Goal: Task Accomplishment & Management: Manage account settings

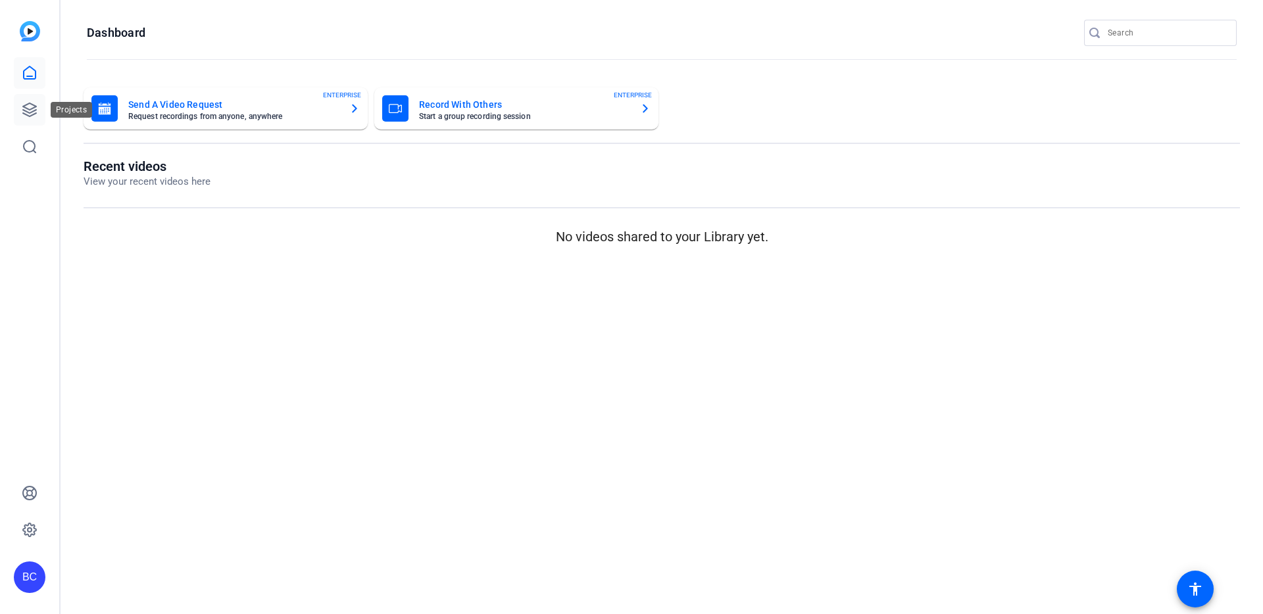
click at [20, 110] on link at bounding box center [30, 110] width 32 height 32
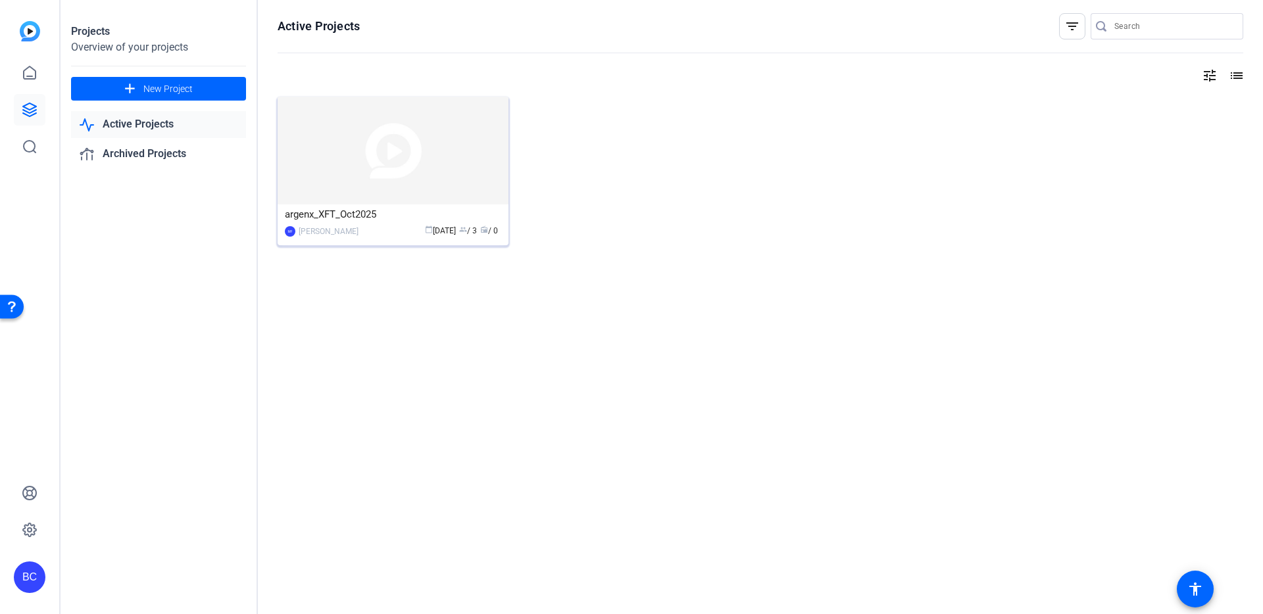
click at [344, 160] on img at bounding box center [393, 151] width 231 height 108
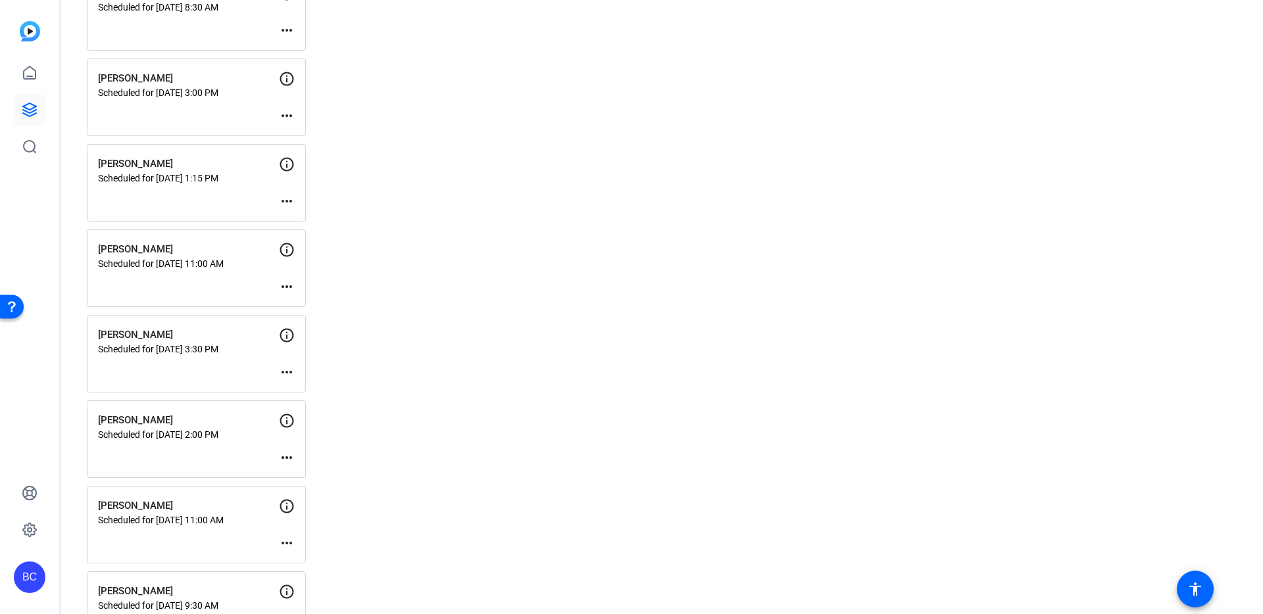
scroll to position [14, 0]
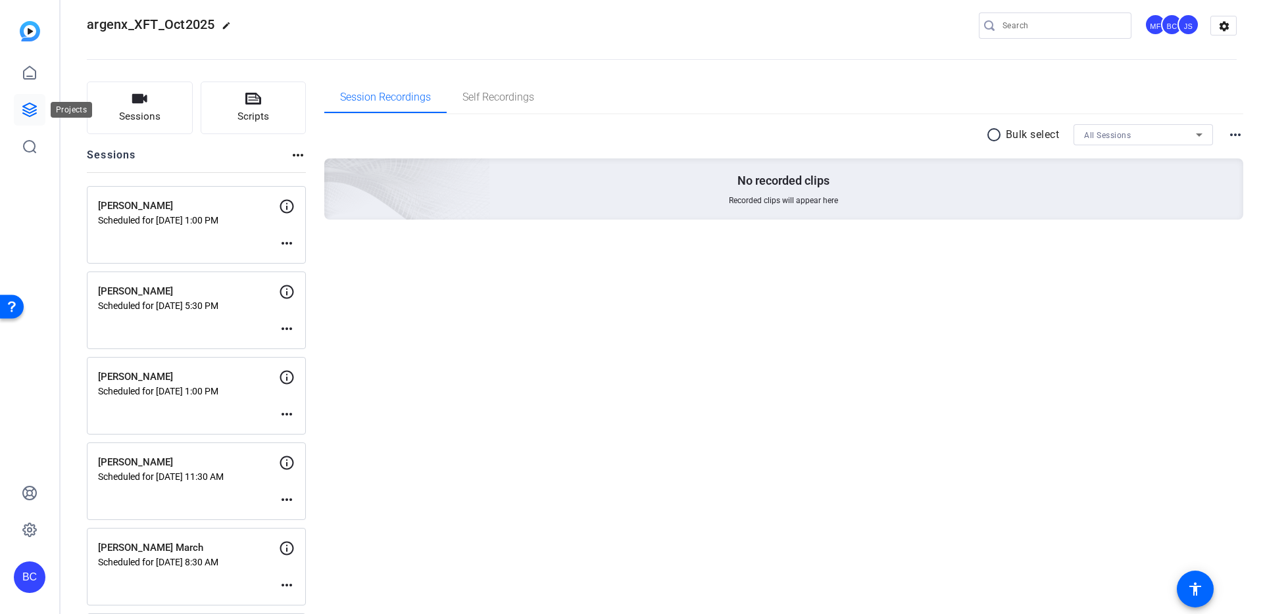
click at [26, 113] on icon at bounding box center [30, 110] width 16 height 16
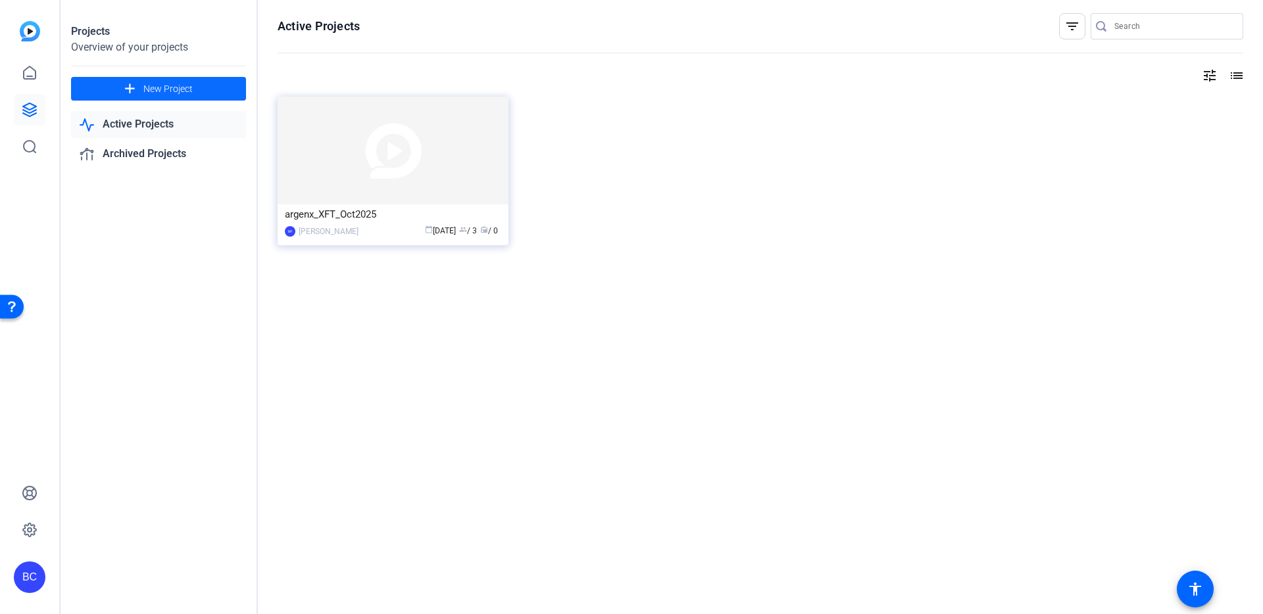
click at [128, 85] on mat-icon "add" at bounding box center [130, 89] width 16 height 16
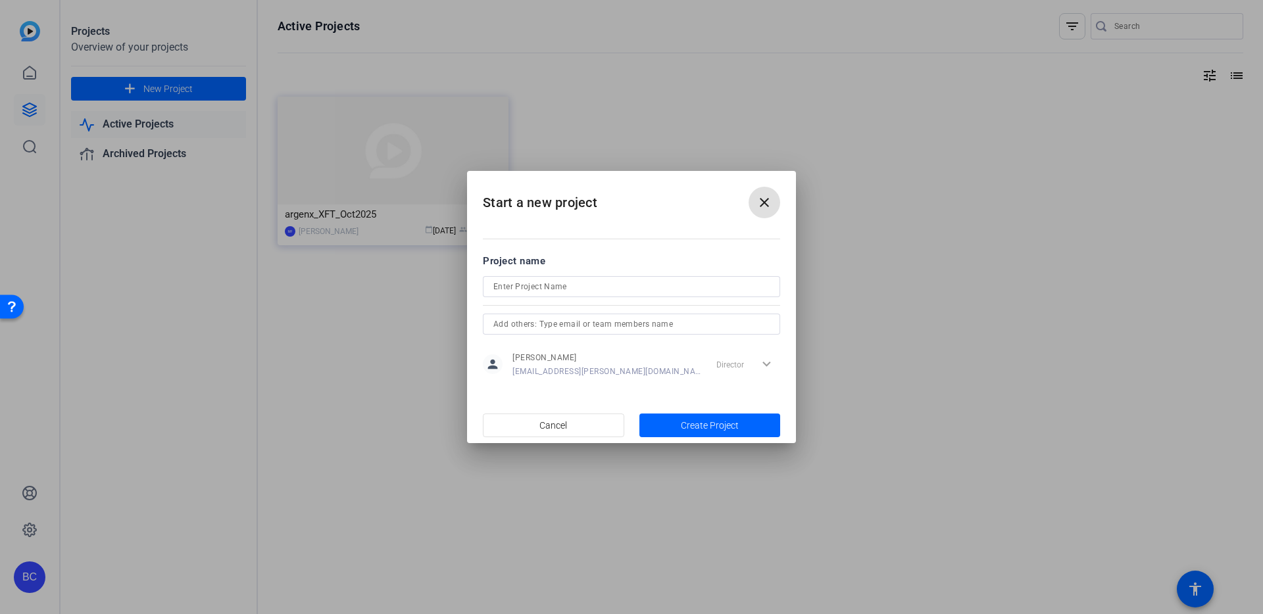
click at [522, 283] on input at bounding box center [631, 287] width 276 height 16
type input "Scholar_Rock_Oct2025"
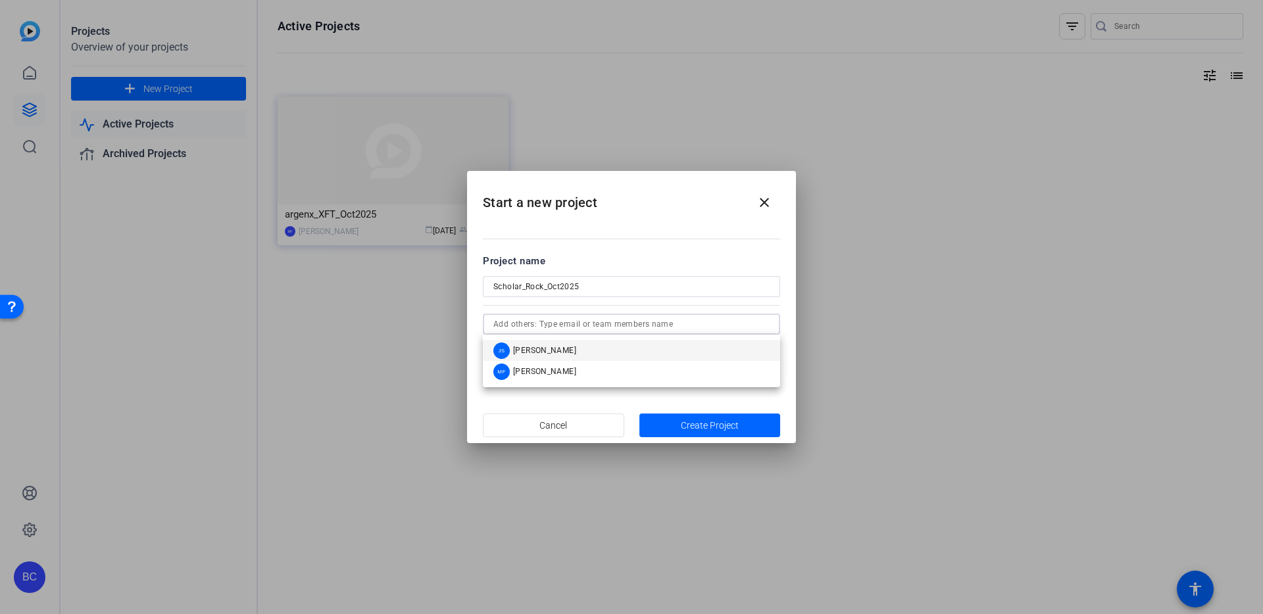
click at [712, 326] on input "text" at bounding box center [631, 324] width 276 height 16
click at [578, 354] on mat-option "JS Judy Spier" at bounding box center [631, 350] width 297 height 21
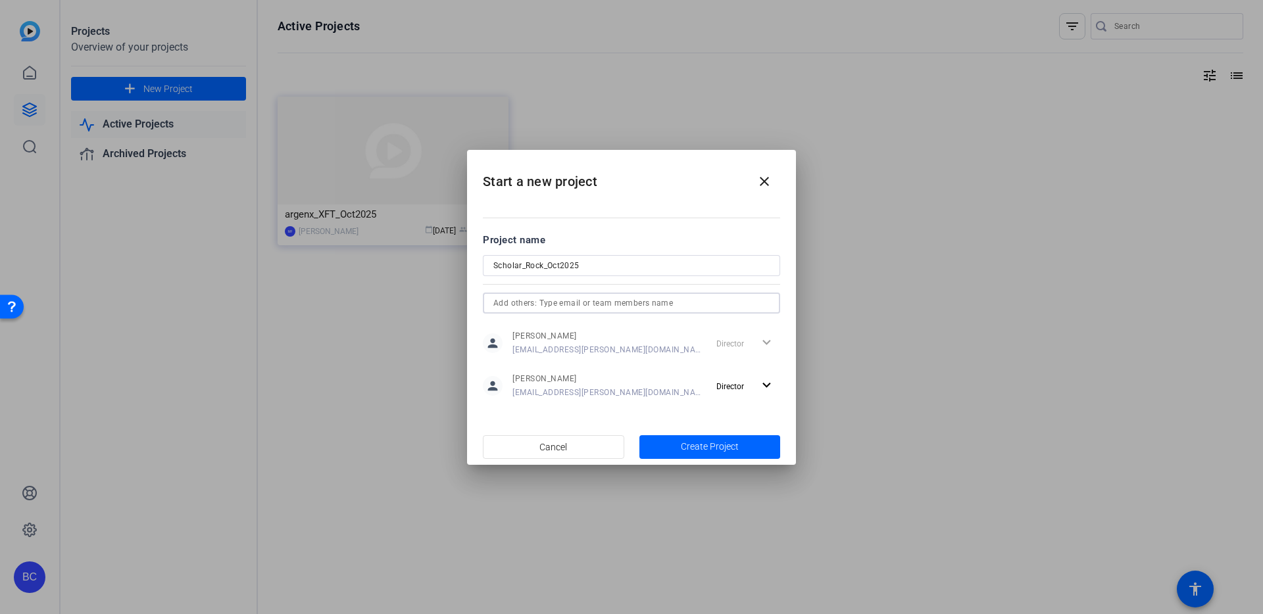
click at [571, 300] on input "text" at bounding box center [631, 303] width 276 height 16
click at [554, 329] on span "[PERSON_NAME]" at bounding box center [544, 329] width 63 height 11
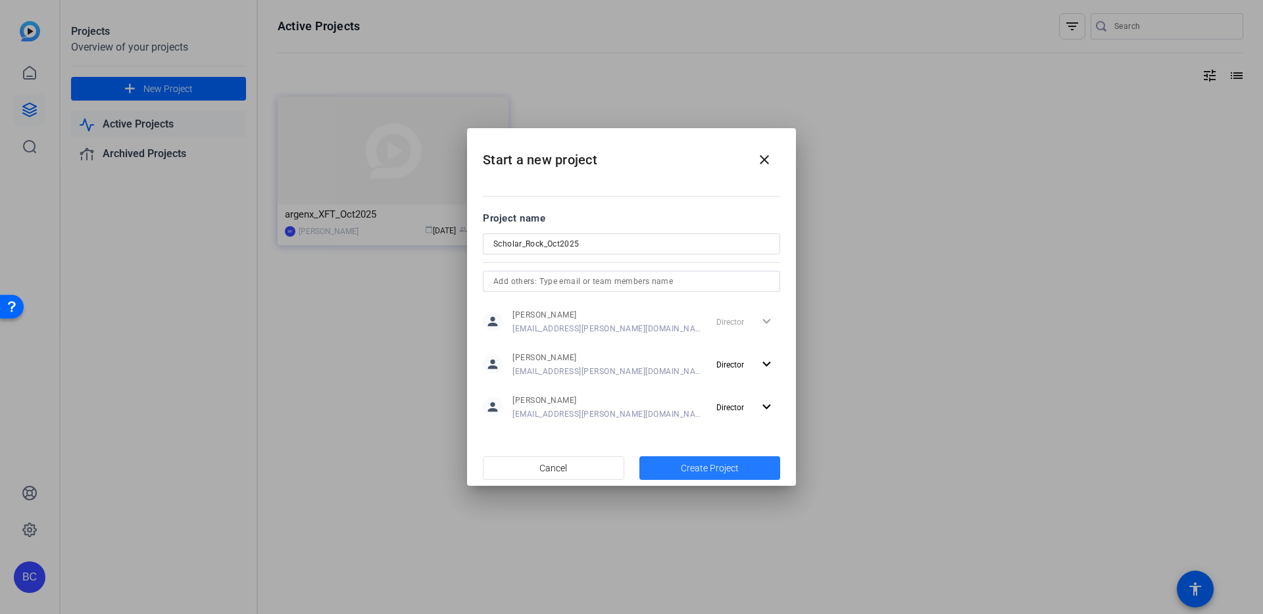
click at [705, 470] on span "Create Project" at bounding box center [710, 469] width 58 height 14
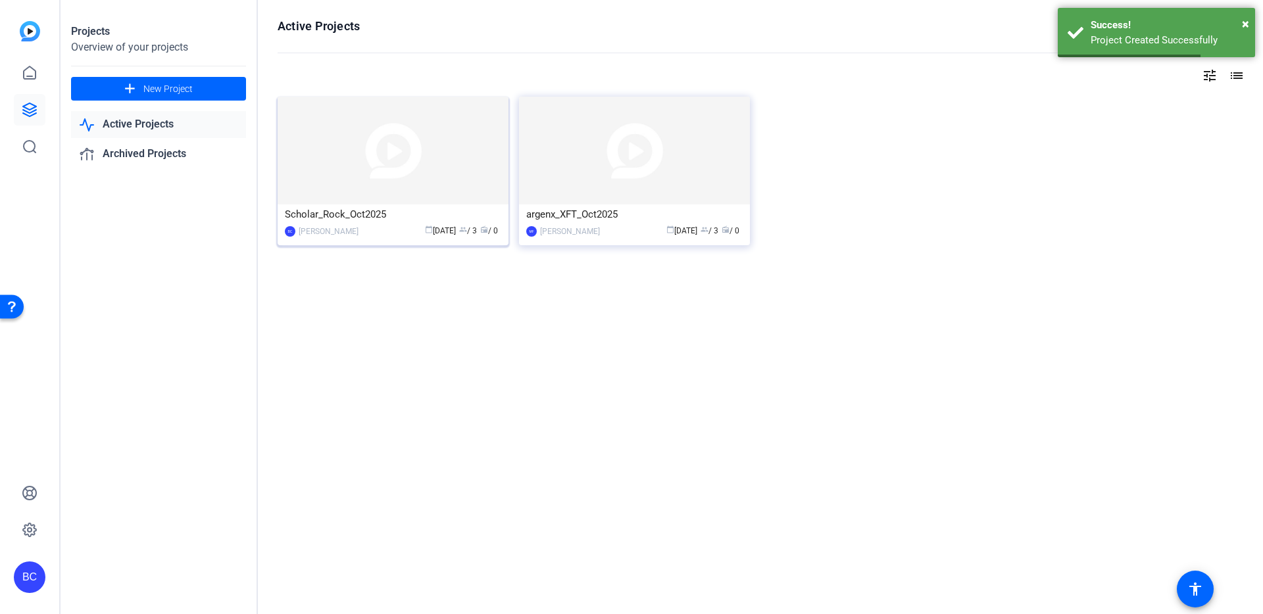
click at [355, 178] on img at bounding box center [393, 151] width 231 height 108
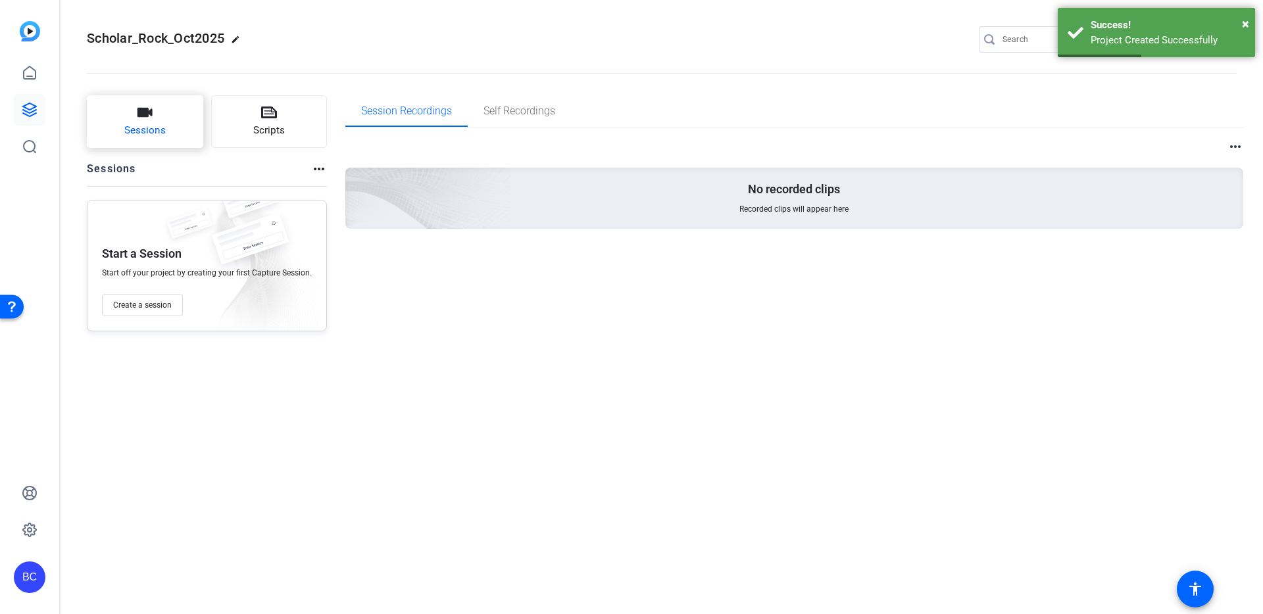
click at [114, 130] on button "Sessions" at bounding box center [145, 121] width 116 height 53
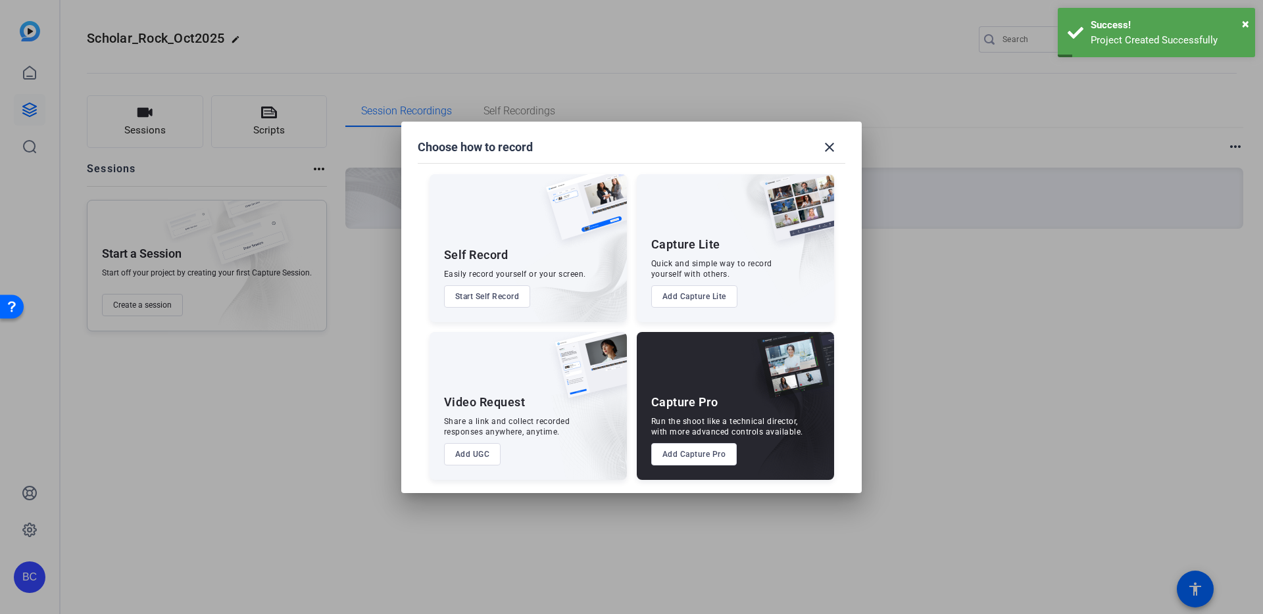
click at [692, 456] on button "Add Capture Pro" at bounding box center [694, 454] width 86 height 22
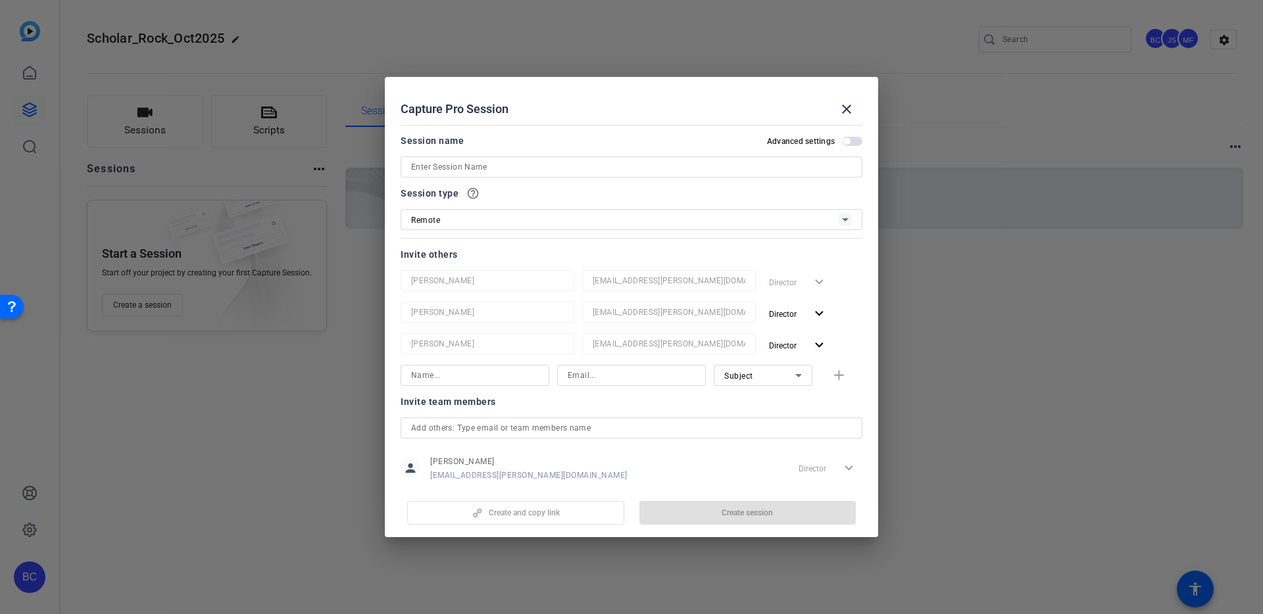
click at [491, 162] on input at bounding box center [631, 167] width 441 height 16
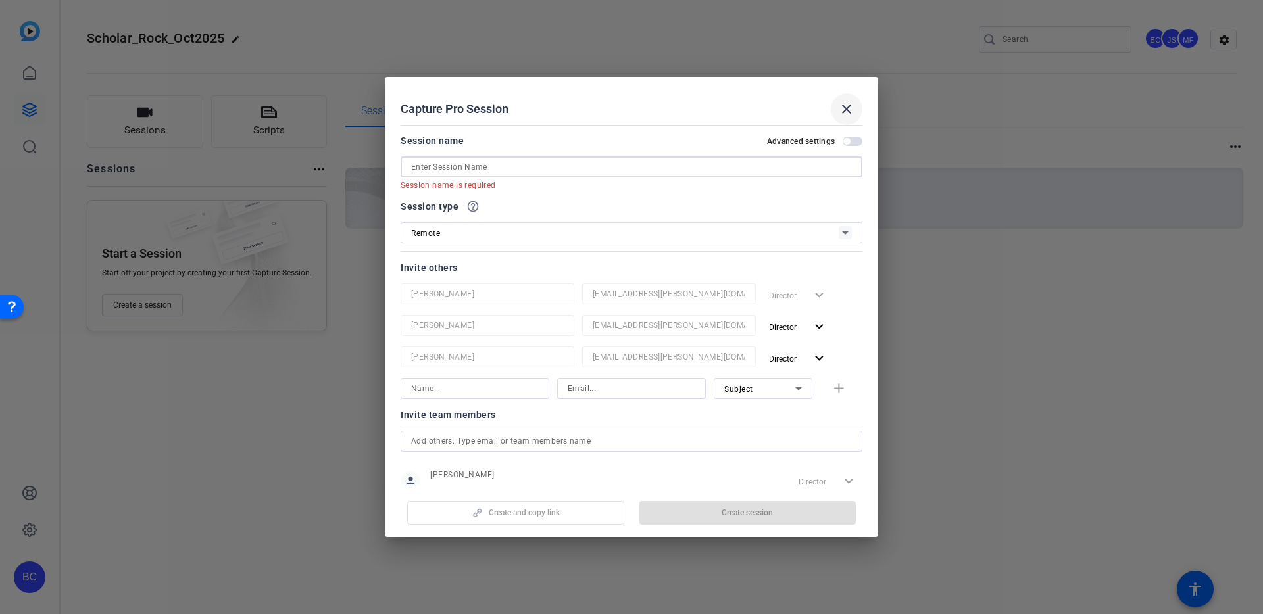
click at [848, 107] on mat-icon "close" at bounding box center [846, 109] width 16 height 16
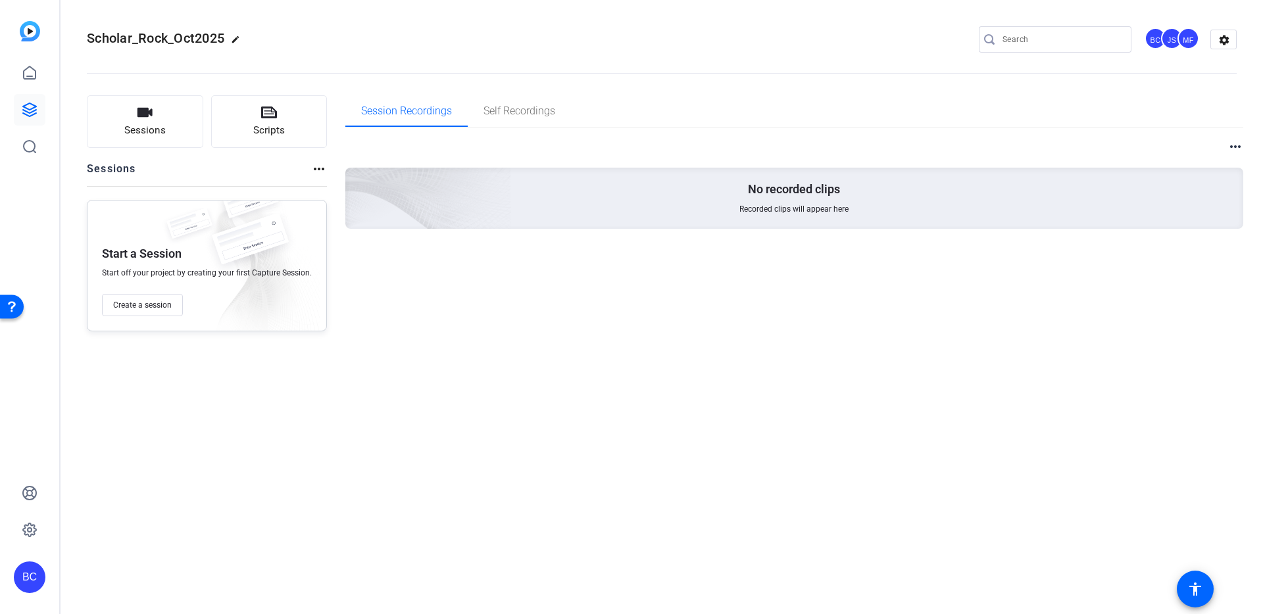
click at [235, 35] on mat-icon "edit" at bounding box center [239, 43] width 16 height 16
click at [145, 38] on input "Scholar_Rock_Oct2025" at bounding box center [140, 40] width 86 height 16
drag, startPoint x: 172, startPoint y: 37, endPoint x: 279, endPoint y: 39, distance: 107.2
click at [279, 39] on div "Origin_Story_Scholar_Rock_Oct2025 check_circle clear BC JS MF settings" at bounding box center [662, 40] width 1150 height 20
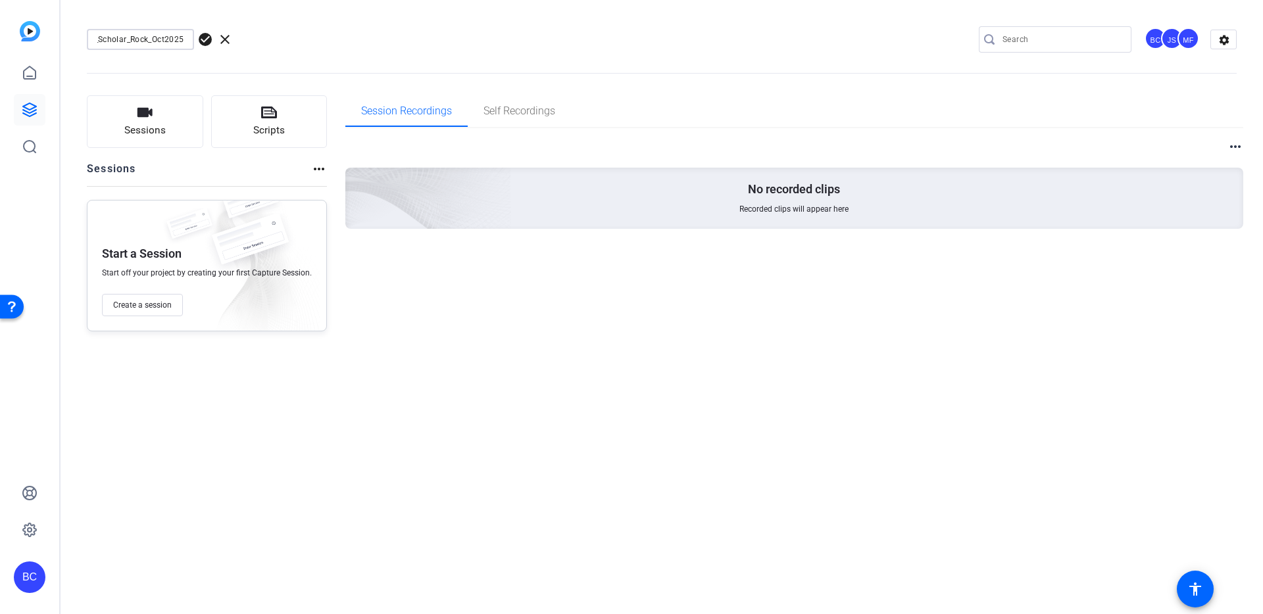
click at [145, 39] on input "Origin_Story_Scholar_Rock_Oct2025" at bounding box center [140, 40] width 86 height 16
drag, startPoint x: 147, startPoint y: 39, endPoint x: 260, endPoint y: 36, distance: 112.5
click at [257, 35] on div "Origin_Story_Scholar_Rock_Oct2025 check_circle clear" at bounding box center [176, 39] width 178 height 21
type input "Scholar Rock Origin Story"
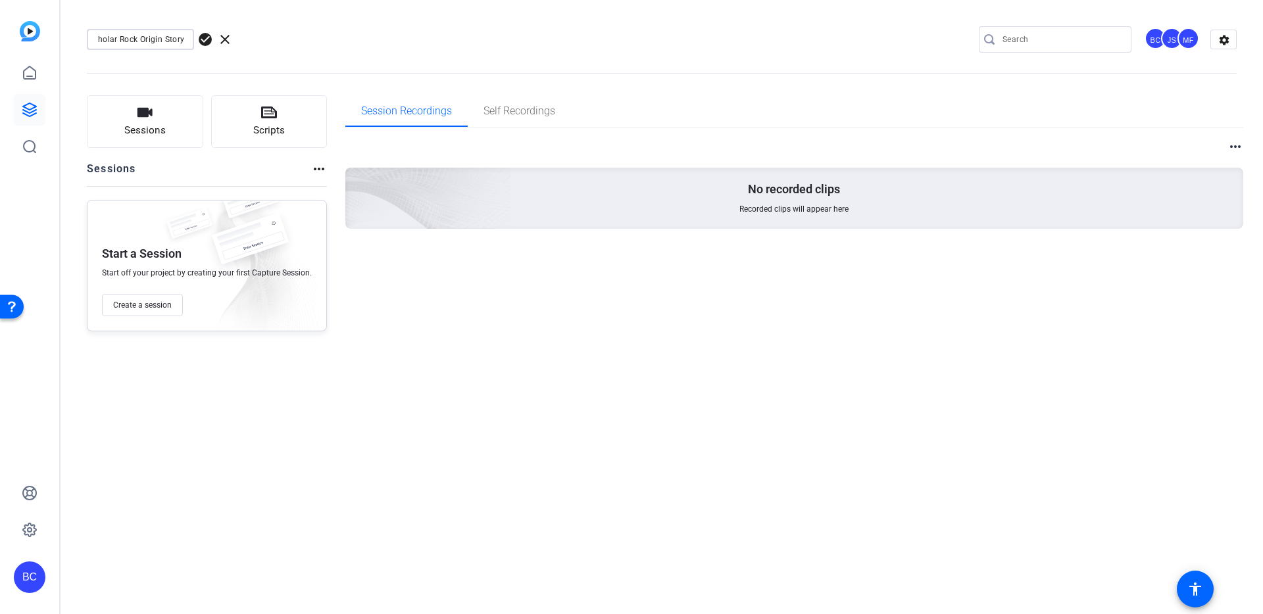
click at [205, 39] on span "check_circle" at bounding box center [205, 40] width 16 height 16
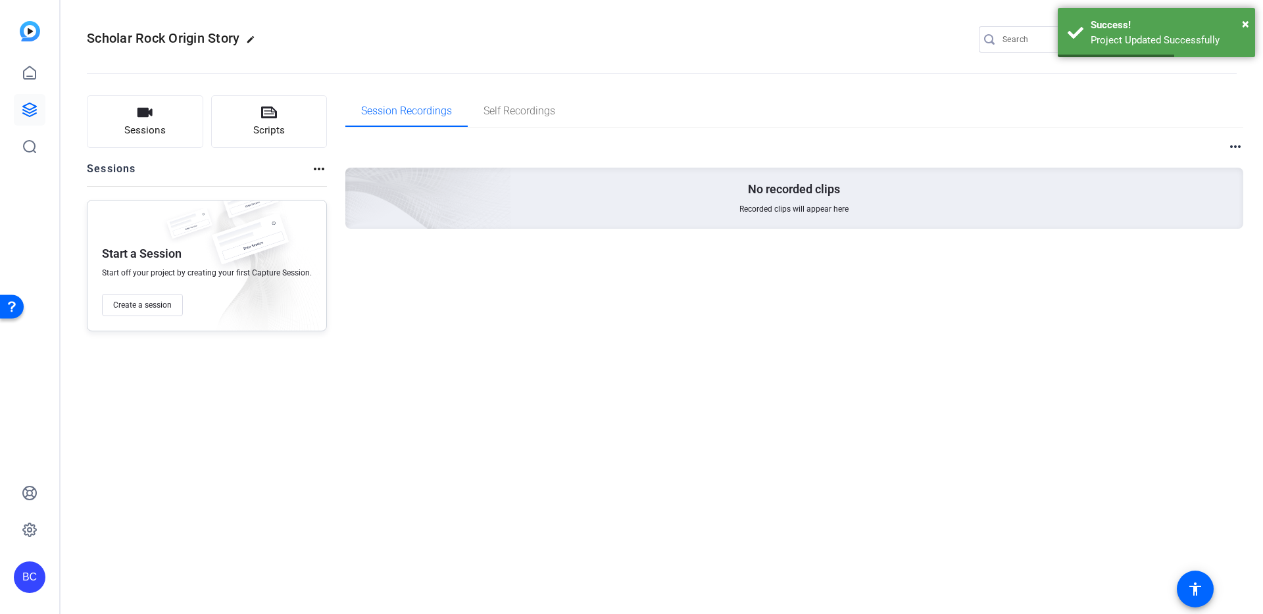
click at [253, 38] on mat-icon "edit" at bounding box center [254, 43] width 16 height 16
drag, startPoint x: 147, startPoint y: 36, endPoint x: 168, endPoint y: 33, distance: 21.9
click at [147, 36] on input "Scholar Rock Origin Story" at bounding box center [140, 40] width 86 height 16
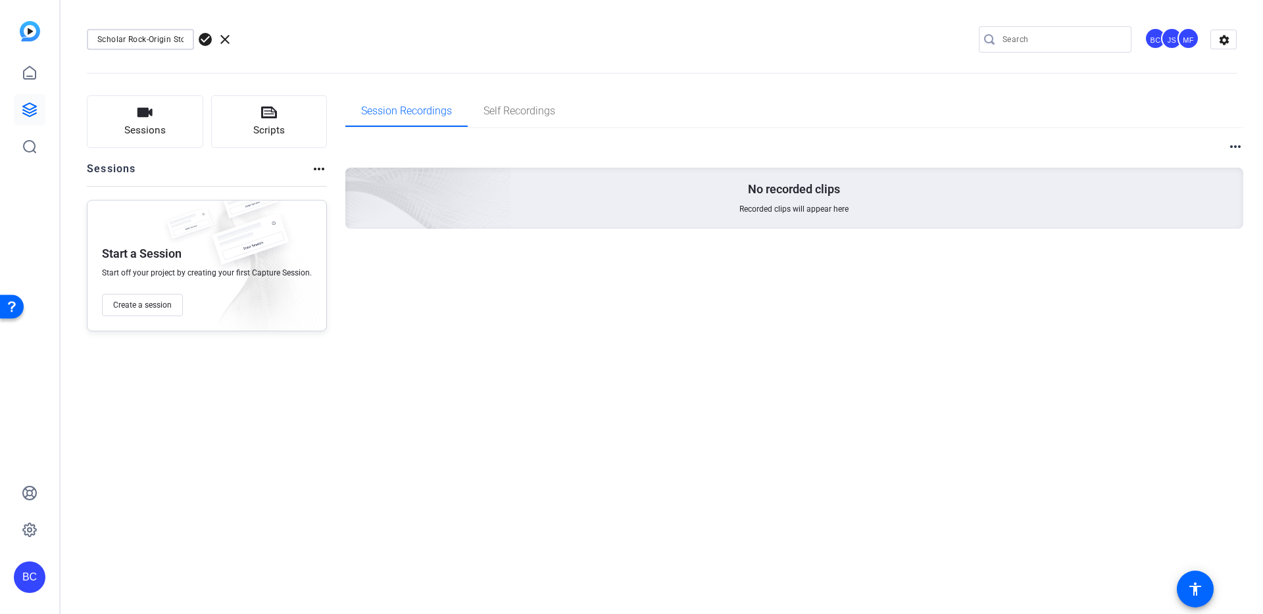
type input "Scholar Rock-Origin Story"
click at [205, 37] on span "check_circle" at bounding box center [205, 40] width 16 height 16
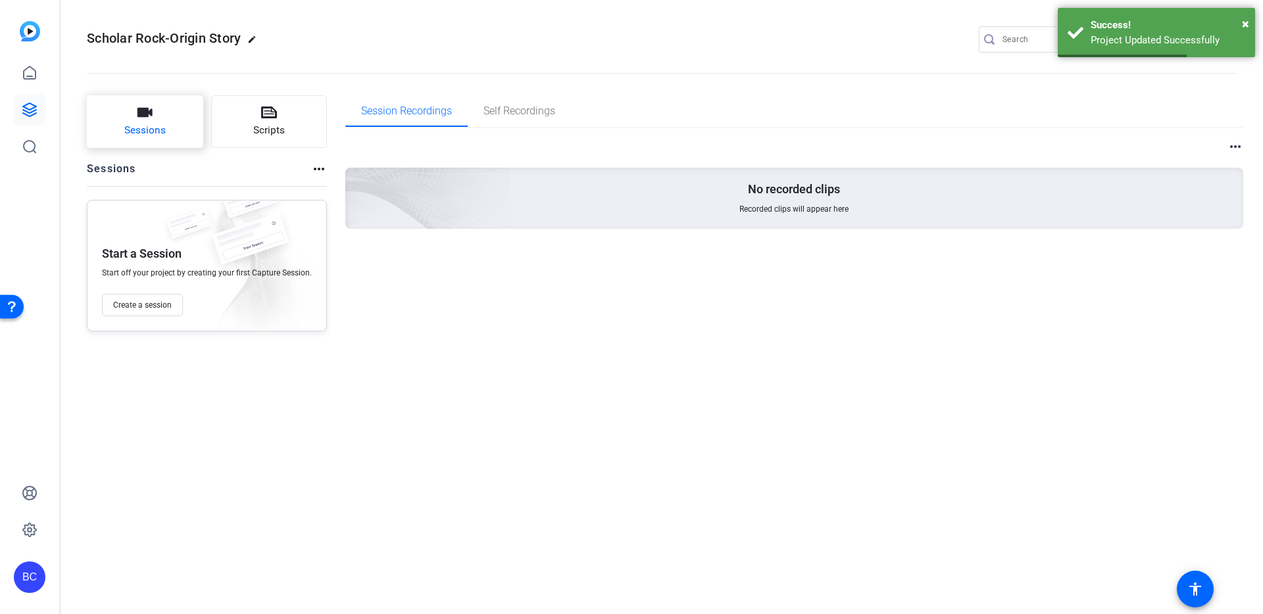
click at [143, 131] on span "Sessions" at bounding box center [144, 130] width 41 height 15
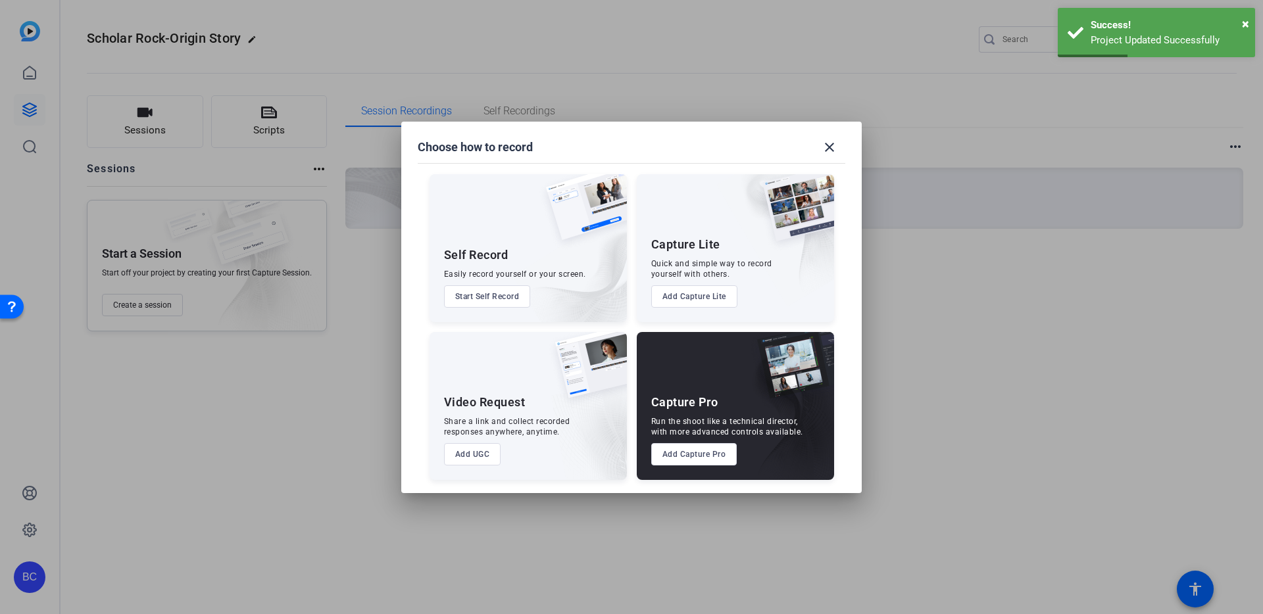
click at [676, 458] on button "Add Capture Pro" at bounding box center [694, 454] width 86 height 22
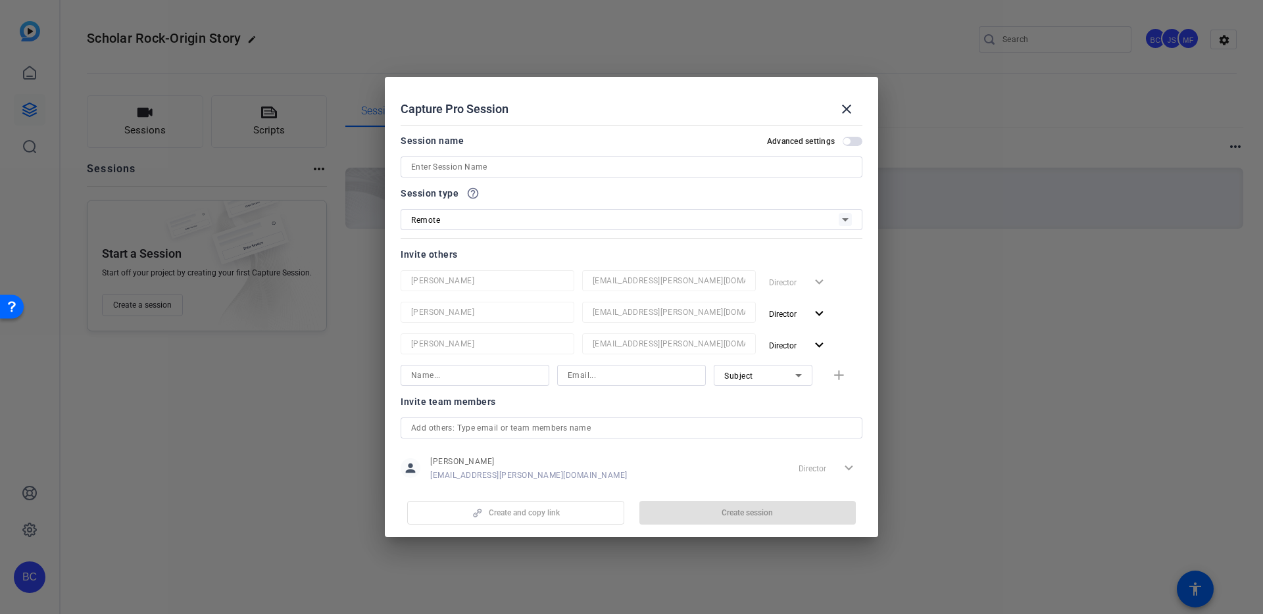
click at [425, 165] on input at bounding box center [631, 167] width 441 height 16
paste input "[PERSON_NAME]"
type input "[PERSON_NAME]"
click at [854, 141] on span "button" at bounding box center [852, 141] width 20 height 9
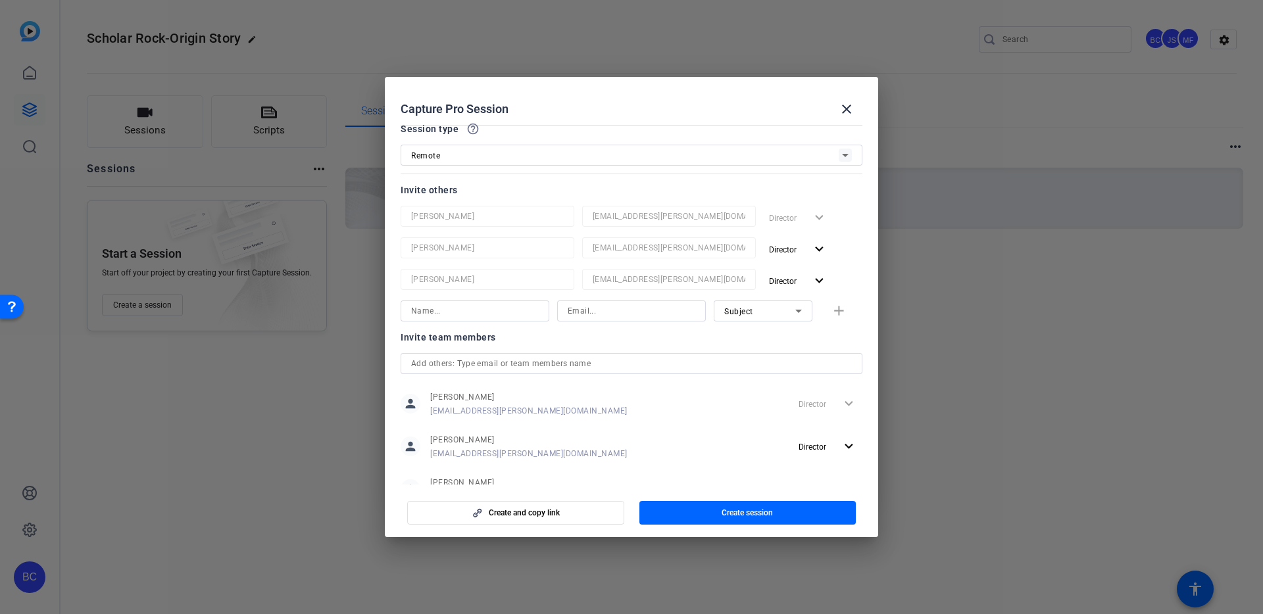
scroll to position [174, 0]
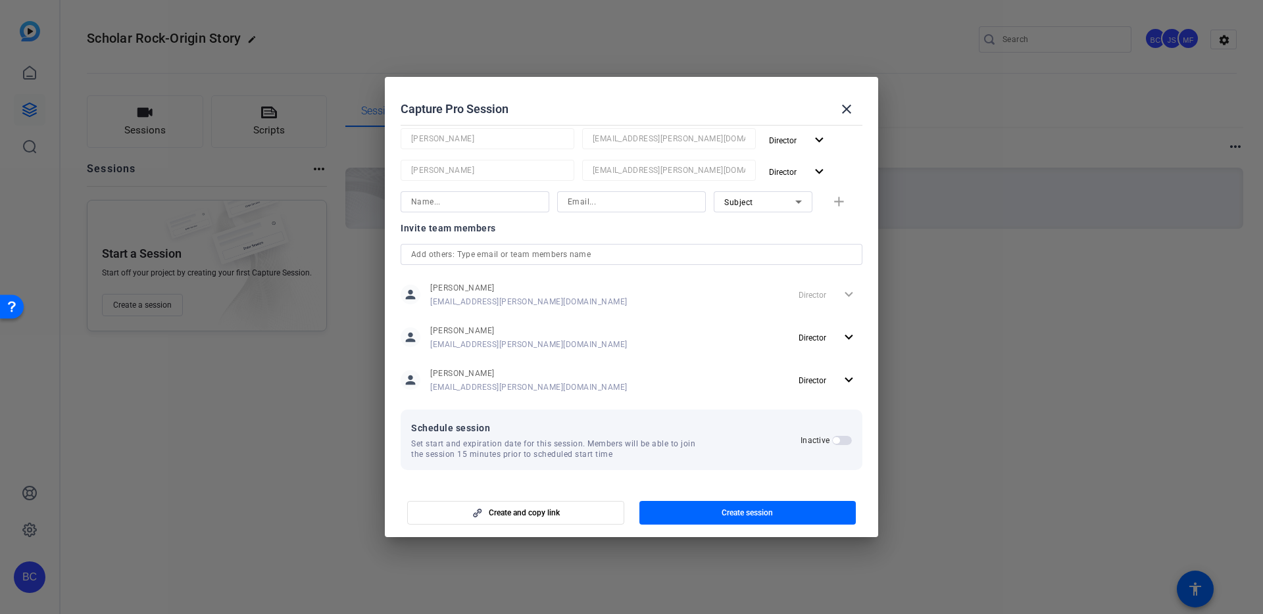
click at [839, 439] on span "button" at bounding box center [842, 440] width 20 height 9
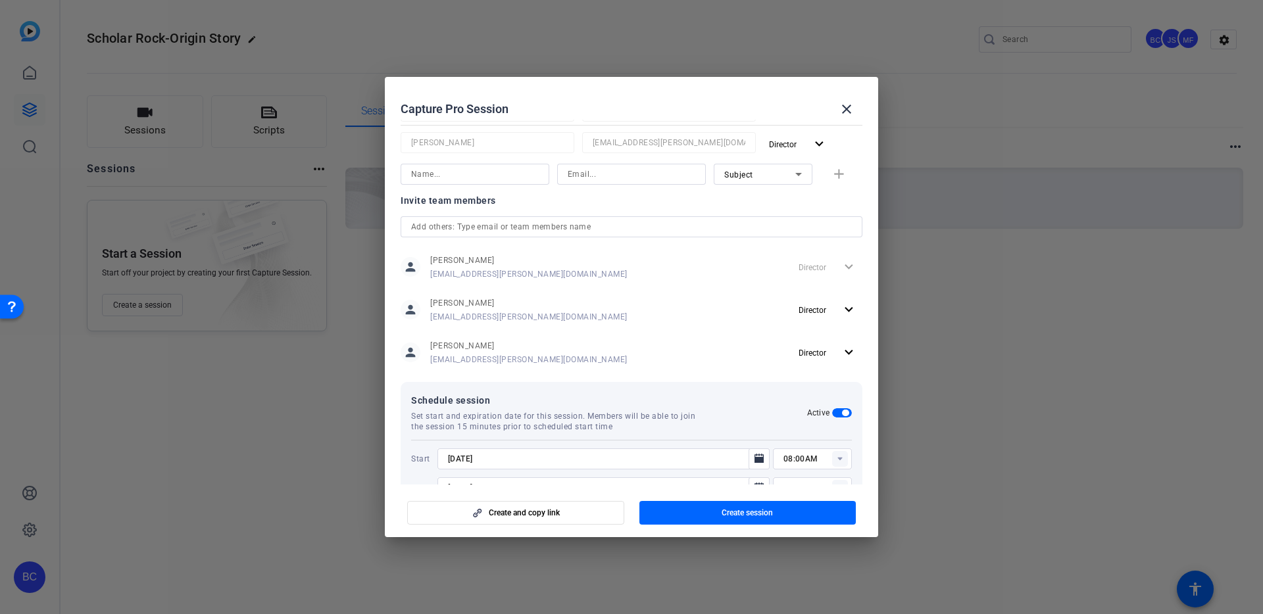
scroll to position [240, 0]
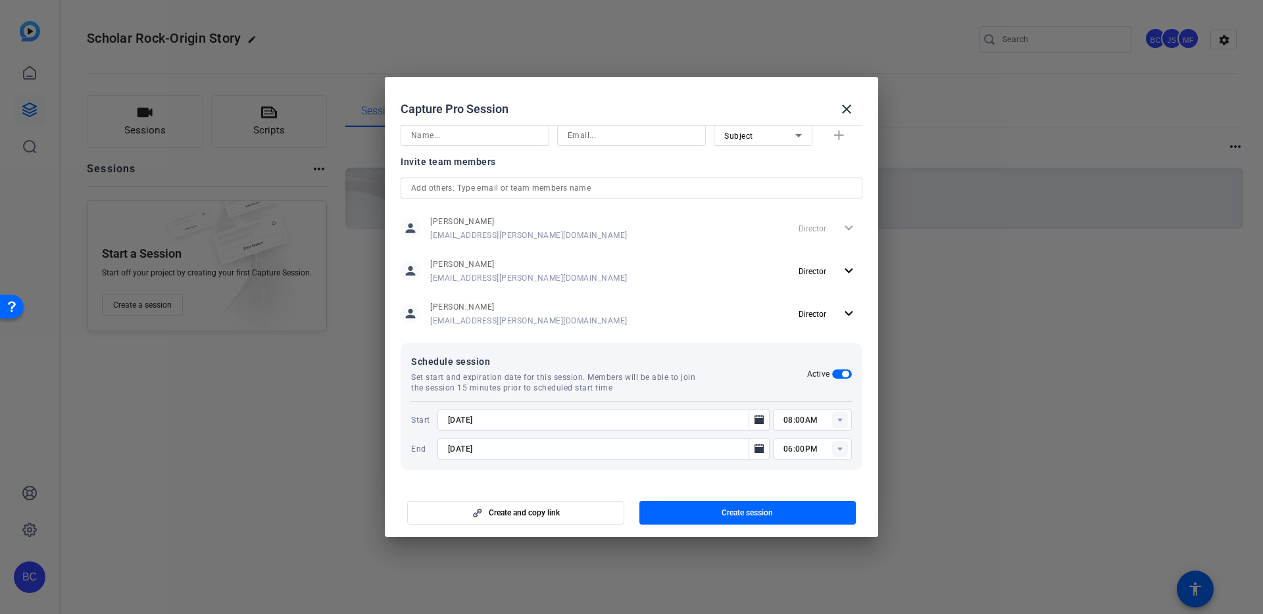
click at [570, 418] on input "8/27/2025" at bounding box center [597, 420] width 298 height 16
type input "[DATE]"
type input "11:30AM"
type input "01:00PM"
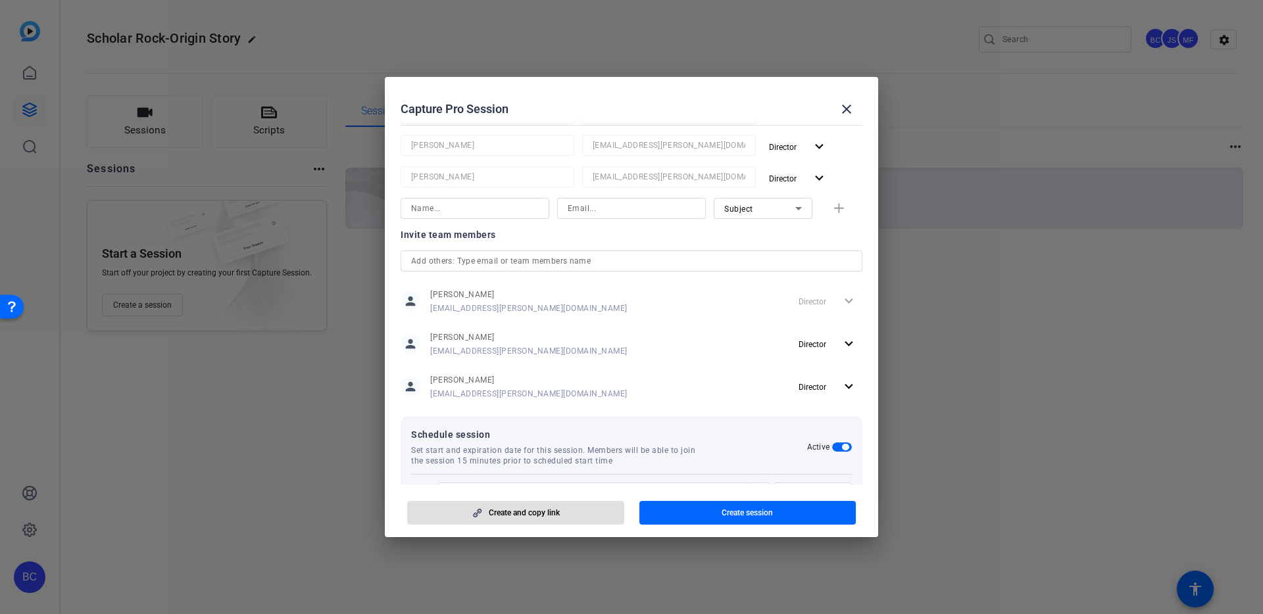
scroll to position [11, 0]
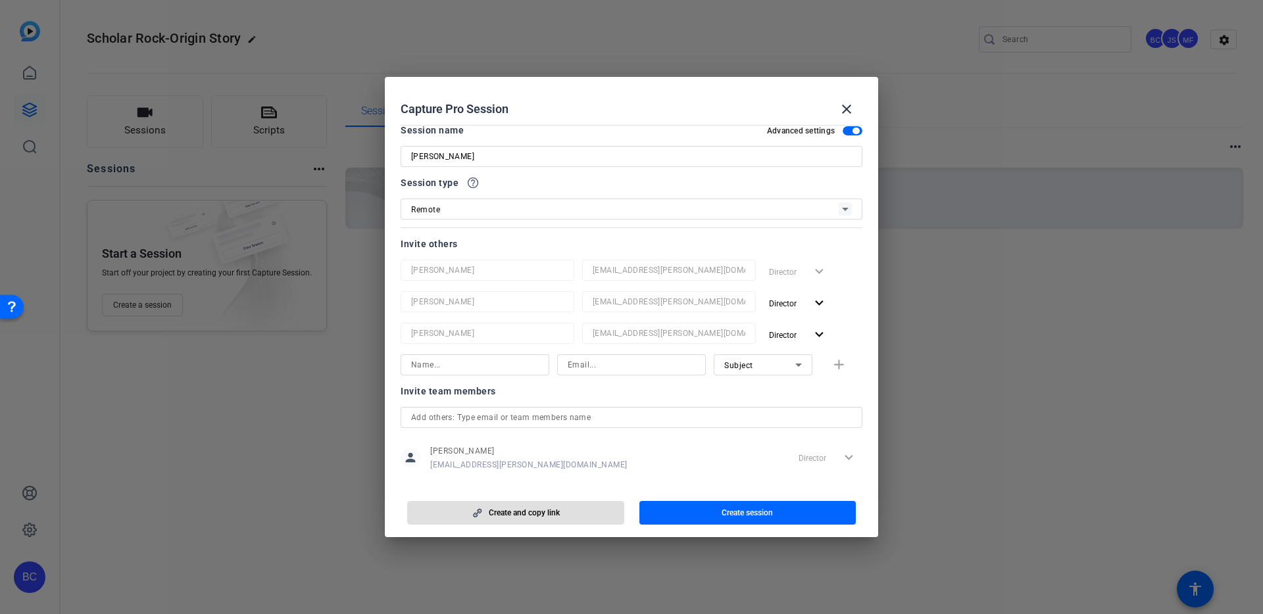
click at [453, 368] on input at bounding box center [475, 365] width 128 height 16
type input "[PERSON_NAME]"
paste input "[EMAIL_ADDRESS][PERSON_NAME][DOMAIN_NAME]"
type input "[EMAIL_ADDRESS][PERSON_NAME][DOMAIN_NAME]"
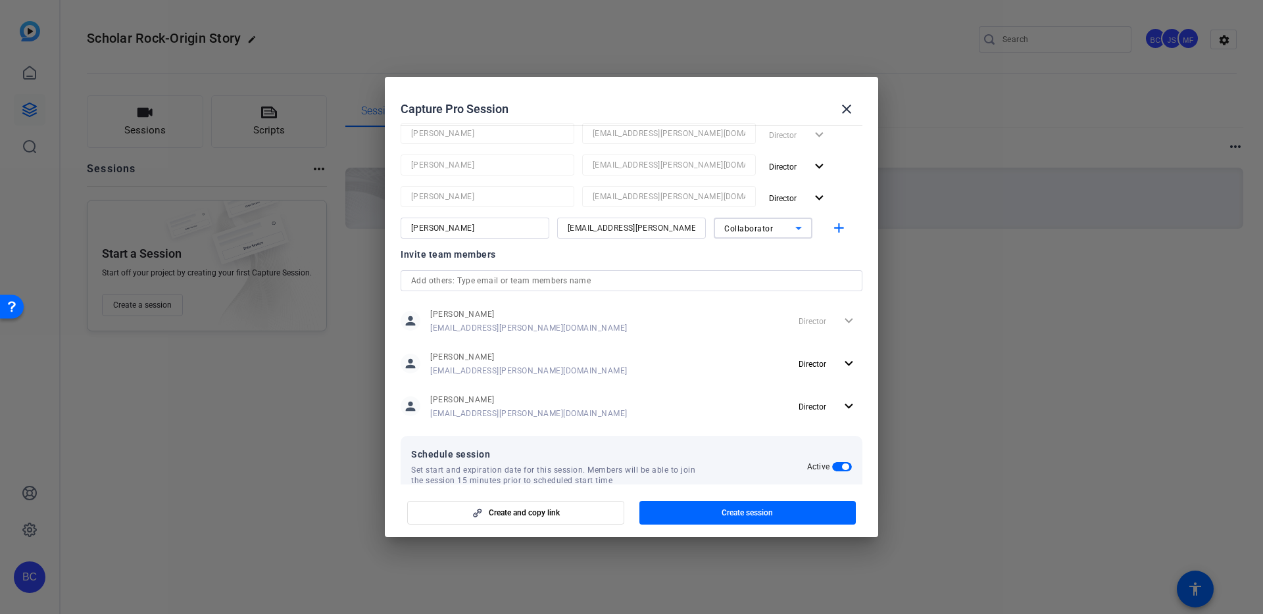
scroll to position [240, 0]
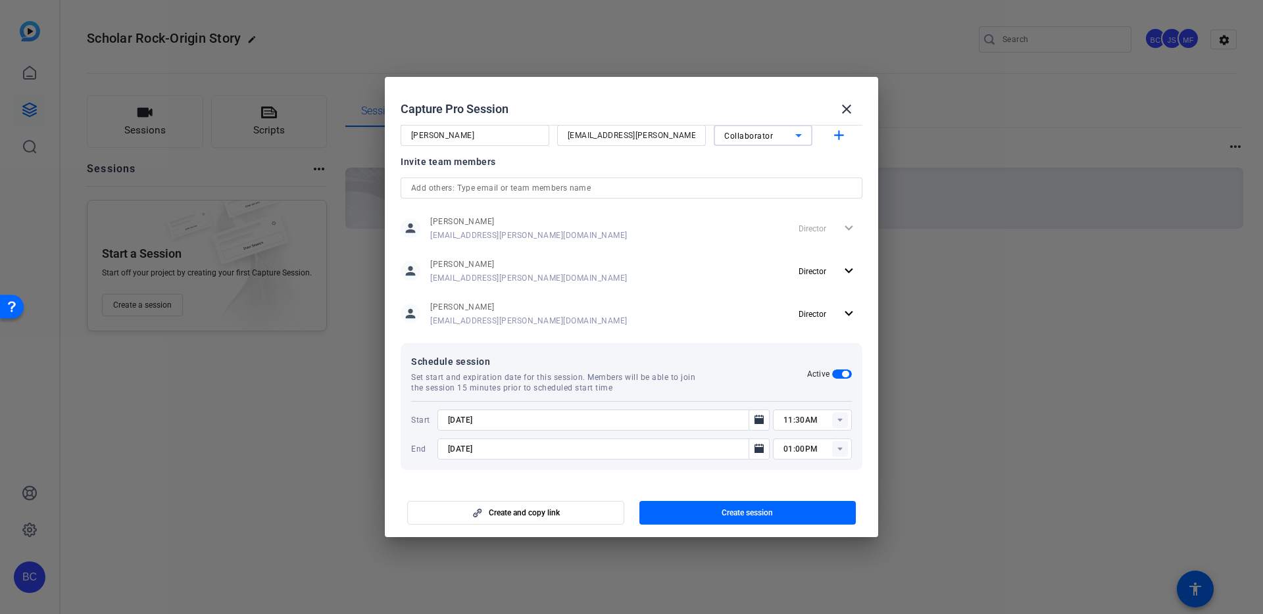
click at [700, 510] on span "button" at bounding box center [747, 513] width 217 height 32
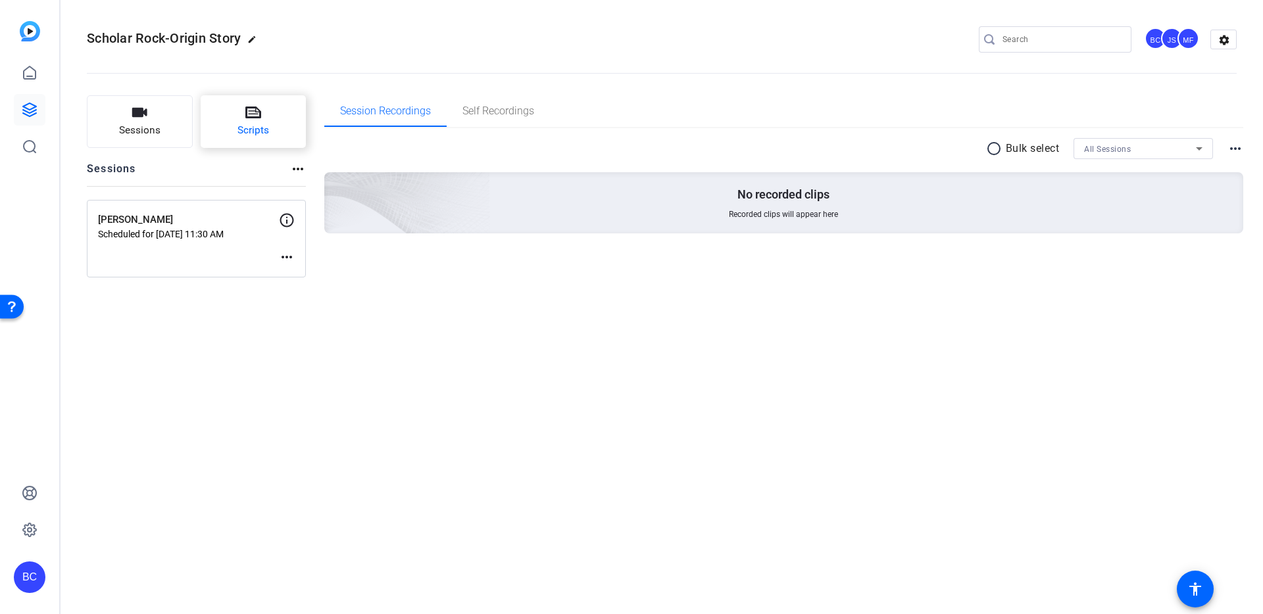
click at [258, 122] on button "Scripts" at bounding box center [254, 121] width 106 height 53
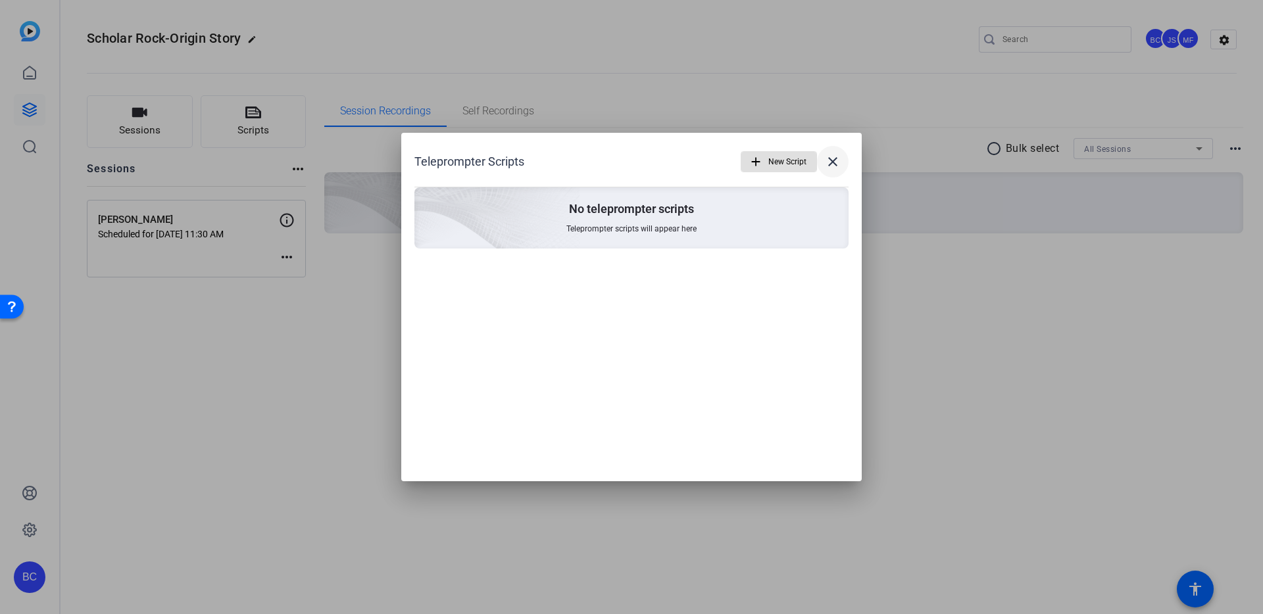
click at [832, 161] on mat-icon "close" at bounding box center [833, 162] width 16 height 16
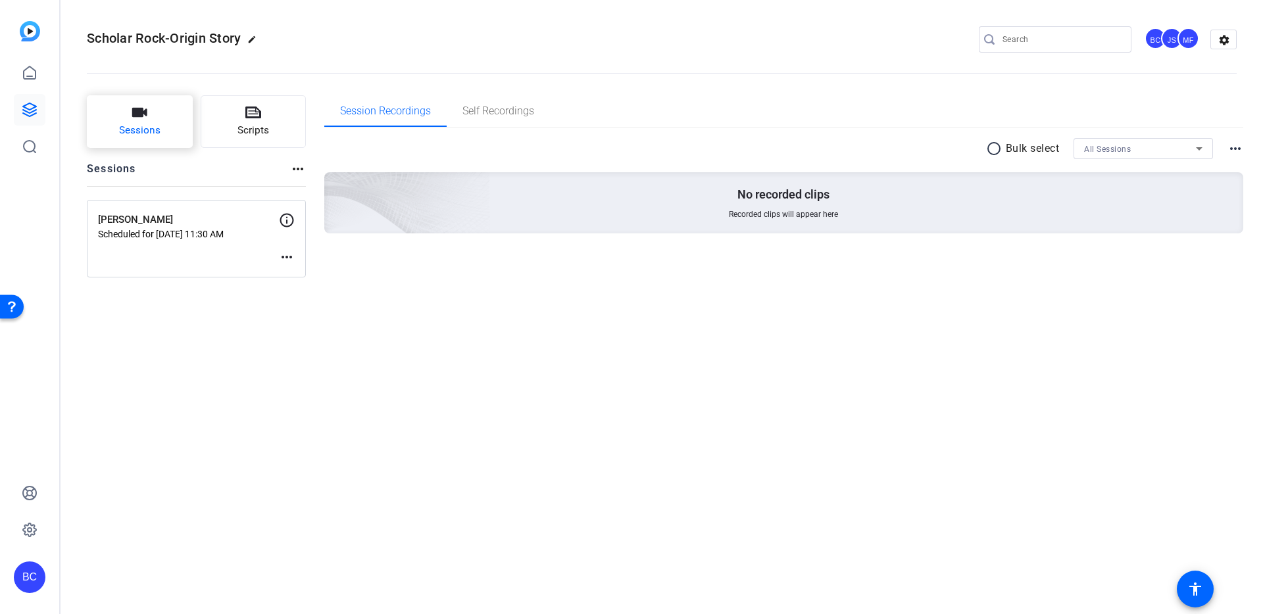
click at [128, 121] on button "Sessions" at bounding box center [140, 121] width 106 height 53
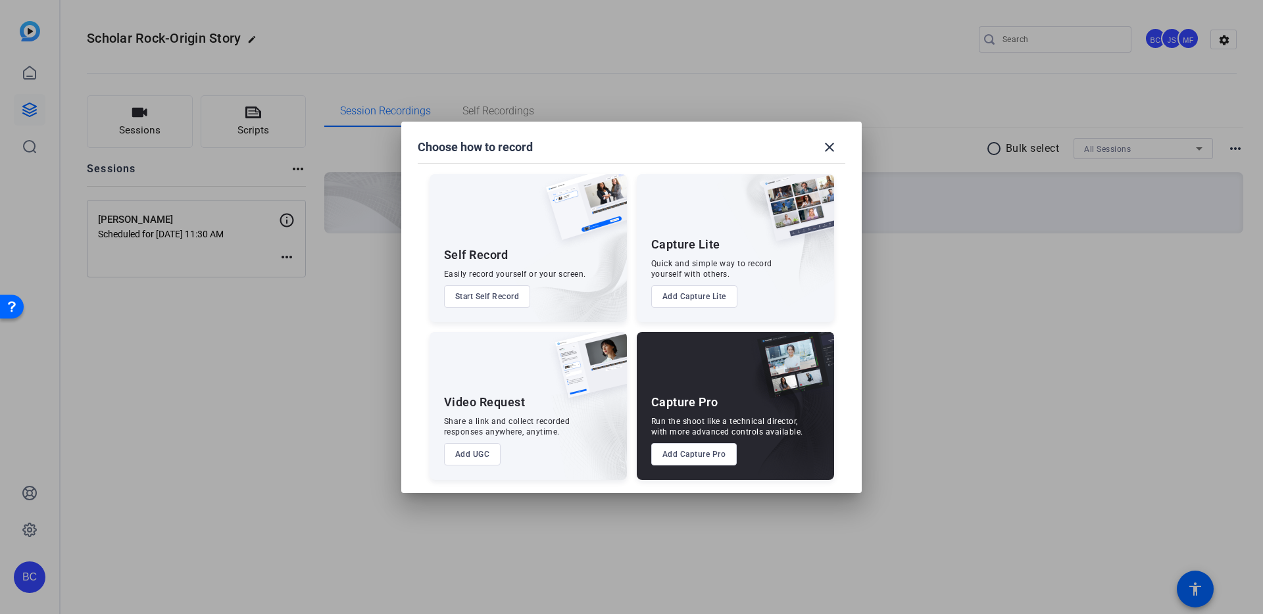
click at [683, 462] on button "Add Capture Pro" at bounding box center [694, 454] width 86 height 22
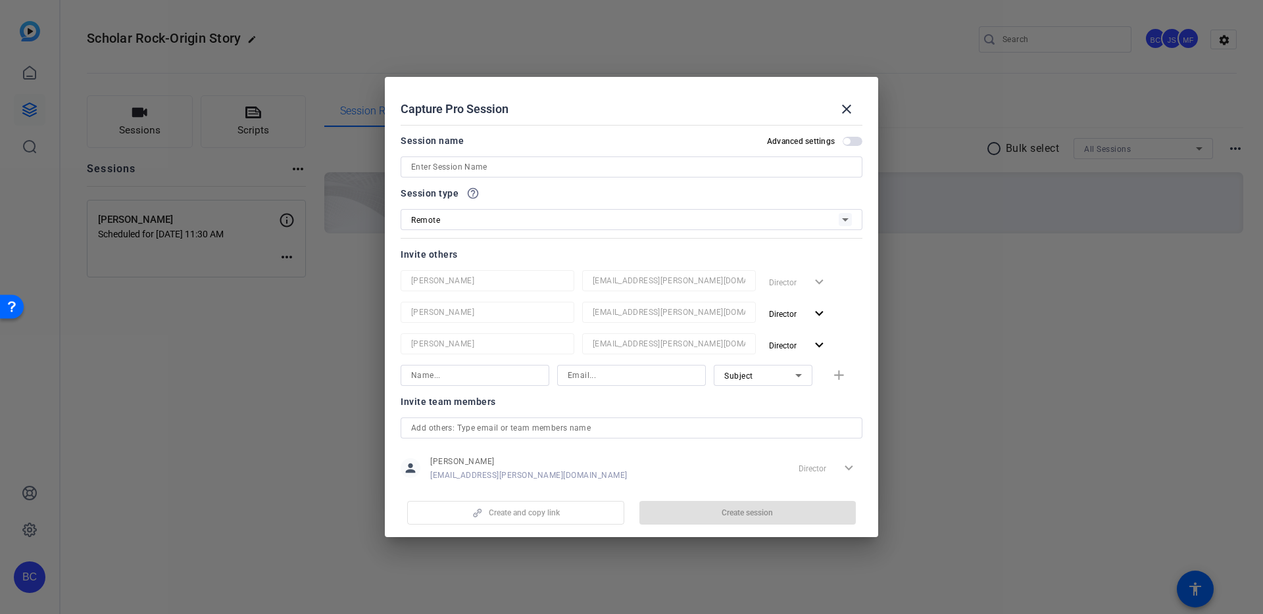
click at [491, 171] on input at bounding box center [631, 167] width 441 height 16
paste input "[PERSON_NAME]"
type input "[PERSON_NAME]"
click at [844, 140] on span "button" at bounding box center [846, 141] width 7 height 7
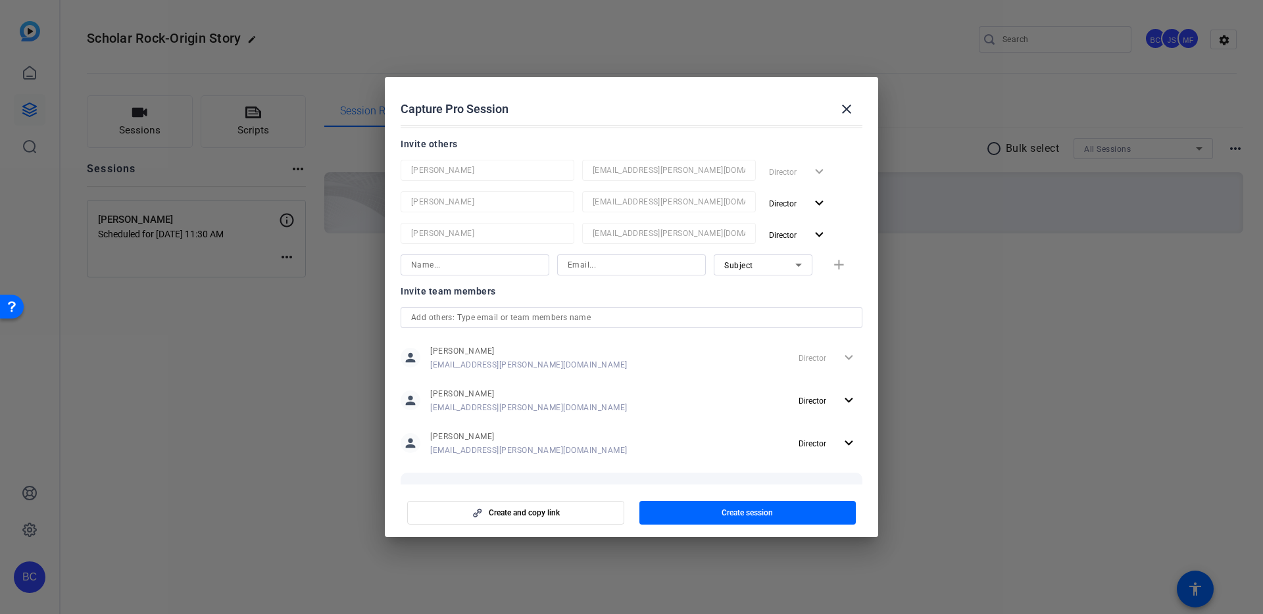
scroll to position [174, 0]
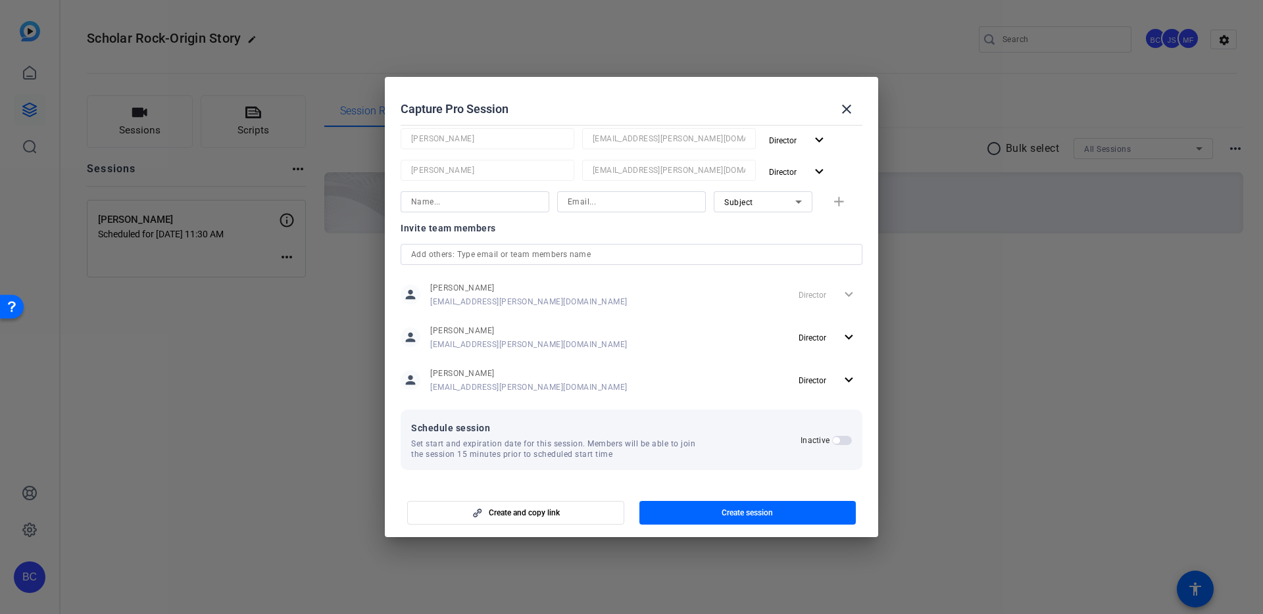
click at [842, 439] on span "button" at bounding box center [842, 440] width 20 height 9
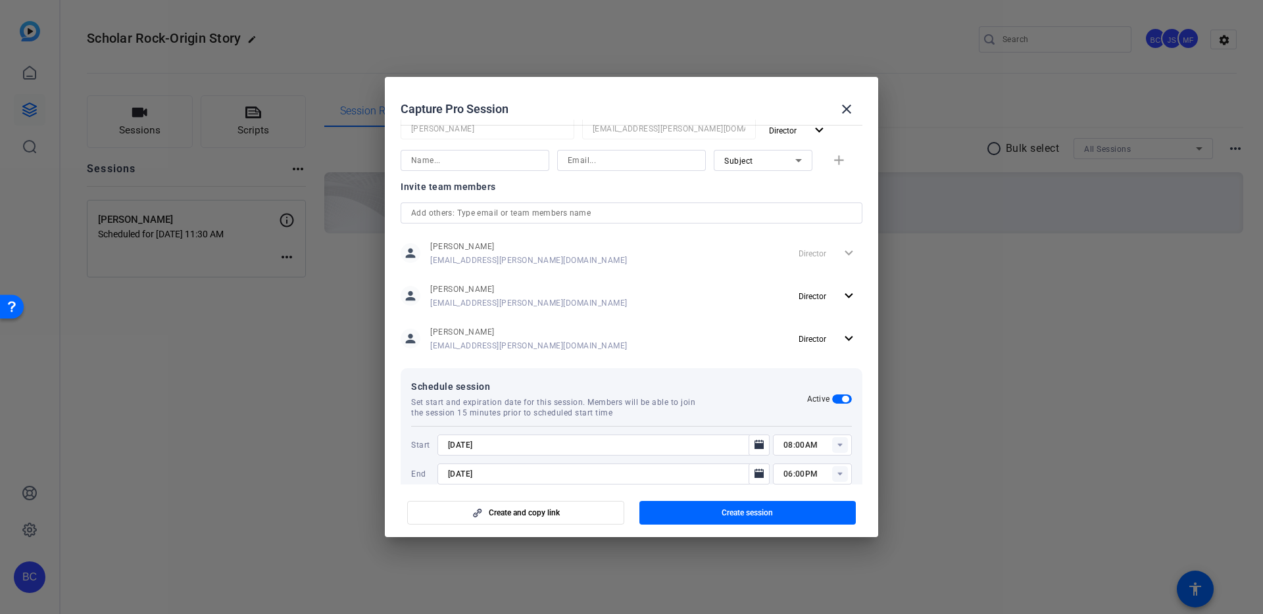
scroll to position [240, 0]
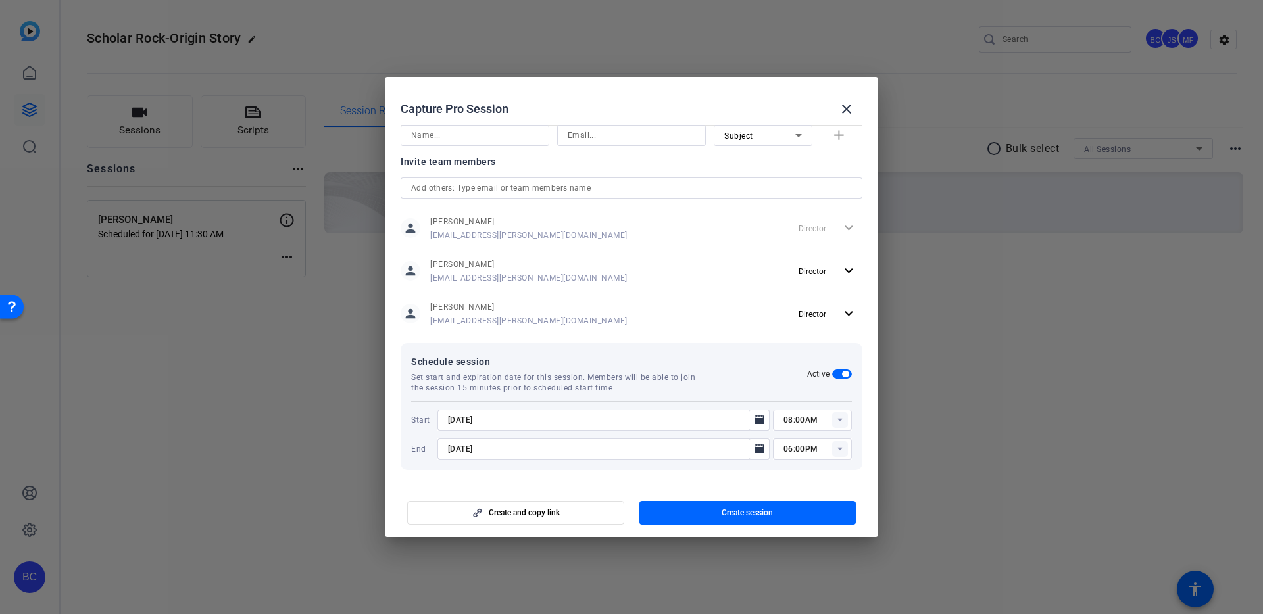
drag, startPoint x: 450, startPoint y: 422, endPoint x: 456, endPoint y: 419, distance: 7.4
click at [450, 422] on input "8/27/2025" at bounding box center [597, 420] width 298 height 16
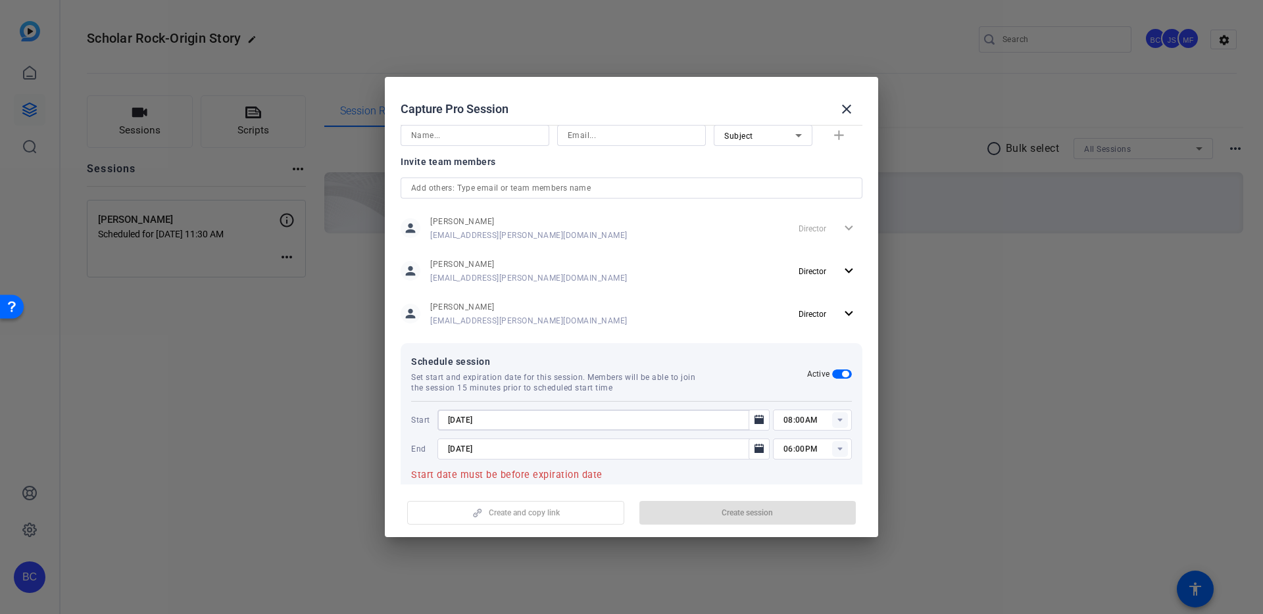
type input "[DATE]"
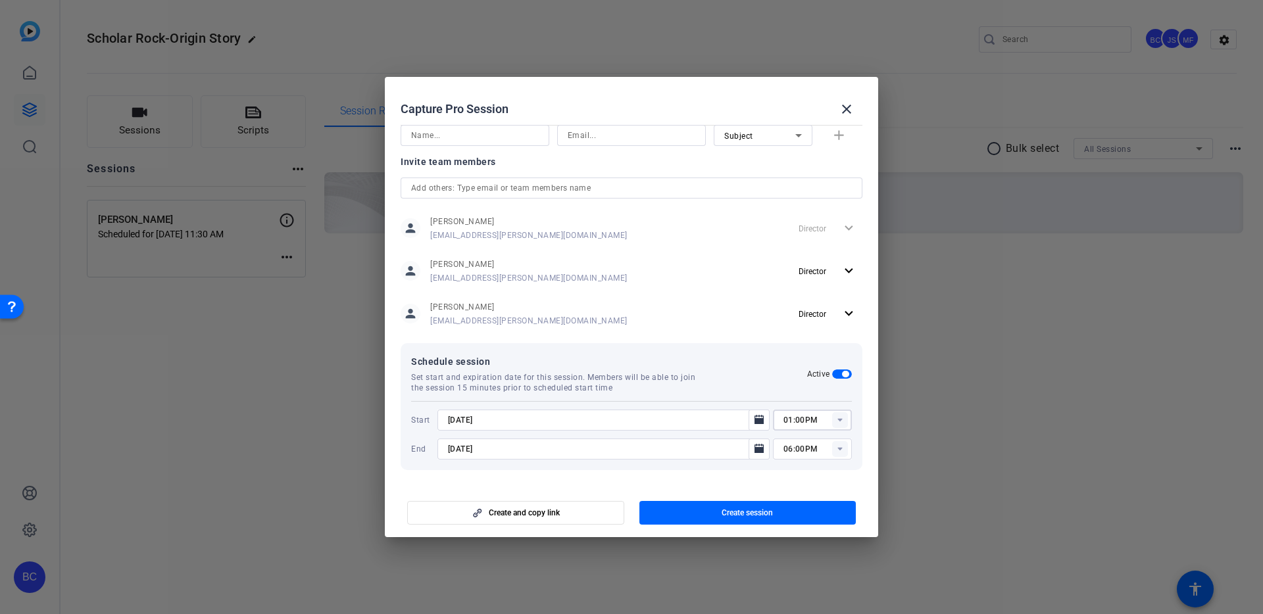
type input "01:00PM"
type input "02:30PM"
click at [599, 475] on mat-dialog-content "Session name Advanced settings Elizabeth Pham Session type help_outline Remote …" at bounding box center [631, 302] width 493 height 365
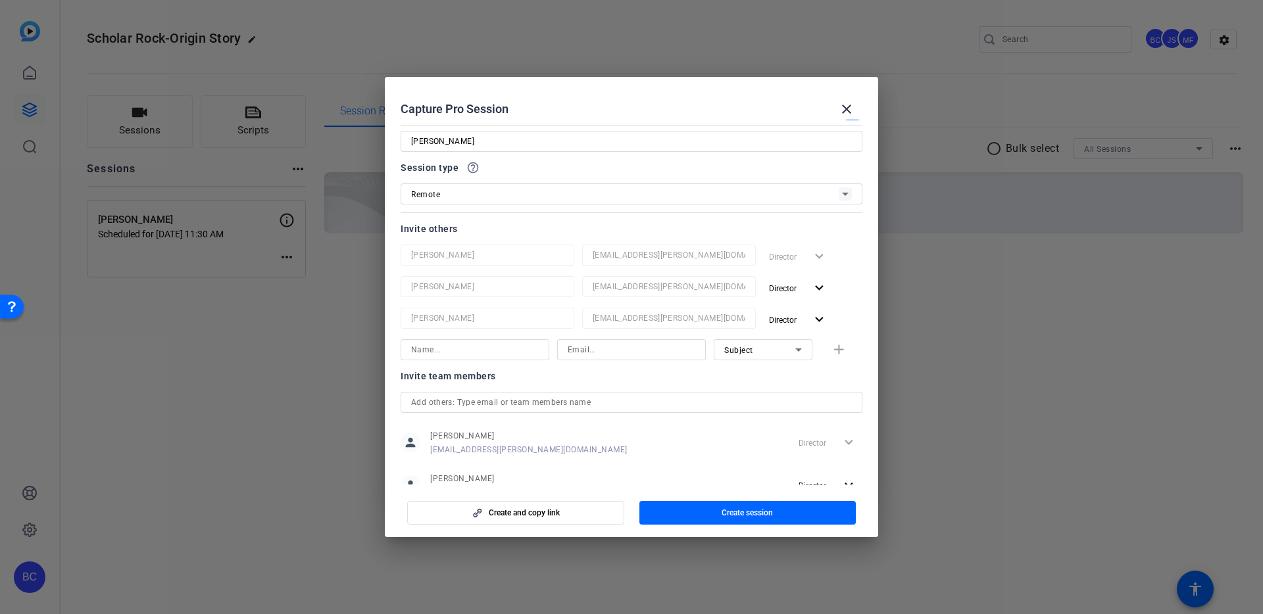
scroll to position [0, 0]
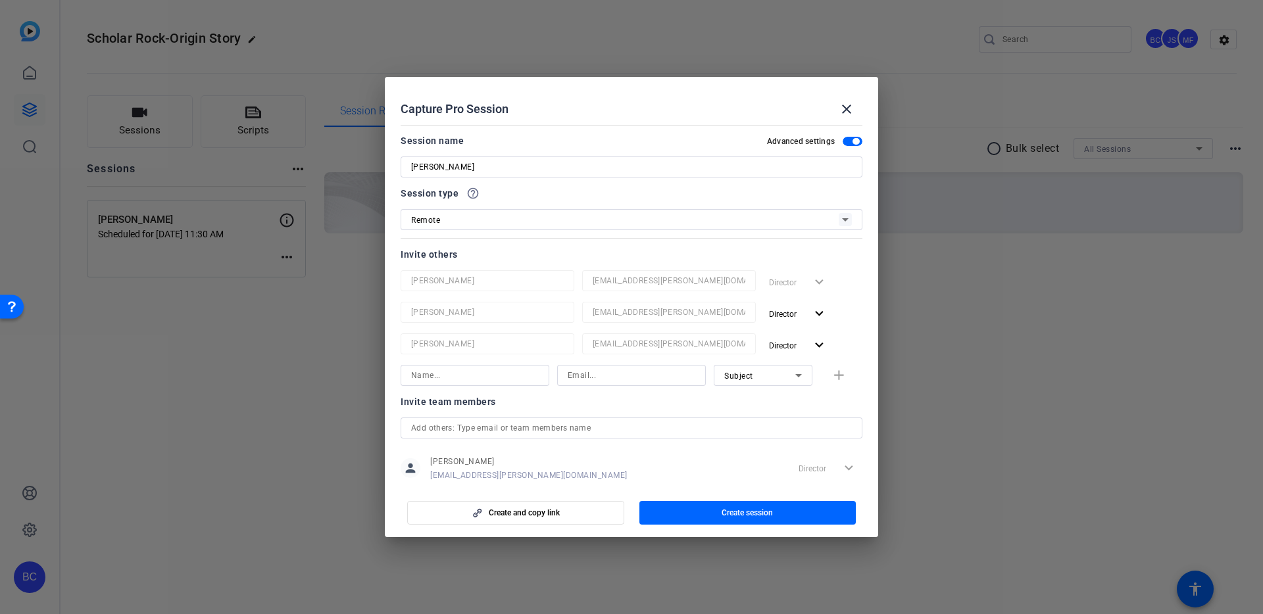
click at [743, 514] on span "Create session" at bounding box center [746, 513] width 51 height 11
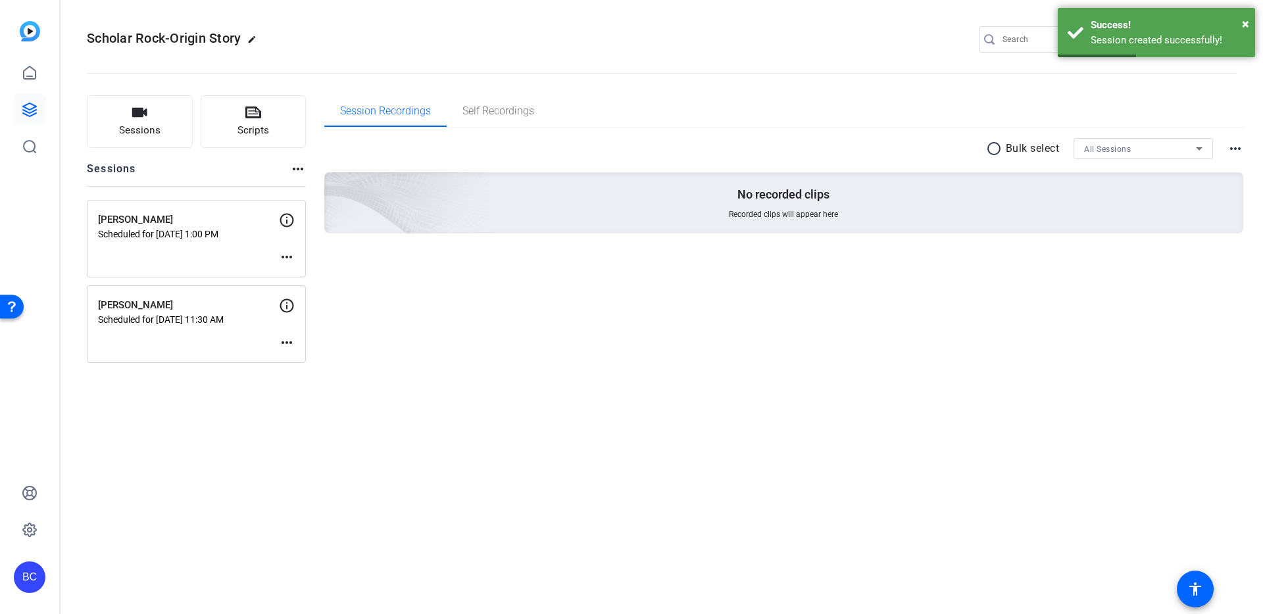
click at [286, 256] on mat-icon "more_horiz" at bounding box center [287, 257] width 16 height 16
click at [295, 276] on span "Edit Session" at bounding box center [319, 277] width 60 height 16
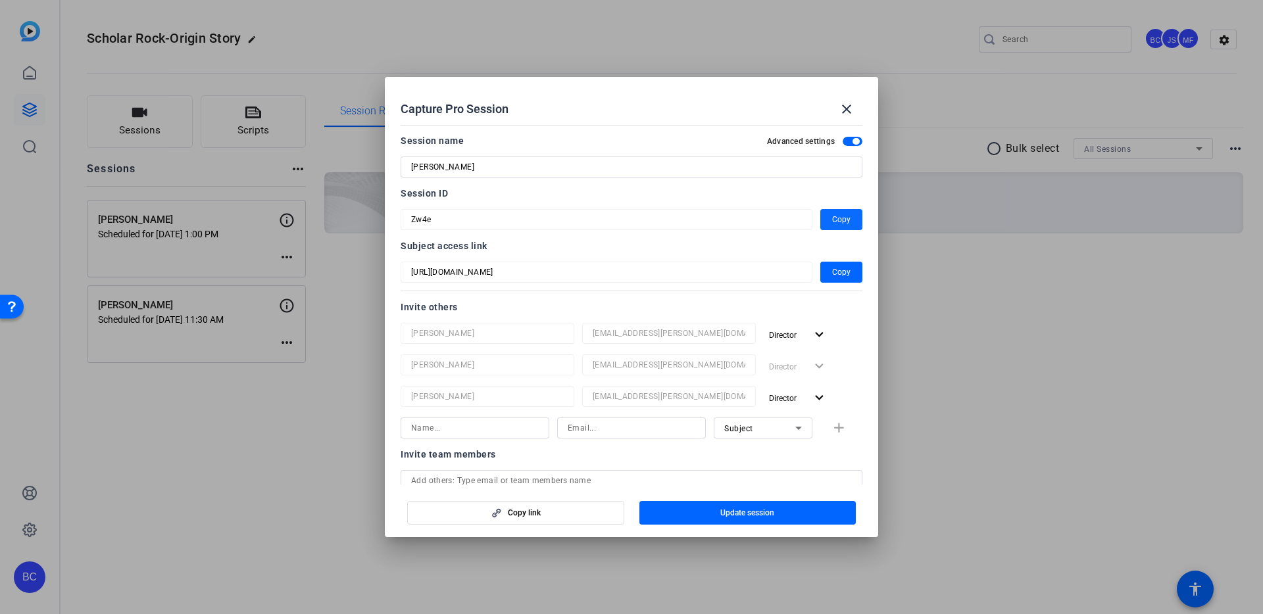
click at [842, 216] on span "Copy" at bounding box center [841, 220] width 18 height 16
drag, startPoint x: 848, startPoint y: 107, endPoint x: 828, endPoint y: 116, distance: 22.1
click at [848, 107] on mat-icon "close" at bounding box center [846, 109] width 16 height 16
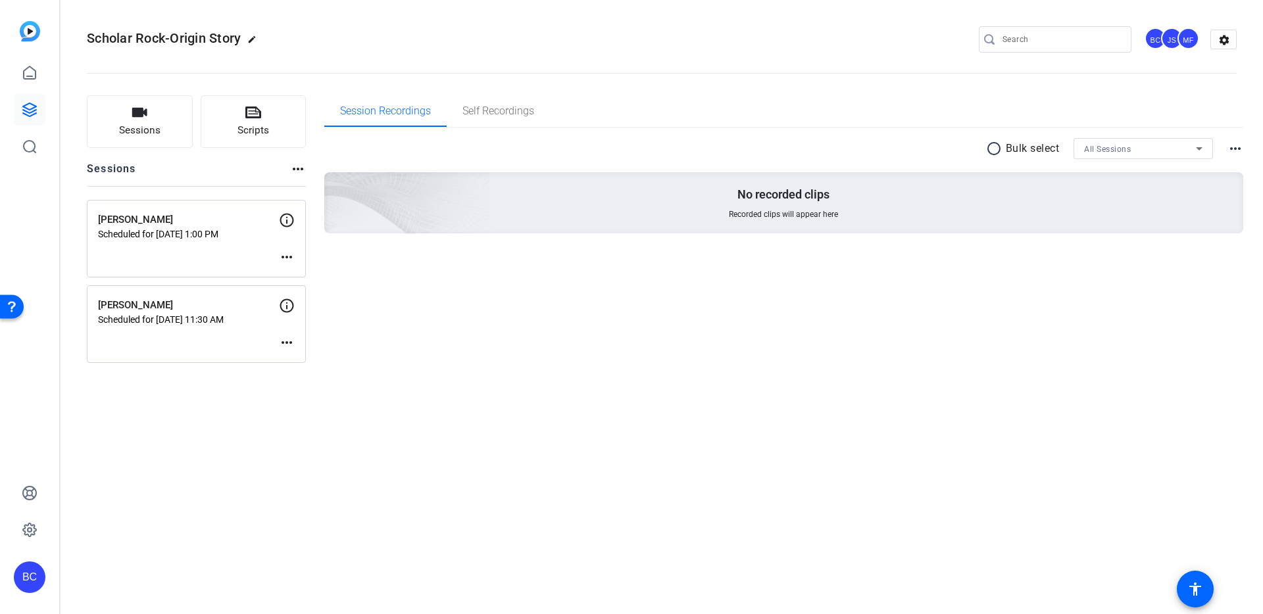
click at [283, 339] on mat-icon "more_horiz" at bounding box center [287, 343] width 16 height 16
click at [299, 354] on div "Edit Session Archive Session" at bounding box center [319, 370] width 81 height 39
click at [286, 340] on mat-icon "more_horiz" at bounding box center [287, 343] width 16 height 16
click at [313, 363] on span "Edit Session" at bounding box center [319, 362] width 60 height 16
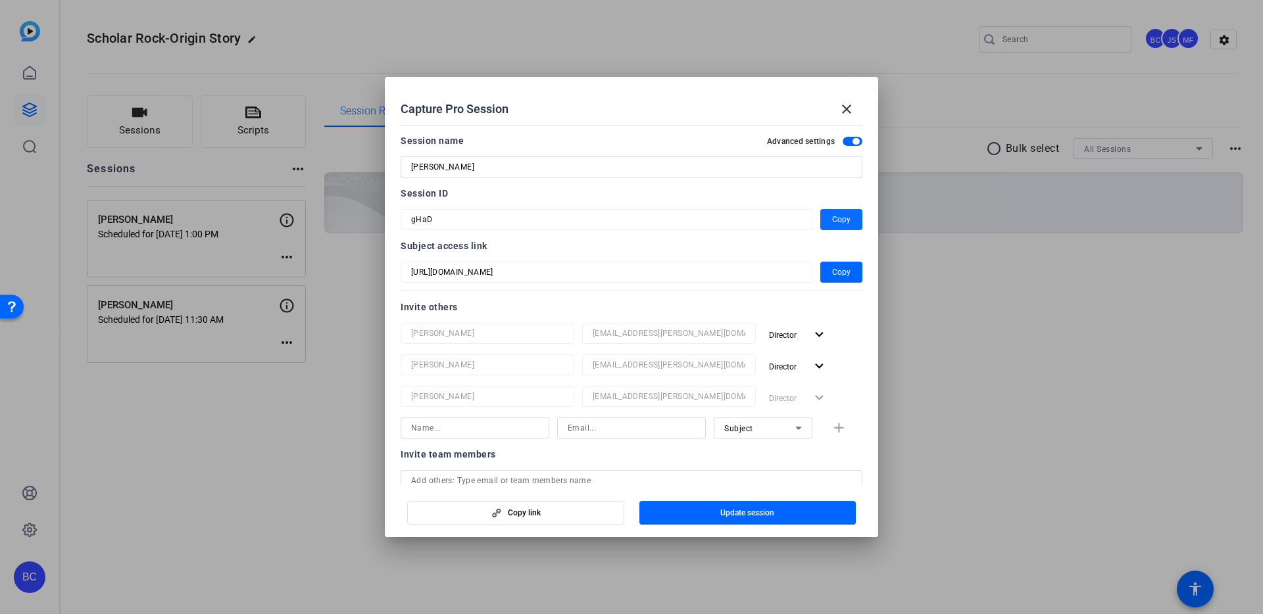
click at [852, 214] on span "button" at bounding box center [841, 220] width 42 height 32
click at [843, 109] on mat-icon "close" at bounding box center [846, 109] width 16 height 16
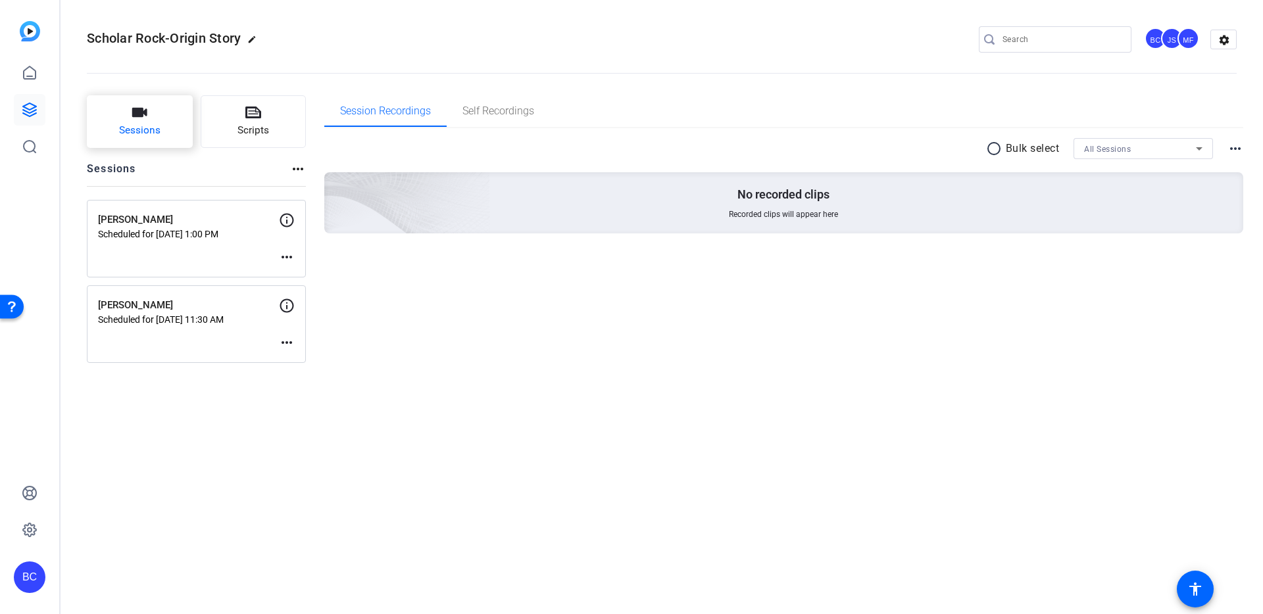
click at [126, 120] on button "Sessions" at bounding box center [140, 121] width 106 height 53
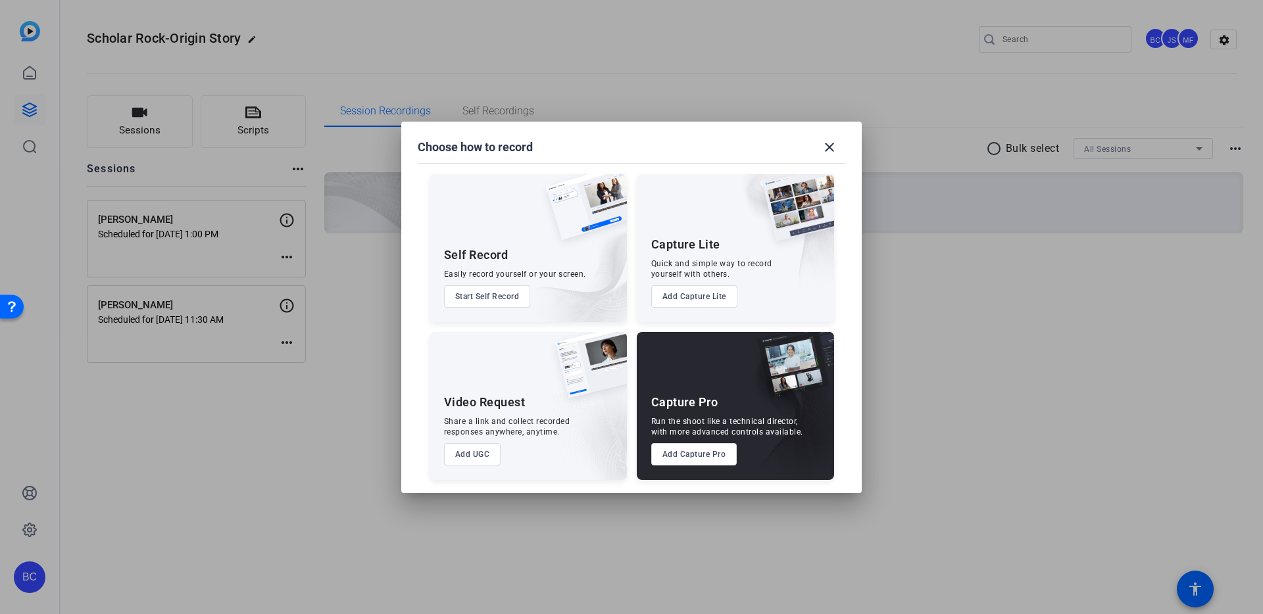
click at [689, 454] on button "Add Capture Pro" at bounding box center [694, 454] width 86 height 22
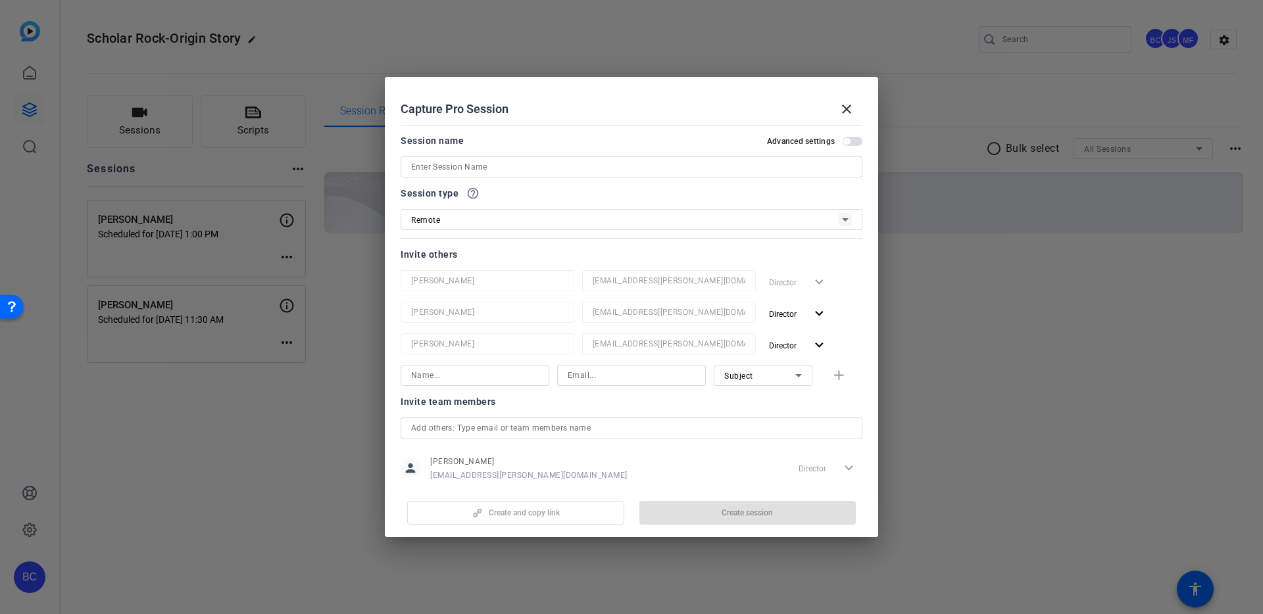
click at [453, 165] on input at bounding box center [631, 167] width 441 height 16
paste input "[PERSON_NAME]"
type input "[PERSON_NAME]"
click at [846, 137] on div "Advanced settings" at bounding box center [814, 141] width 95 height 11
click at [852, 140] on span "button" at bounding box center [852, 141] width 20 height 9
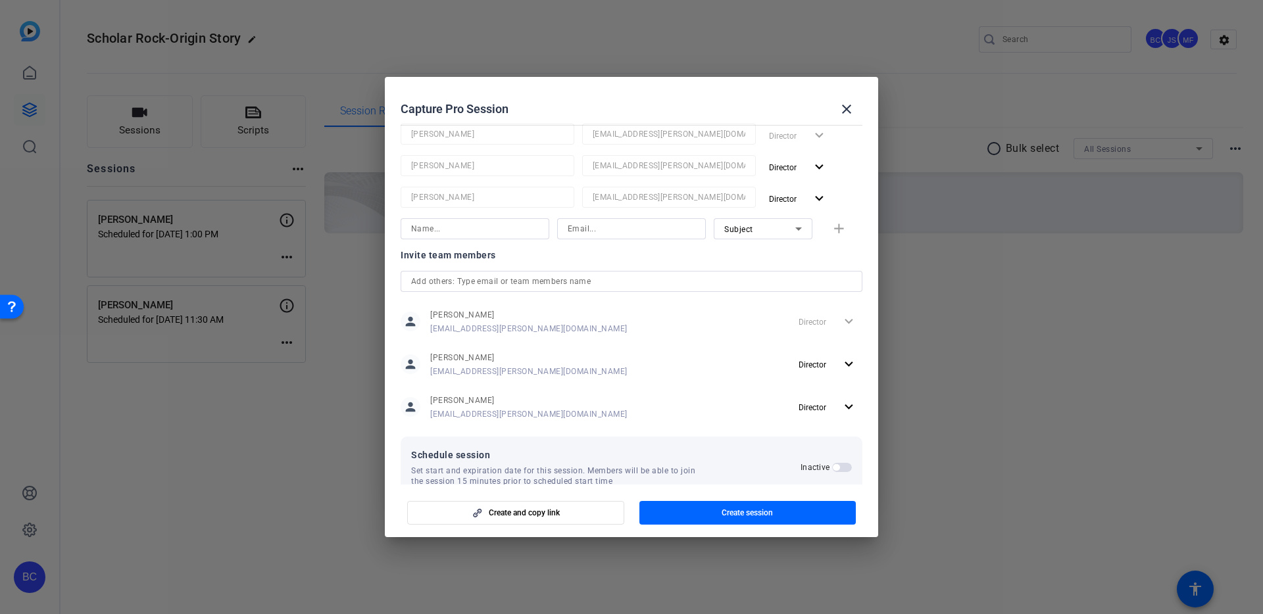
scroll to position [174, 0]
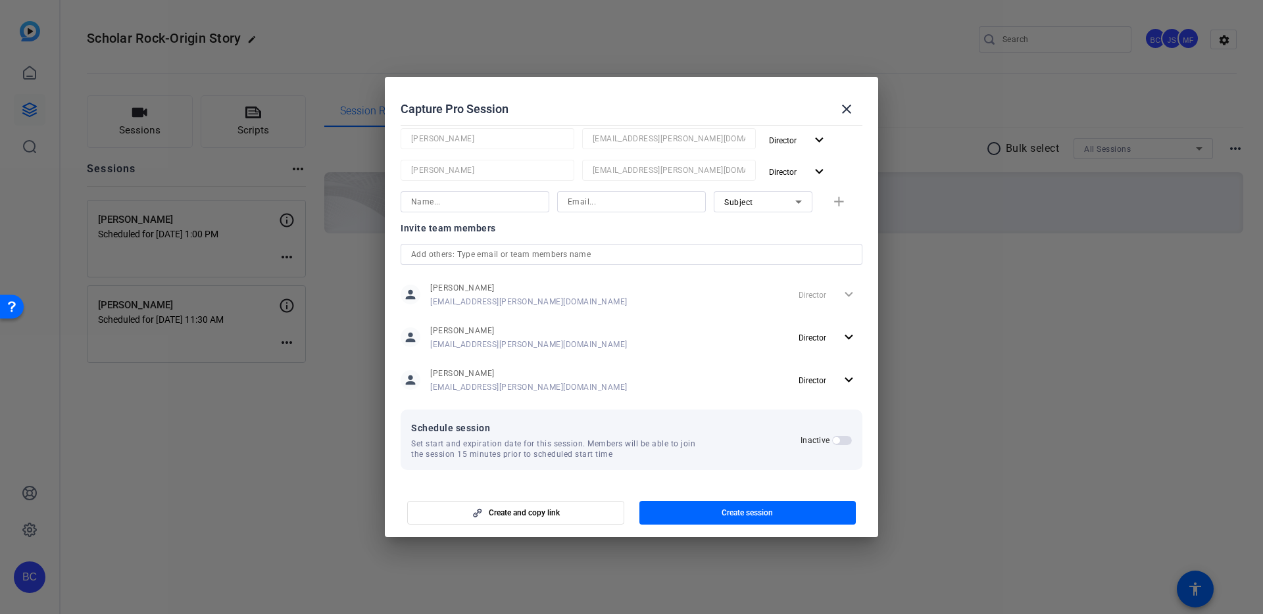
click at [839, 440] on span "button" at bounding box center [836, 440] width 7 height 7
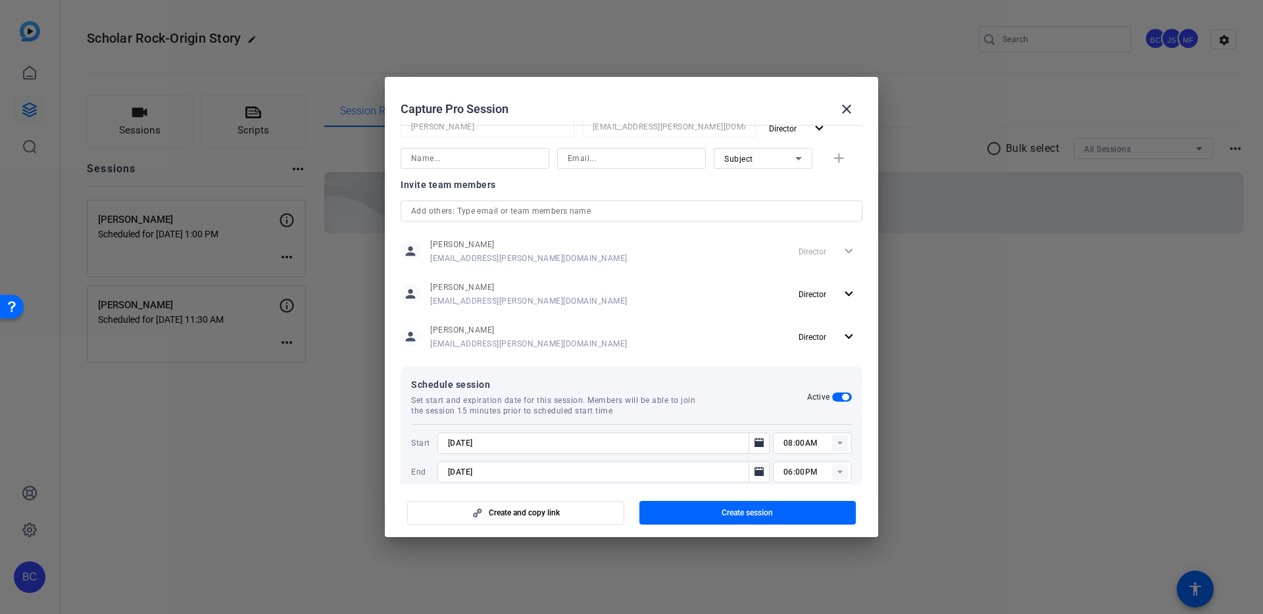
scroll to position [240, 0]
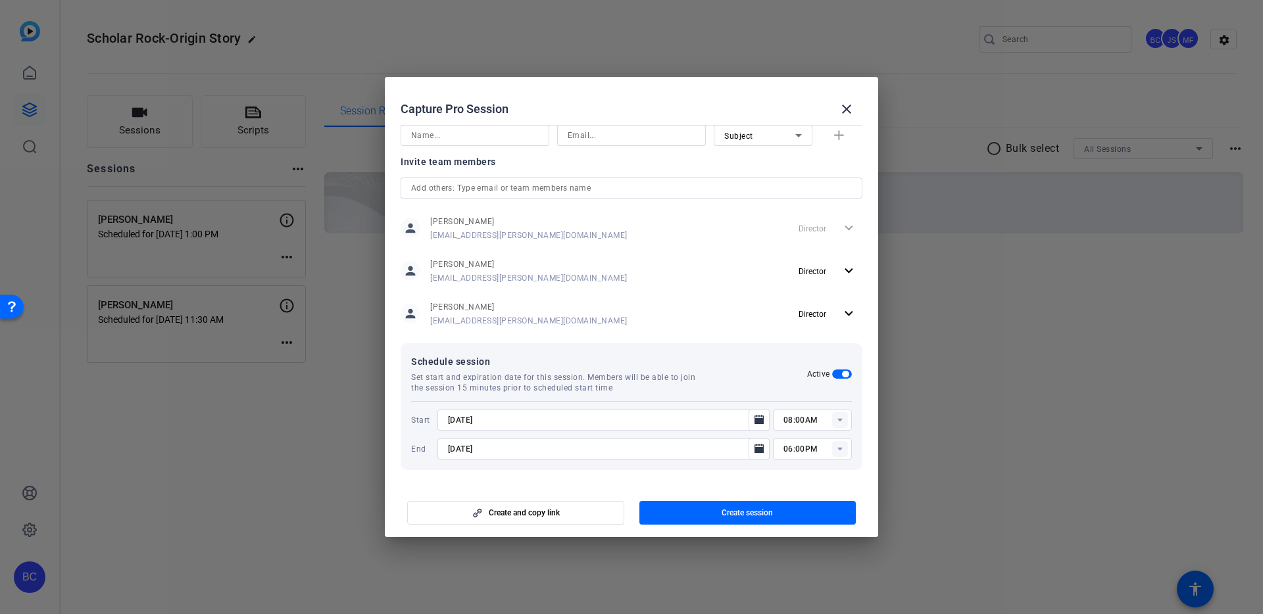
drag, startPoint x: 451, startPoint y: 419, endPoint x: 458, endPoint y: 416, distance: 7.4
click at [451, 419] on input "8/27/2025" at bounding box center [597, 420] width 298 height 16
type input "9/11/2025"
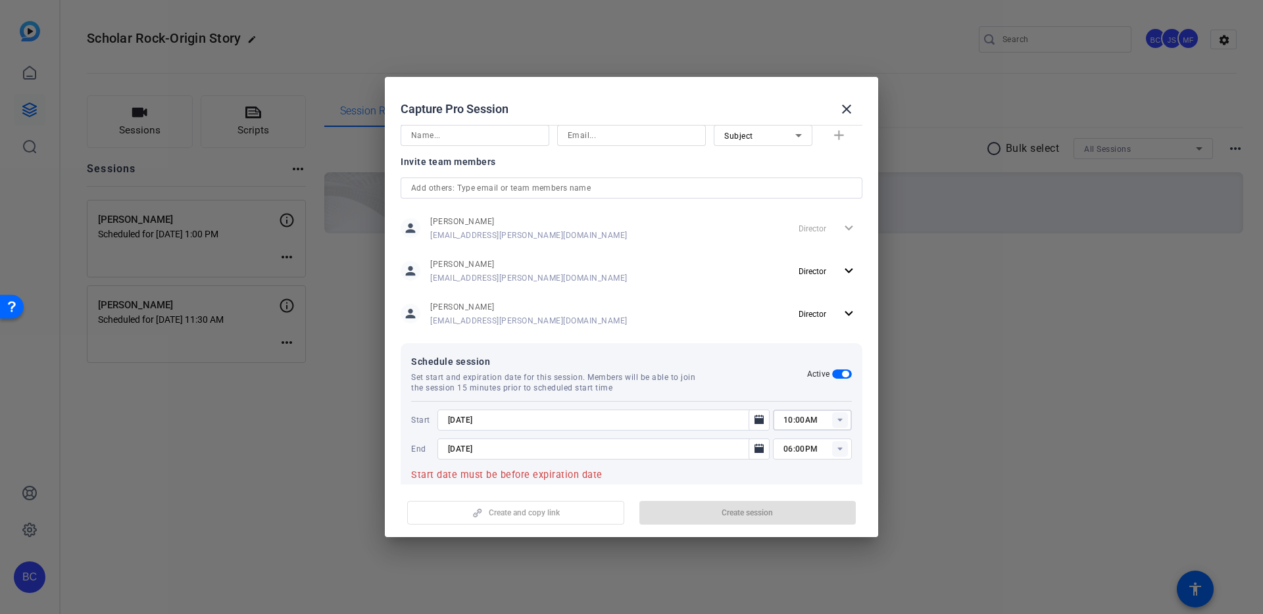
type input "10:00AM"
type input "9/11/2025"
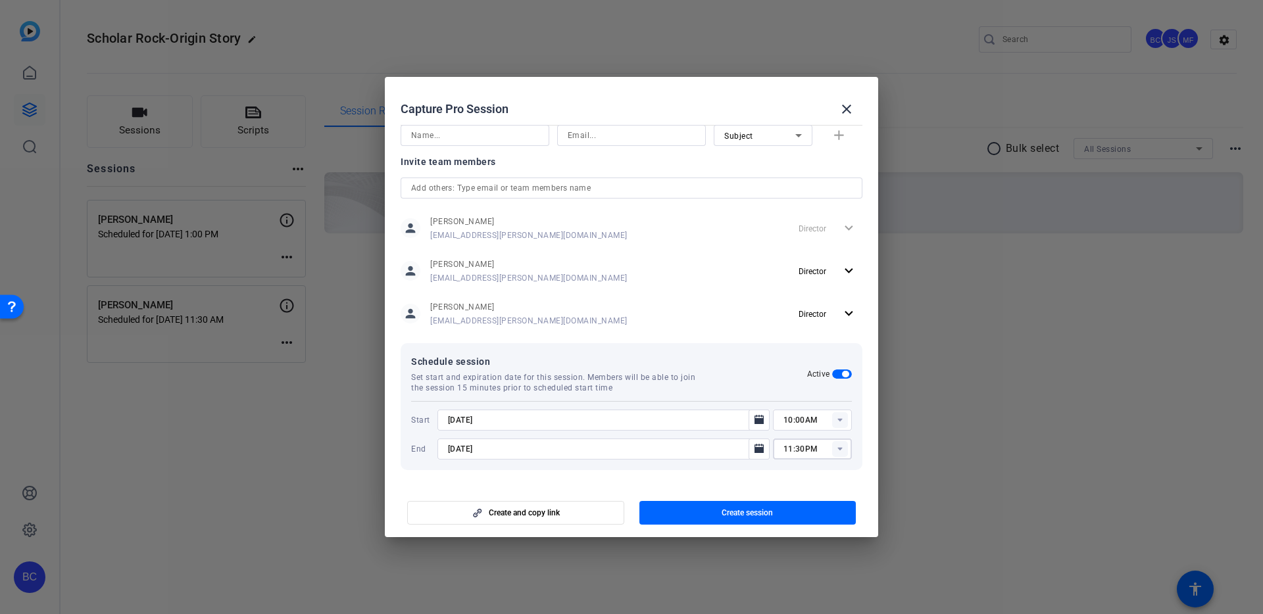
type input "11:30PM"
click at [812, 447] on input "11:30PM" at bounding box center [817, 449] width 68 height 16
type input "11:30AM"
click at [701, 510] on span "button" at bounding box center [747, 513] width 217 height 32
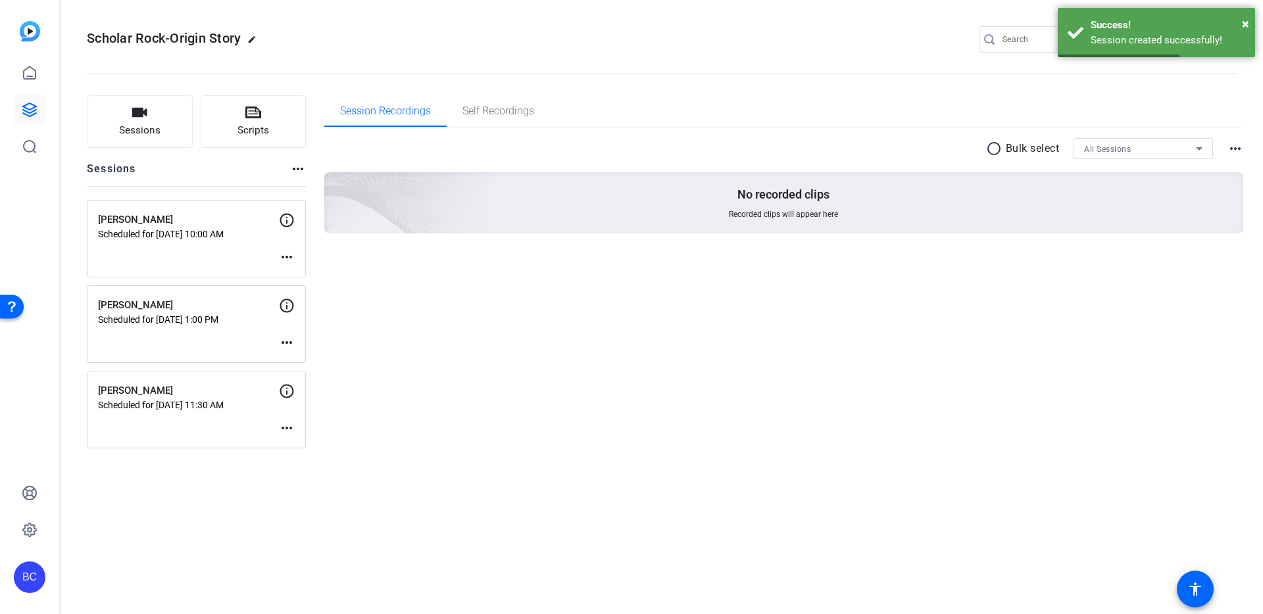
click at [282, 259] on mat-icon "more_horiz" at bounding box center [287, 257] width 16 height 16
click at [303, 278] on span "Edit Session" at bounding box center [319, 277] width 60 height 16
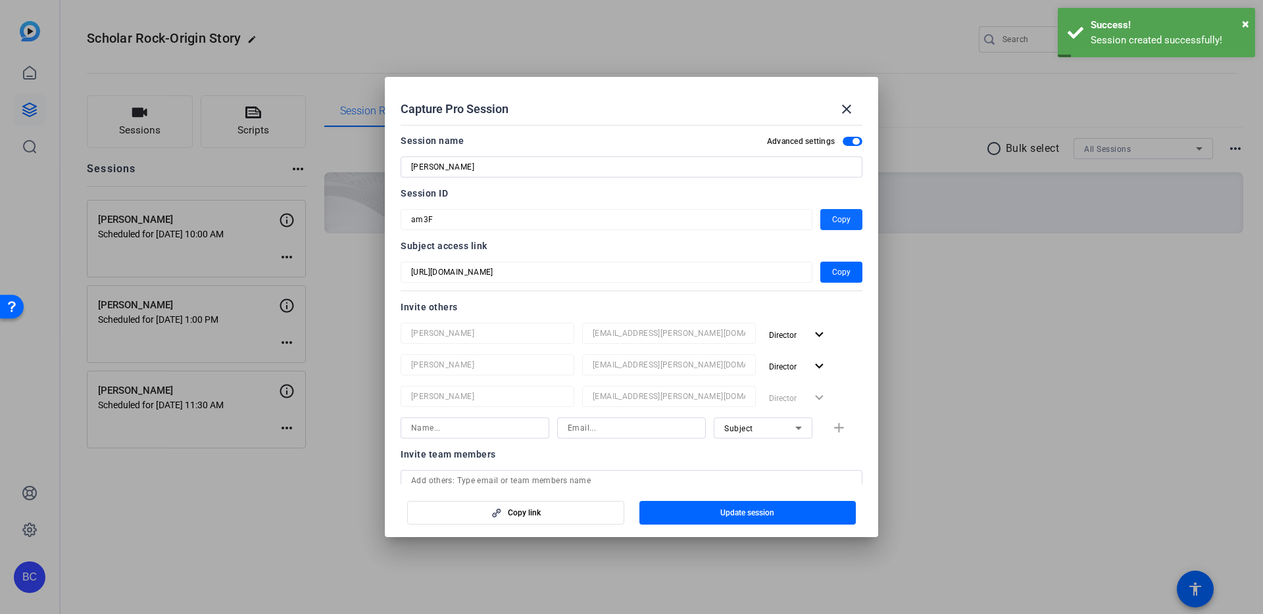
click at [832, 219] on span "Copy" at bounding box center [841, 220] width 18 height 16
click at [844, 110] on mat-icon "close" at bounding box center [846, 109] width 16 height 16
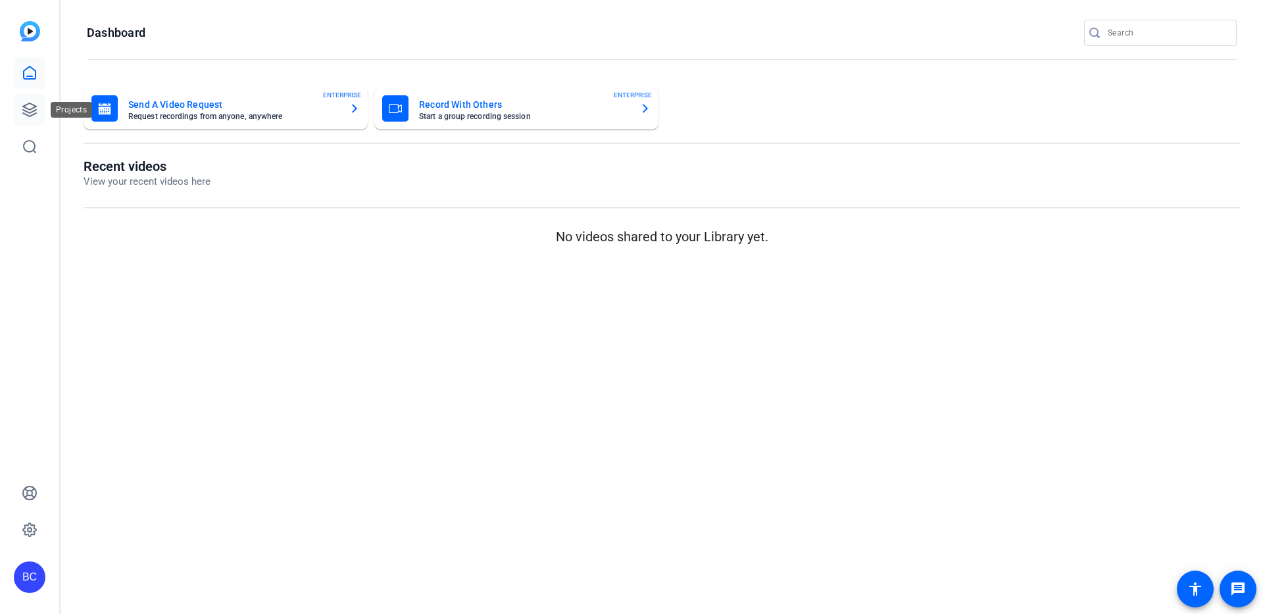
click at [29, 105] on icon at bounding box center [30, 110] width 16 height 16
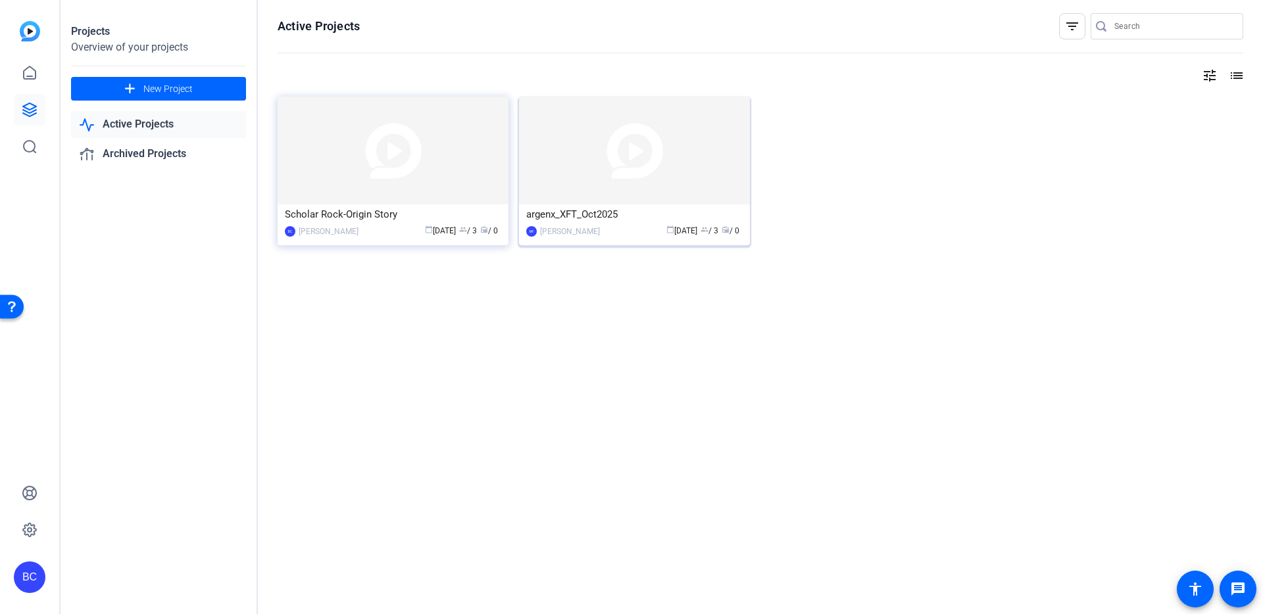
click at [589, 194] on img at bounding box center [634, 151] width 231 height 108
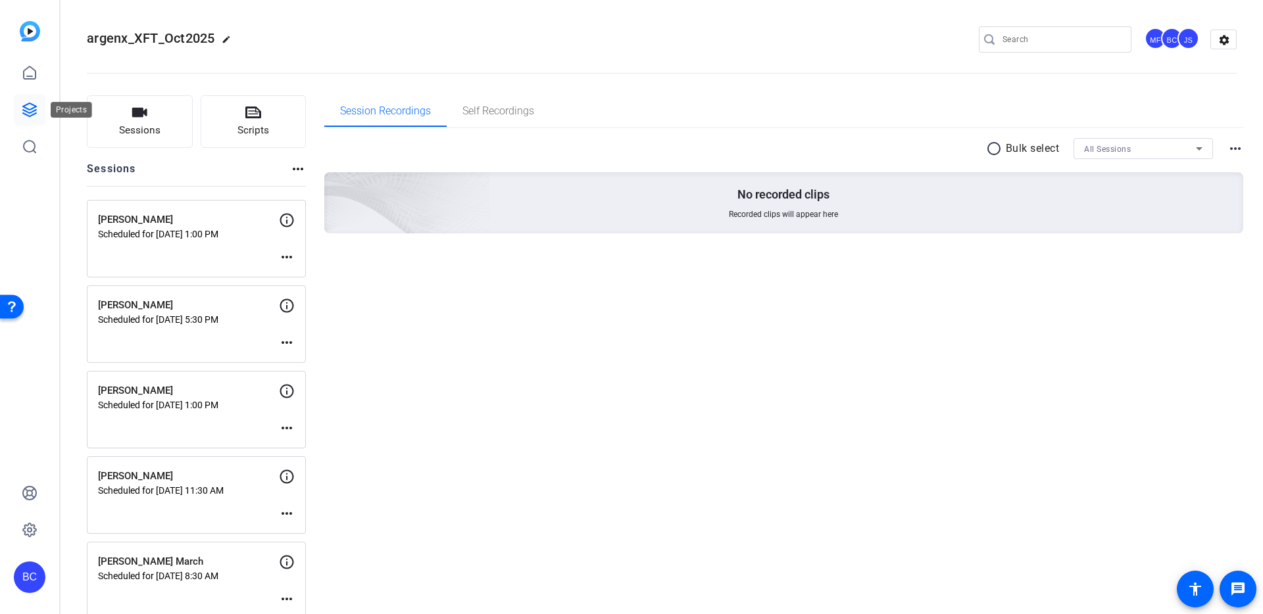
click at [30, 101] on link at bounding box center [30, 110] width 32 height 32
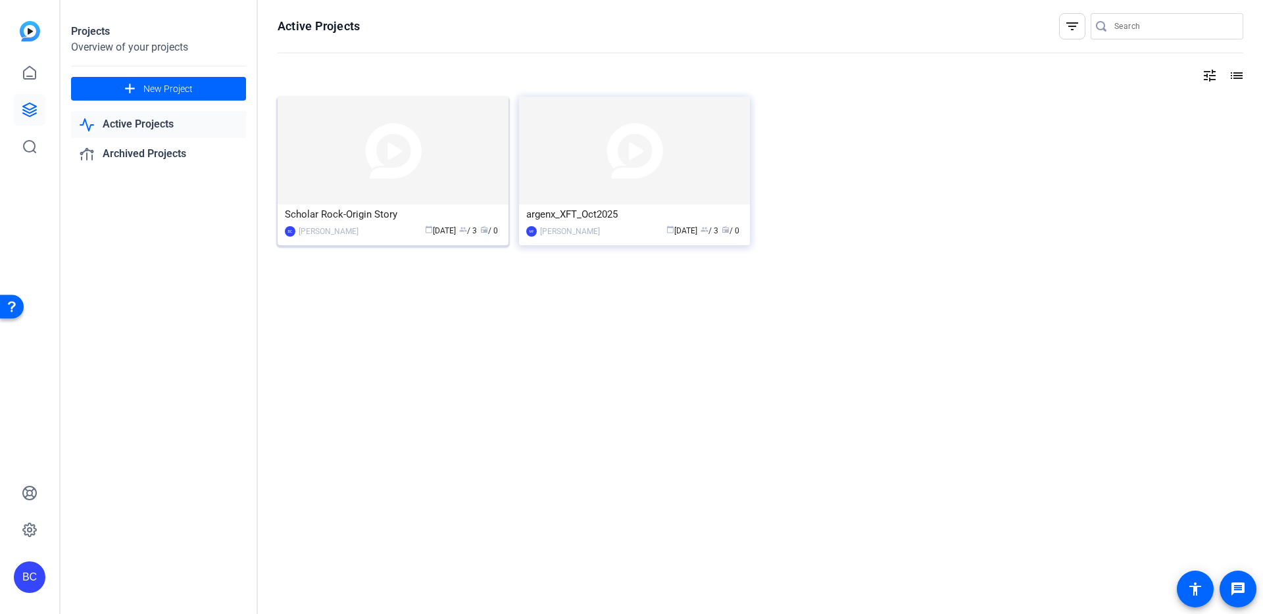
click at [382, 176] on img at bounding box center [393, 151] width 231 height 108
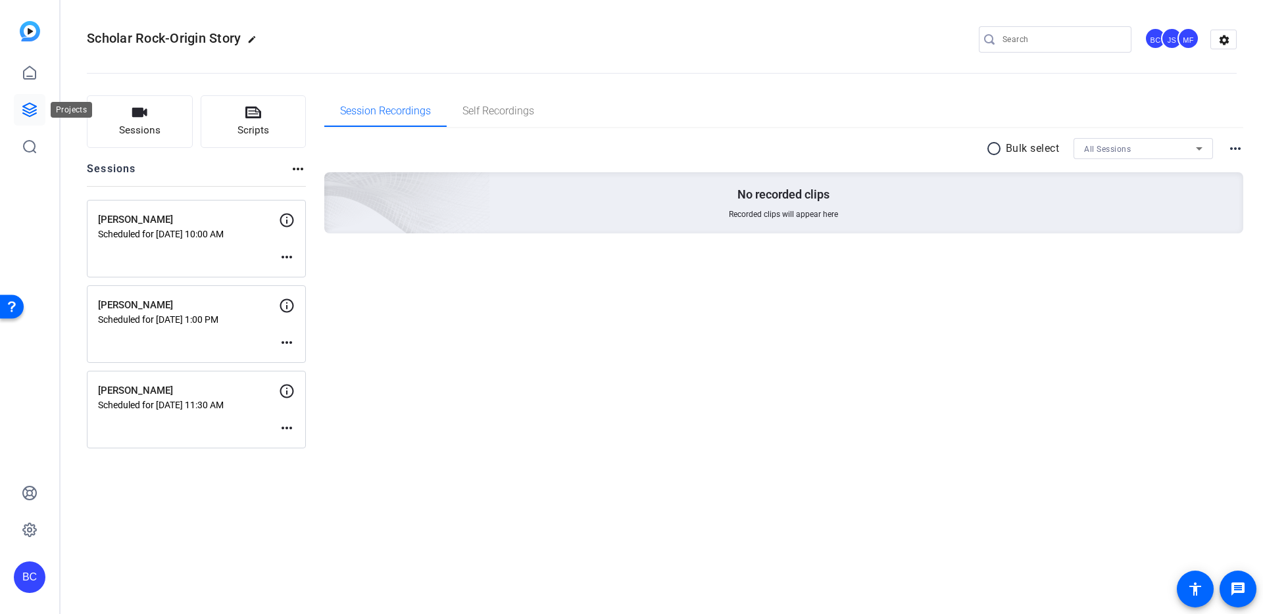
click at [30, 113] on icon at bounding box center [30, 110] width 16 height 16
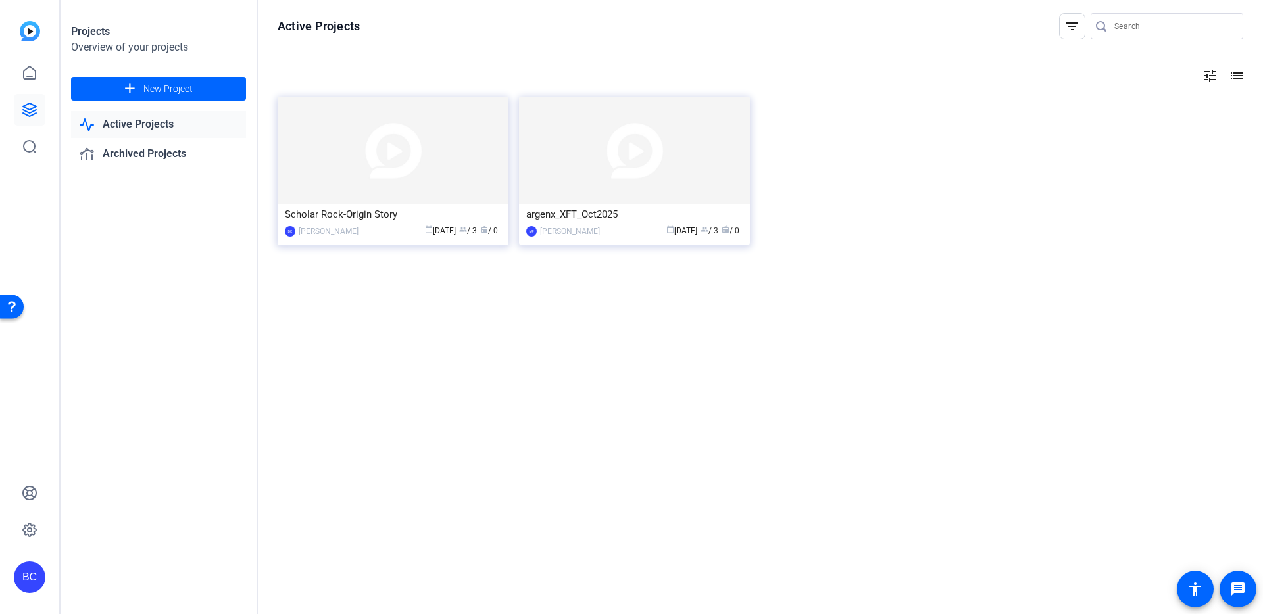
click at [370, 171] on img at bounding box center [393, 151] width 231 height 108
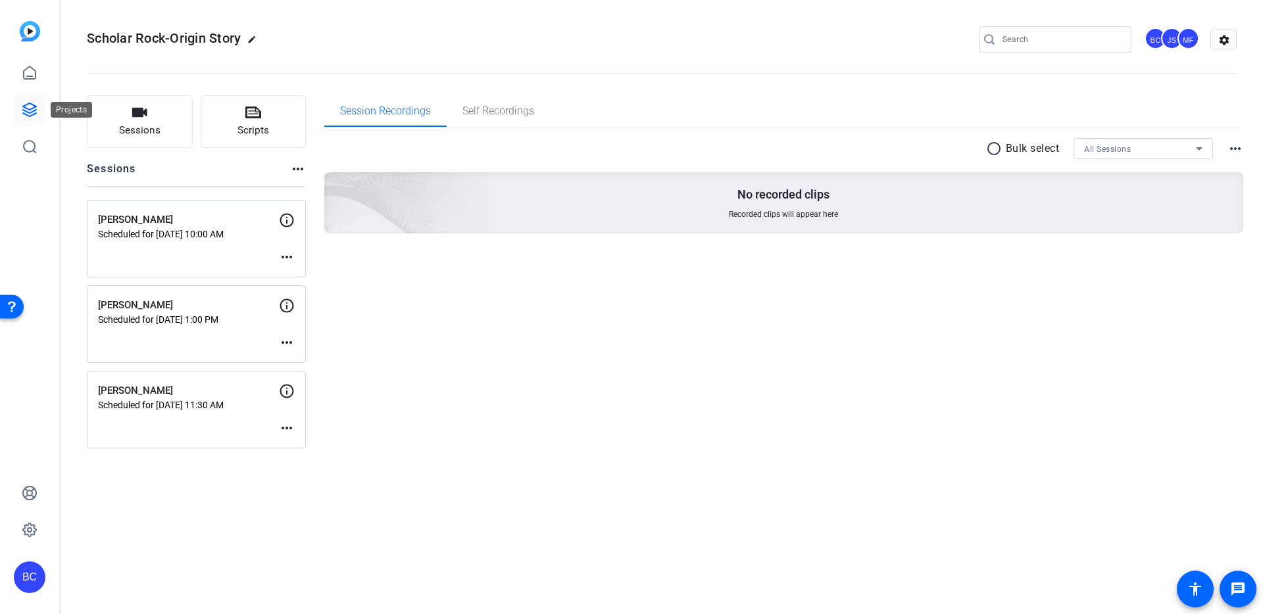
click at [22, 113] on icon at bounding box center [30, 110] width 16 height 16
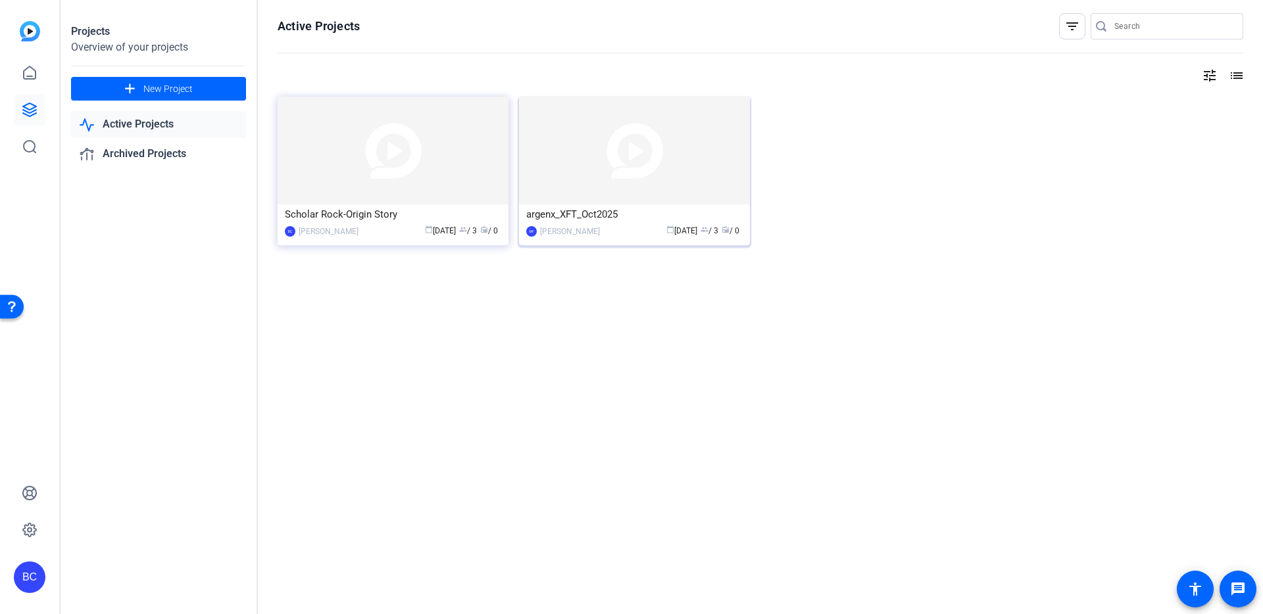
click at [596, 177] on img at bounding box center [634, 151] width 231 height 108
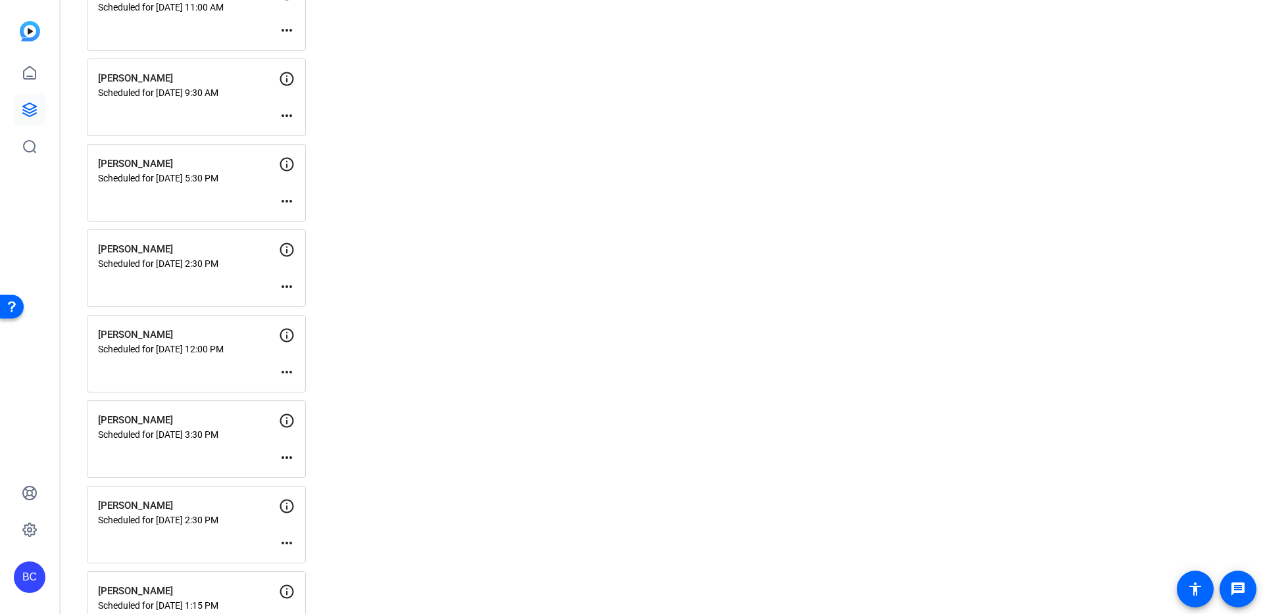
scroll to position [1113, 0]
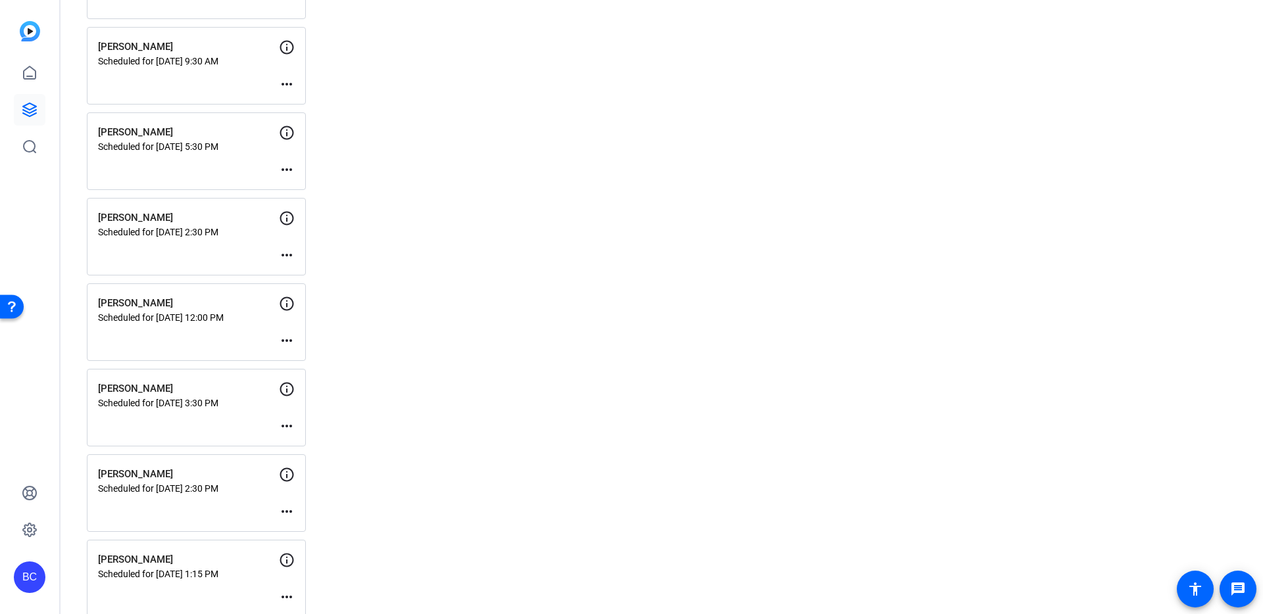
click at [287, 426] on mat-icon "more_horiz" at bounding box center [287, 426] width 16 height 16
click at [291, 443] on span "Edit Session" at bounding box center [319, 445] width 60 height 16
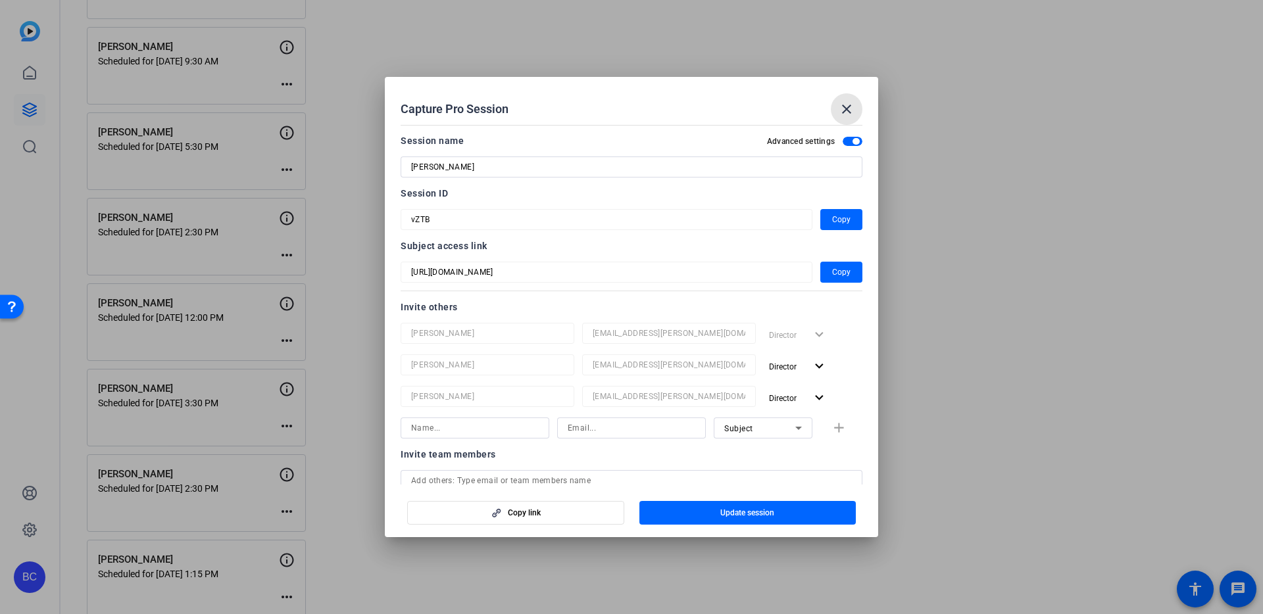
click at [845, 109] on mat-icon "close" at bounding box center [846, 109] width 16 height 16
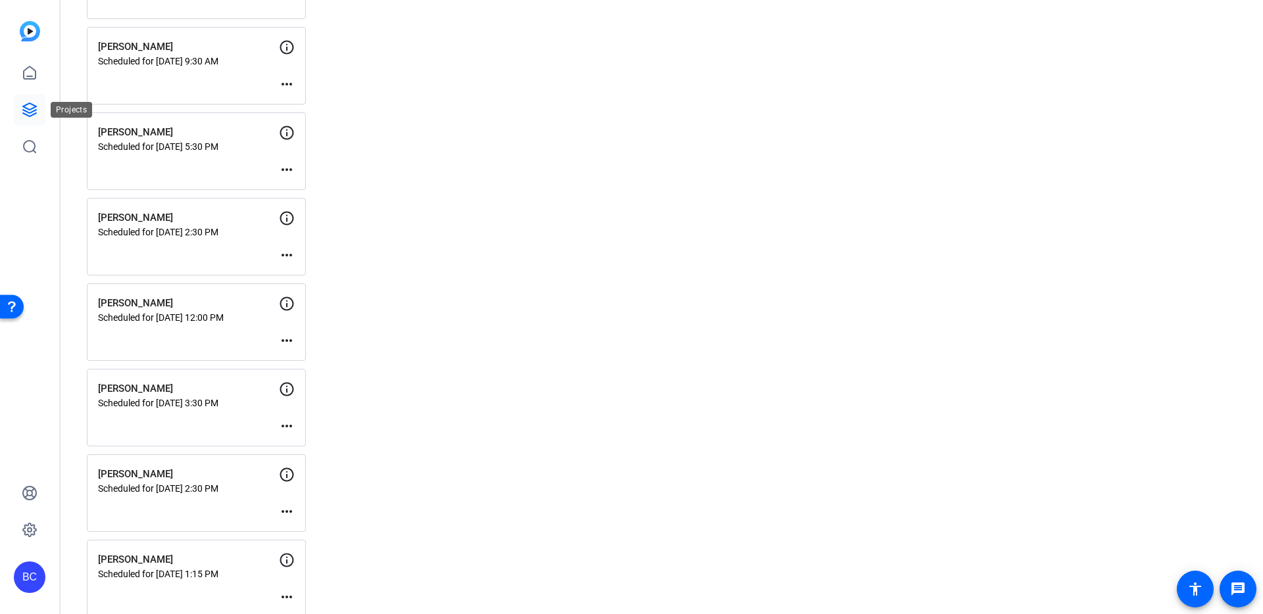
click at [25, 107] on icon at bounding box center [29, 109] width 13 height 13
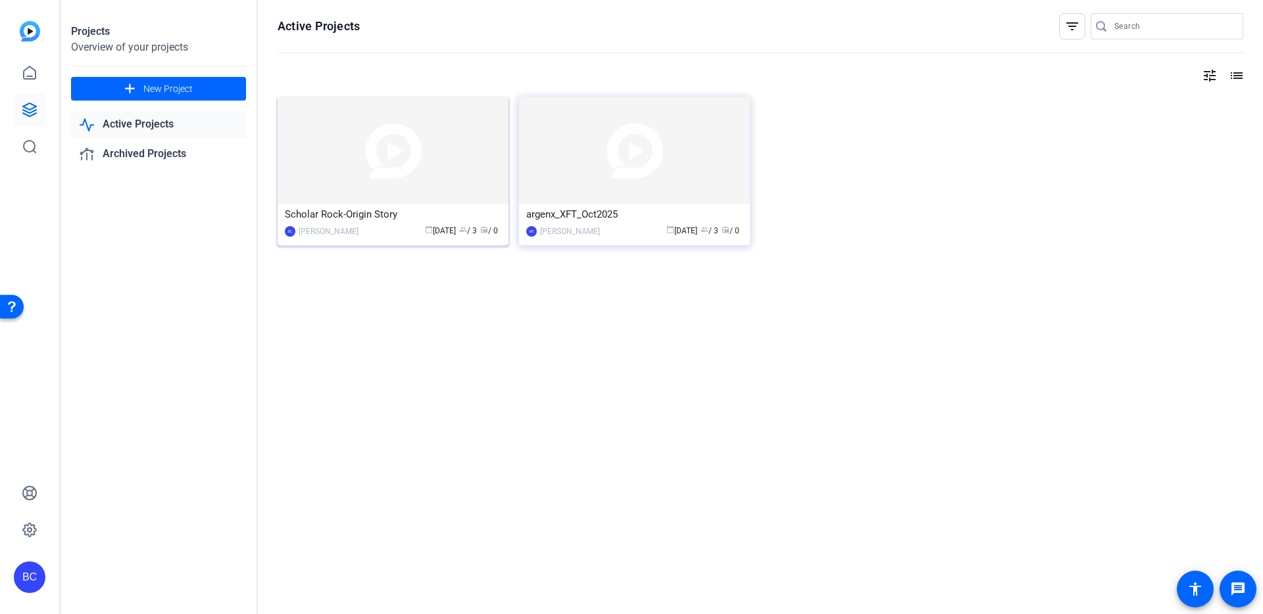
click at [386, 162] on img at bounding box center [393, 151] width 231 height 108
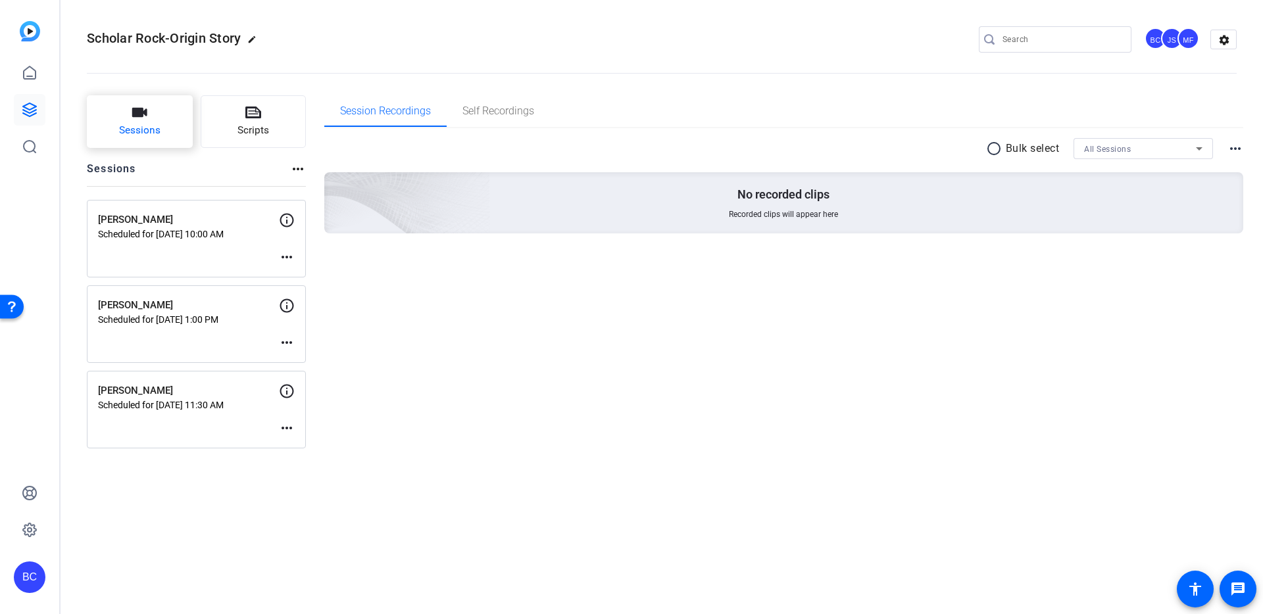
click at [139, 119] on icon "button" at bounding box center [140, 113] width 16 height 16
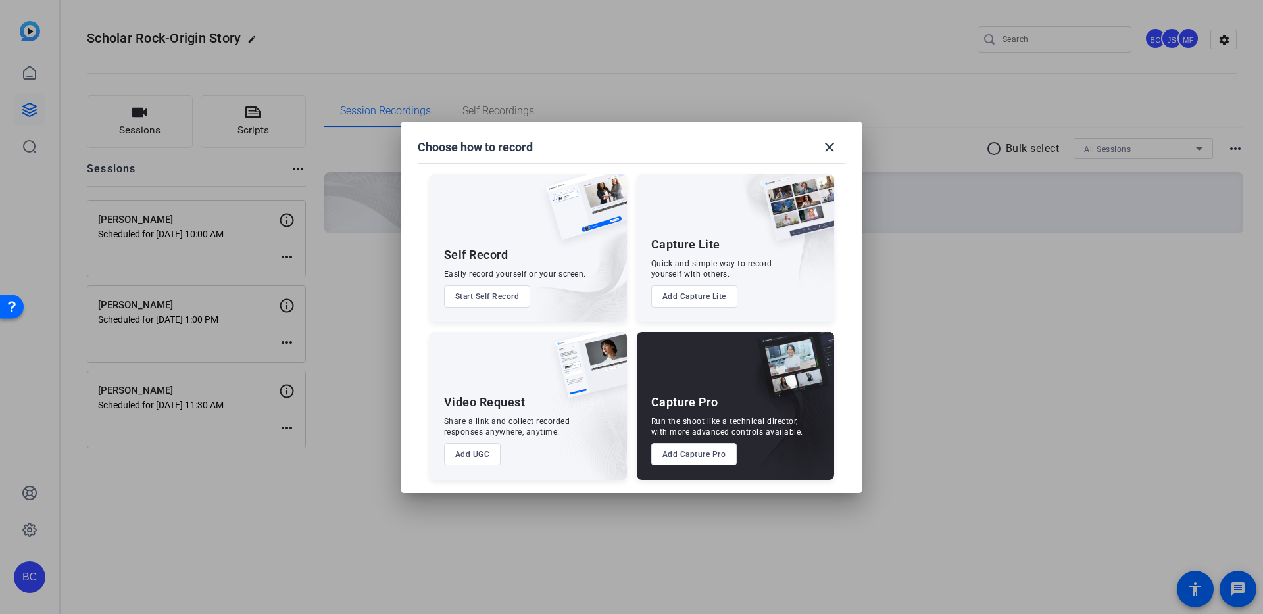
click at [708, 456] on button "Add Capture Pro" at bounding box center [694, 454] width 86 height 22
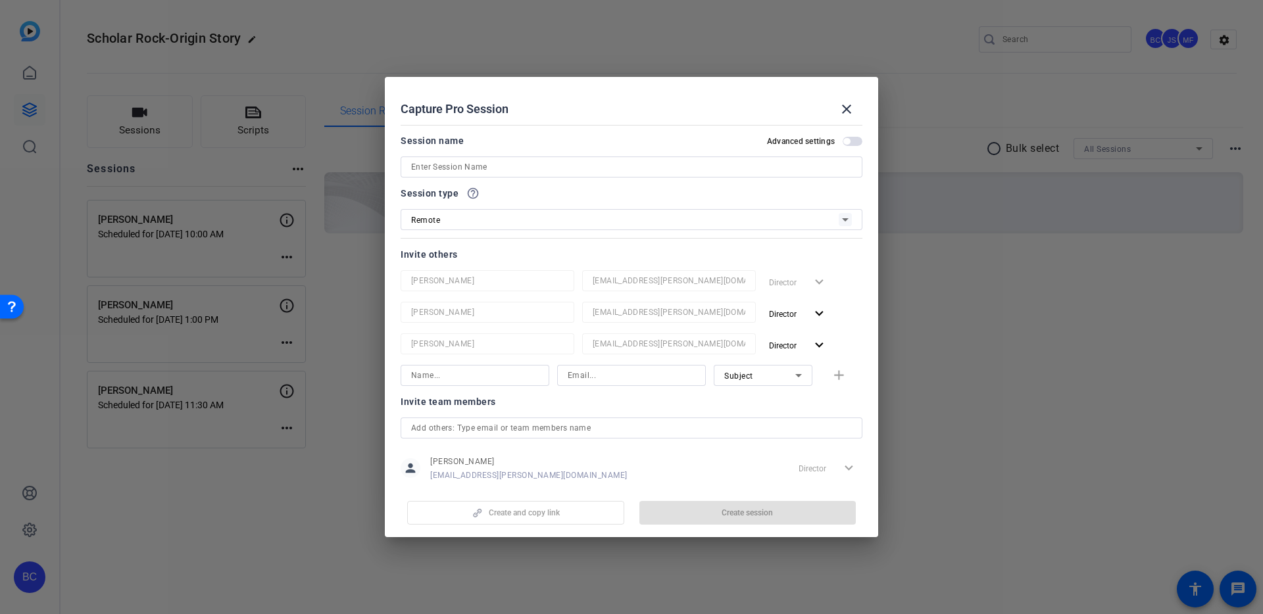
click at [854, 132] on mat-dialog-content "Session name Advanced settings Session type help_outline Remote Invite others B…" at bounding box center [631, 302] width 493 height 365
click at [852, 140] on span "button" at bounding box center [852, 141] width 20 height 9
click at [787, 158] on div at bounding box center [631, 167] width 441 height 21
paste input "[PERSON_NAME]"
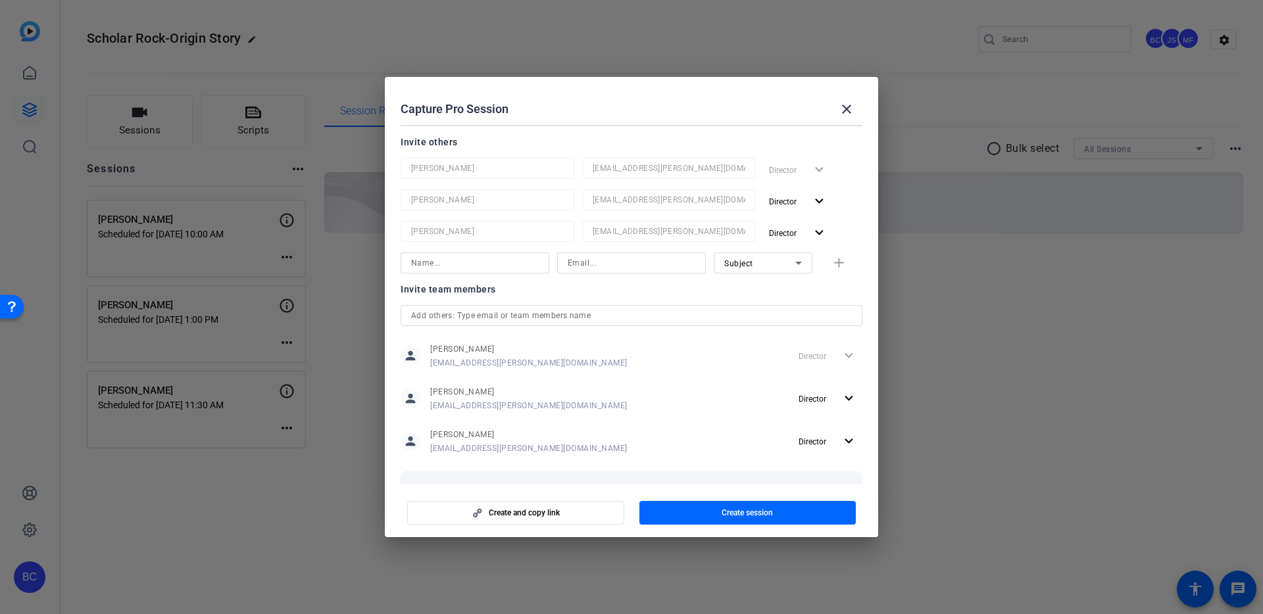
scroll to position [174, 0]
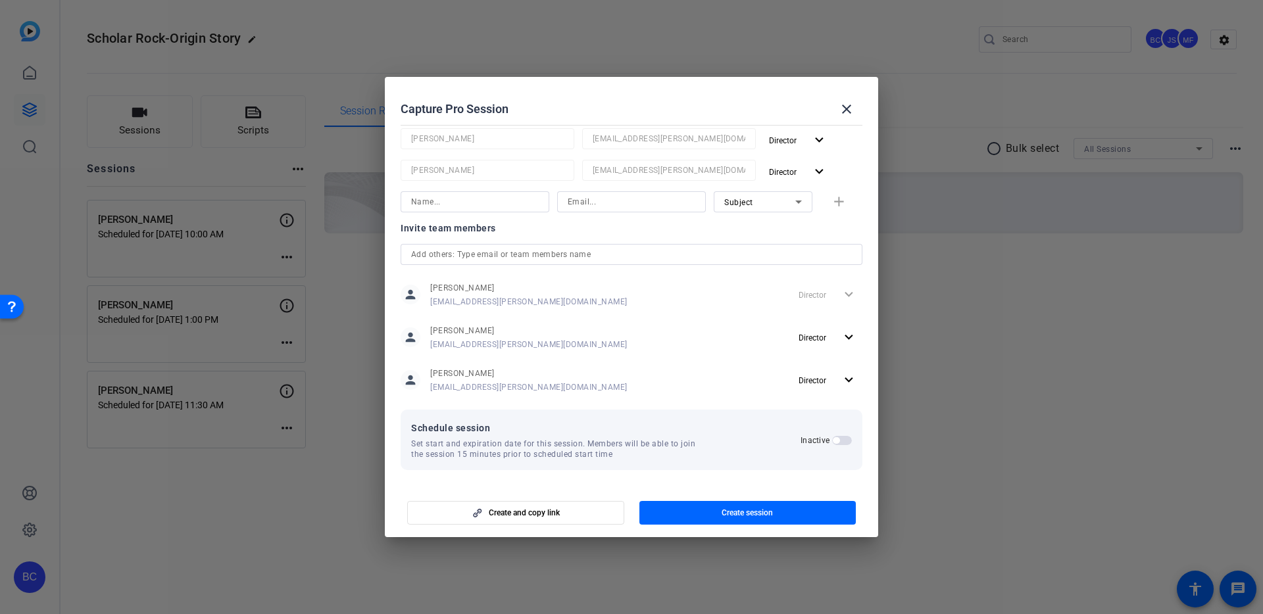
type input "[PERSON_NAME]"
click at [840, 441] on span "button" at bounding box center [842, 440] width 20 height 9
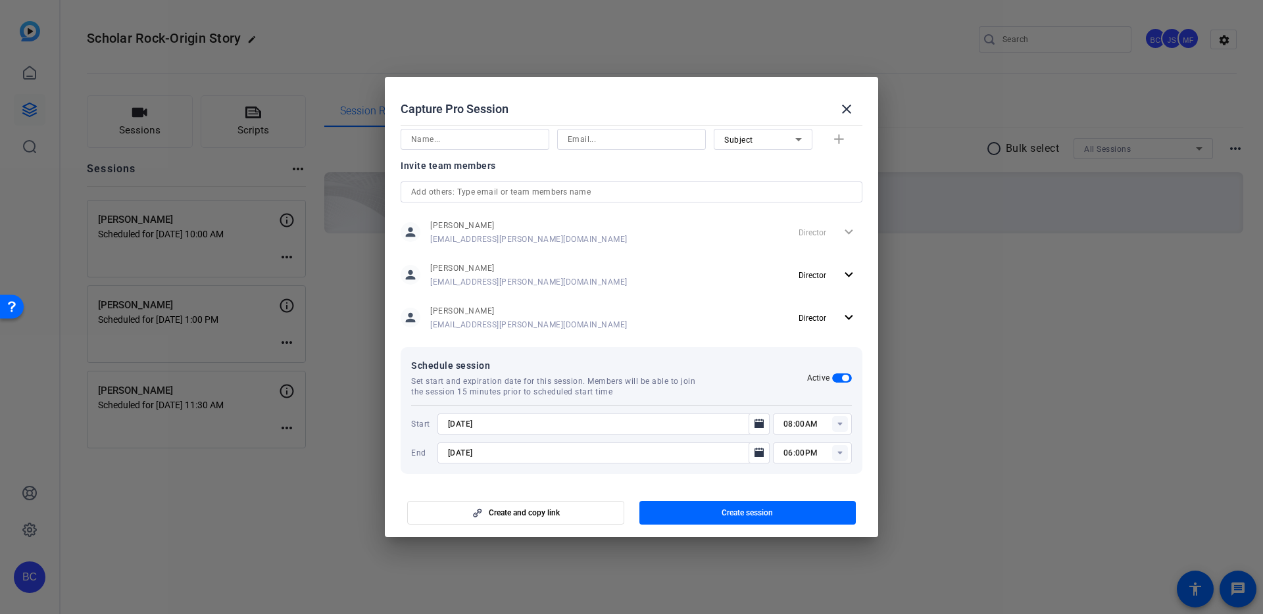
scroll to position [240, 0]
click at [451, 420] on input "8/27/2025" at bounding box center [597, 420] width 298 height 16
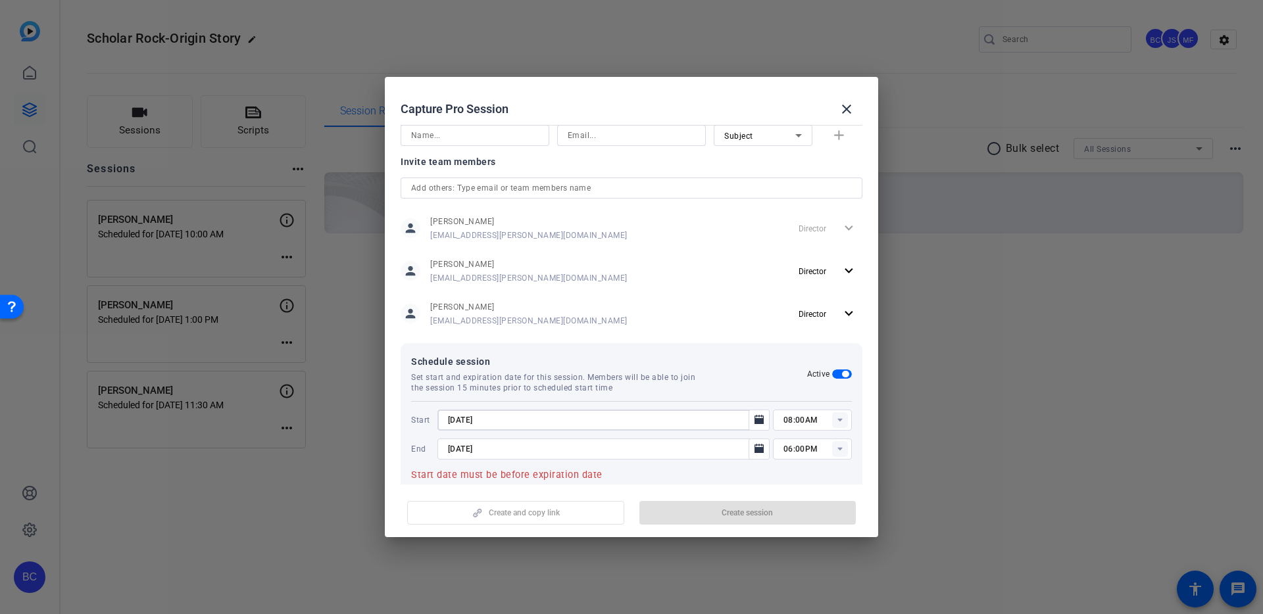
type input "[DATE]"
type input "12:00PM"
type input "[DATE]"
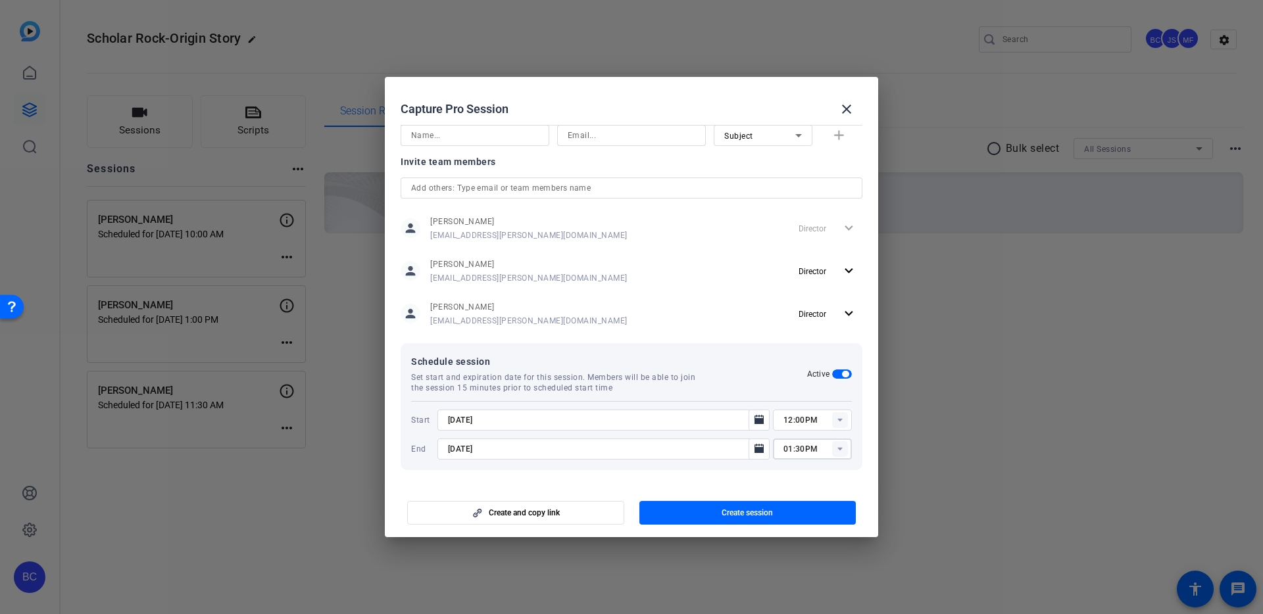
type input "01:30PM"
click at [735, 515] on span "Create session" at bounding box center [746, 513] width 51 height 11
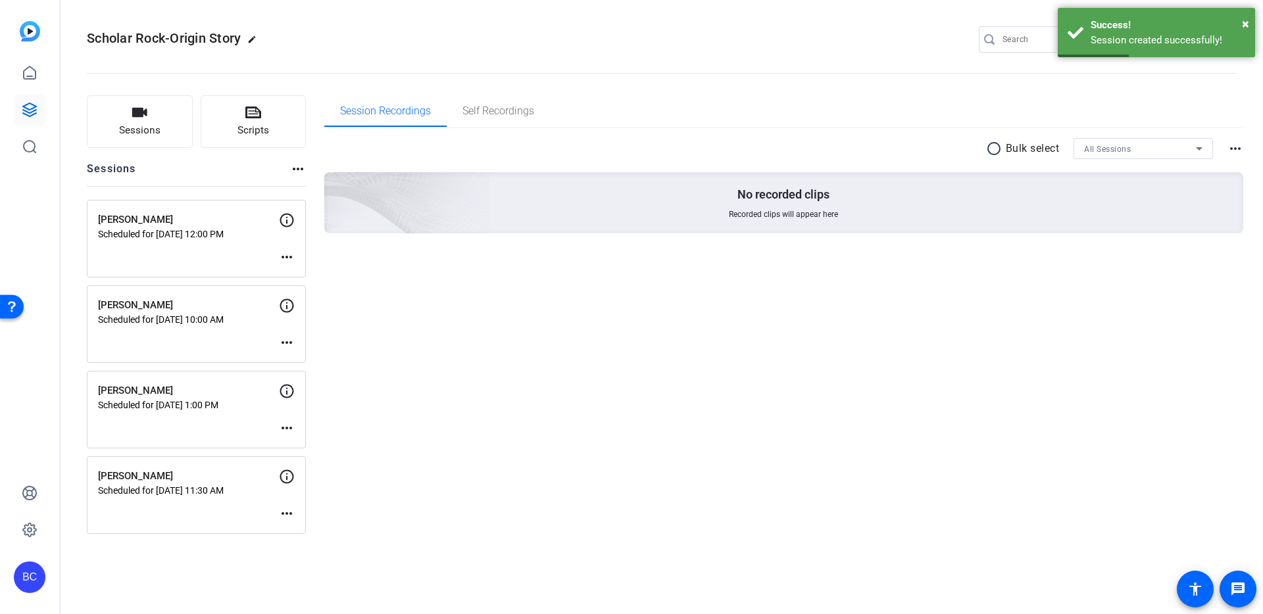
click at [287, 258] on mat-icon "more_horiz" at bounding box center [287, 257] width 16 height 16
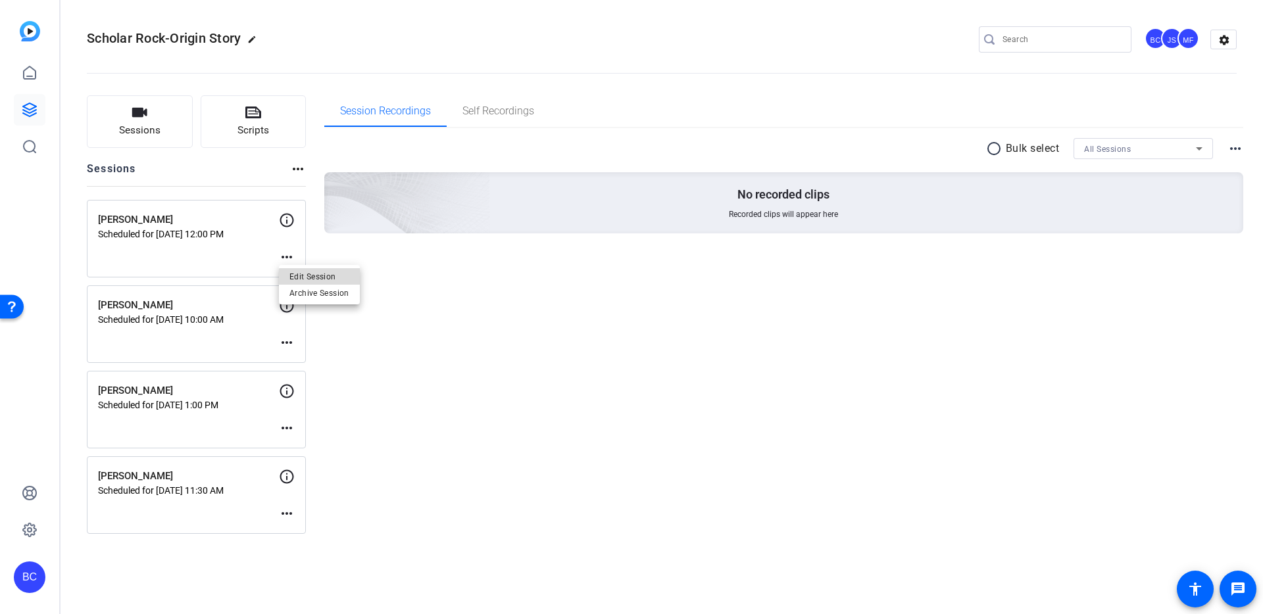
click at [331, 277] on span "Edit Session" at bounding box center [319, 277] width 60 height 16
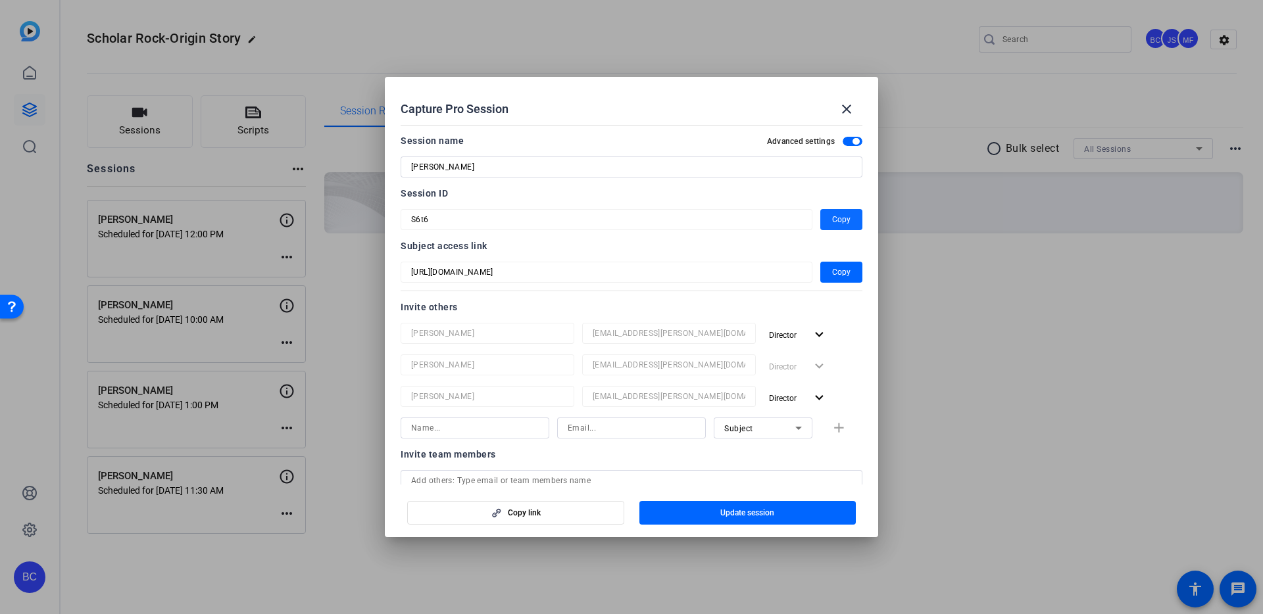
click at [842, 220] on span "Copy" at bounding box center [841, 220] width 18 height 16
click at [845, 109] on mat-icon "close" at bounding box center [846, 109] width 16 height 16
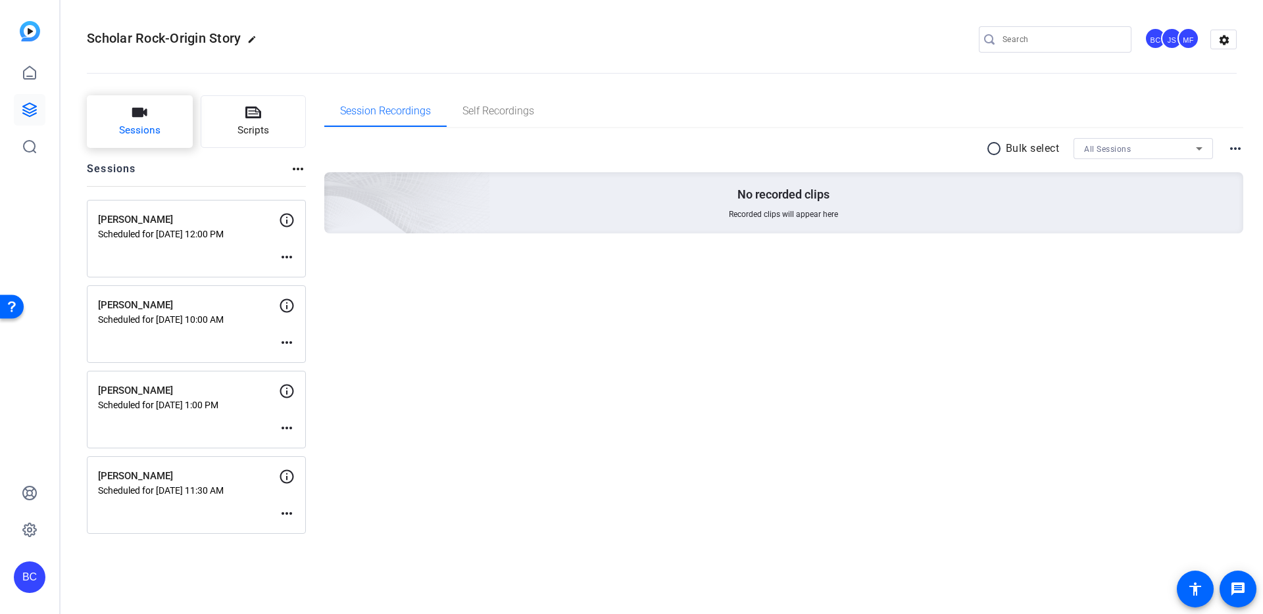
click at [159, 137] on span "Sessions" at bounding box center [139, 130] width 41 height 15
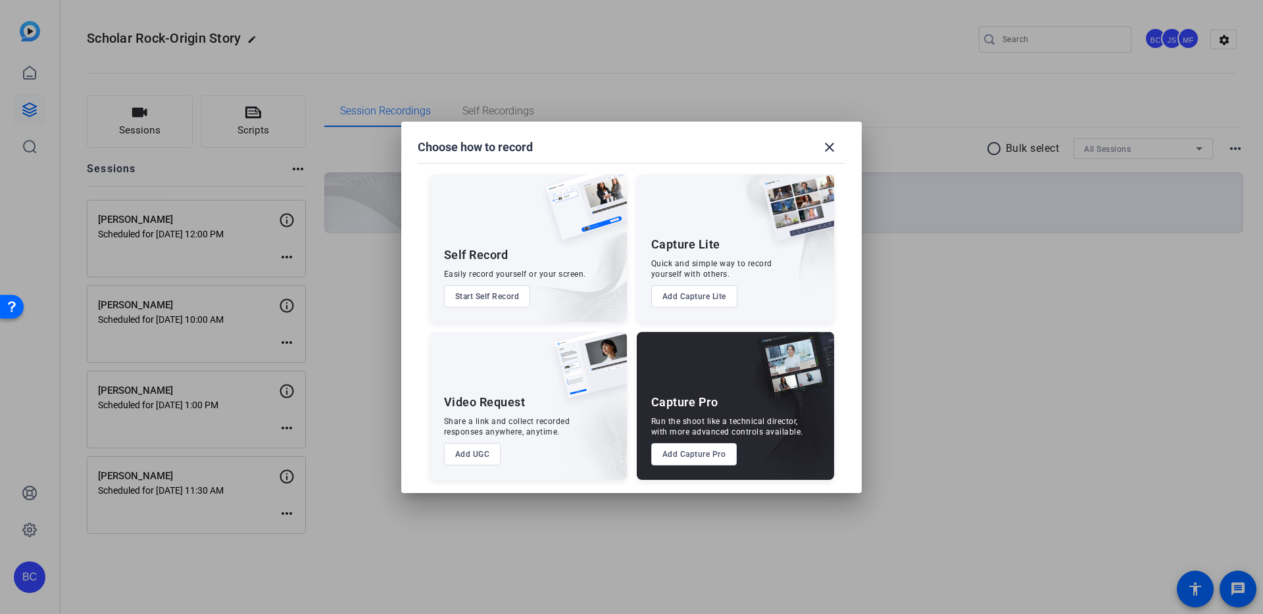
click at [716, 462] on button "Add Capture Pro" at bounding box center [694, 454] width 86 height 22
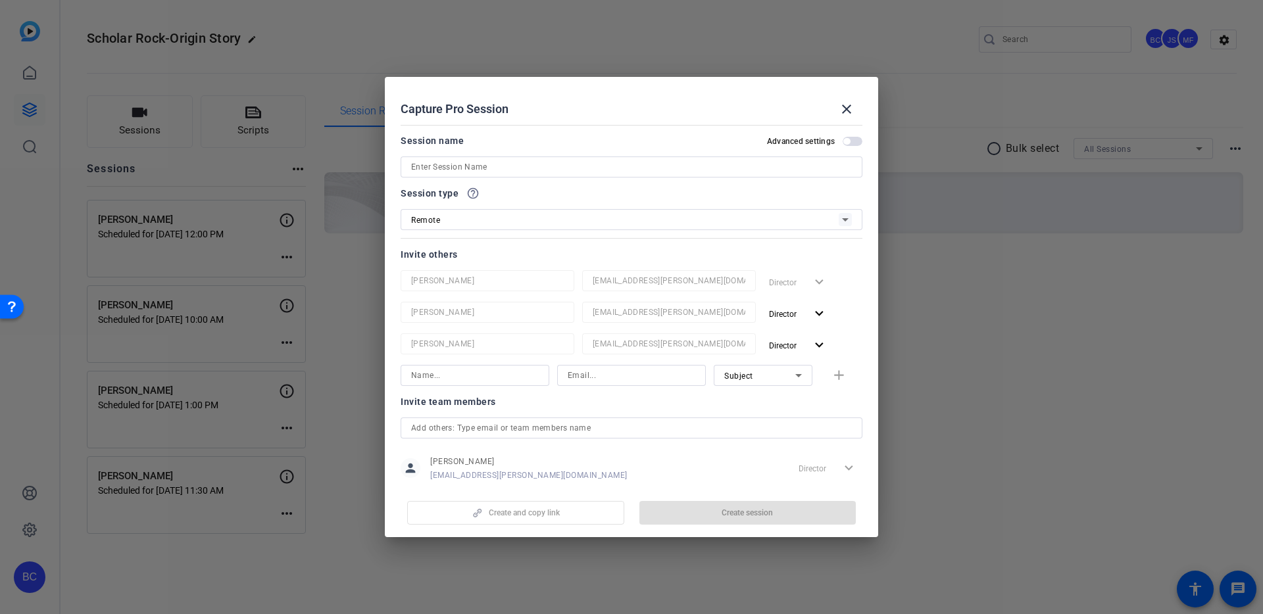
click at [442, 168] on input at bounding box center [631, 167] width 441 height 16
paste input "[PERSON_NAME]"
type input "[PERSON_NAME]"
click at [855, 142] on span "button" at bounding box center [852, 141] width 20 height 9
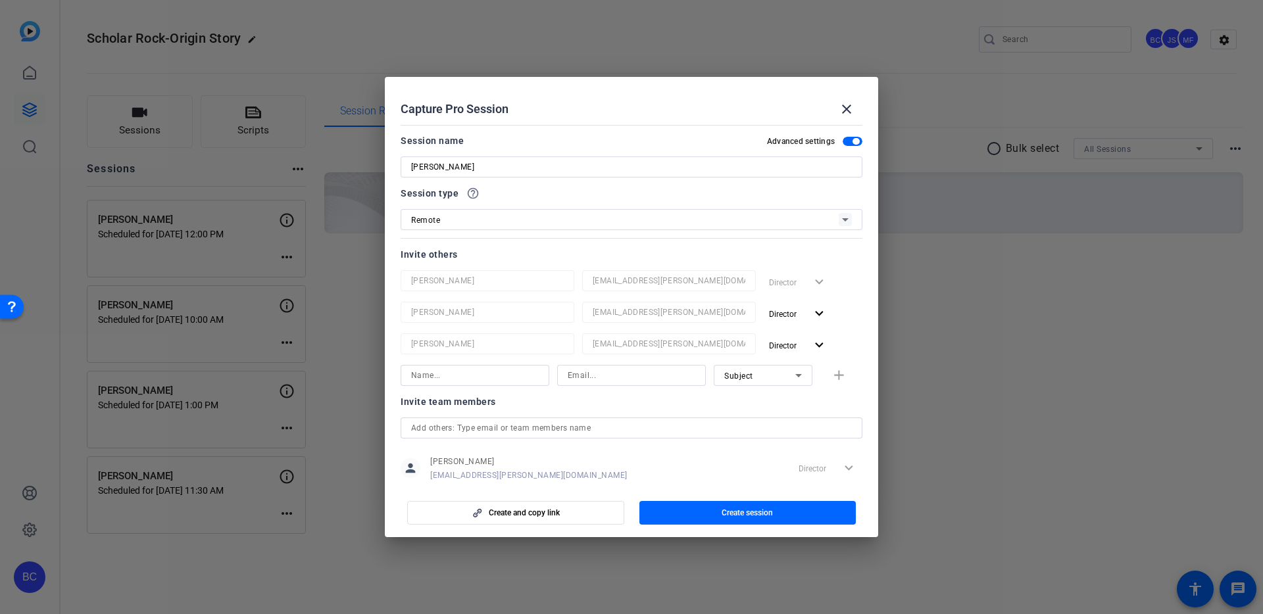
scroll to position [174, 0]
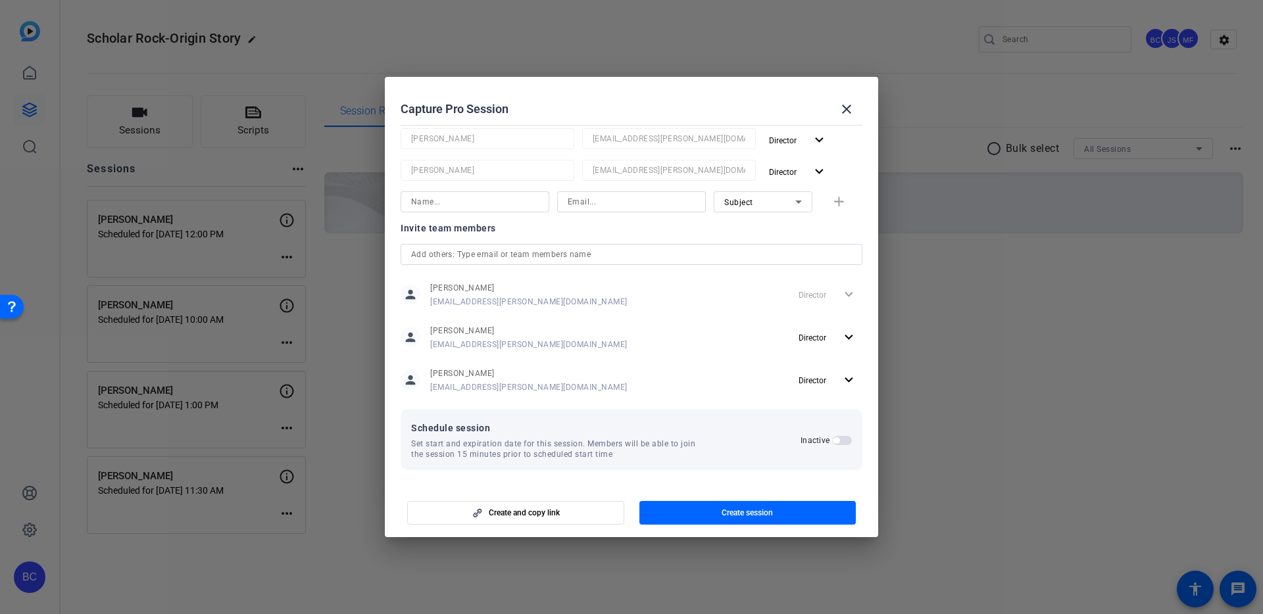
click at [838, 441] on span "button" at bounding box center [836, 440] width 7 height 7
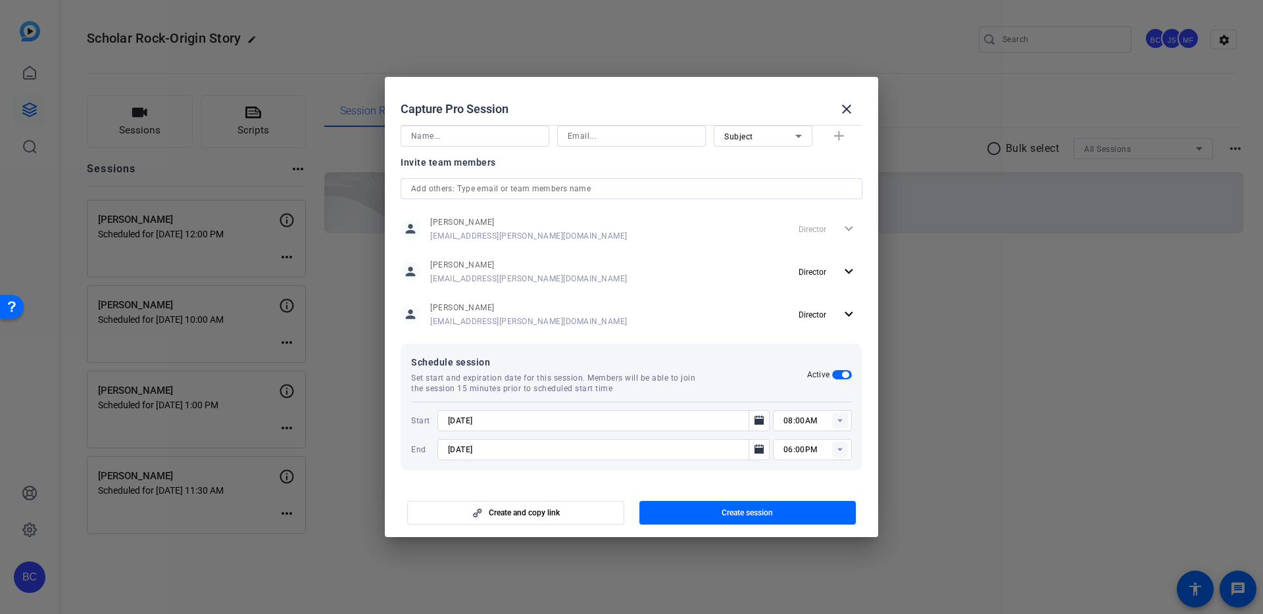
scroll to position [240, 0]
drag, startPoint x: 448, startPoint y: 423, endPoint x: 481, endPoint y: 413, distance: 34.3
click at [449, 423] on input "8/27/2025" at bounding box center [597, 420] width 298 height 16
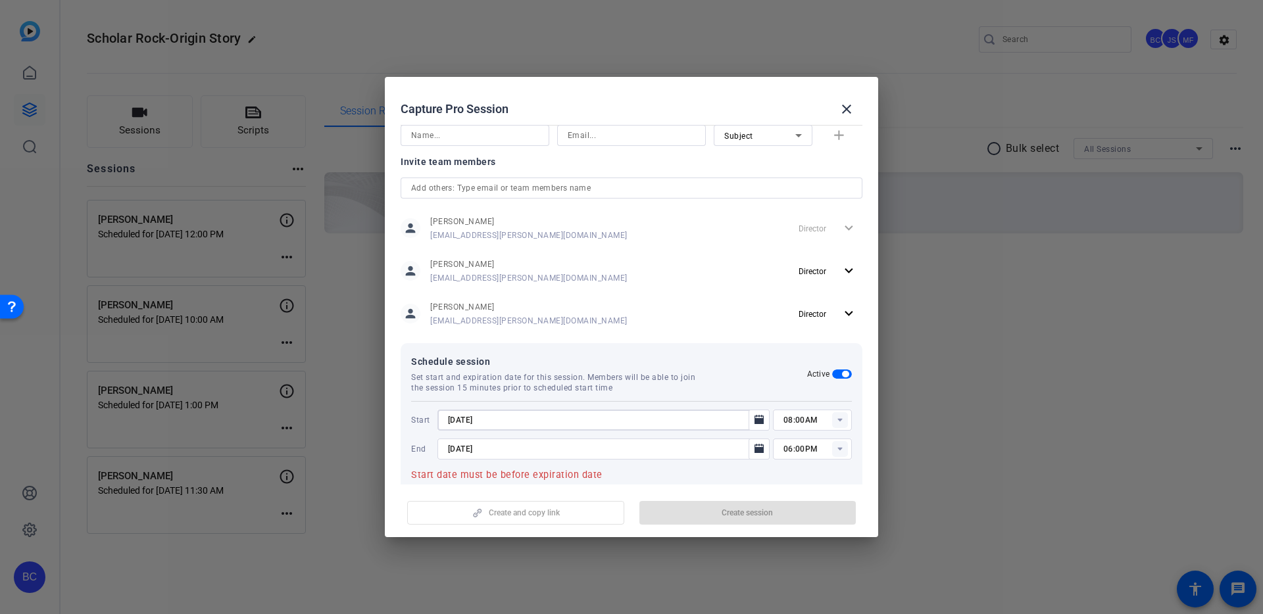
type input "[DATE]"
type input "03:30PM"
type input "[DATE]"
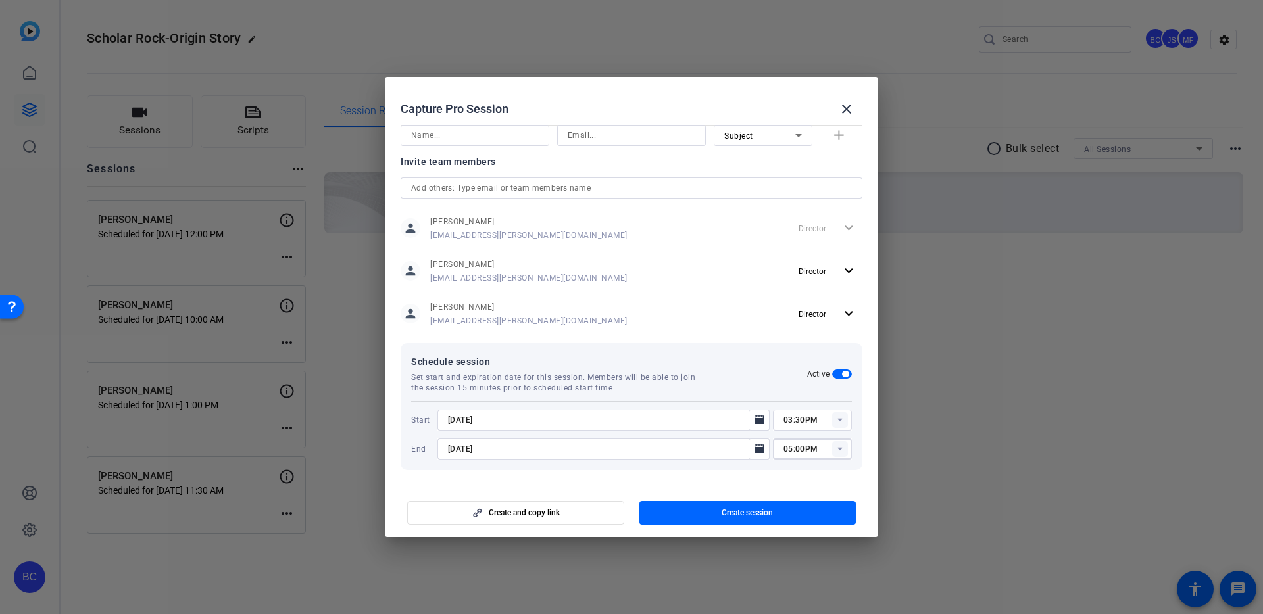
type input "05:00PM"
click at [705, 513] on span "button" at bounding box center [747, 513] width 217 height 32
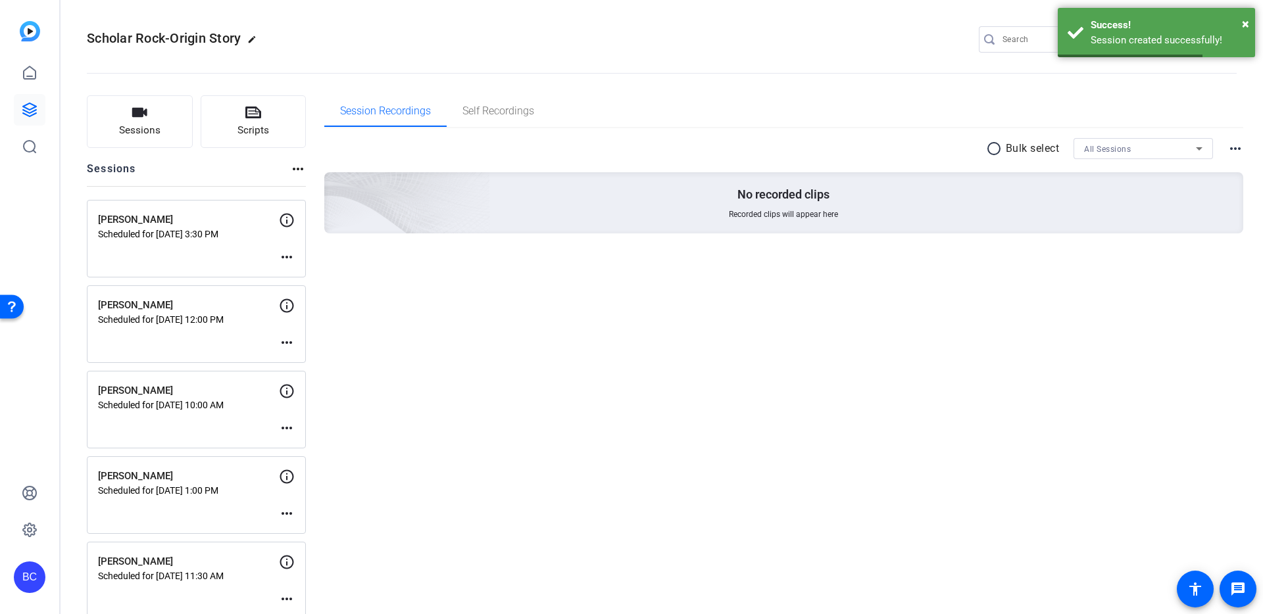
click at [285, 254] on mat-icon "more_horiz" at bounding box center [287, 257] width 16 height 16
click at [312, 278] on span "Edit Session" at bounding box center [319, 277] width 60 height 16
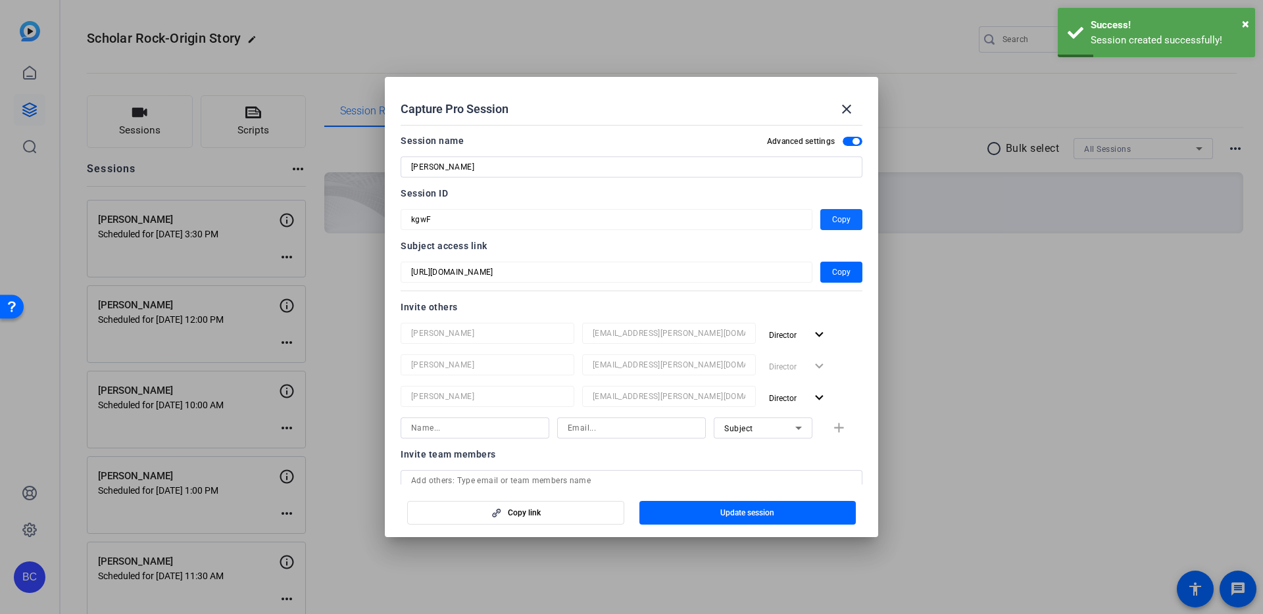
click at [836, 222] on span "Copy" at bounding box center [841, 220] width 18 height 16
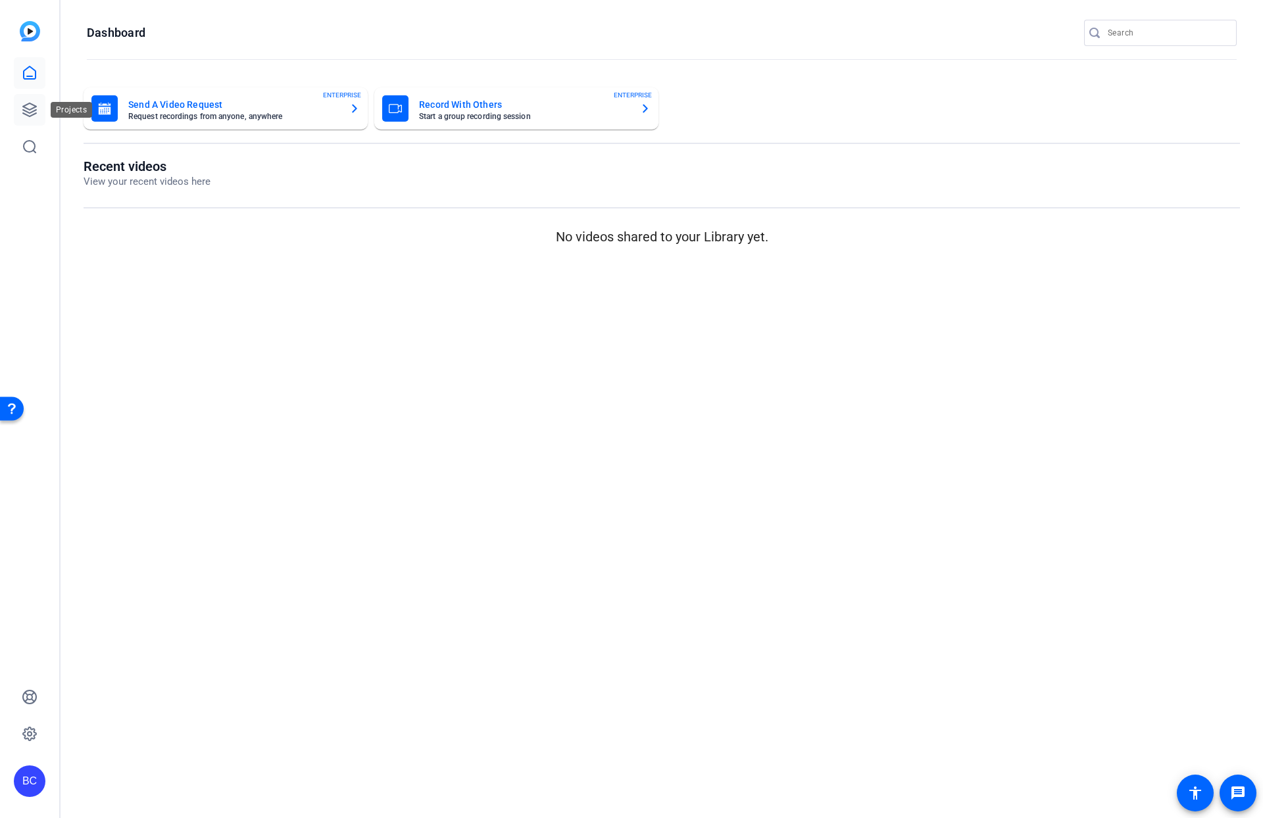
click at [27, 105] on icon at bounding box center [29, 109] width 13 height 13
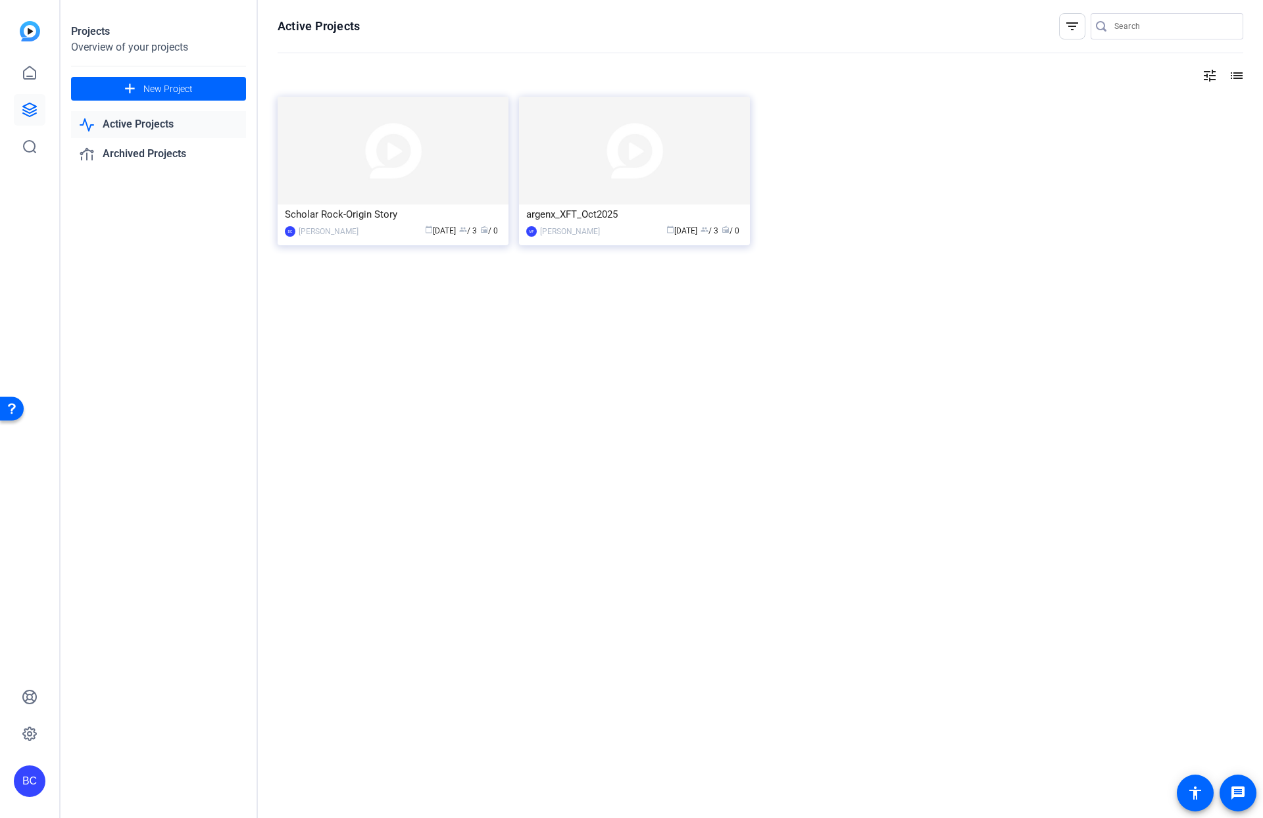
click at [407, 180] on img at bounding box center [393, 151] width 231 height 108
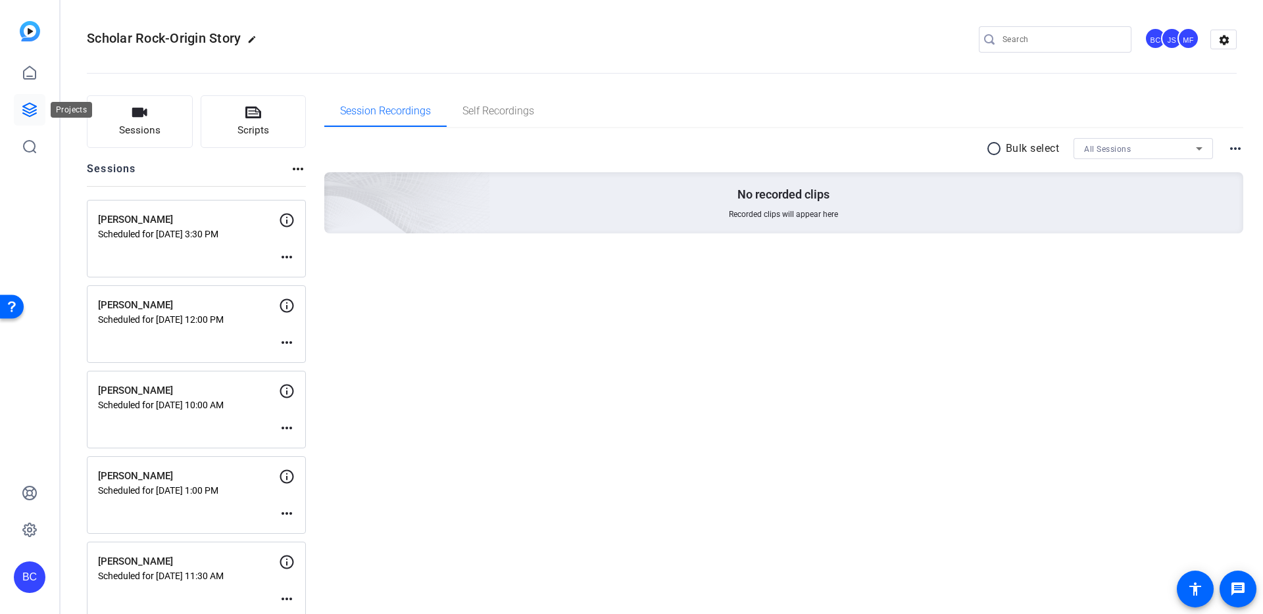
click at [28, 107] on icon at bounding box center [30, 110] width 16 height 16
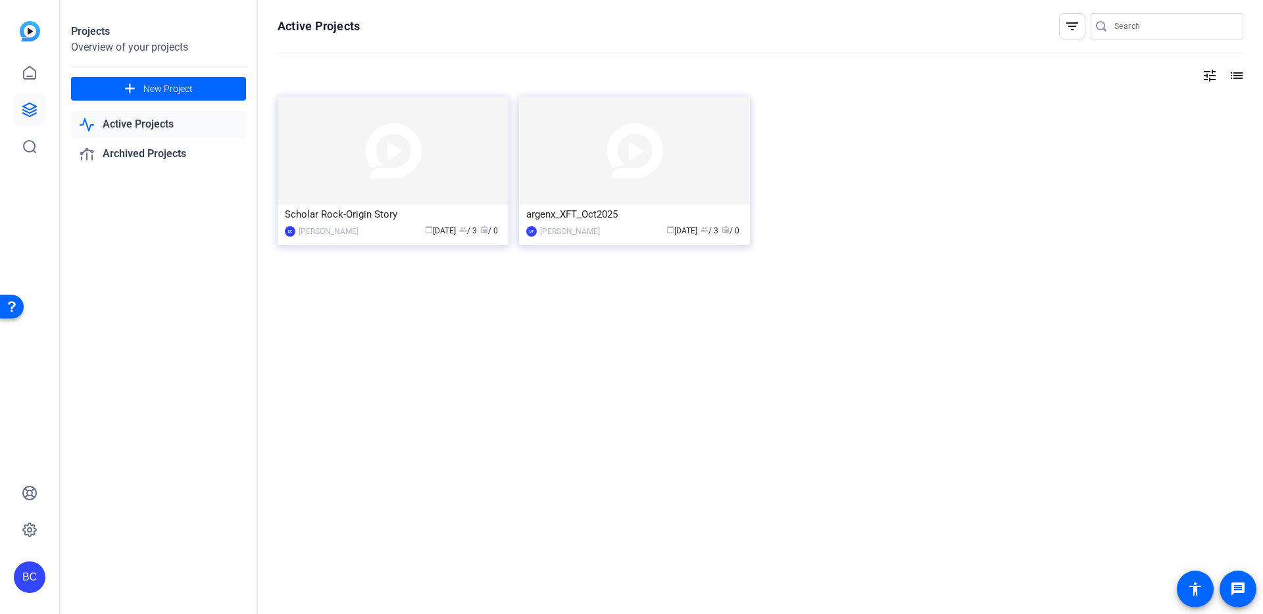
click at [621, 178] on img at bounding box center [634, 151] width 231 height 108
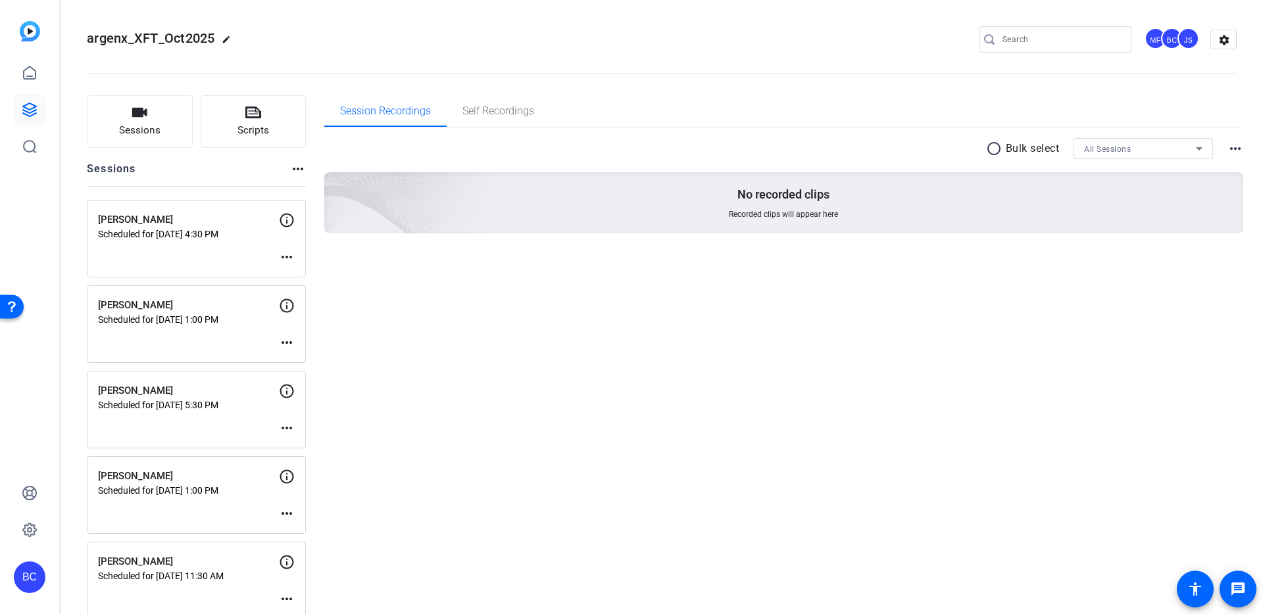
click at [288, 255] on mat-icon "more_horiz" at bounding box center [287, 257] width 16 height 16
click at [296, 275] on span "Edit Session" at bounding box center [319, 277] width 60 height 16
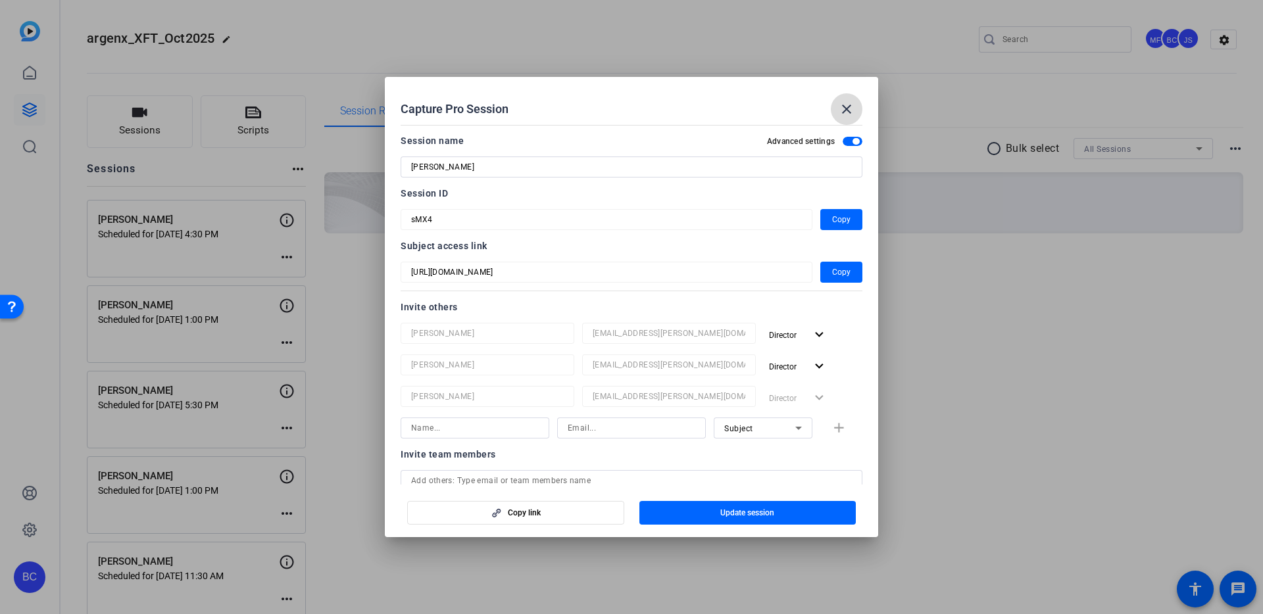
click at [848, 101] on mat-icon "close" at bounding box center [846, 109] width 16 height 16
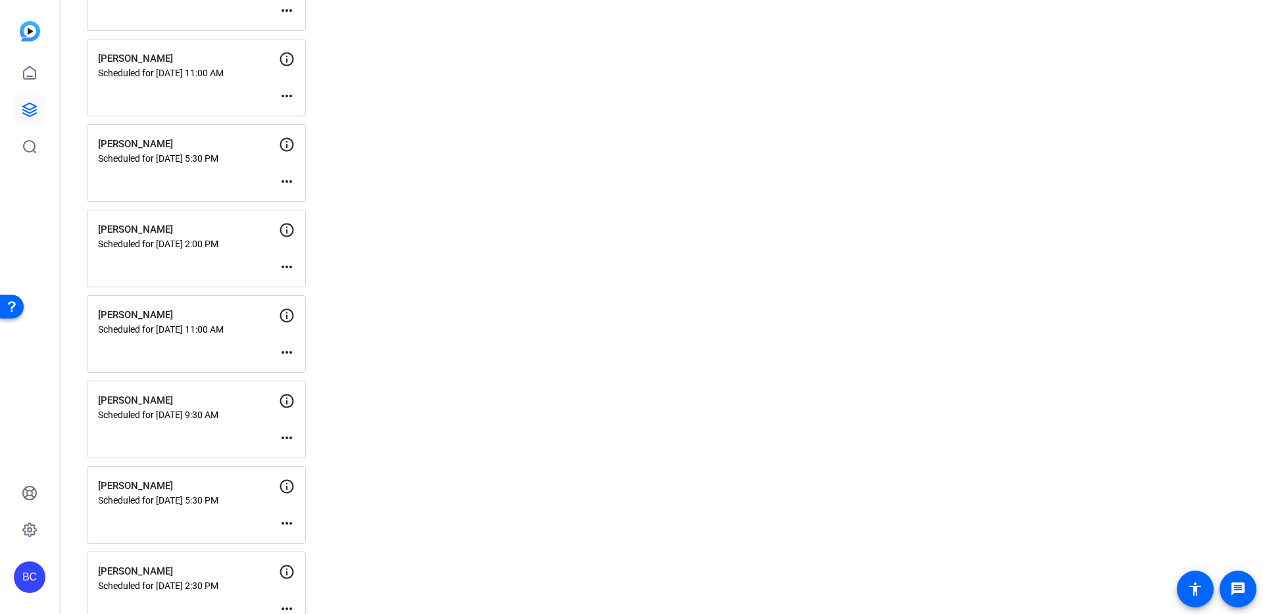
scroll to position [1561, 0]
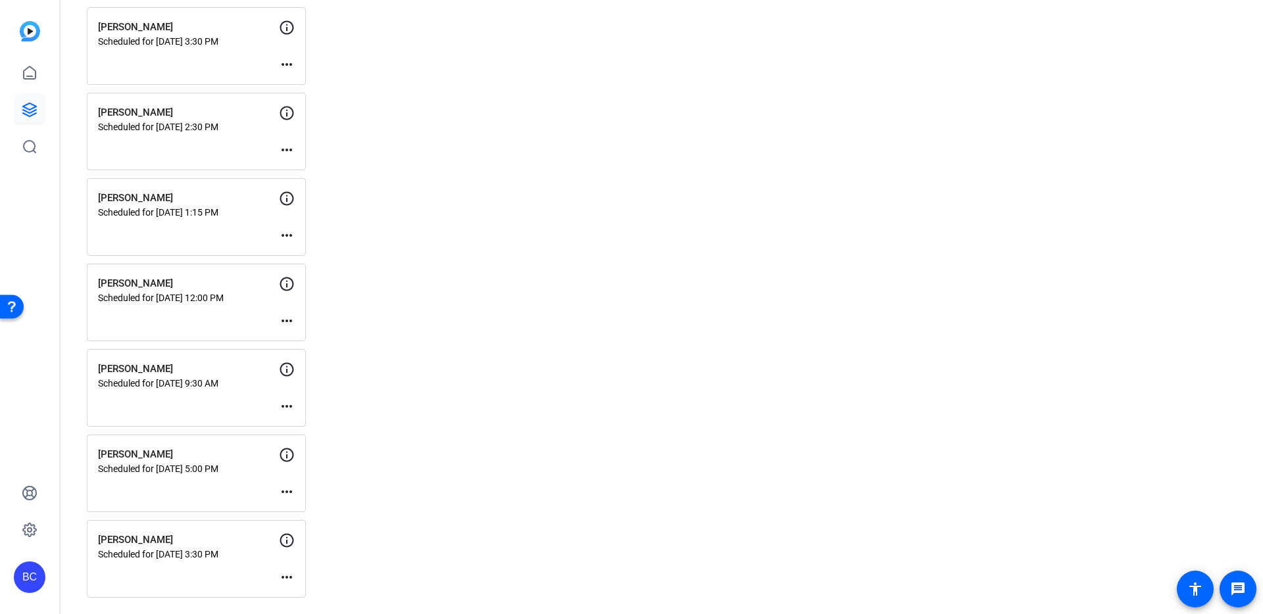
click at [287, 578] on mat-icon "more_horiz" at bounding box center [287, 578] width 16 height 16
click at [319, 540] on span "Edit Session" at bounding box center [319, 541] width 60 height 16
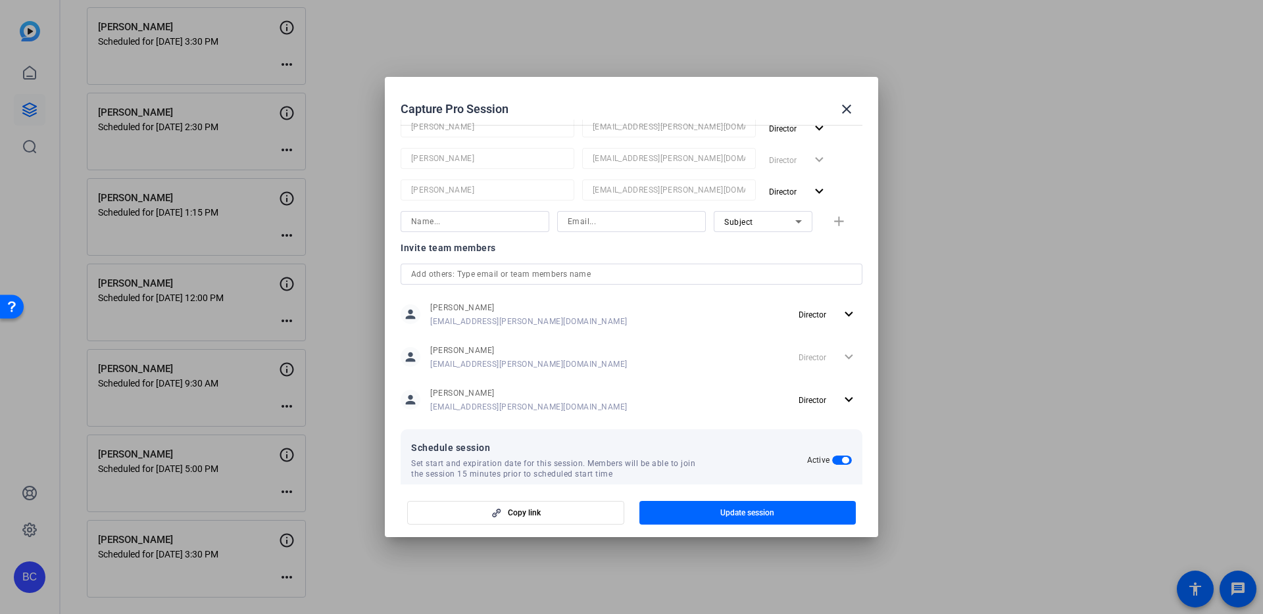
scroll to position [293, 0]
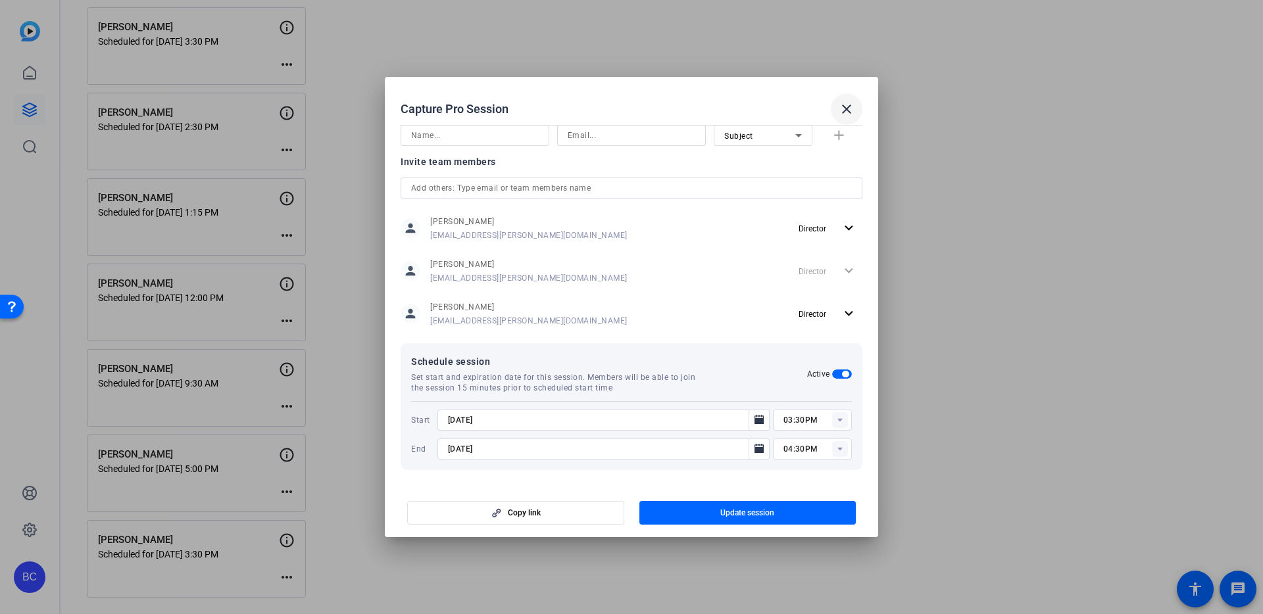
click at [842, 107] on mat-icon "close" at bounding box center [846, 109] width 16 height 16
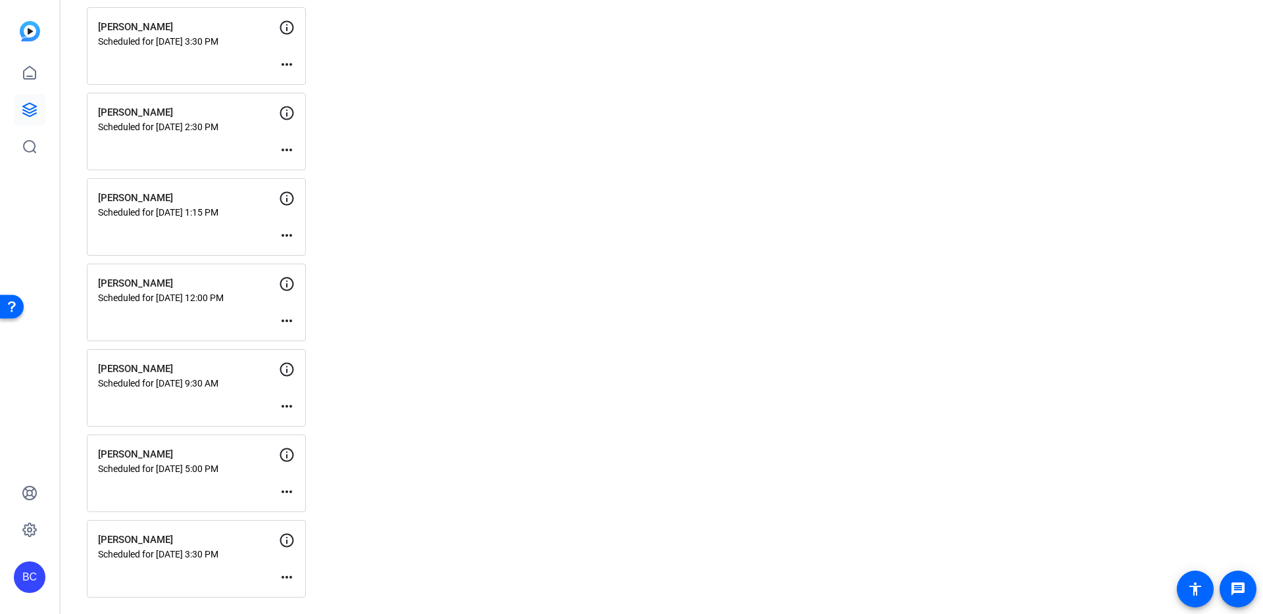
click at [282, 576] on mat-icon "more_horiz" at bounding box center [287, 578] width 16 height 16
click at [310, 543] on span "Edit Session" at bounding box center [319, 541] width 60 height 16
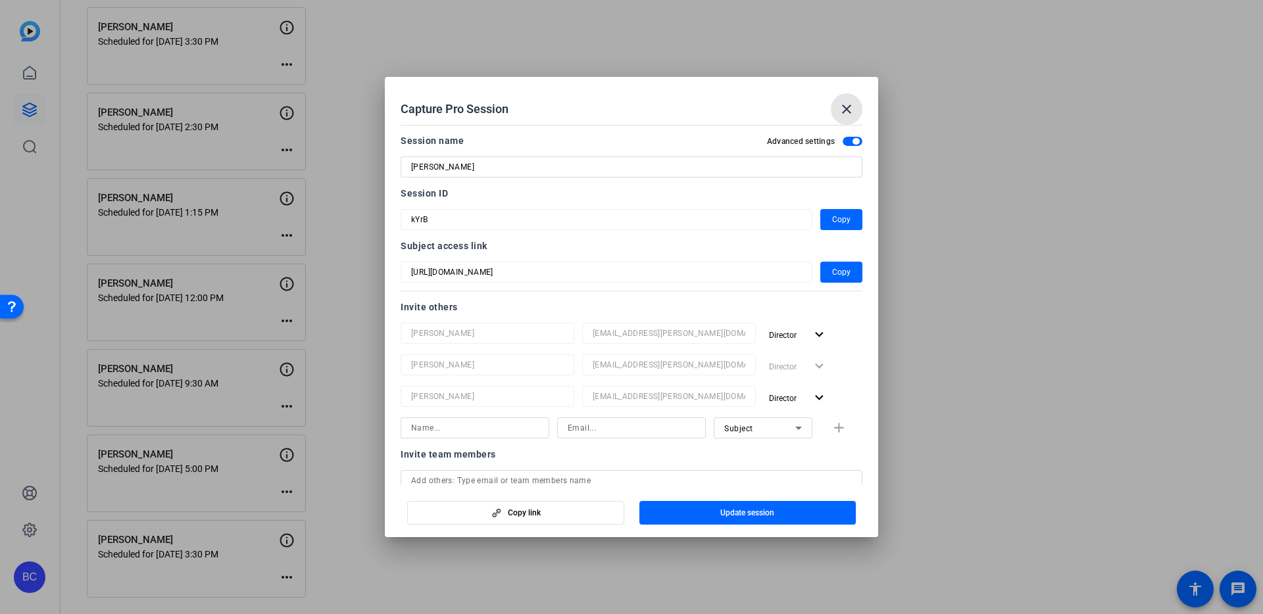
click at [847, 108] on mat-icon "close" at bounding box center [846, 109] width 16 height 16
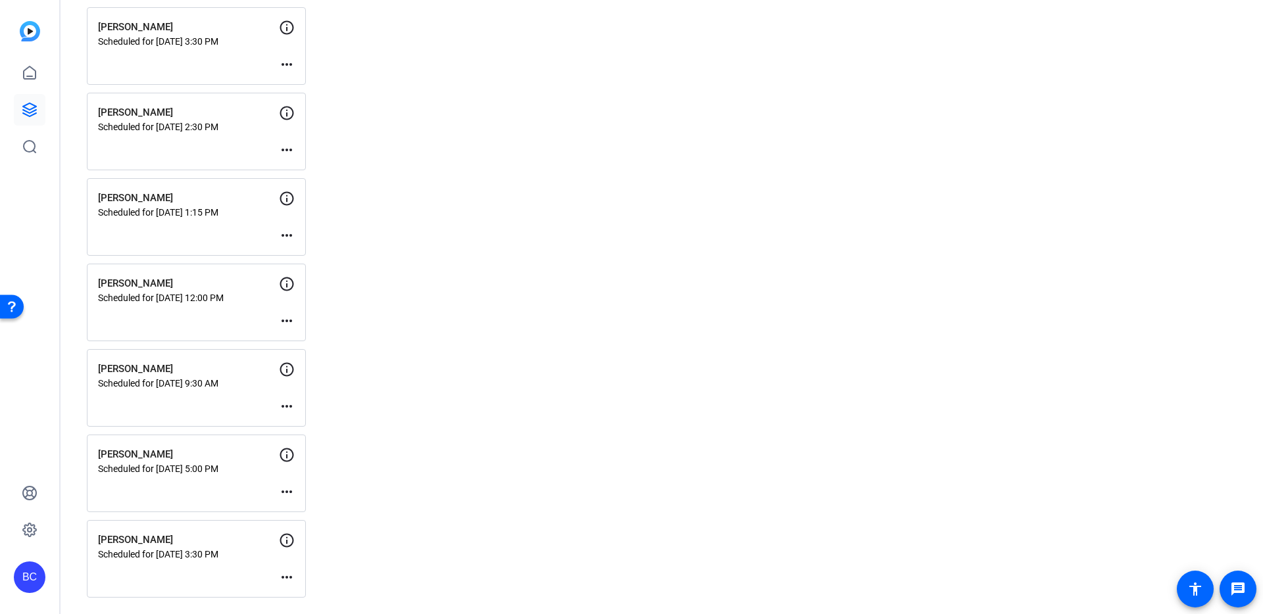
click at [285, 491] on mat-icon "more_horiz" at bounding box center [287, 492] width 16 height 16
click at [306, 510] on span "Edit Session" at bounding box center [319, 512] width 60 height 16
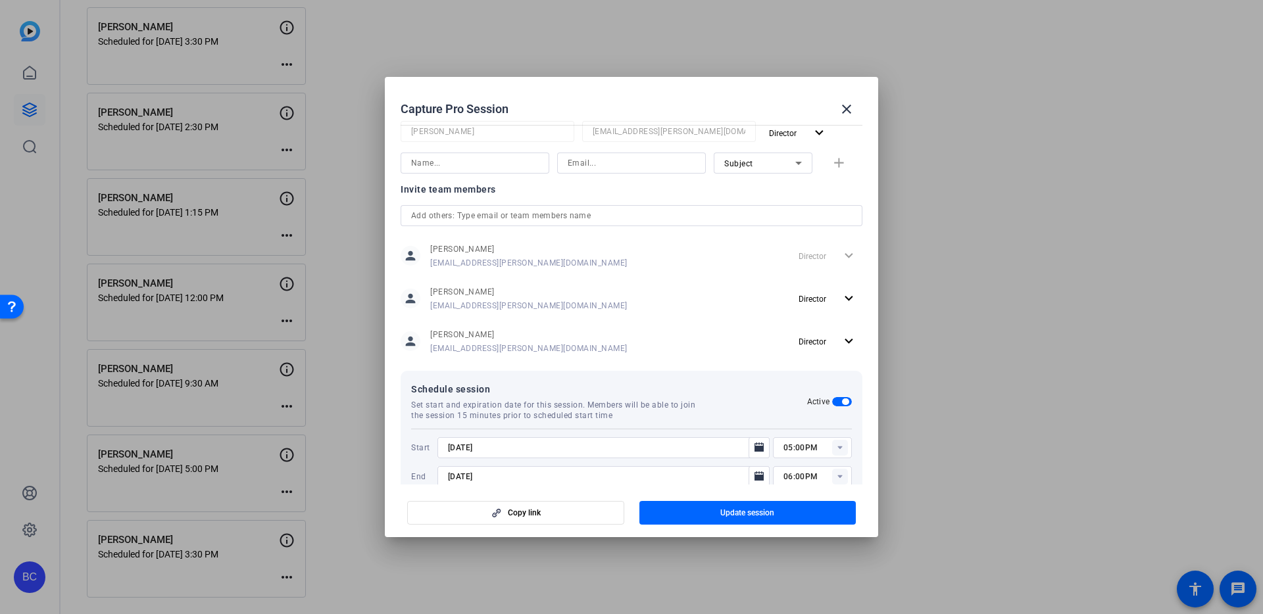
scroll to position [265, 0]
click at [853, 110] on mat-icon "close" at bounding box center [846, 109] width 16 height 16
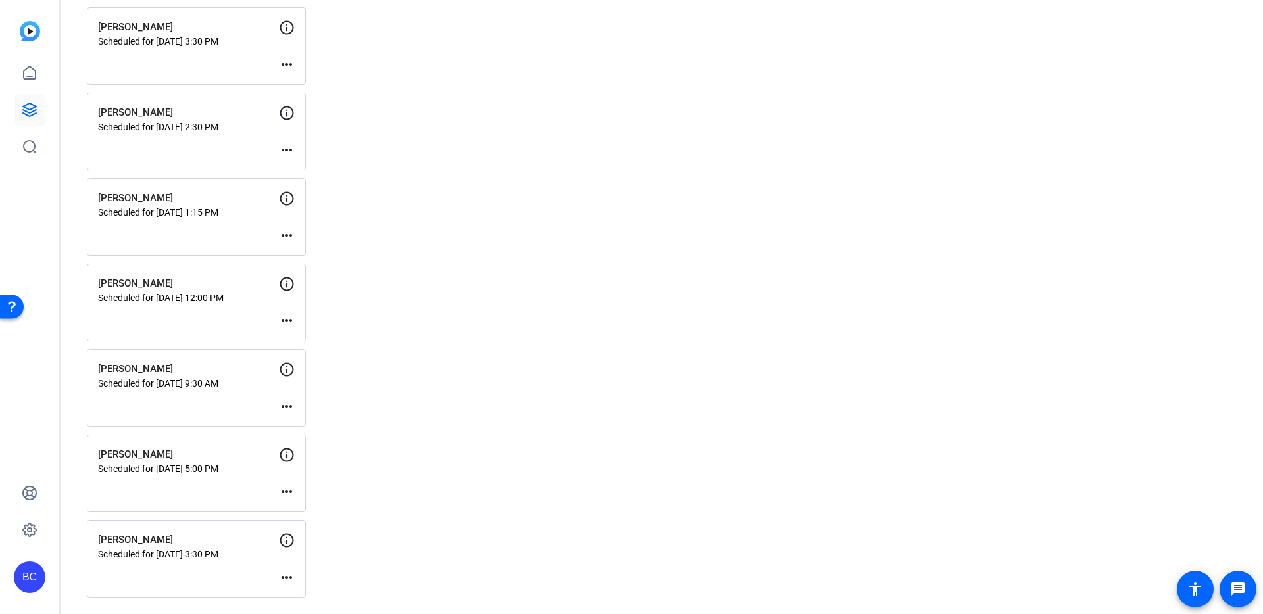
click at [287, 405] on mat-icon "more_horiz" at bounding box center [287, 407] width 16 height 16
click at [292, 422] on span "Edit Session" at bounding box center [319, 426] width 60 height 16
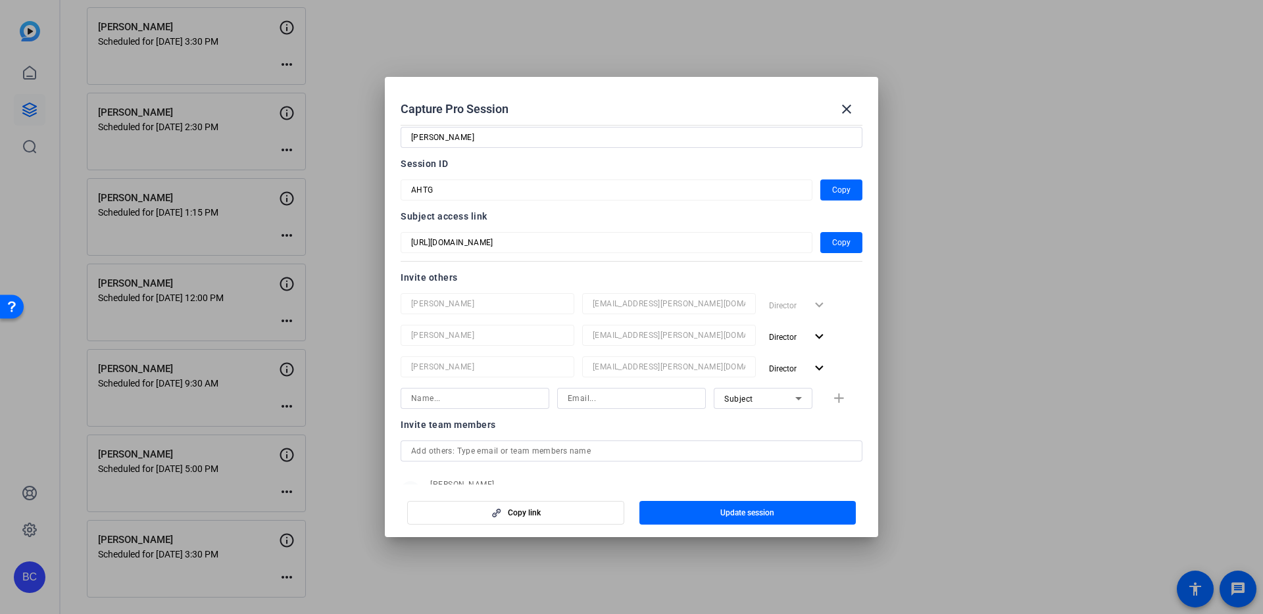
scroll to position [0, 0]
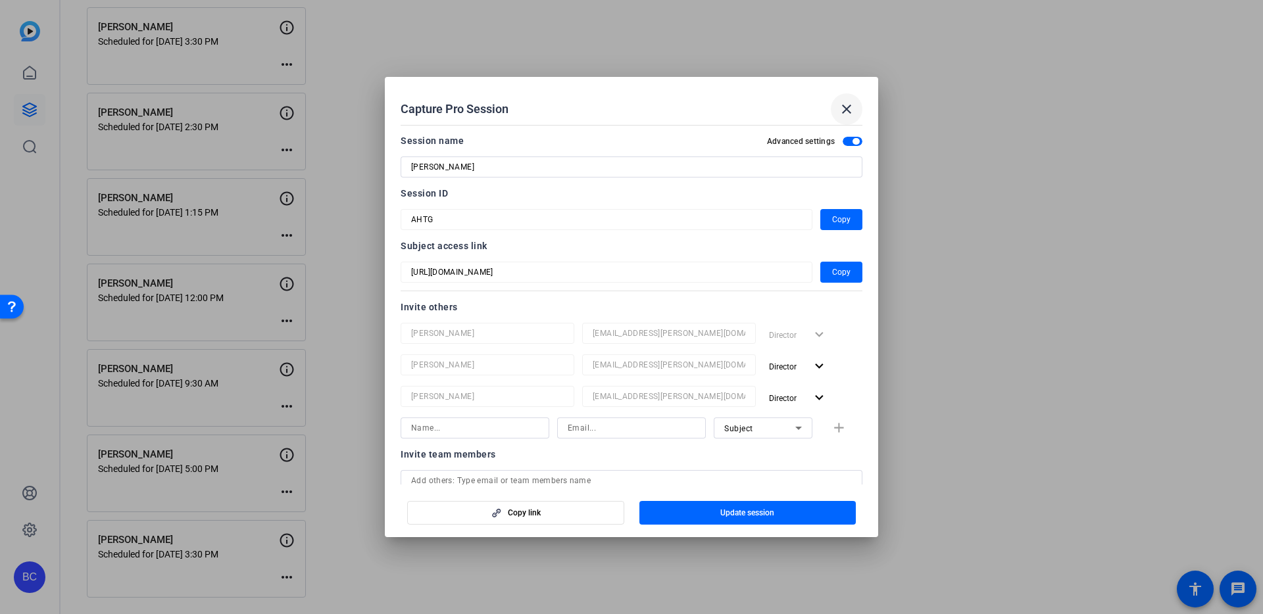
click at [846, 114] on mat-icon "close" at bounding box center [846, 109] width 16 height 16
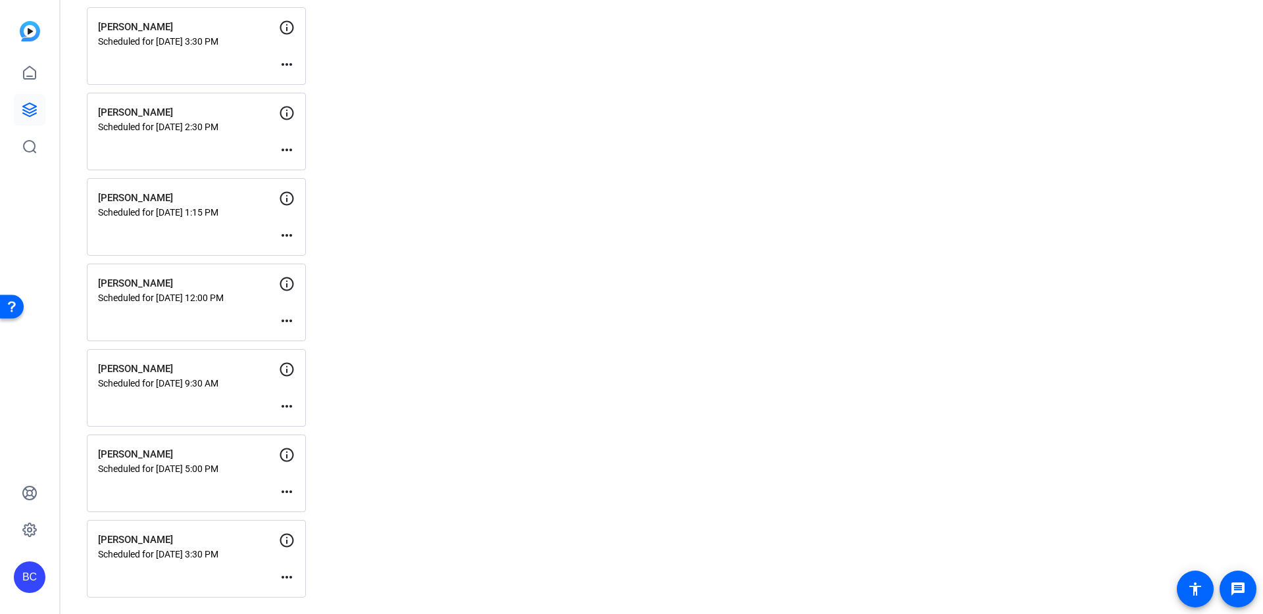
click at [10, 300] on div "Open Resource Center" at bounding box center [12, 307] width 24 height 24
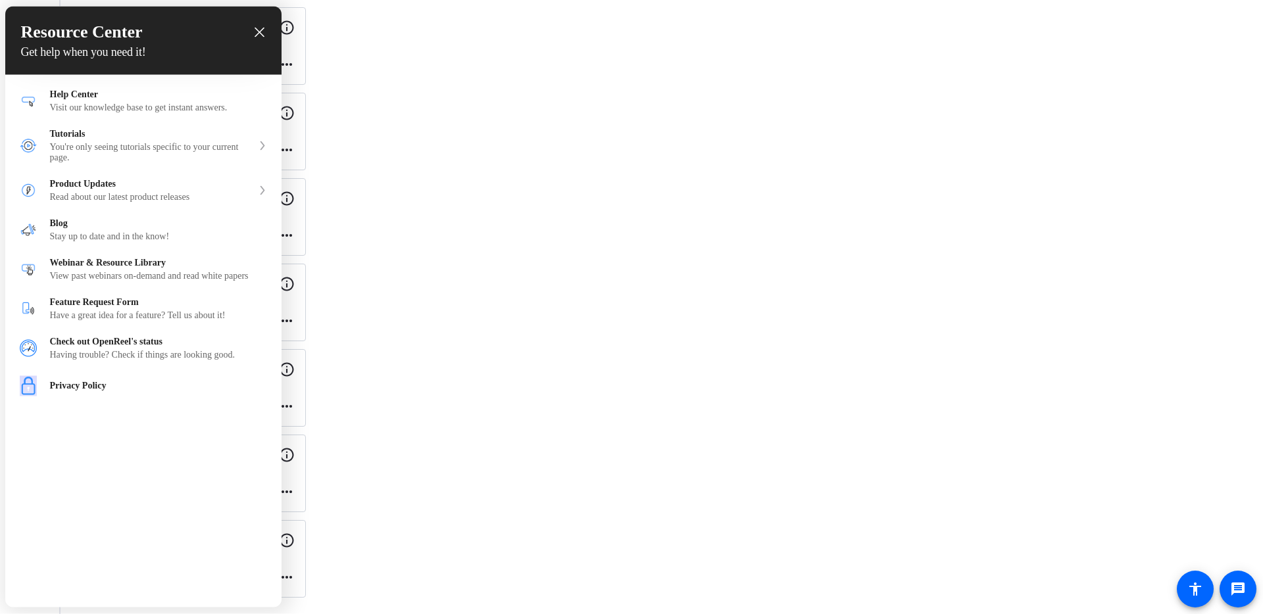
click at [1138, 550] on div at bounding box center [631, 307] width 1263 height 614
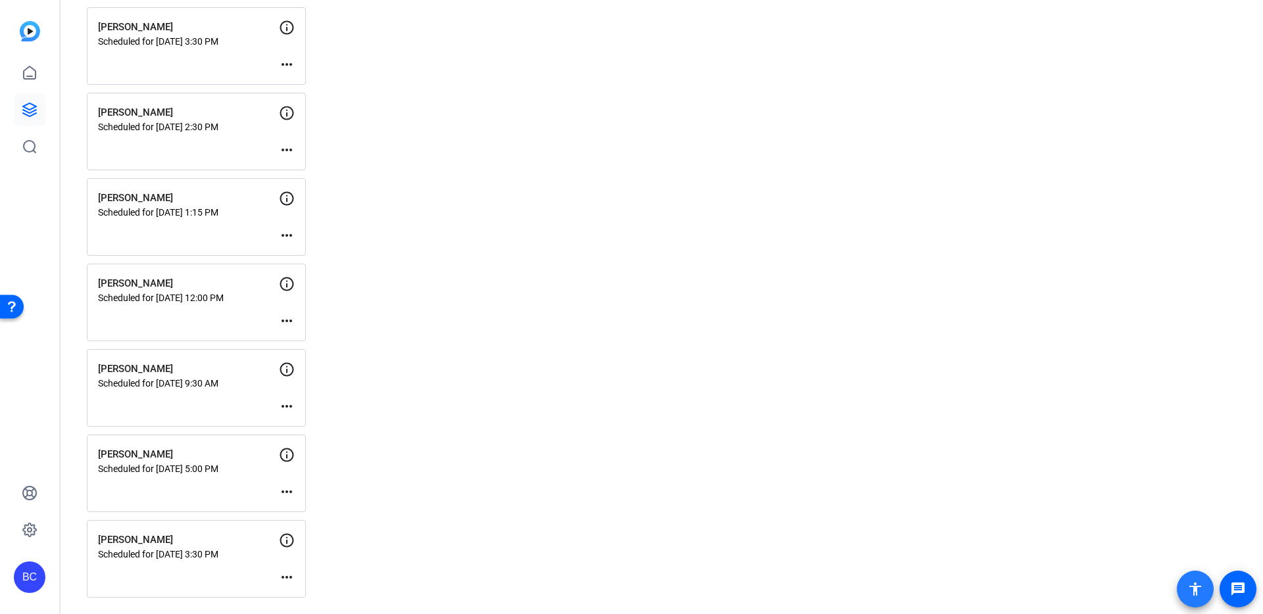
click at [1195, 586] on mat-icon "accessibility" at bounding box center [1195, 589] width 16 height 16
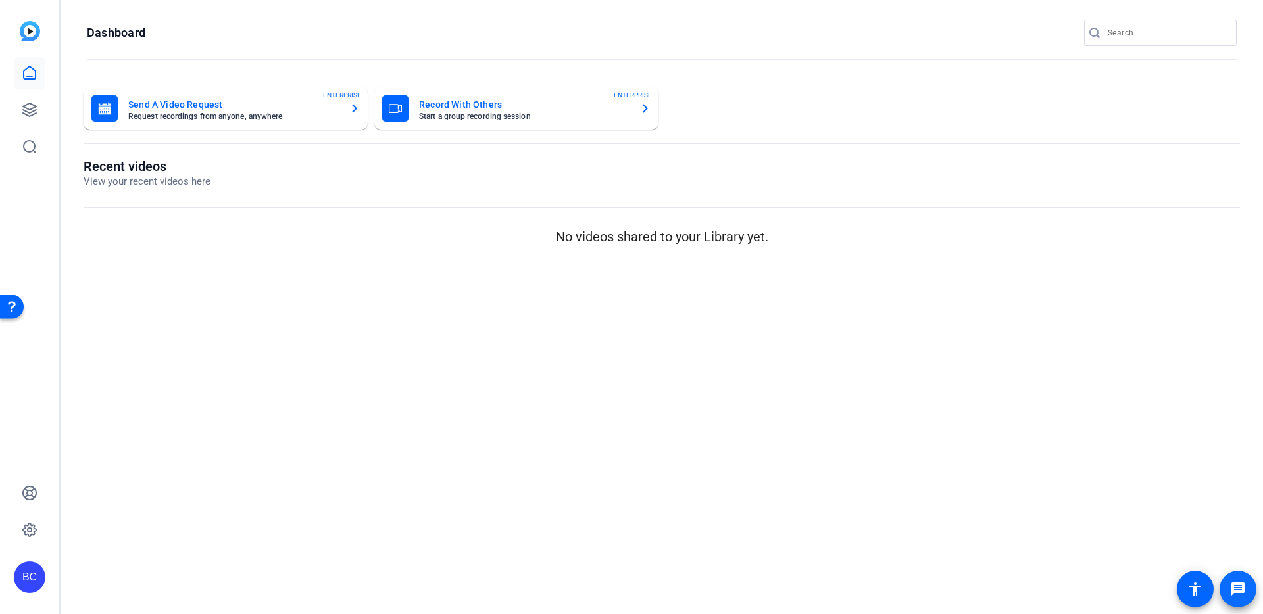
click at [1236, 591] on mat-icon "message" at bounding box center [1238, 589] width 16 height 16
click at [32, 112] on icon at bounding box center [29, 109] width 13 height 13
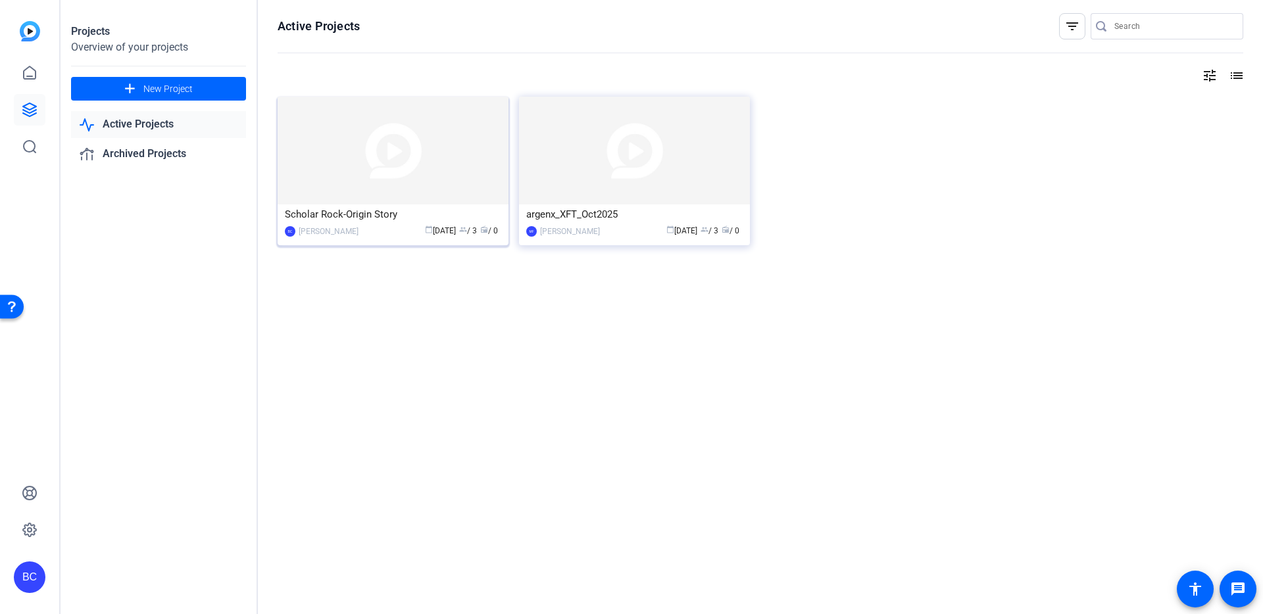
click at [386, 158] on img at bounding box center [393, 151] width 231 height 108
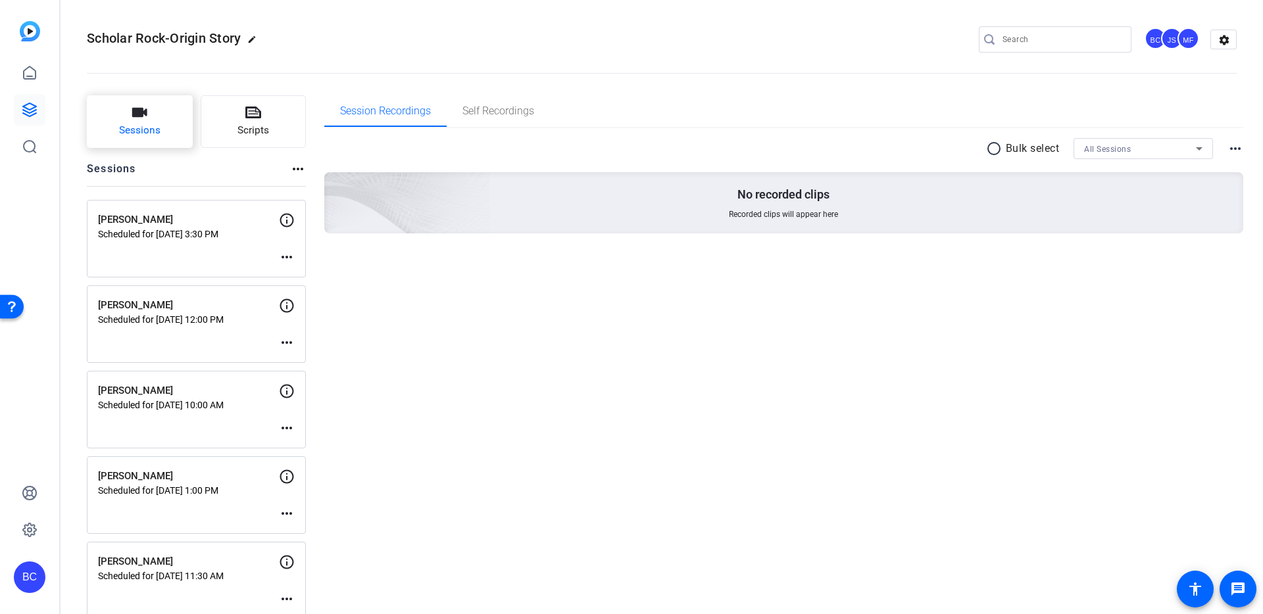
click at [137, 126] on span "Sessions" at bounding box center [139, 130] width 41 height 15
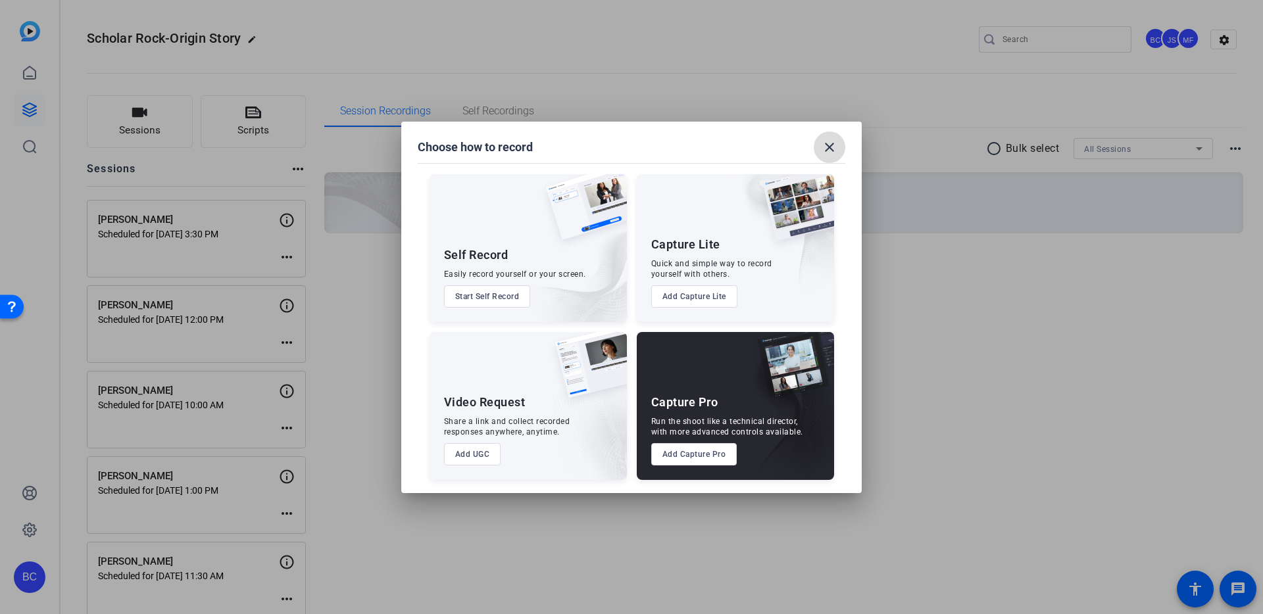
click at [825, 145] on mat-icon "close" at bounding box center [829, 147] width 16 height 16
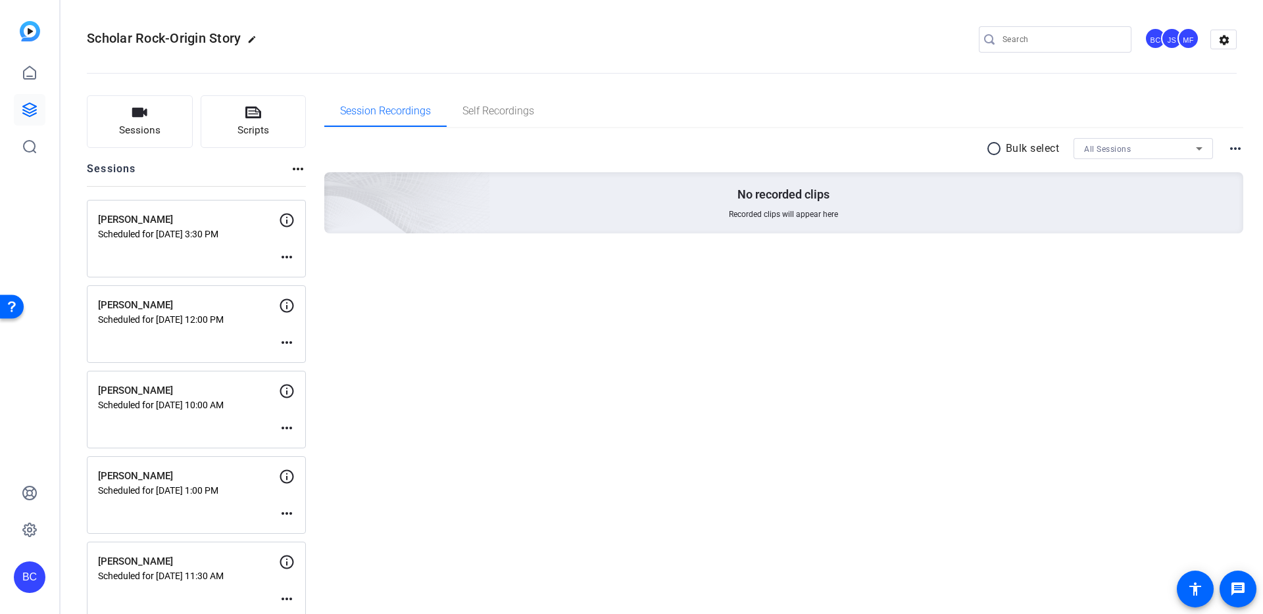
click at [289, 256] on mat-icon "more_horiz" at bounding box center [287, 257] width 16 height 16
click at [337, 280] on span "Edit Session" at bounding box center [319, 277] width 60 height 16
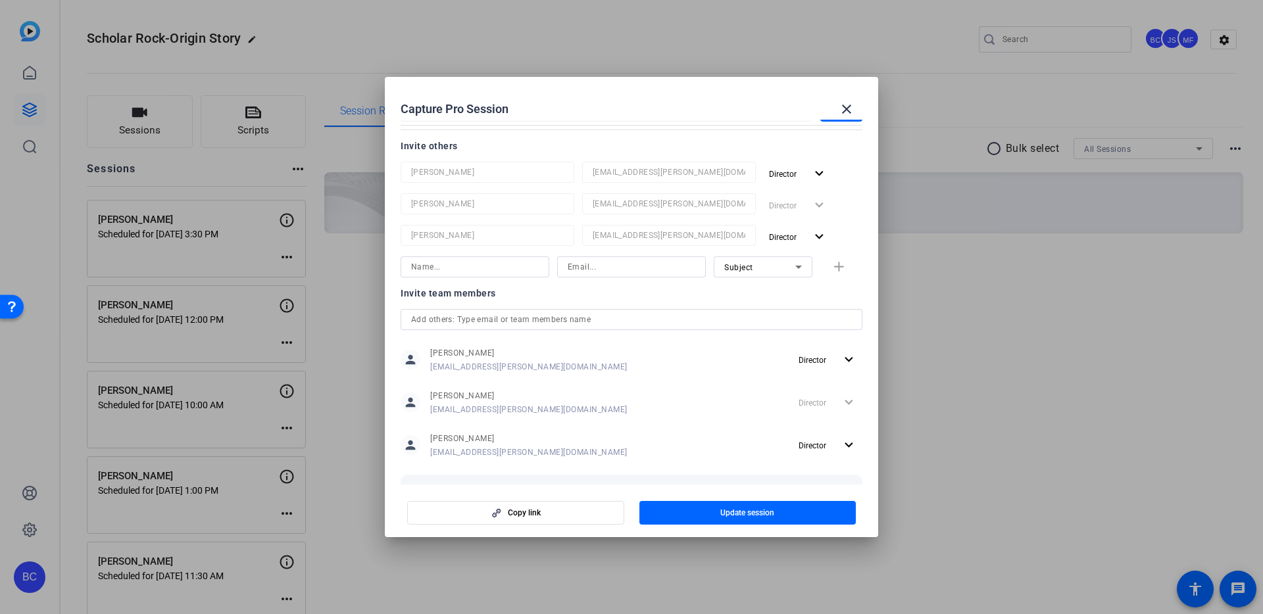
scroll to position [68, 0]
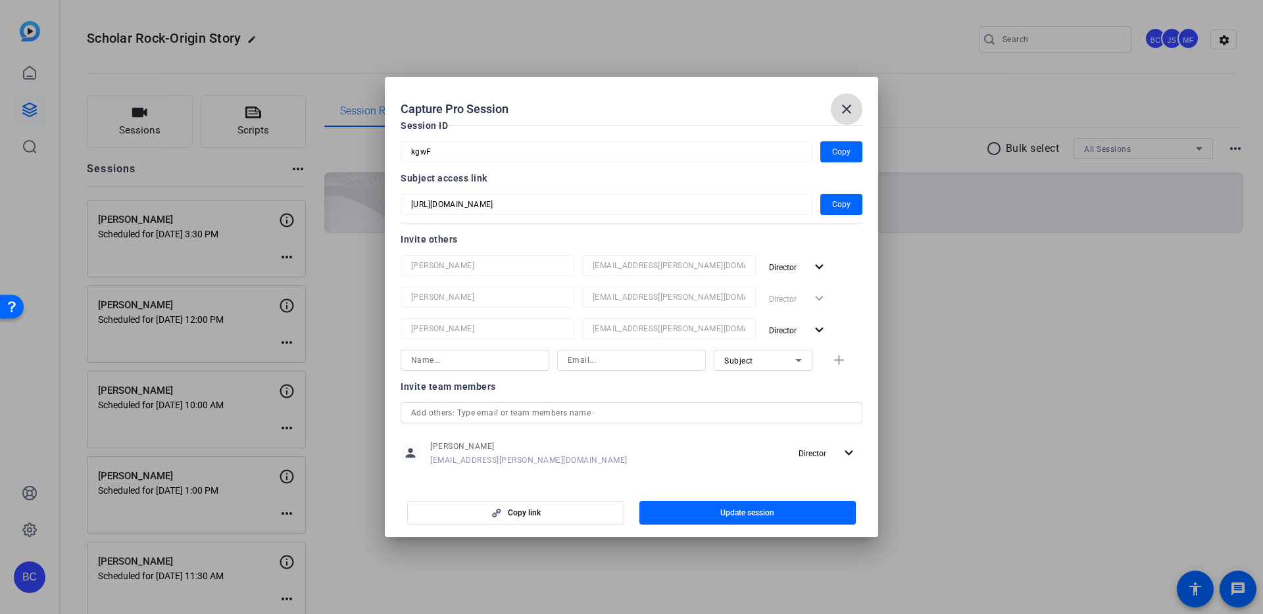
click at [843, 112] on mat-icon "close" at bounding box center [846, 109] width 16 height 16
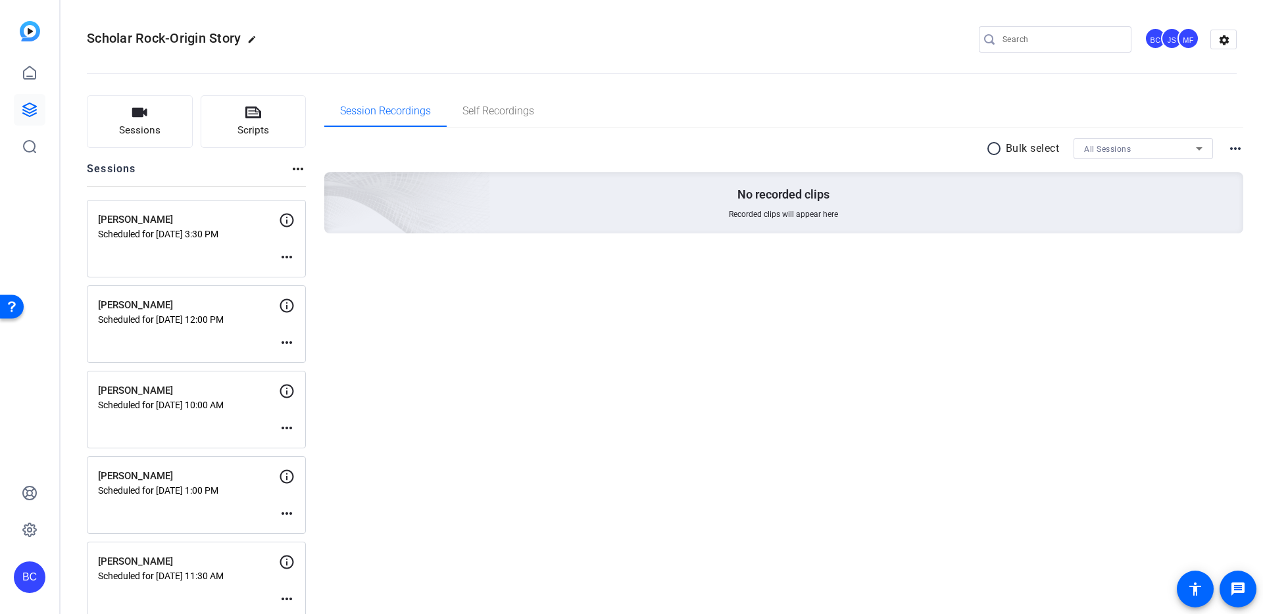
click at [289, 257] on mat-icon "more_horiz" at bounding box center [287, 257] width 16 height 16
click at [302, 276] on span "Edit Session" at bounding box center [319, 277] width 60 height 16
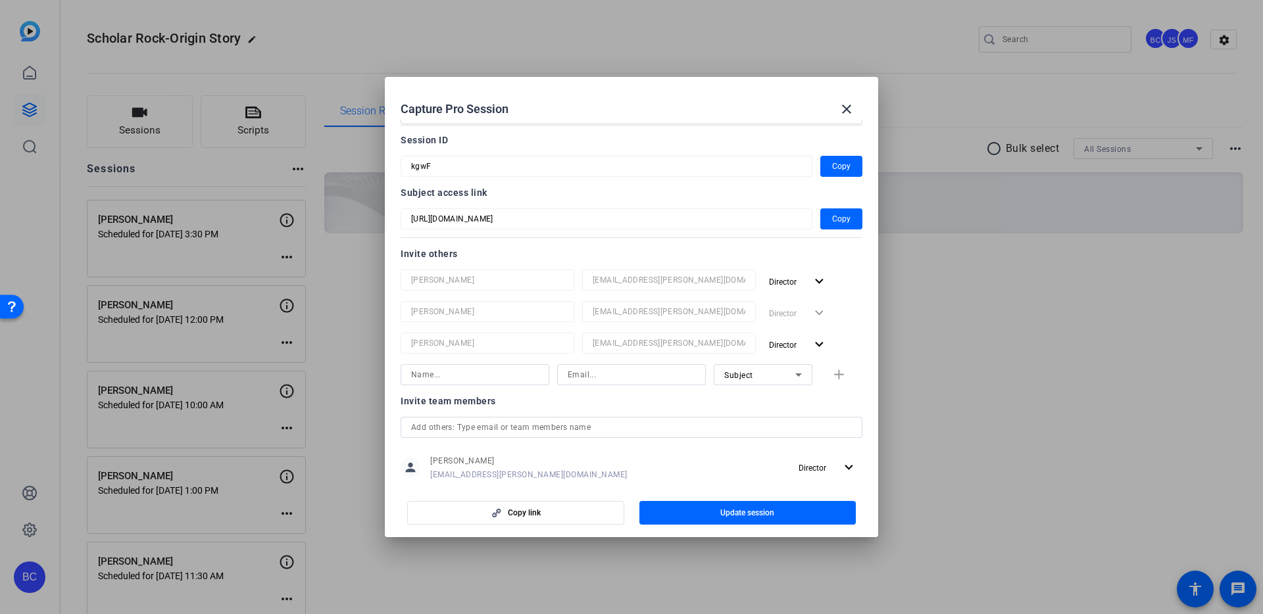
scroll to position [0, 0]
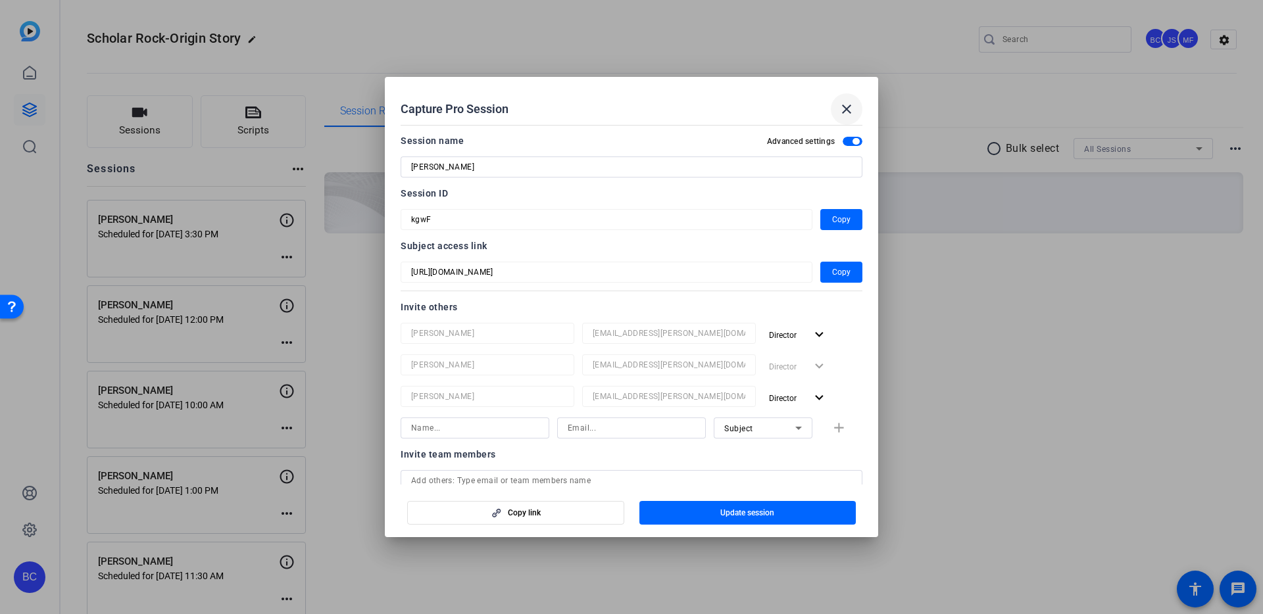
click at [846, 109] on mat-icon "close" at bounding box center [846, 109] width 16 height 16
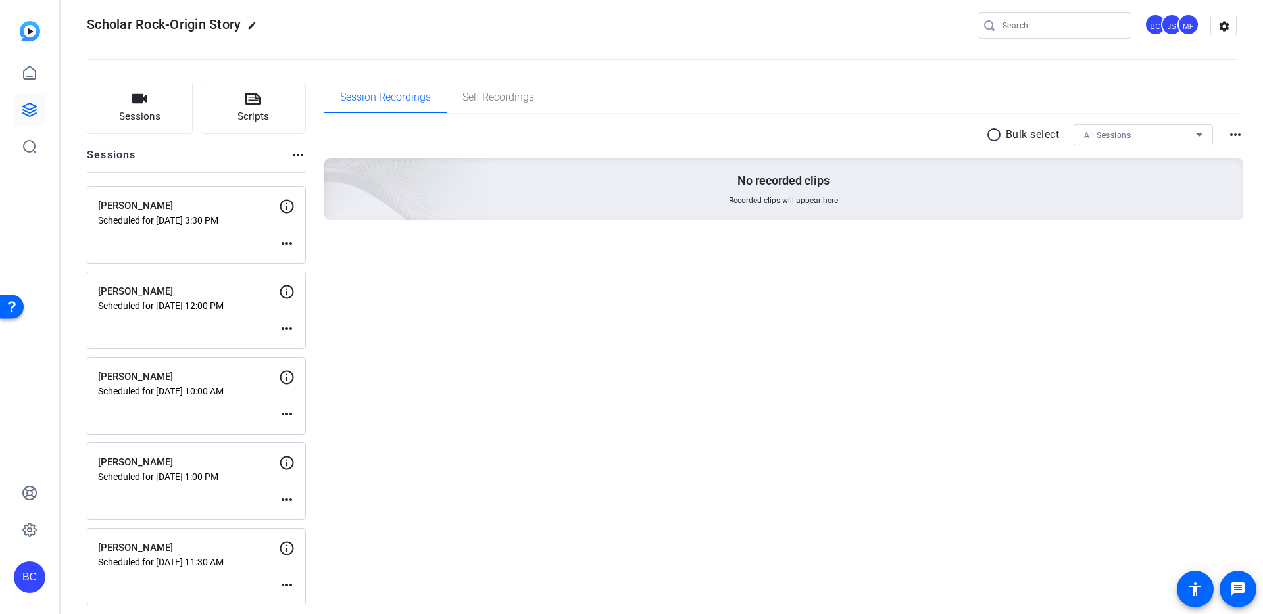
scroll to position [22, 0]
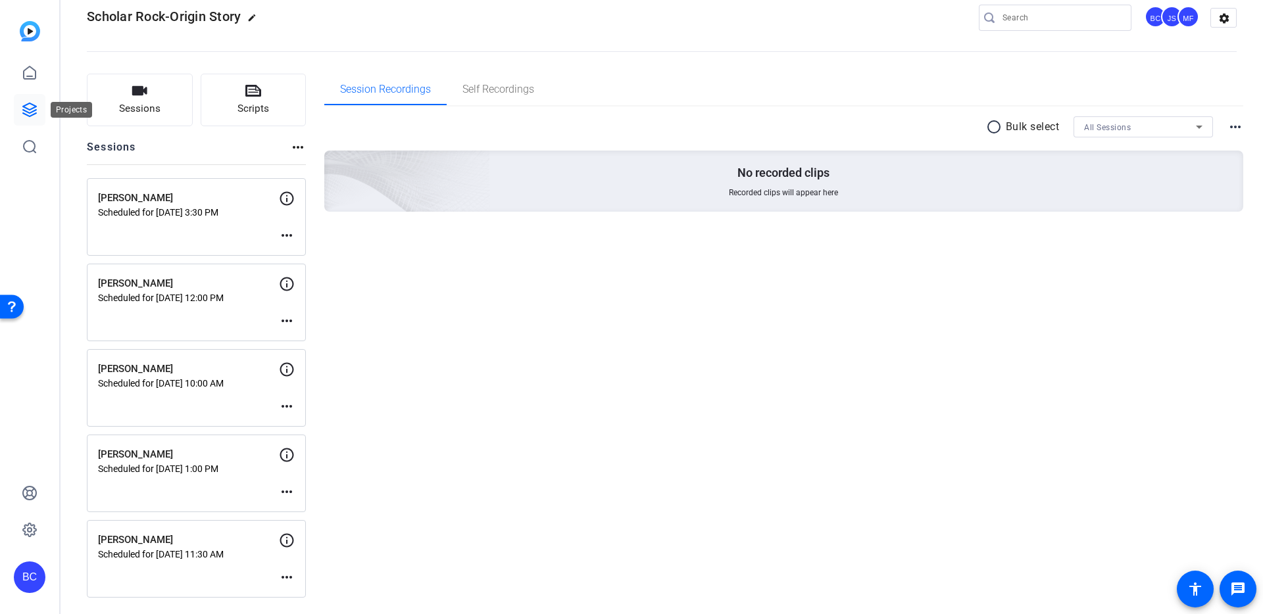
click at [30, 110] on icon at bounding box center [30, 110] width 16 height 16
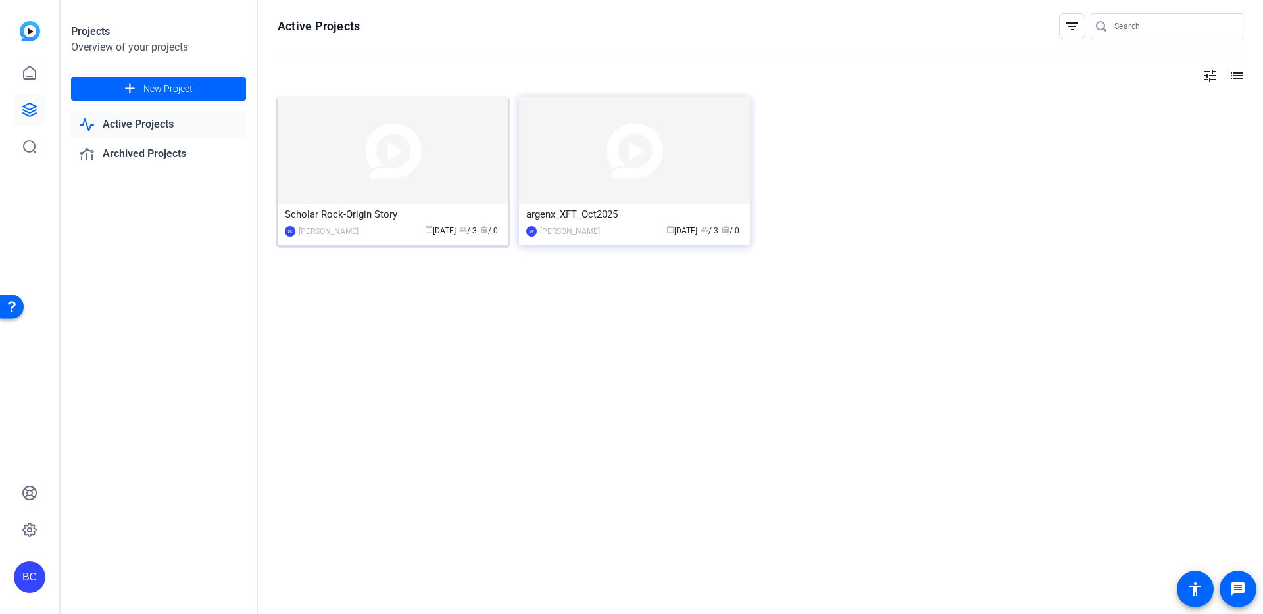
click at [357, 164] on img at bounding box center [393, 151] width 231 height 108
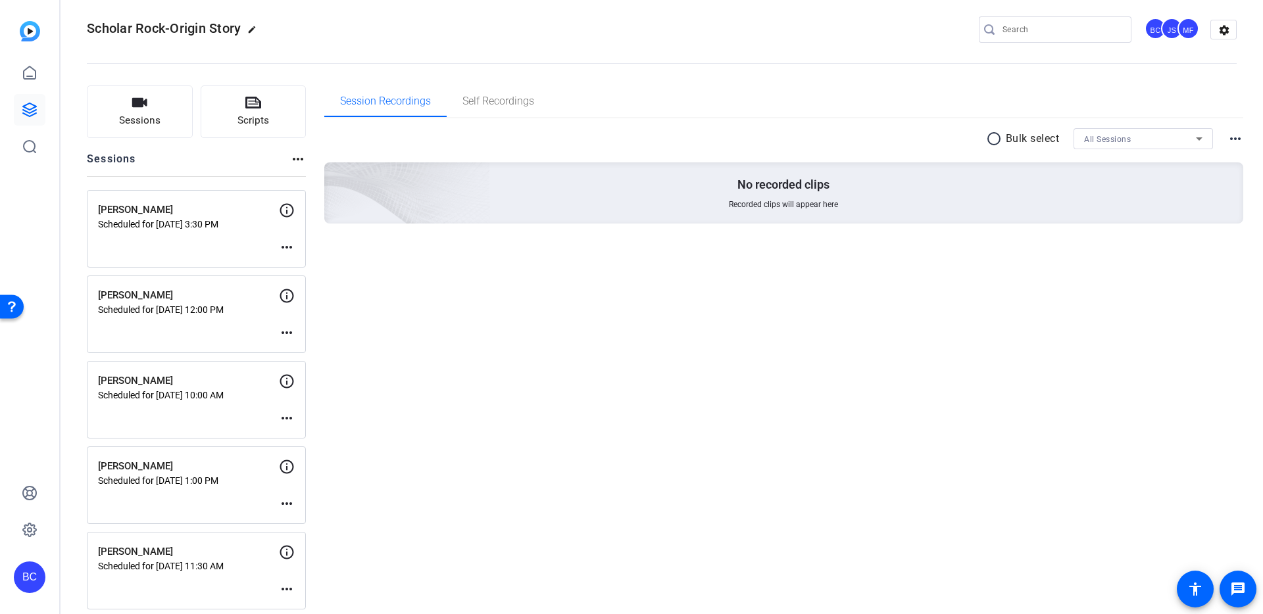
scroll to position [22, 0]
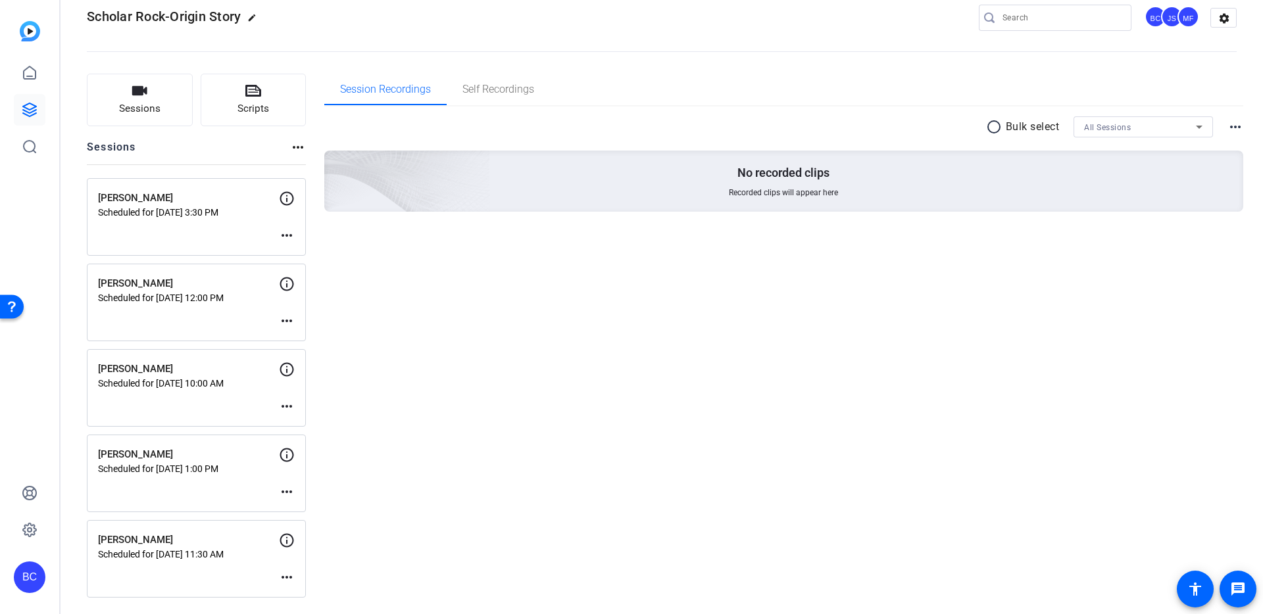
click at [285, 578] on mat-icon "more_horiz" at bounding box center [287, 578] width 16 height 16
click at [303, 541] on span "Edit Session" at bounding box center [319, 541] width 60 height 16
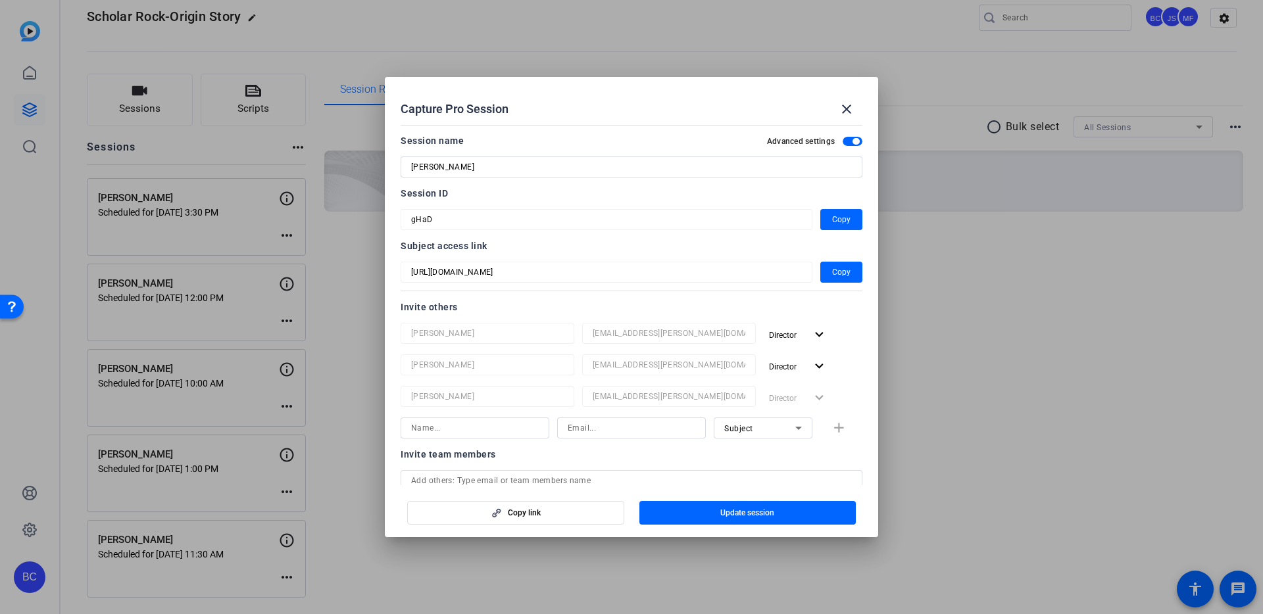
click at [435, 420] on input at bounding box center [475, 428] width 128 height 16
type input "[PERSON_NAME]"
paste input "[EMAIL_ADDRESS][PERSON_NAME][DOMAIN_NAME]"
type input "[EMAIL_ADDRESS][PERSON_NAME][DOMAIN_NAME]"
click at [838, 429] on mat-icon "add" at bounding box center [839, 428] width 16 height 16
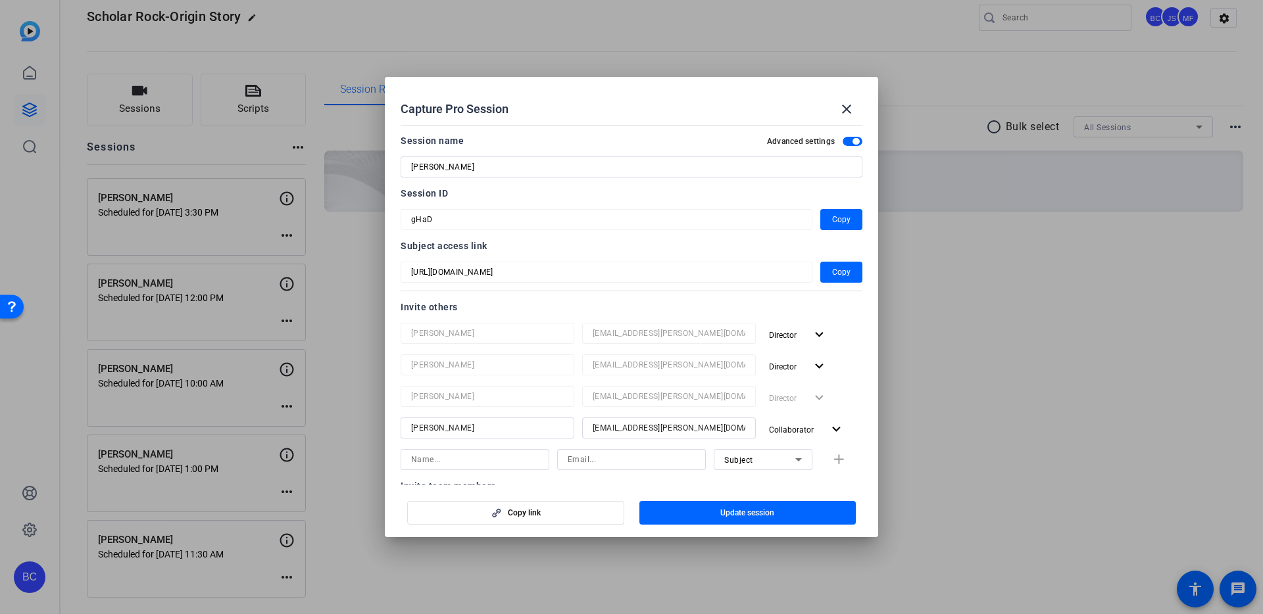
click at [719, 514] on span "button" at bounding box center [747, 513] width 217 height 32
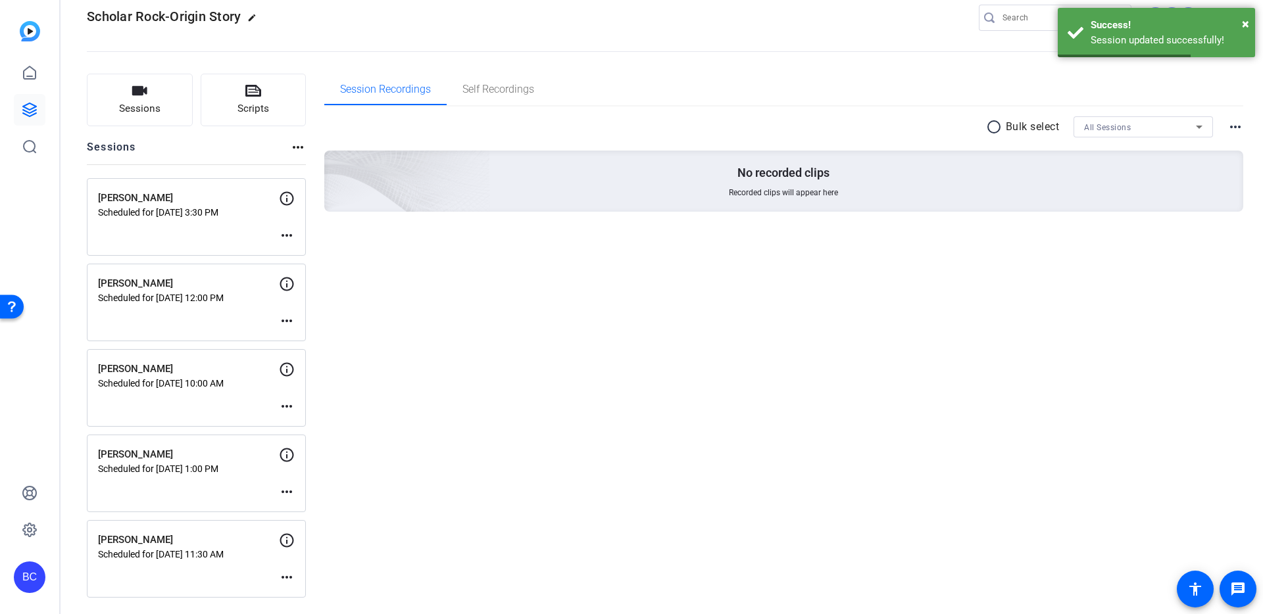
click at [285, 573] on mat-icon "more_horiz" at bounding box center [287, 578] width 16 height 16
click at [297, 541] on span "Edit Session" at bounding box center [319, 541] width 60 height 16
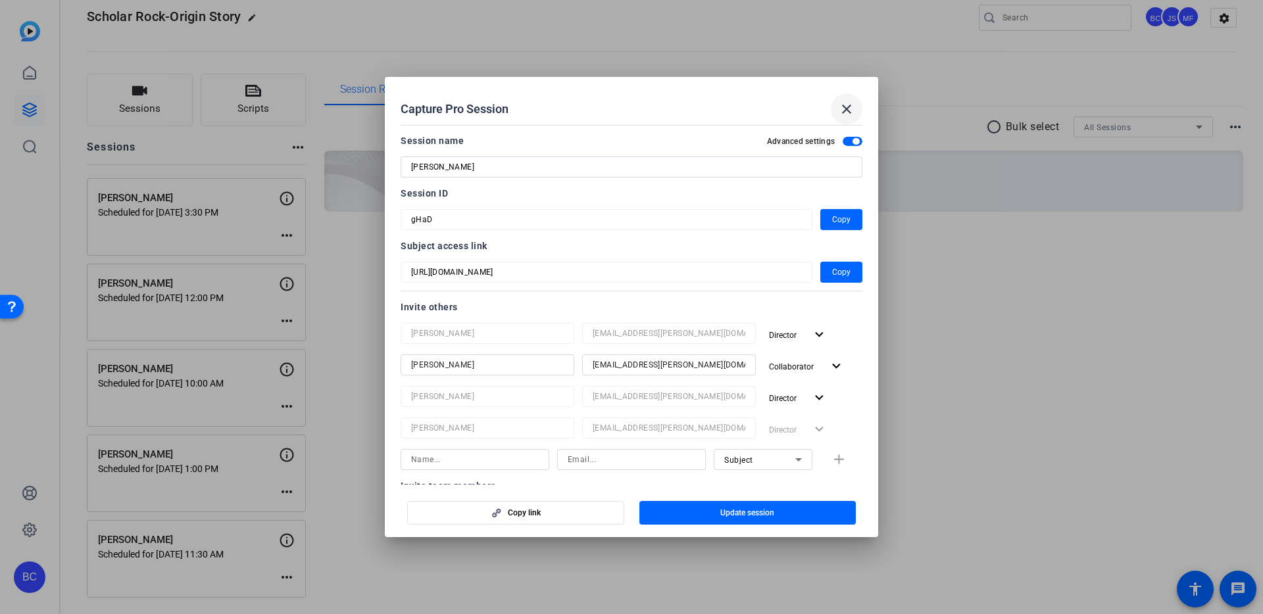
click at [845, 109] on mat-icon "close" at bounding box center [846, 109] width 16 height 16
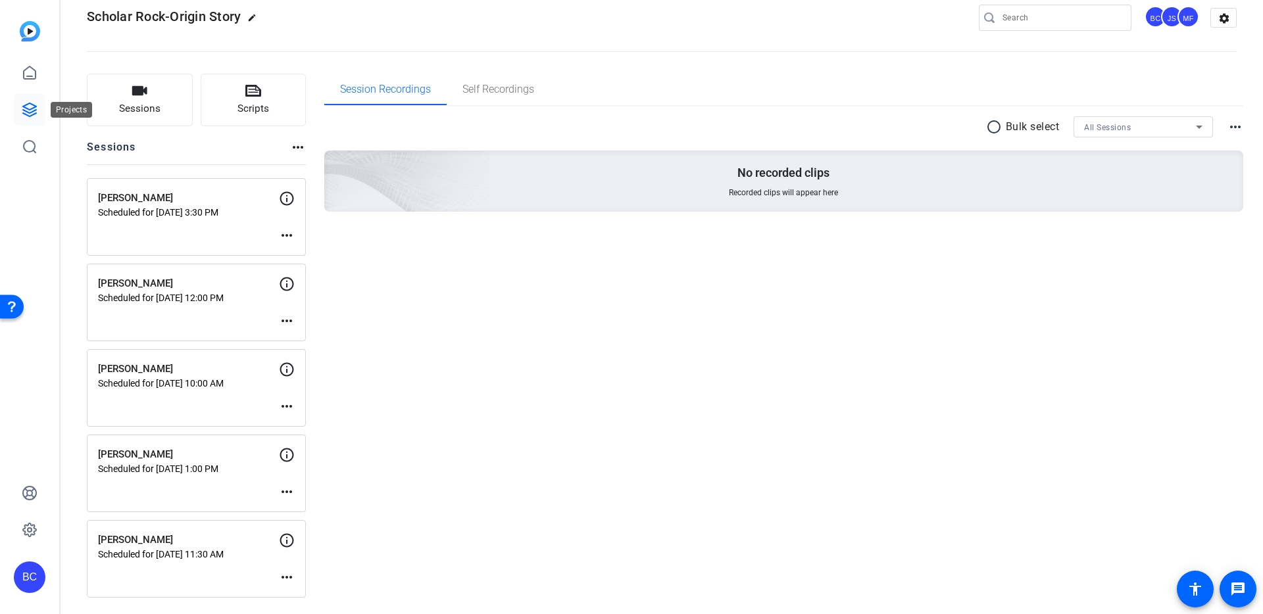
click at [28, 109] on icon at bounding box center [29, 109] width 13 height 13
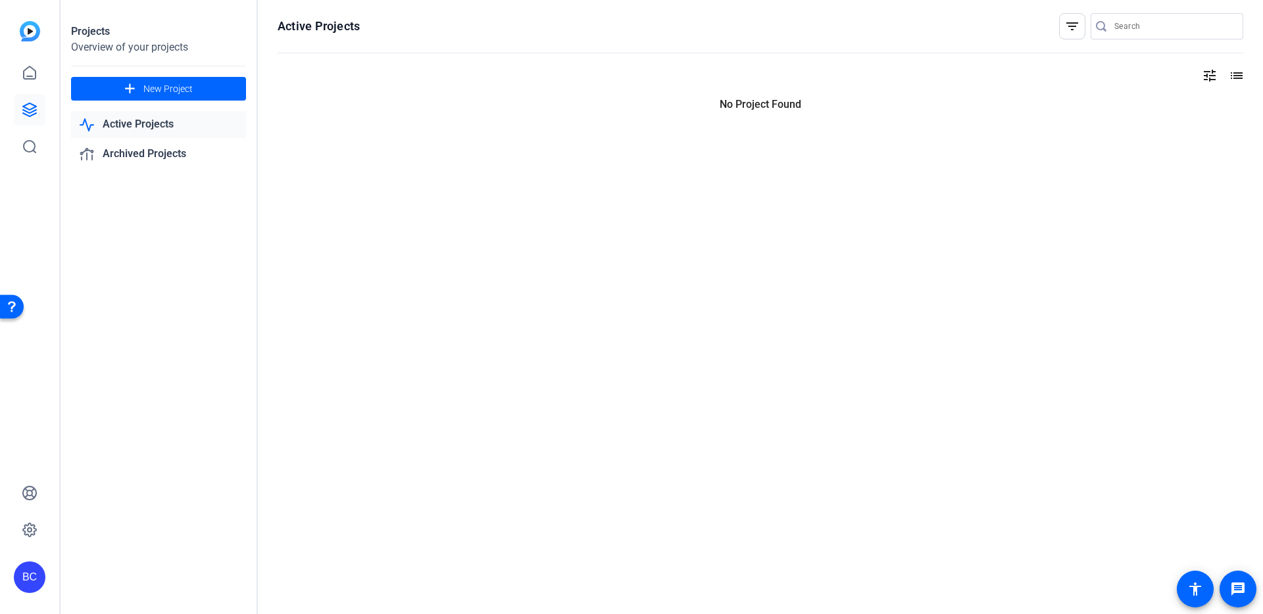
click at [28, 109] on icon at bounding box center [29, 109] width 13 height 13
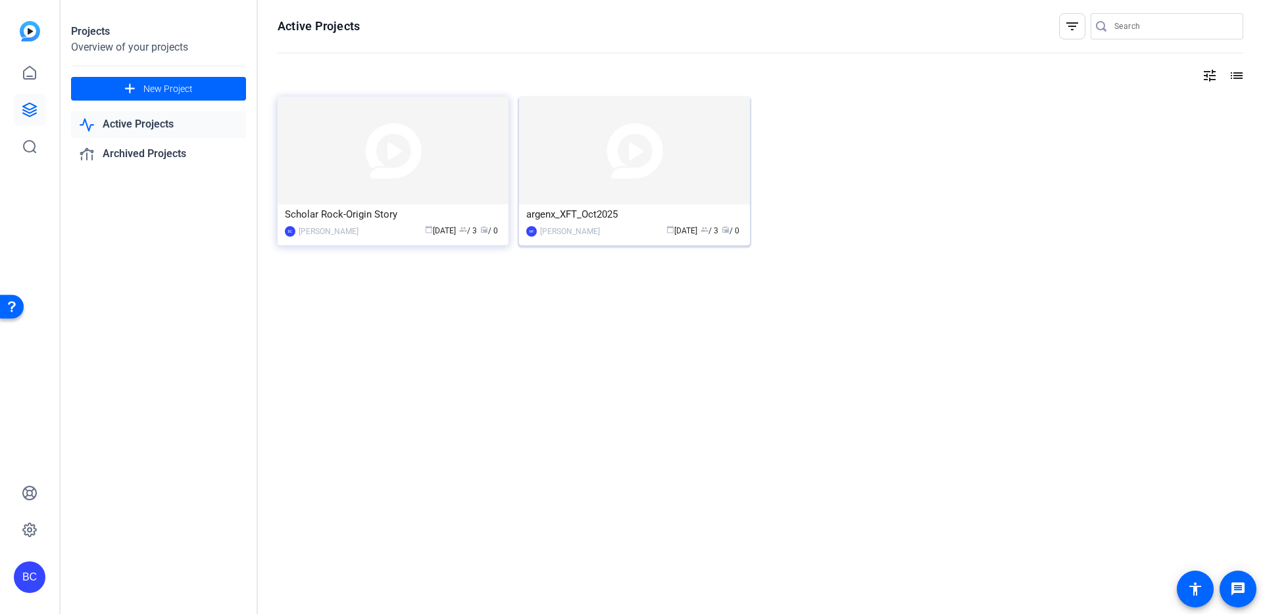
click at [586, 174] on img at bounding box center [634, 151] width 231 height 108
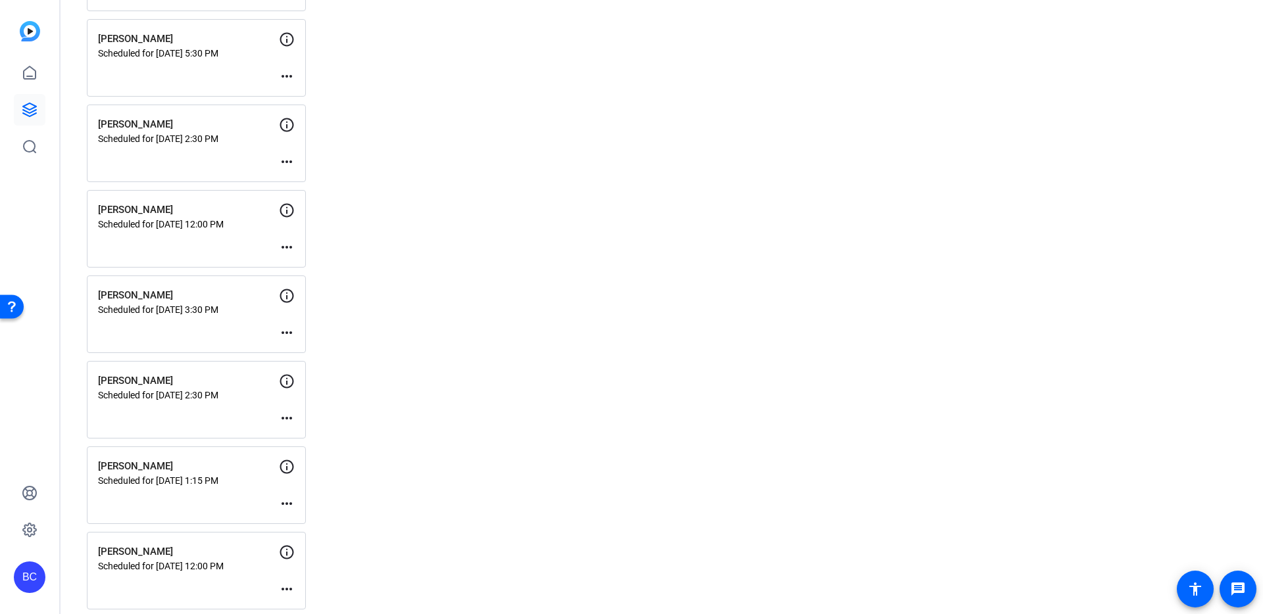
scroll to position [1561, 0]
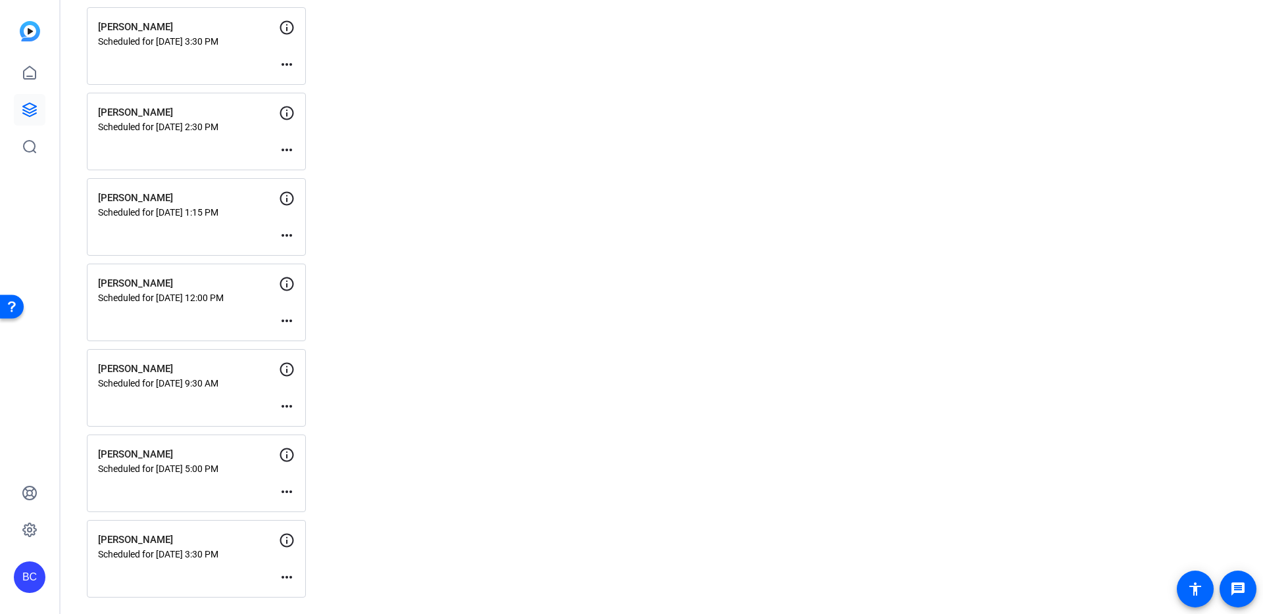
click at [286, 577] on mat-icon "more_horiz" at bounding box center [287, 578] width 16 height 16
click at [307, 543] on span "Edit Session" at bounding box center [319, 541] width 60 height 16
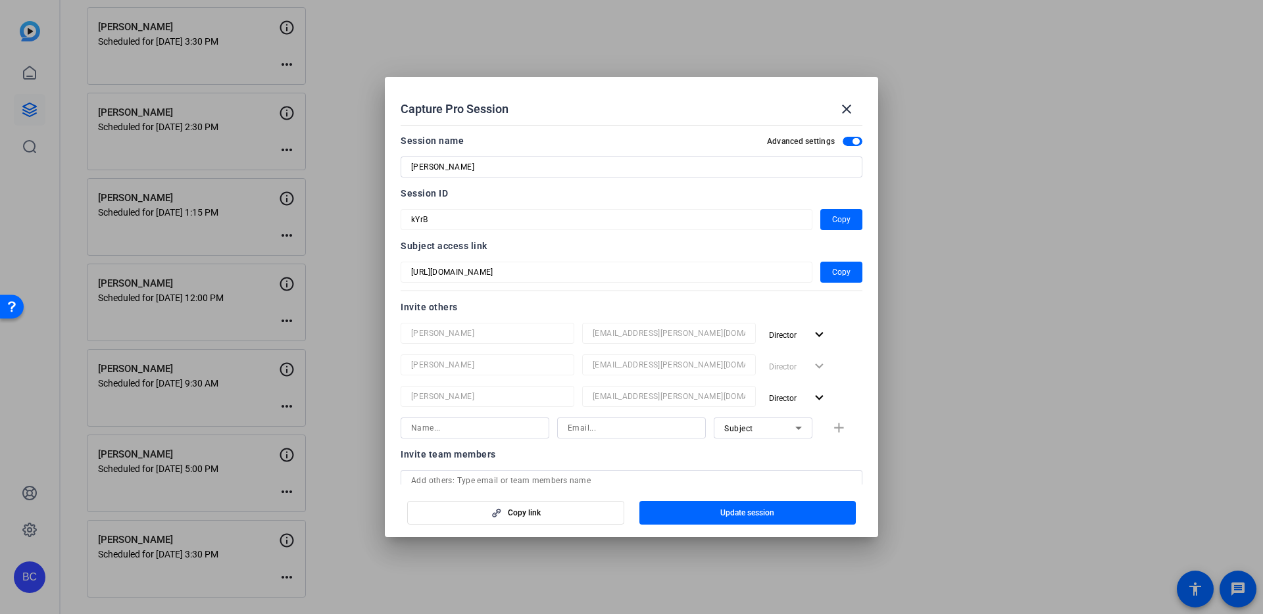
click at [436, 429] on input at bounding box center [475, 428] width 128 height 16
type input "[PERSON_NAME]"
paste input "[EMAIL_ADDRESS][PERSON_NAME][DOMAIN_NAME]"
type input "[EMAIL_ADDRESS][PERSON_NAME][DOMAIN_NAME]"
click at [787, 427] on div "Collaborator" at bounding box center [759, 428] width 71 height 16
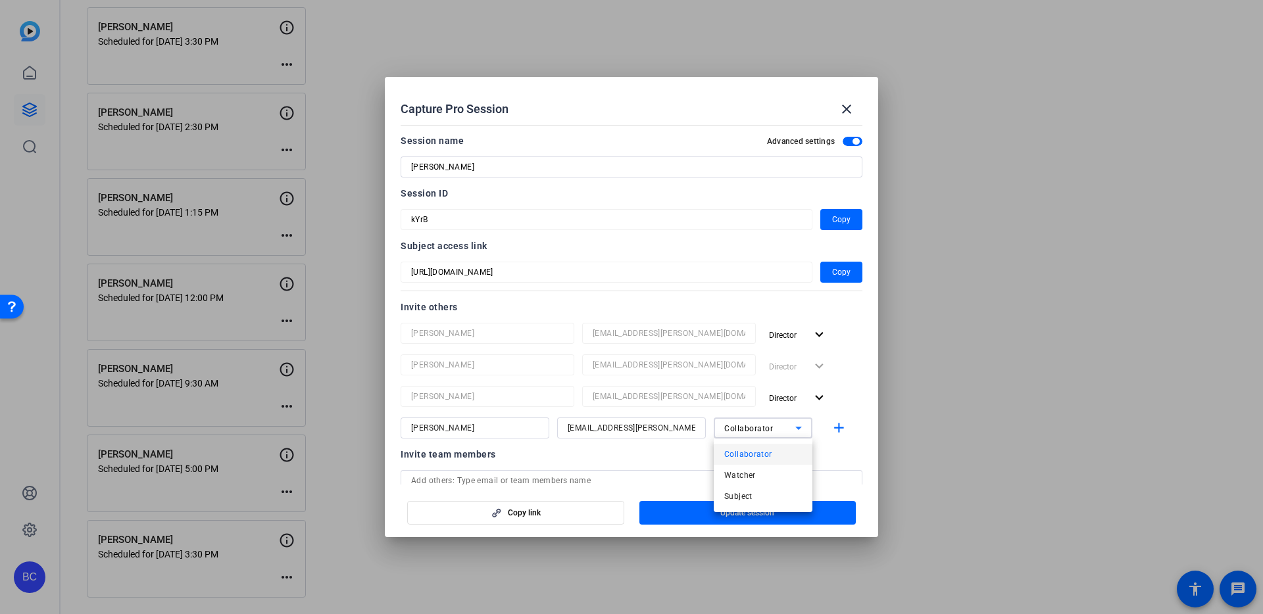
click at [798, 425] on div at bounding box center [631, 307] width 1263 height 614
click at [838, 428] on mat-icon "add" at bounding box center [839, 428] width 16 height 16
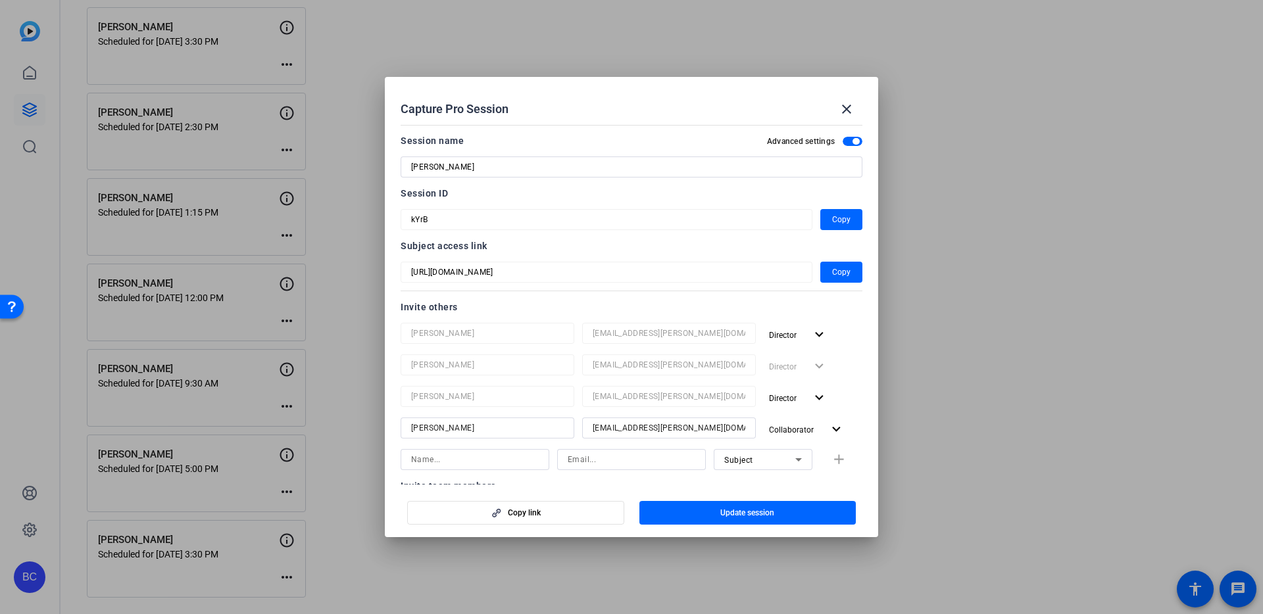
click at [446, 461] on input at bounding box center [475, 460] width 128 height 16
paste input "[PERSON_NAME]"
type input "[PERSON_NAME]"
paste input "[EMAIL_ADDRESS][PERSON_NAME][DOMAIN_NAME]"
type input "[EMAIL_ADDRESS][PERSON_NAME][DOMAIN_NAME]"
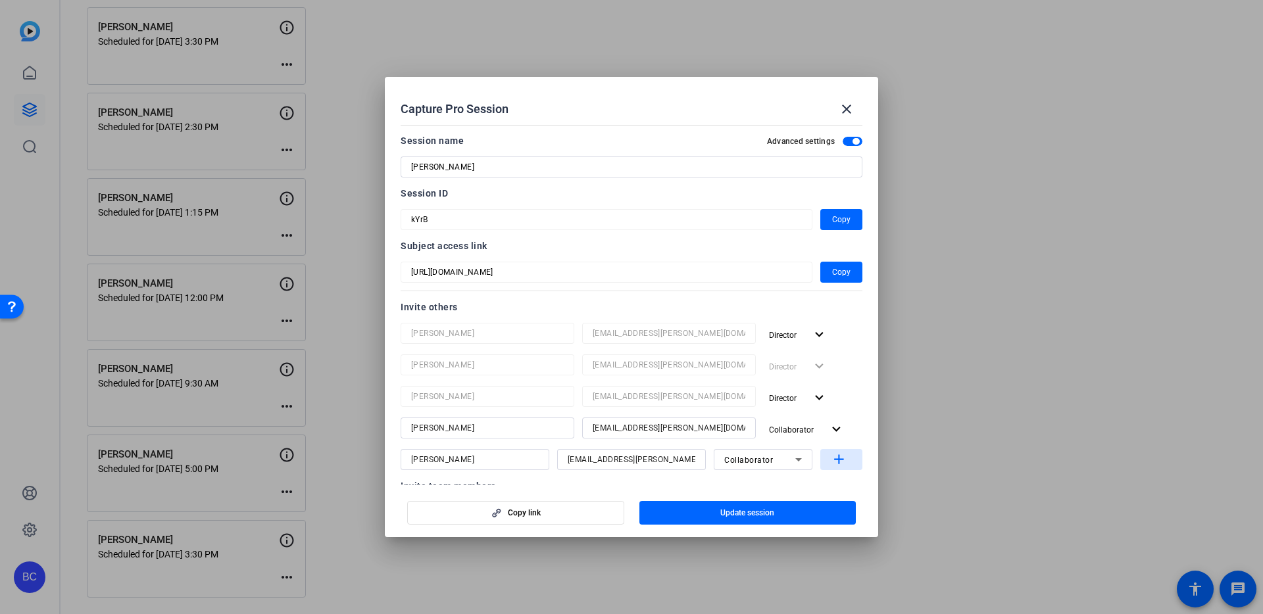
click at [843, 457] on mat-icon "add" at bounding box center [839, 460] width 16 height 16
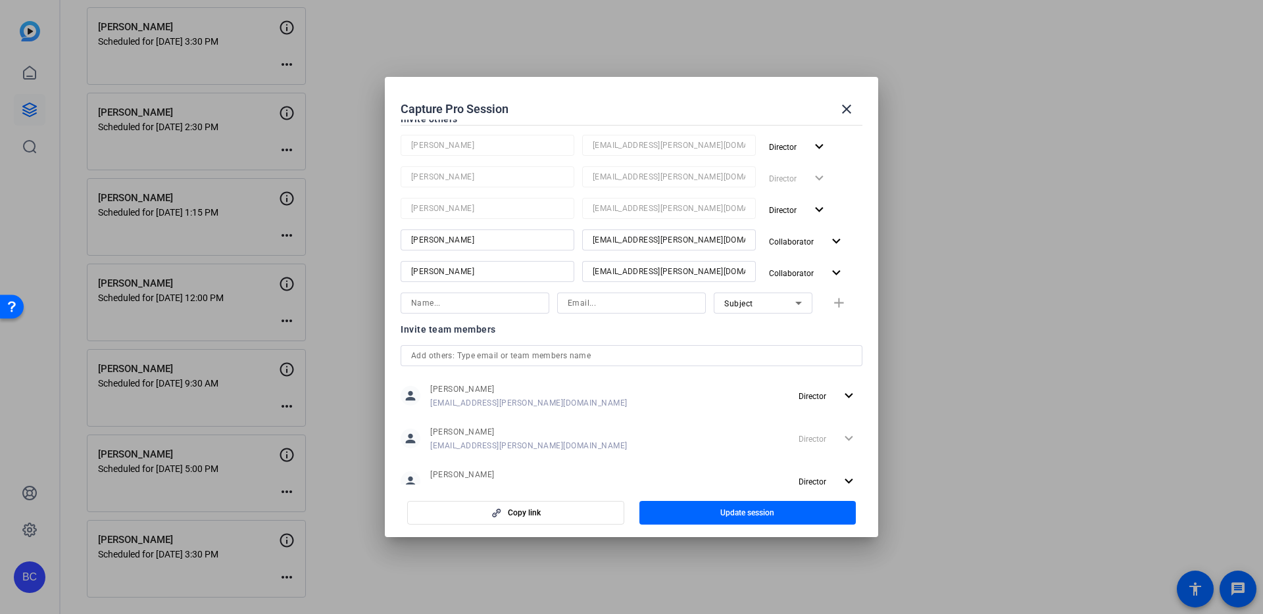
scroll to position [120, 0]
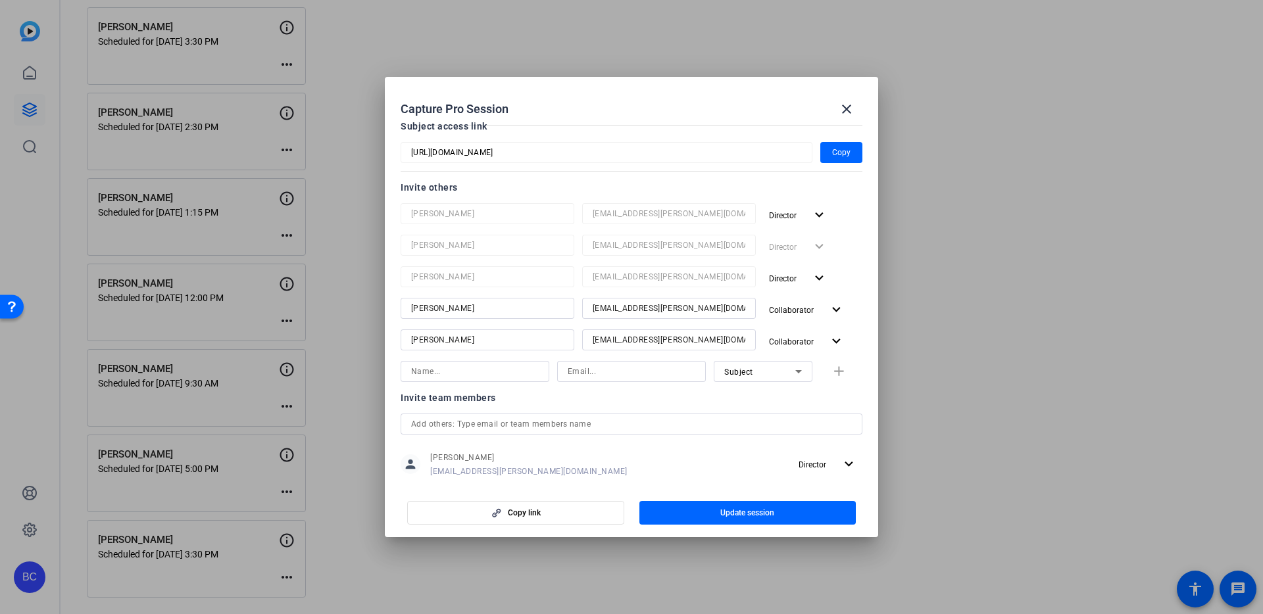
click at [720, 516] on span "Update session" at bounding box center [747, 513] width 54 height 11
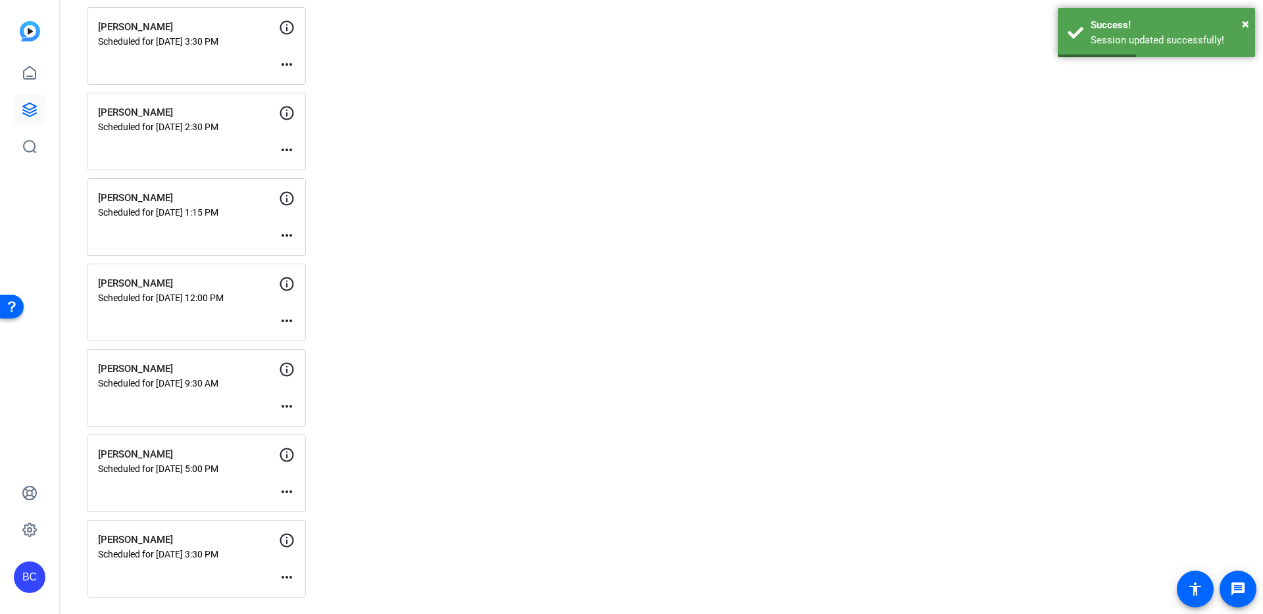
click at [287, 490] on mat-icon "more_horiz" at bounding box center [287, 492] width 16 height 16
click at [299, 509] on span "Edit Session" at bounding box center [319, 512] width 60 height 16
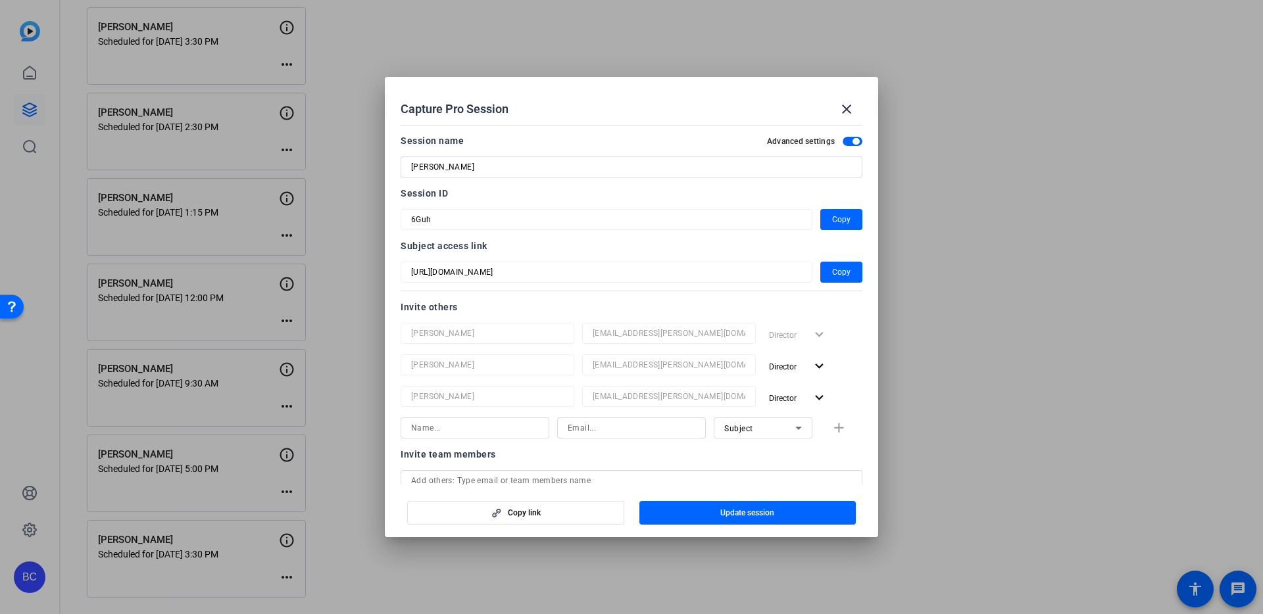
click at [438, 425] on input at bounding box center [475, 428] width 128 height 16
paste input "[PERSON_NAME]"
type input "[PERSON_NAME]"
paste input "[EMAIL_ADDRESS][PERSON_NAME][DOMAIN_NAME]"
type input "[EMAIL_ADDRESS][PERSON_NAME][DOMAIN_NAME]"
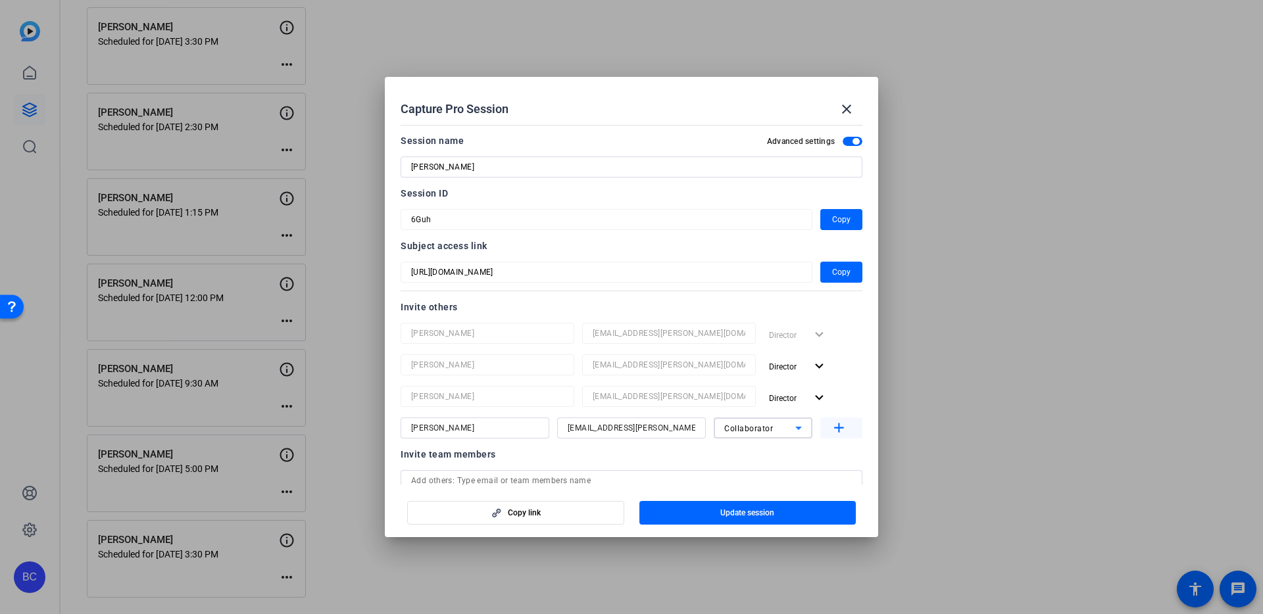
click at [839, 427] on mat-icon "add" at bounding box center [839, 428] width 16 height 16
click at [734, 514] on span "Update session" at bounding box center [747, 513] width 54 height 11
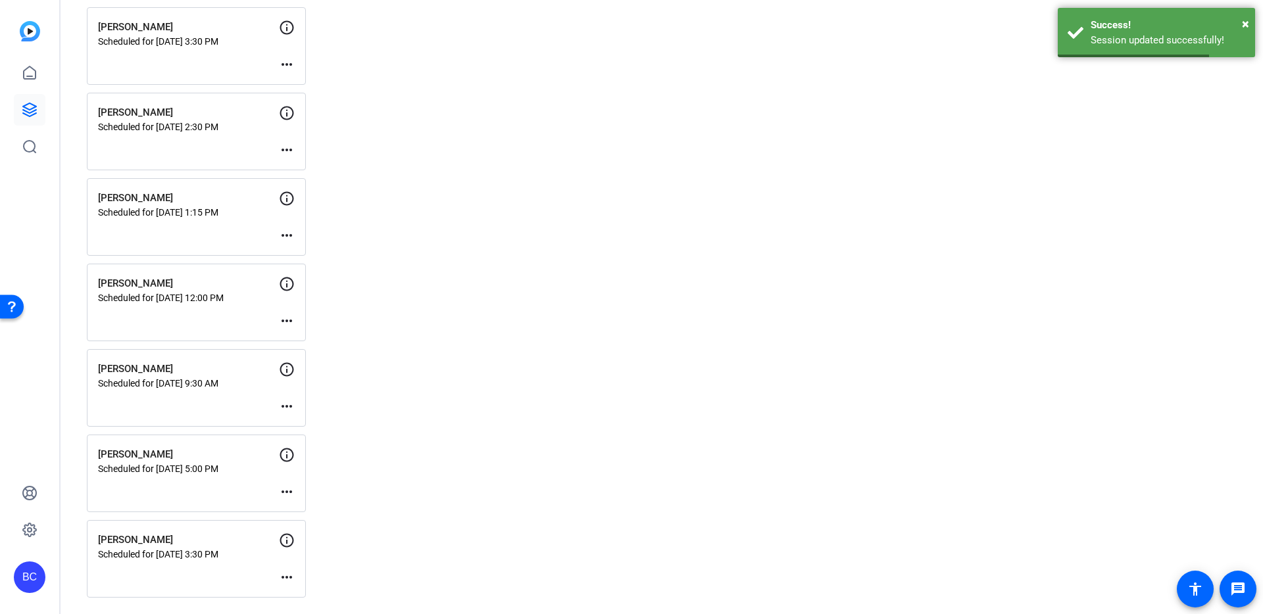
click at [286, 404] on mat-icon "more_horiz" at bounding box center [287, 407] width 16 height 16
click at [297, 422] on span "Edit Session" at bounding box center [319, 426] width 60 height 16
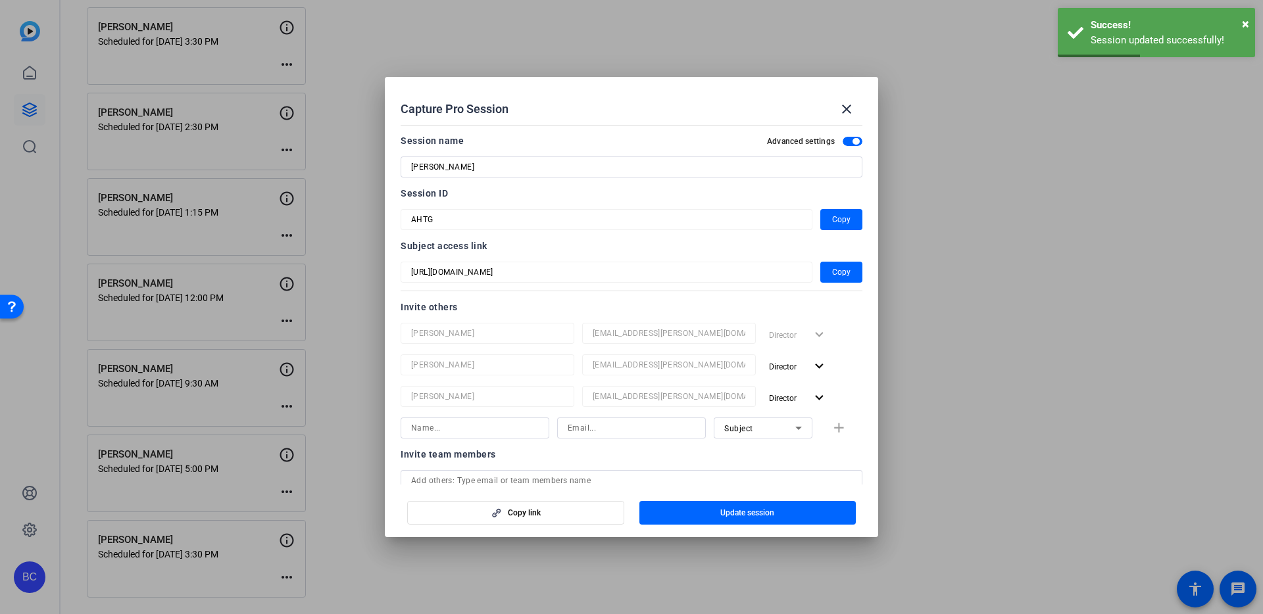
click at [424, 424] on input at bounding box center [475, 428] width 128 height 16
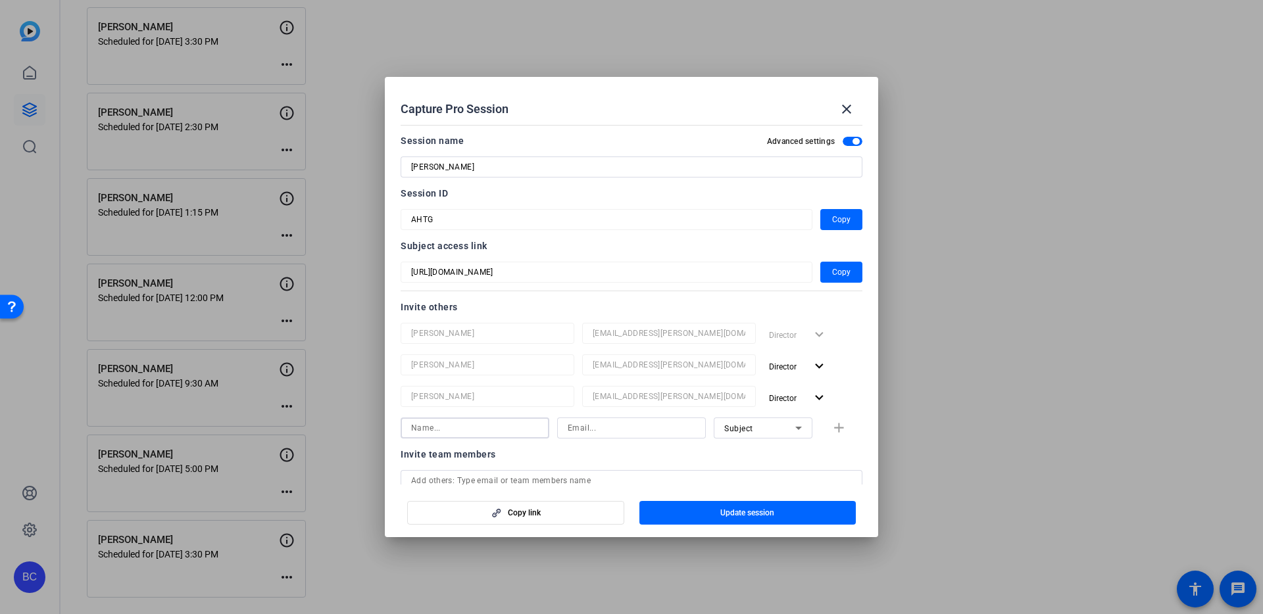
paste input "[PERSON_NAME]"
type input "[PERSON_NAME]"
paste input "[EMAIL_ADDRESS][PERSON_NAME][DOMAIN_NAME]"
type input "[EMAIL_ADDRESS][PERSON_NAME][DOMAIN_NAME]"
click at [837, 428] on mat-icon "add" at bounding box center [839, 428] width 16 height 16
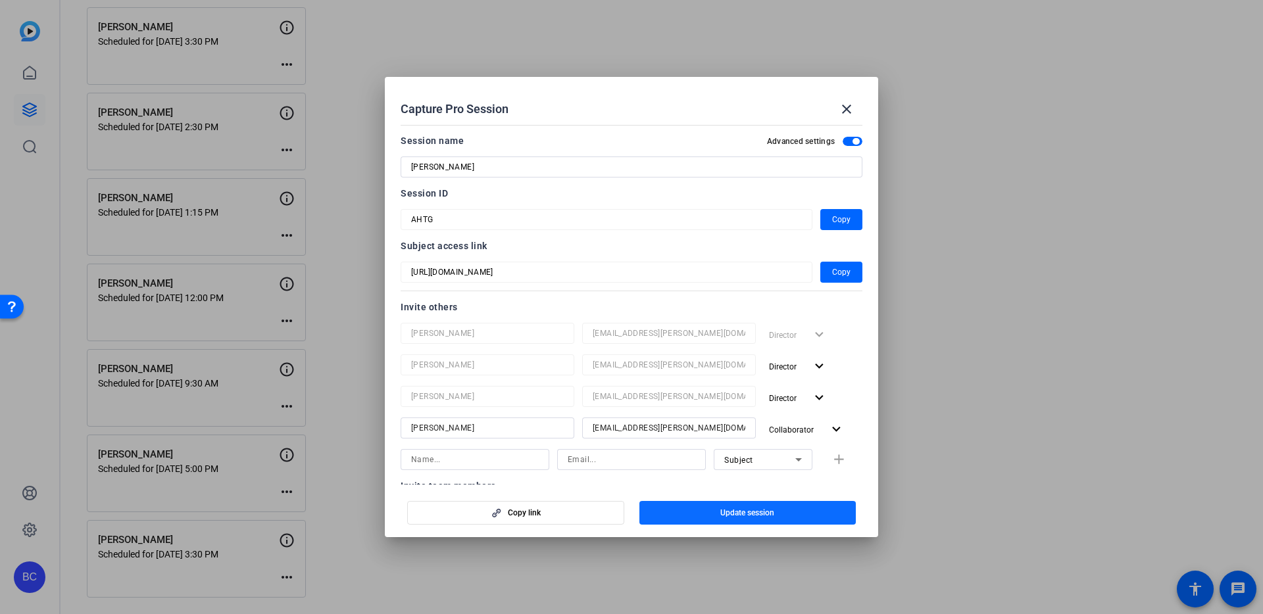
click at [739, 510] on span "Update session" at bounding box center [747, 513] width 54 height 11
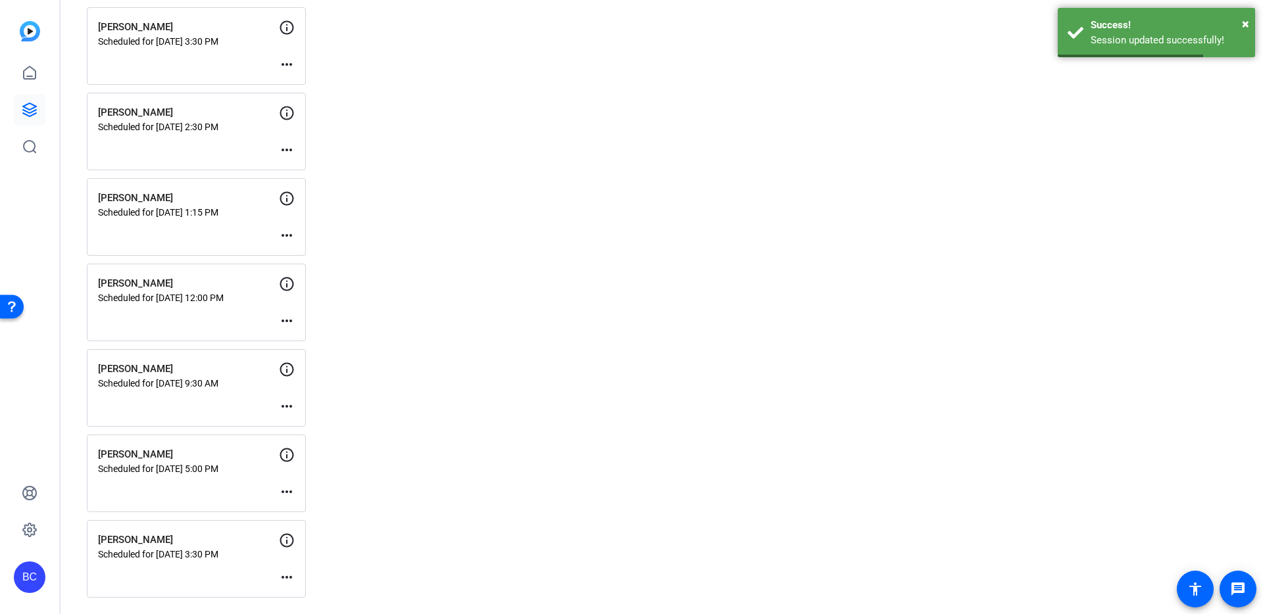
click at [289, 320] on mat-icon "more_horiz" at bounding box center [287, 321] width 16 height 16
click at [303, 337] on span "Edit Session" at bounding box center [319, 341] width 60 height 16
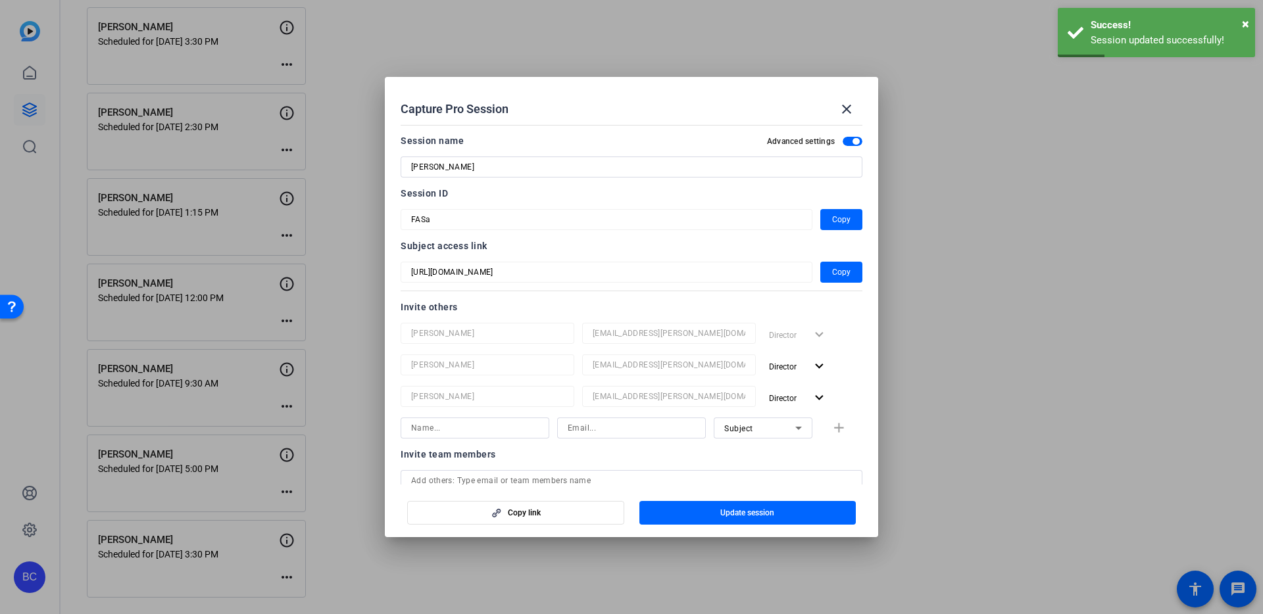
click at [633, 427] on input at bounding box center [632, 428] width 128 height 16
paste input "[EMAIL_ADDRESS][PERSON_NAME][DOMAIN_NAME]"
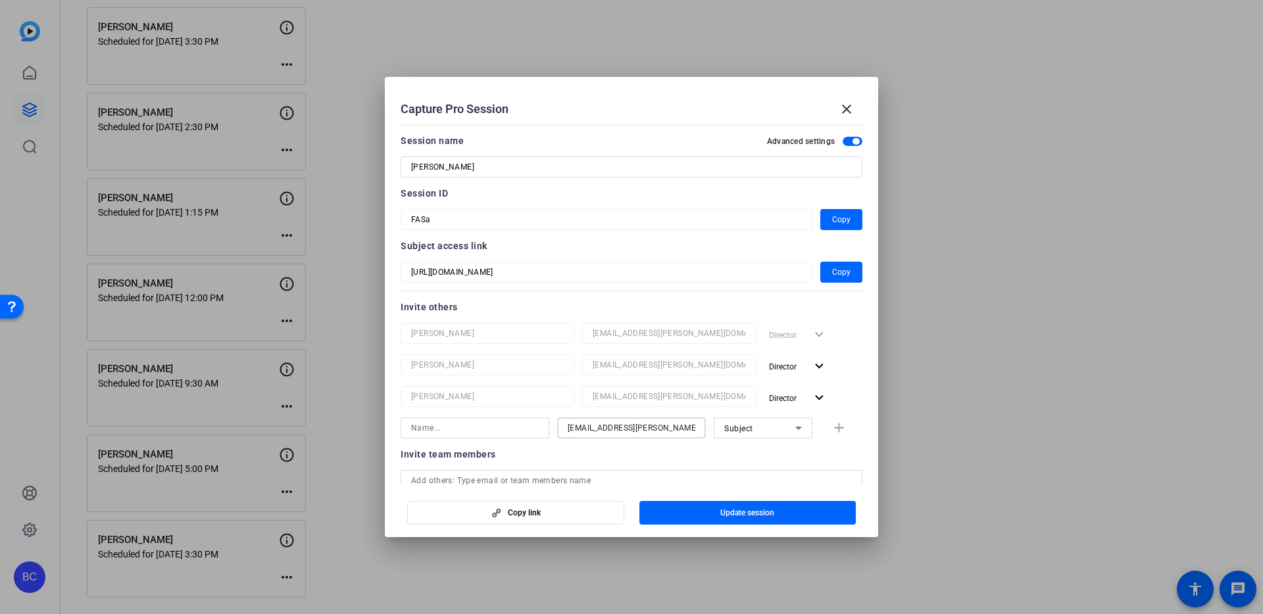
type input "[EMAIL_ADDRESS][PERSON_NAME][DOMAIN_NAME]"
click at [489, 429] on input at bounding box center [475, 428] width 128 height 16
paste input "[PERSON_NAME]"
type input "[PERSON_NAME]"
click at [837, 425] on mat-icon "add" at bounding box center [839, 428] width 16 height 16
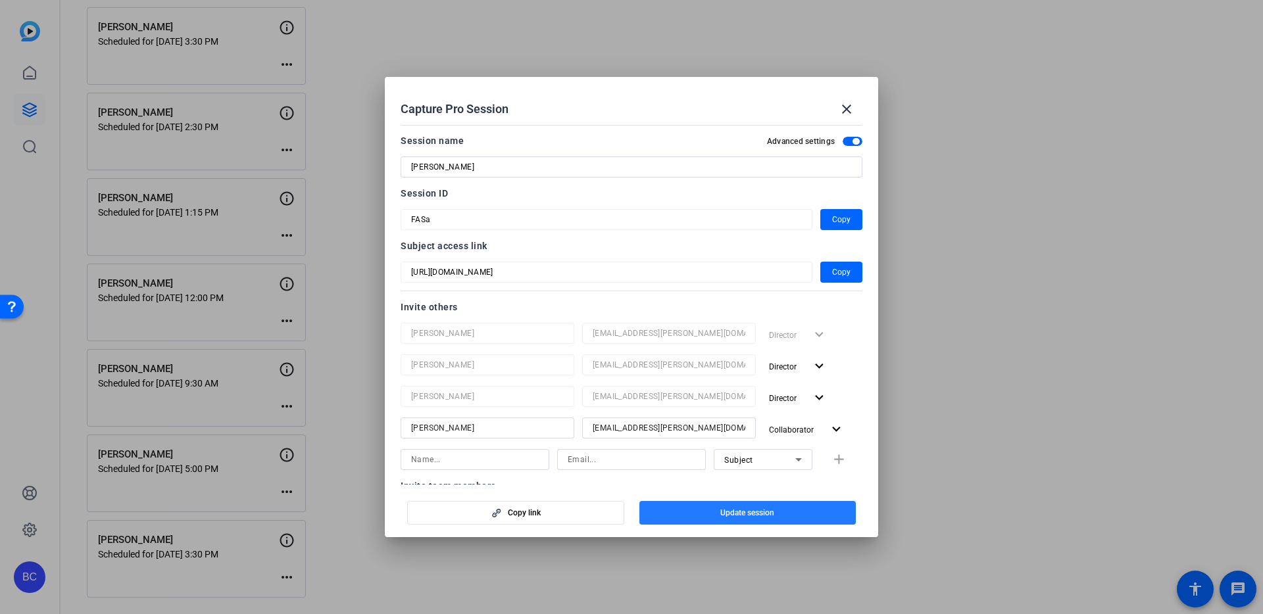
click at [741, 508] on span "Update session" at bounding box center [747, 513] width 54 height 11
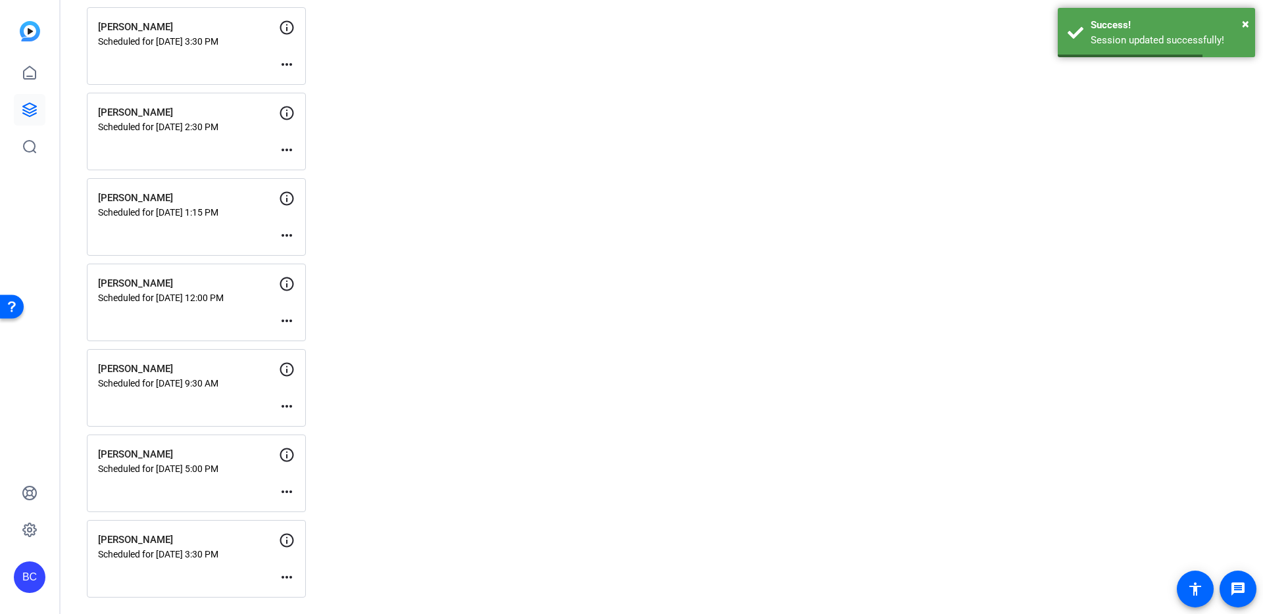
click at [289, 234] on mat-icon "more_horiz" at bounding box center [287, 236] width 16 height 16
click at [302, 255] on span "Edit Session" at bounding box center [319, 255] width 60 height 16
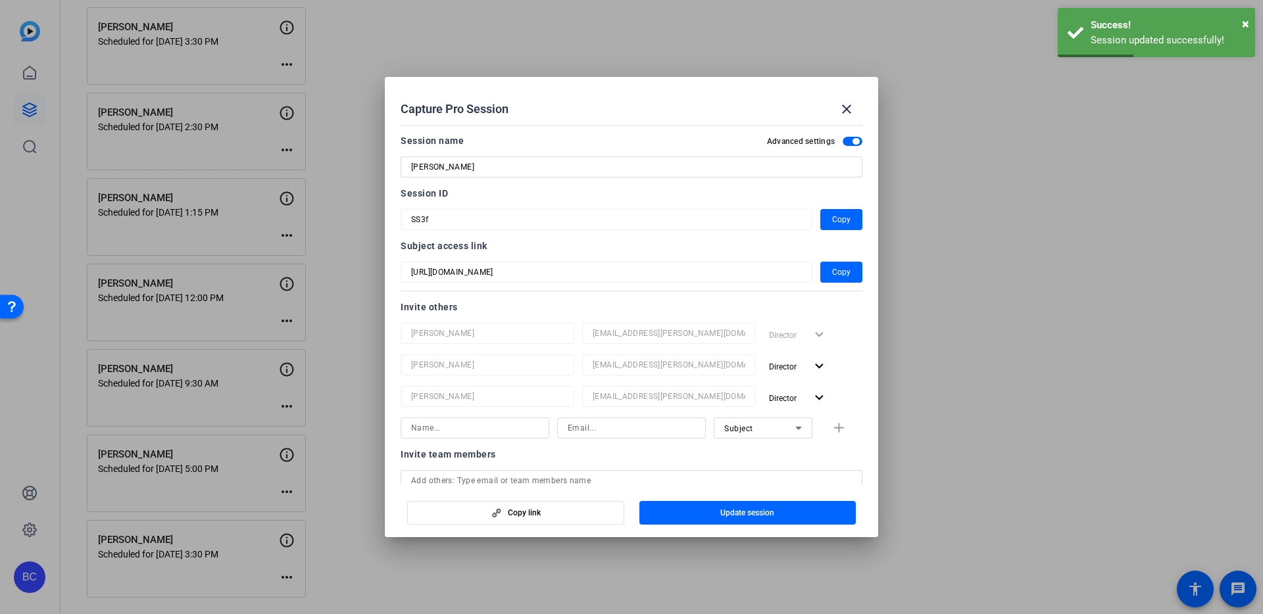
click at [440, 435] on input at bounding box center [475, 428] width 128 height 16
paste input "[PERSON_NAME]"
type input "[PERSON_NAME]"
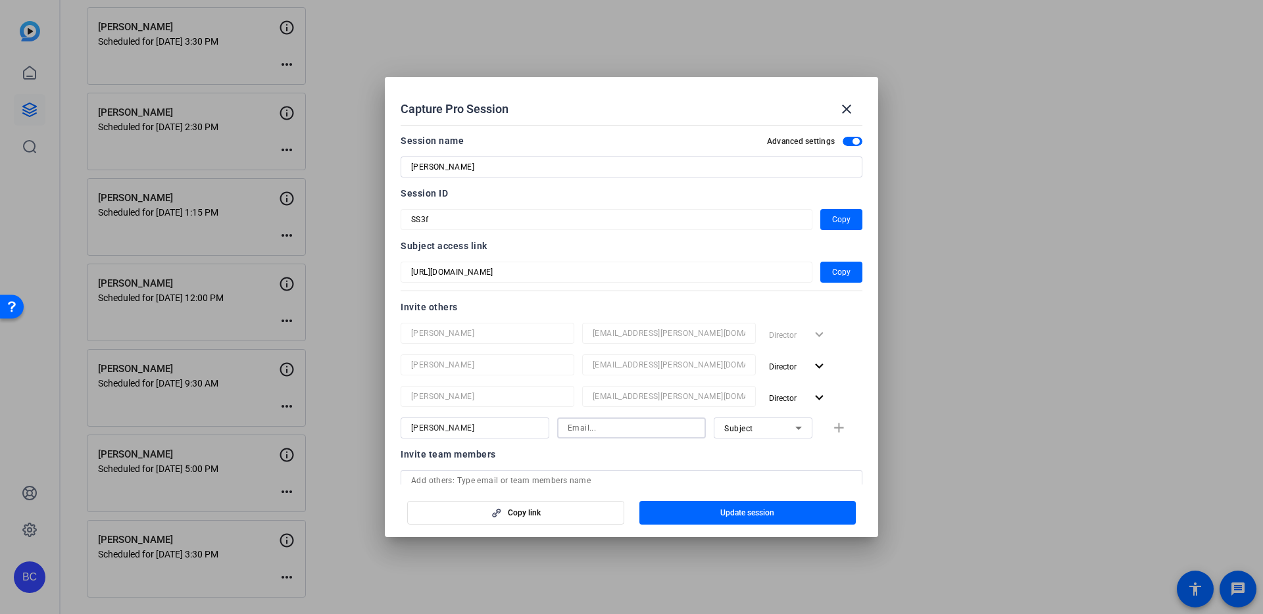
paste input "[EMAIL_ADDRESS][PERSON_NAME][DOMAIN_NAME]"
type input "[EMAIL_ADDRESS][PERSON_NAME][DOMAIN_NAME]"
click at [832, 423] on mat-icon "add" at bounding box center [839, 428] width 16 height 16
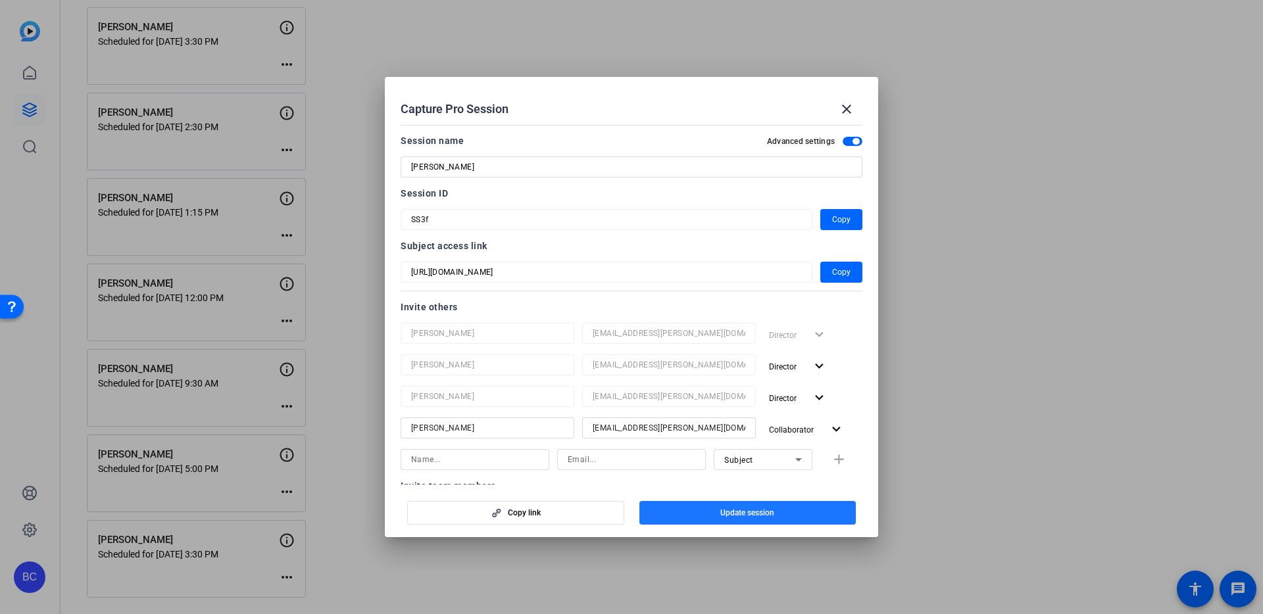
click at [734, 511] on span "Update session" at bounding box center [747, 513] width 54 height 11
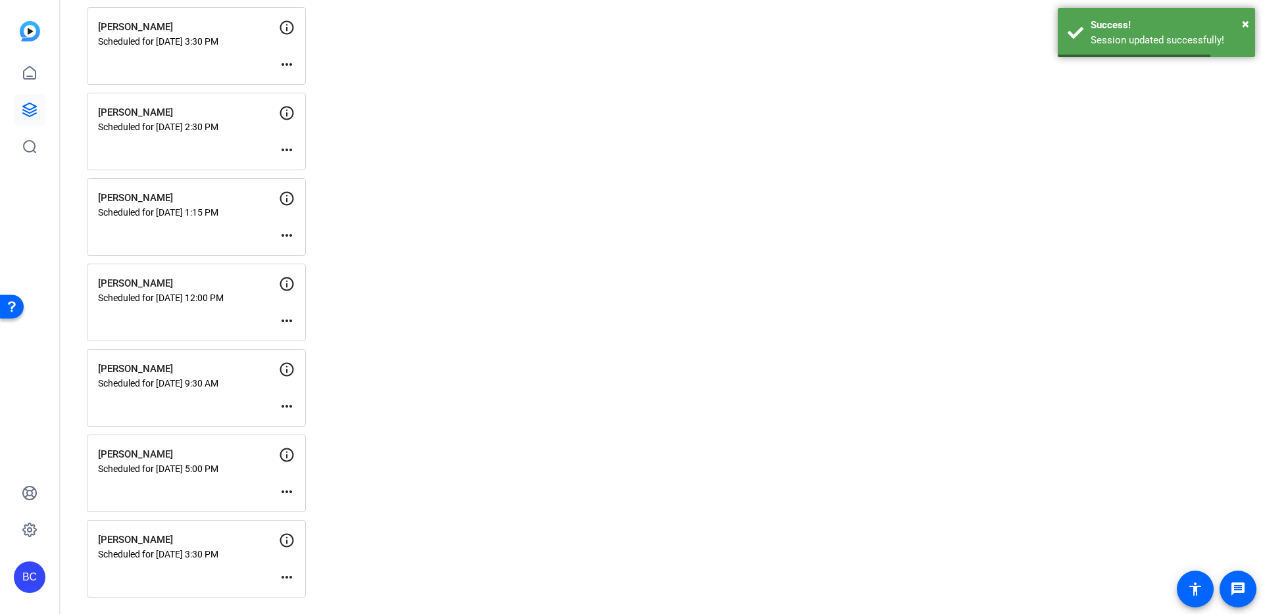
click at [284, 149] on mat-icon "more_horiz" at bounding box center [287, 150] width 16 height 16
click at [291, 164] on span "Edit Session" at bounding box center [319, 170] width 60 height 16
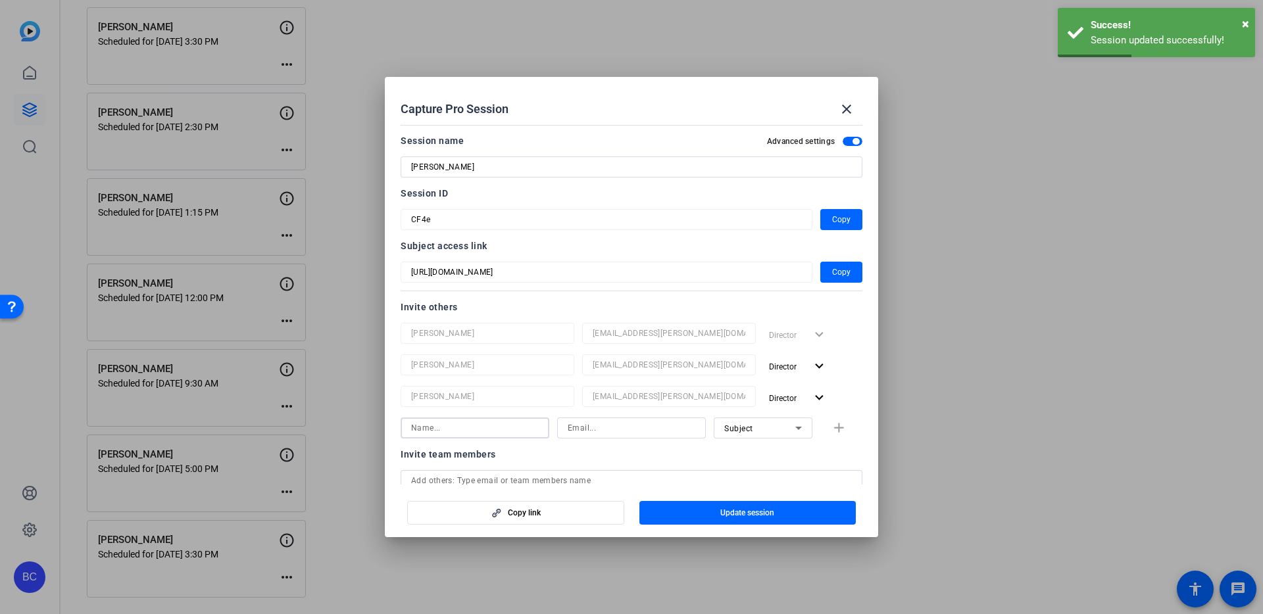
click at [497, 431] on input at bounding box center [475, 428] width 128 height 16
paste input "[EMAIL_ADDRESS][PERSON_NAME][DOMAIN_NAME]"
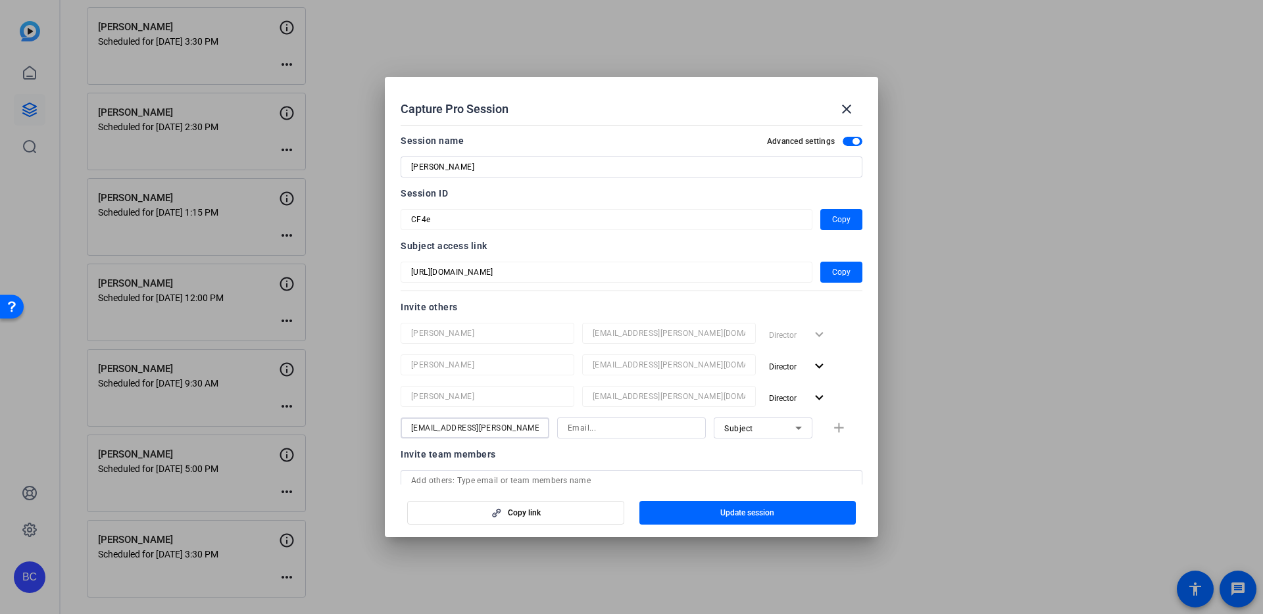
type input "[EMAIL_ADDRESS][PERSON_NAME][DOMAIN_NAME]"
paste input "[EMAIL_ADDRESS][PERSON_NAME][DOMAIN_NAME]"
type input "[EMAIL_ADDRESS][PERSON_NAME][DOMAIN_NAME]"
paste input "[PERSON_NAME]"
type input "[PERSON_NAME]"
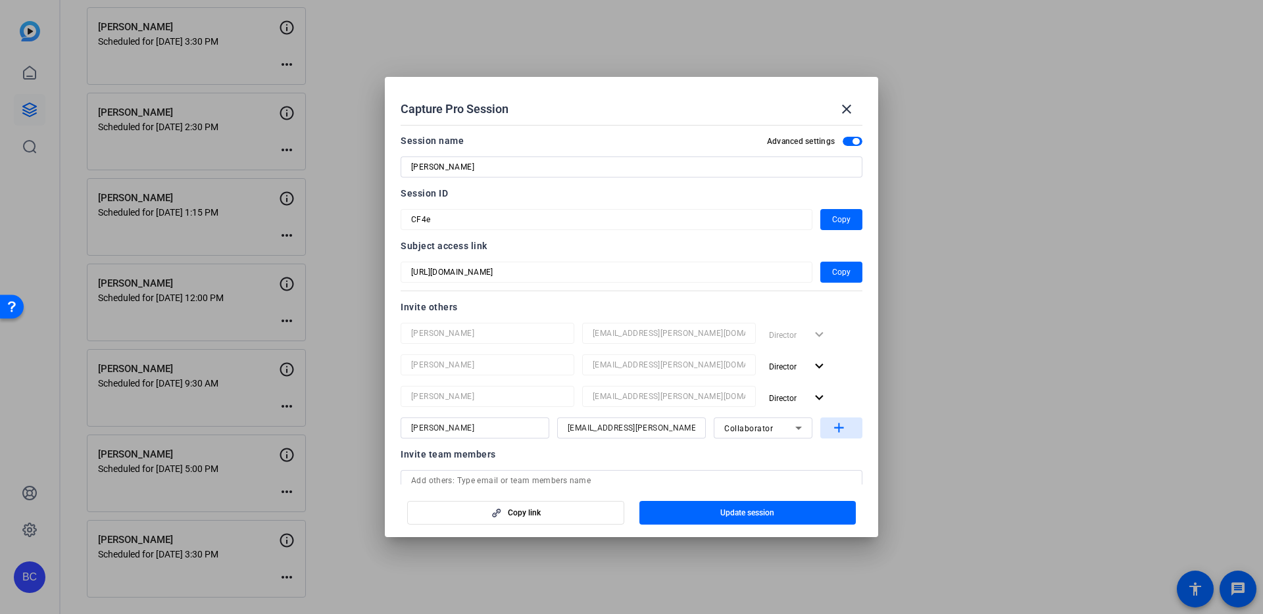
click at [838, 427] on mat-icon "add" at bounding box center [839, 428] width 16 height 16
click at [712, 512] on span "button" at bounding box center [747, 513] width 217 height 32
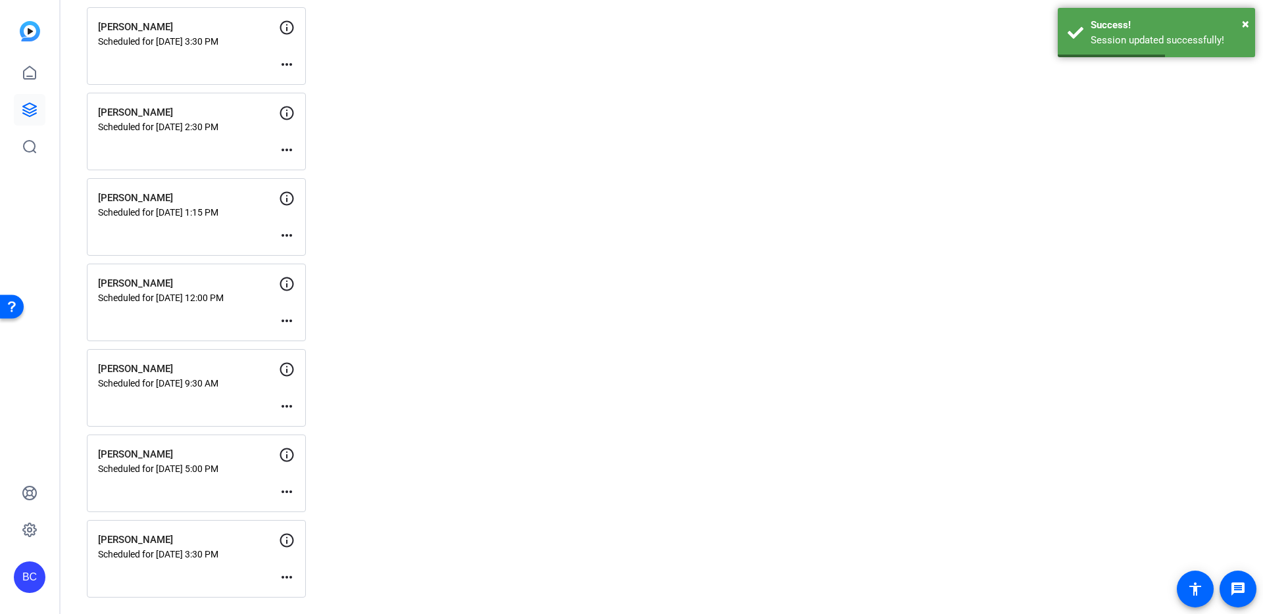
click at [286, 148] on mat-icon "more_horiz" at bounding box center [287, 150] width 16 height 16
click at [291, 174] on span "Edit Session" at bounding box center [319, 170] width 60 height 16
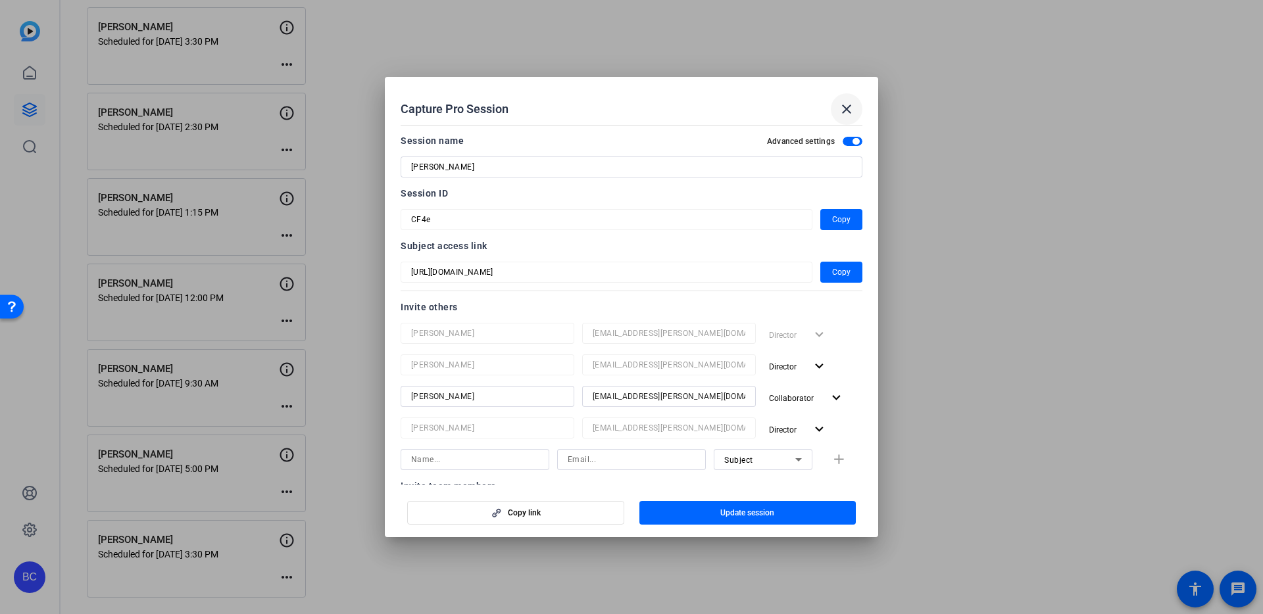
click at [849, 107] on mat-icon "close" at bounding box center [846, 109] width 16 height 16
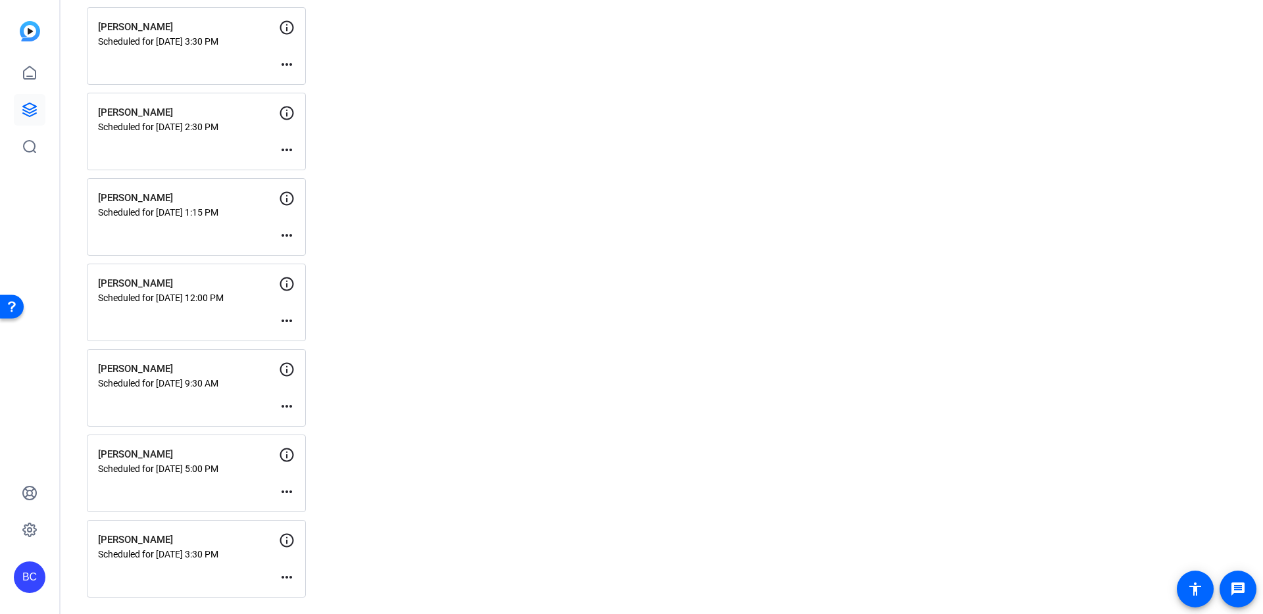
click at [291, 60] on mat-icon "more_horiz" at bounding box center [287, 65] width 16 height 16
click at [292, 85] on span "Edit Session" at bounding box center [319, 84] width 60 height 16
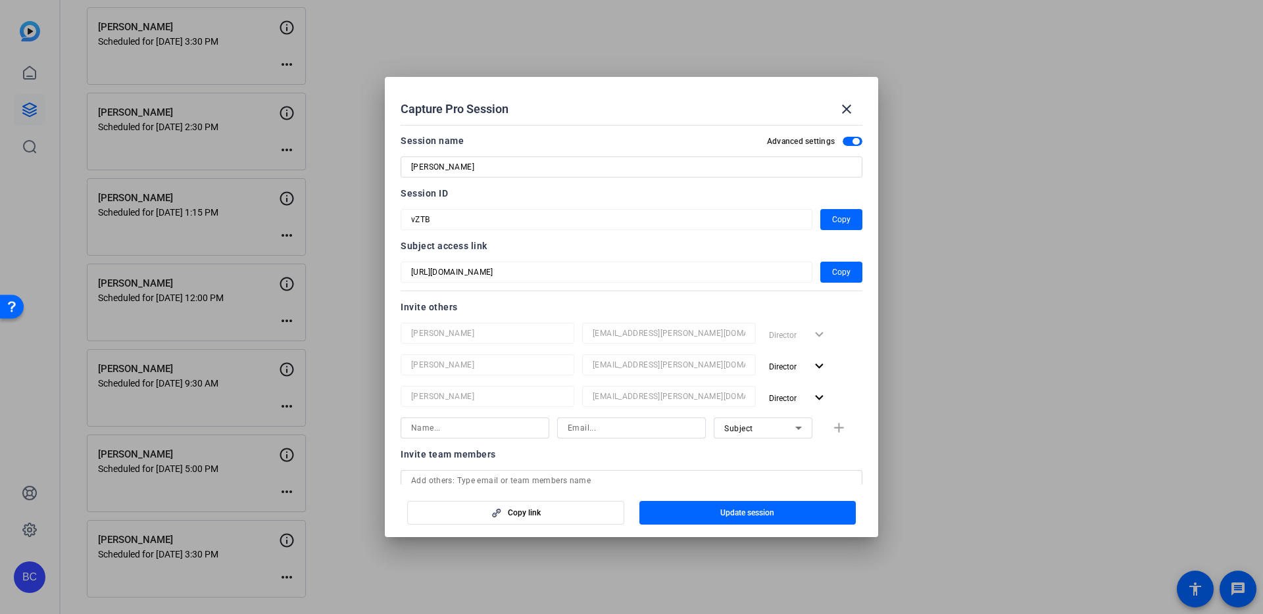
click at [431, 426] on input at bounding box center [475, 428] width 128 height 16
paste input "[PERSON_NAME]"
type input "[PERSON_NAME]"
paste input "[EMAIL_ADDRESS][PERSON_NAME][DOMAIN_NAME]"
type input "[EMAIL_ADDRESS][PERSON_NAME][DOMAIN_NAME]"
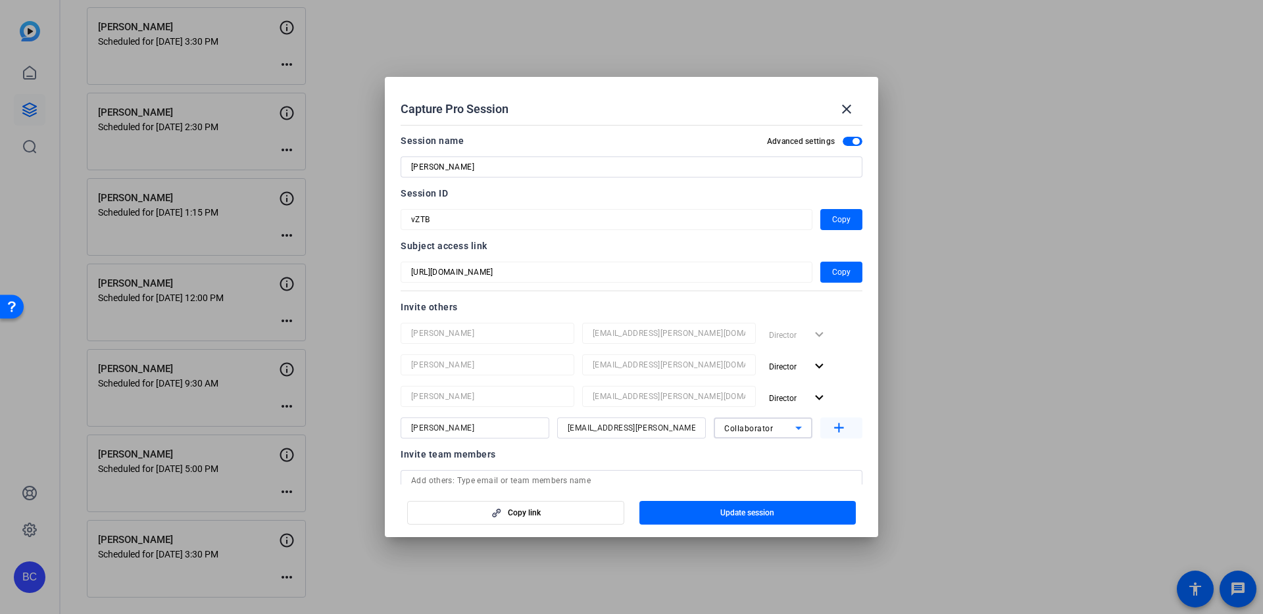
click at [840, 428] on mat-icon "add" at bounding box center [839, 428] width 16 height 16
click at [718, 514] on span "button" at bounding box center [747, 513] width 217 height 32
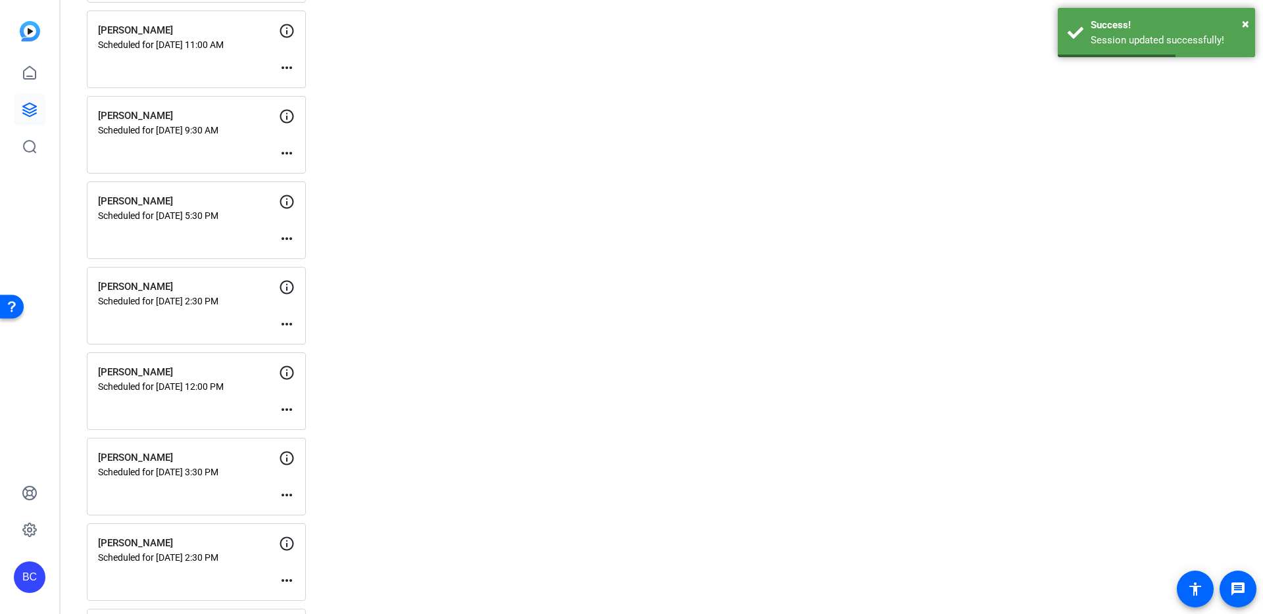
scroll to position [1021, 0]
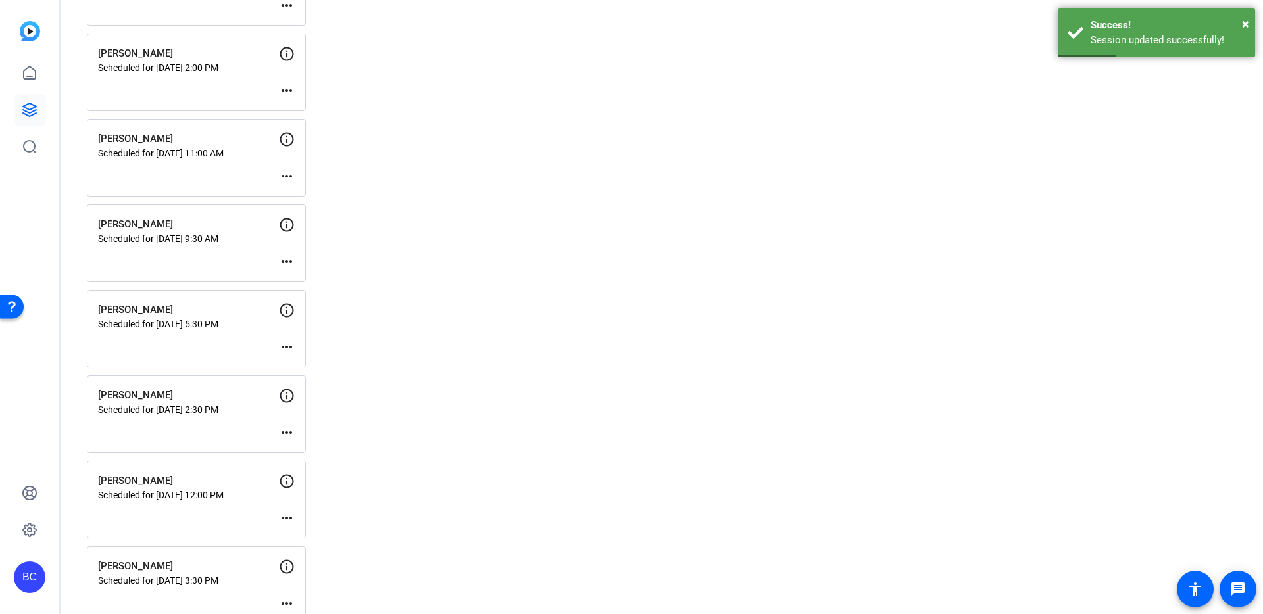
click at [285, 516] on mat-icon "more_horiz" at bounding box center [287, 518] width 16 height 16
click at [299, 534] on span "Edit Session" at bounding box center [319, 538] width 60 height 16
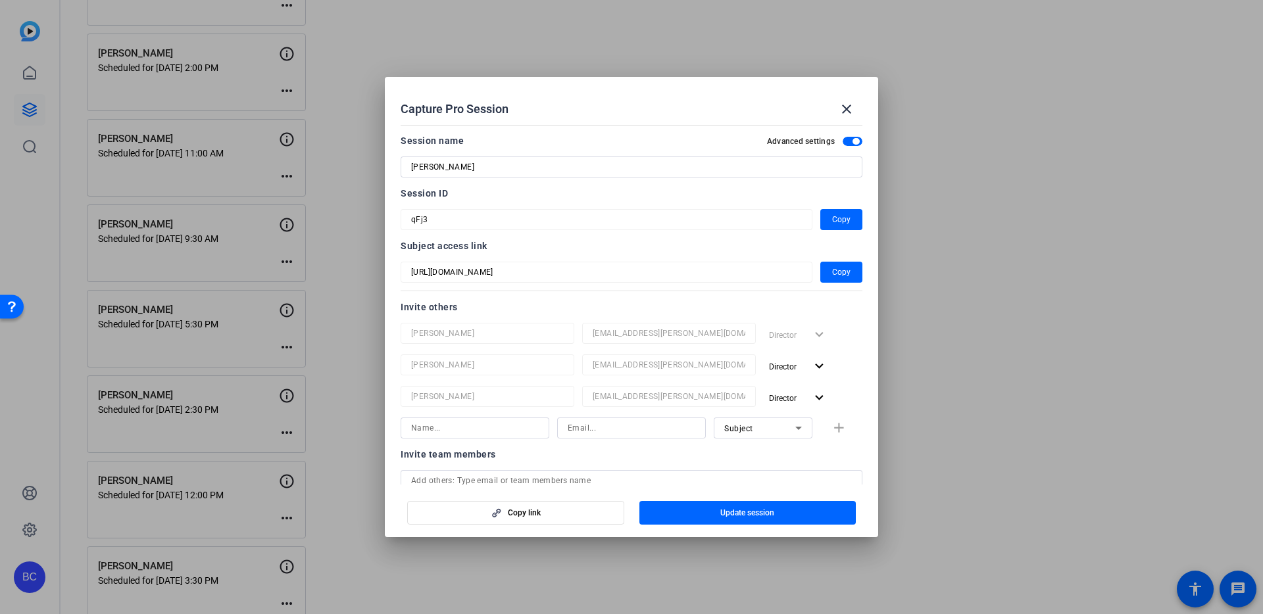
click at [435, 426] on input at bounding box center [475, 428] width 128 height 16
paste input "[EMAIL_ADDRESS][PERSON_NAME][DOMAIN_NAME]"
type input "[EMAIL_ADDRESS][PERSON_NAME][DOMAIN_NAME]"
paste input "[EMAIL_ADDRESS][PERSON_NAME][DOMAIN_NAME]"
type input "[EMAIL_ADDRESS][PERSON_NAME][DOMAIN_NAME]"
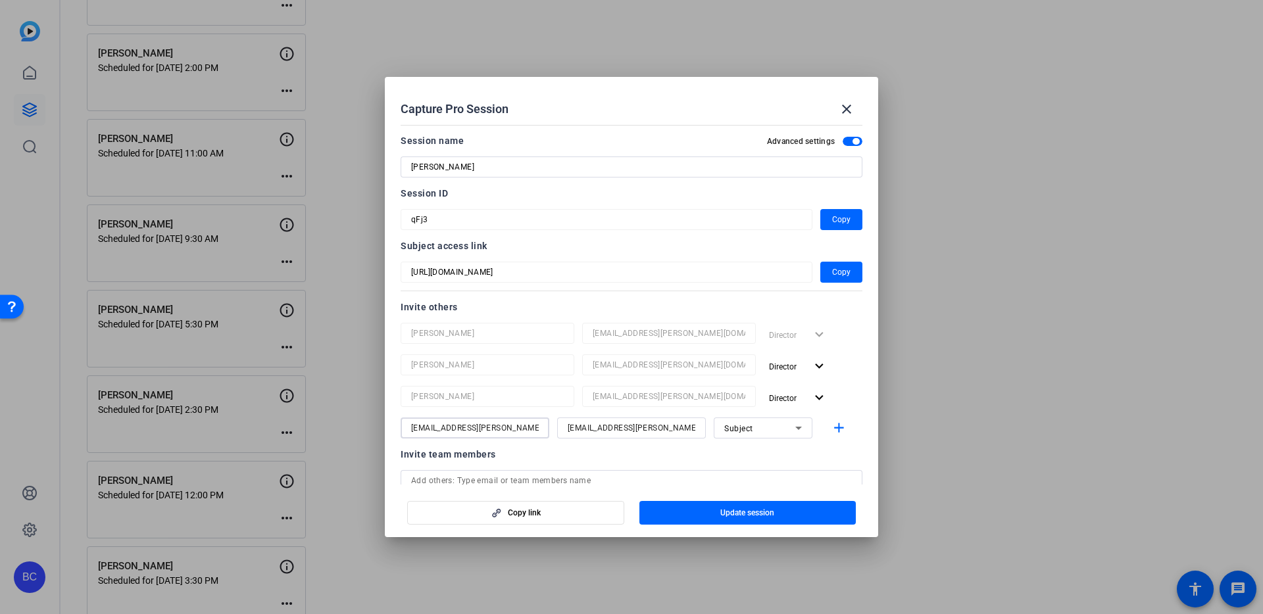
paste input "[PERSON_NAME]"
type input "[PERSON_NAME]"
click at [840, 427] on mat-icon "add" at bounding box center [839, 428] width 16 height 16
click at [749, 512] on span "Update session" at bounding box center [747, 513] width 54 height 11
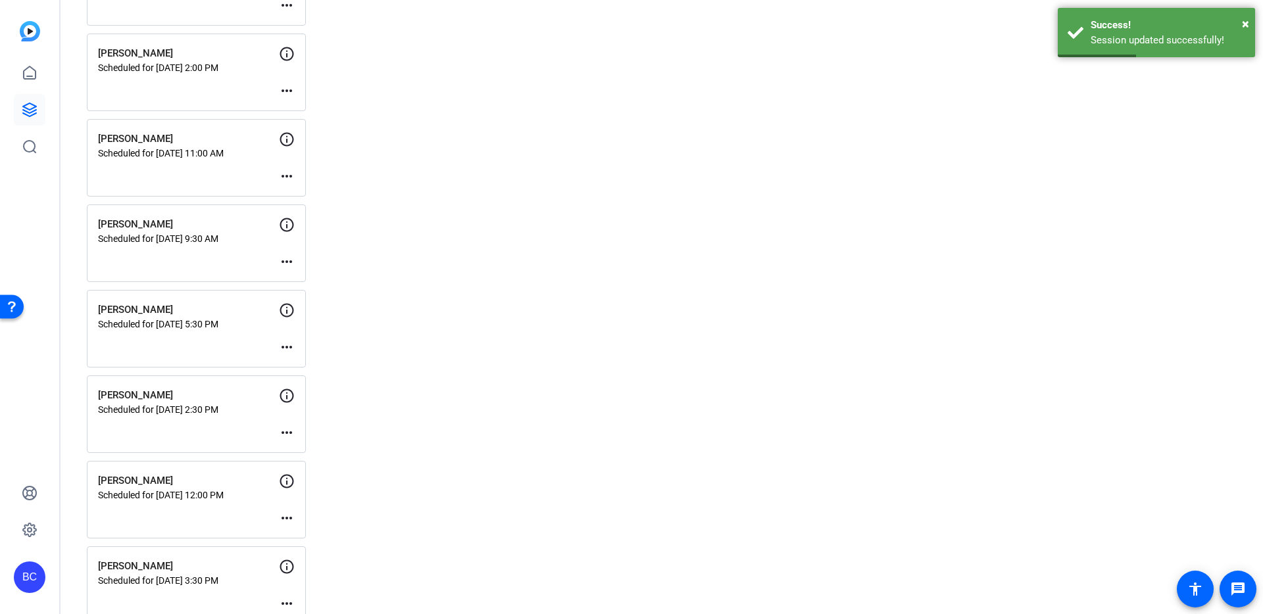
click at [288, 516] on mat-icon "more_horiz" at bounding box center [287, 518] width 16 height 16
click at [314, 532] on span "Edit Session" at bounding box center [319, 538] width 60 height 16
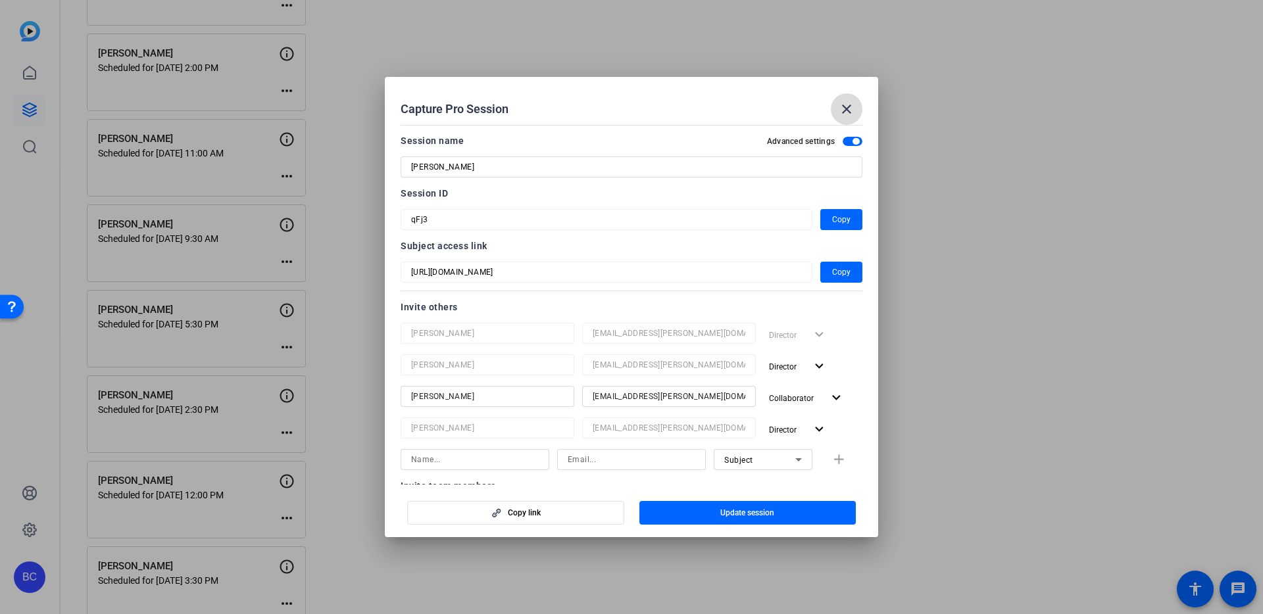
click at [846, 109] on mat-icon "close" at bounding box center [846, 109] width 16 height 16
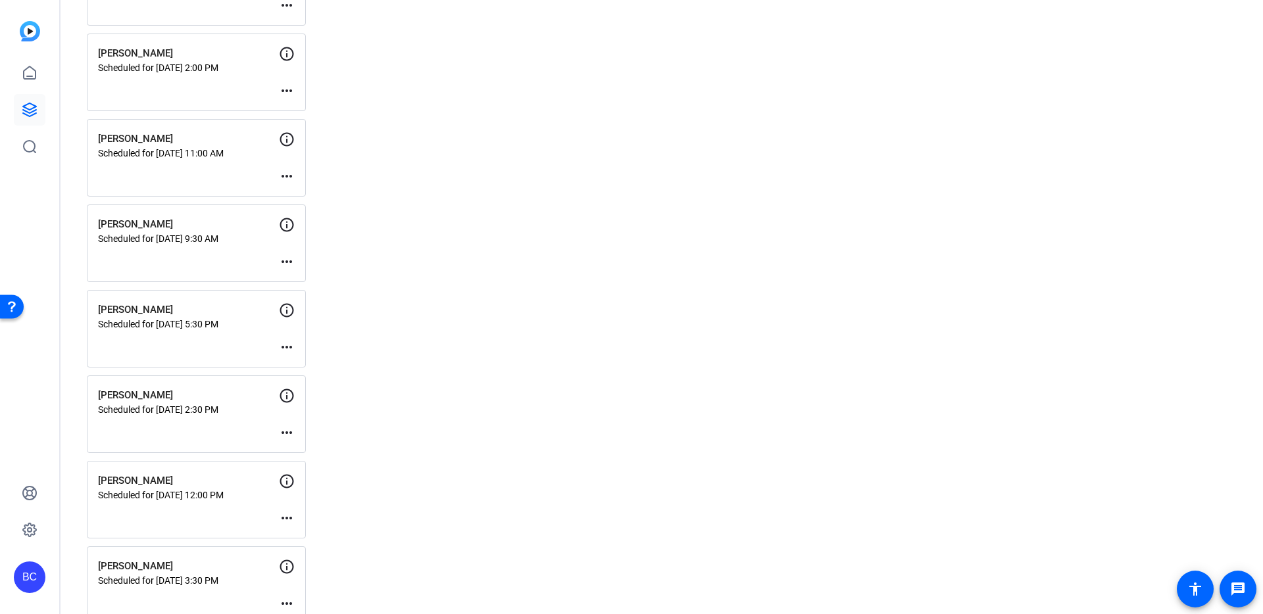
click at [286, 432] on mat-icon "more_horiz" at bounding box center [287, 433] width 16 height 16
click at [303, 449] on span "Edit Session" at bounding box center [319, 453] width 60 height 16
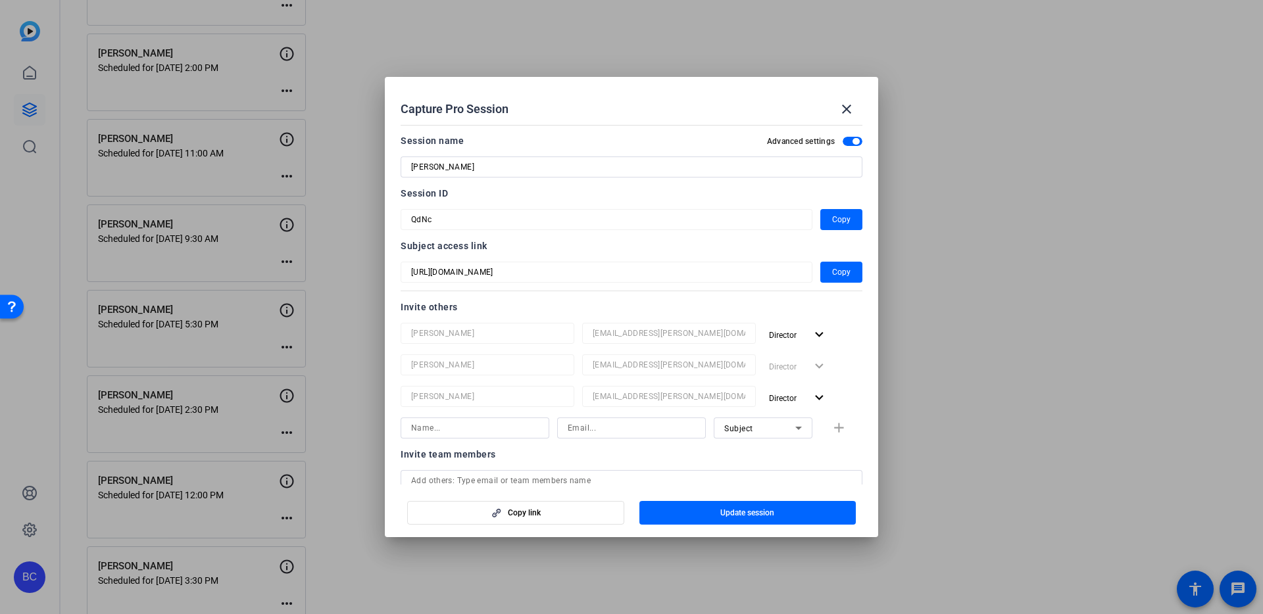
click at [456, 431] on input at bounding box center [475, 428] width 128 height 16
paste input "[PERSON_NAME]"
type input "[PERSON_NAME]"
paste input "[EMAIL_ADDRESS][PERSON_NAME][DOMAIN_NAME]"
type input "[EMAIL_ADDRESS][PERSON_NAME][DOMAIN_NAME]"
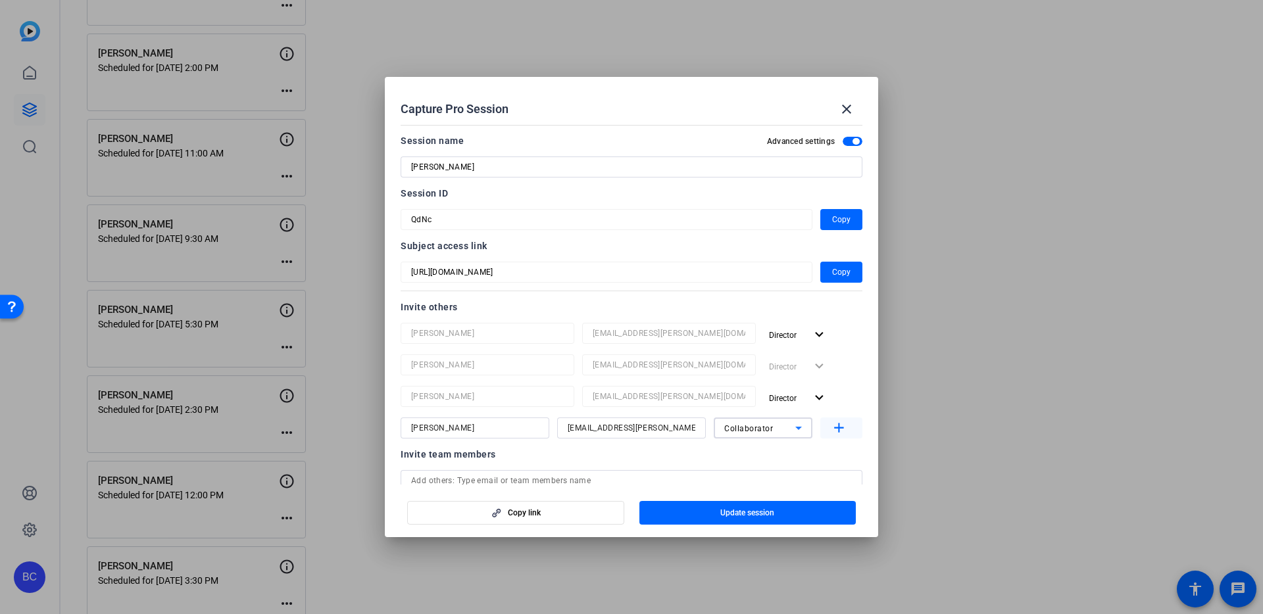
click at [838, 427] on mat-icon "add" at bounding box center [839, 428] width 16 height 16
click at [710, 513] on span "button" at bounding box center [747, 513] width 217 height 32
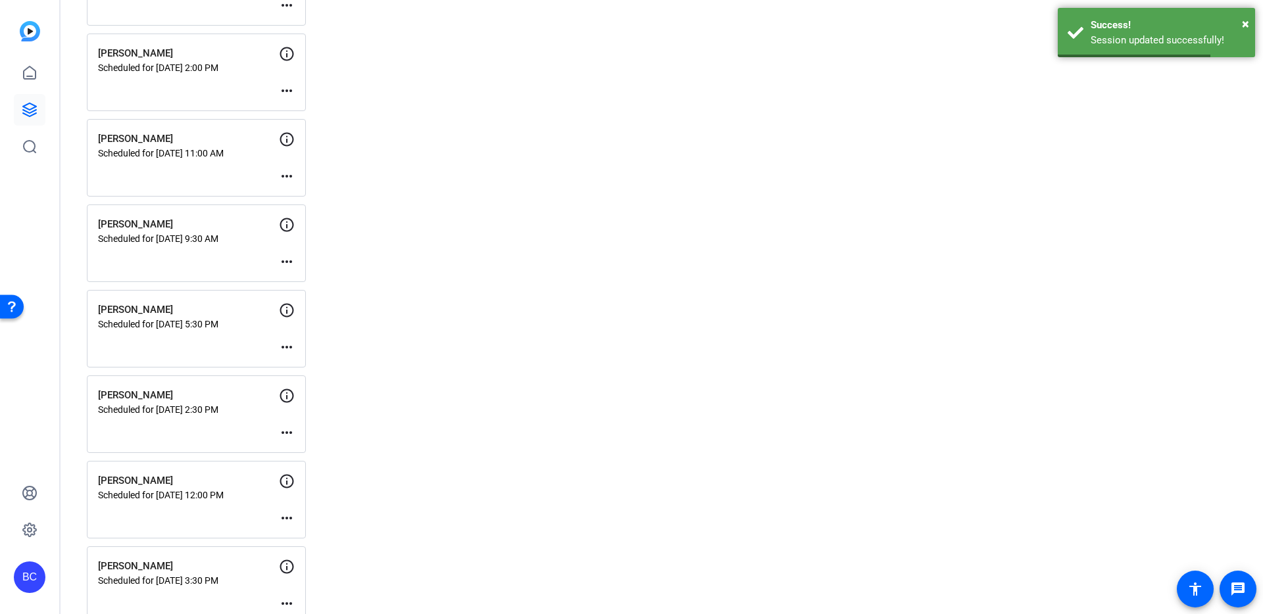
click at [289, 349] on mat-icon "more_horiz" at bounding box center [287, 347] width 16 height 16
click at [307, 367] on span "Edit Session" at bounding box center [319, 367] width 60 height 16
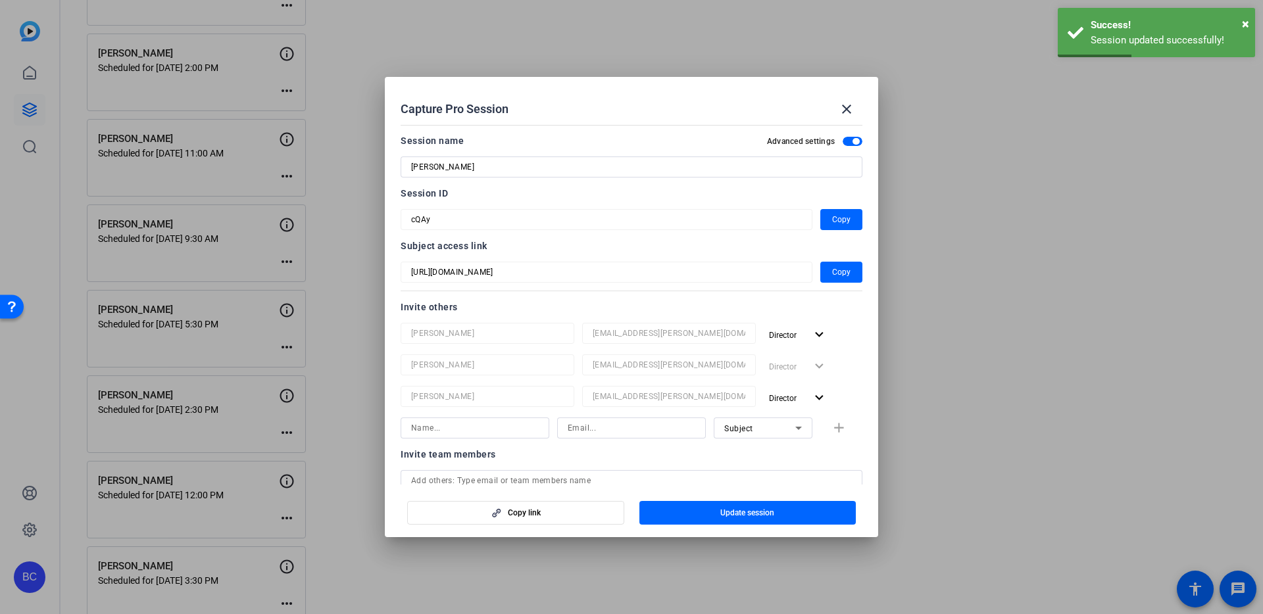
click at [475, 433] on input at bounding box center [475, 428] width 128 height 16
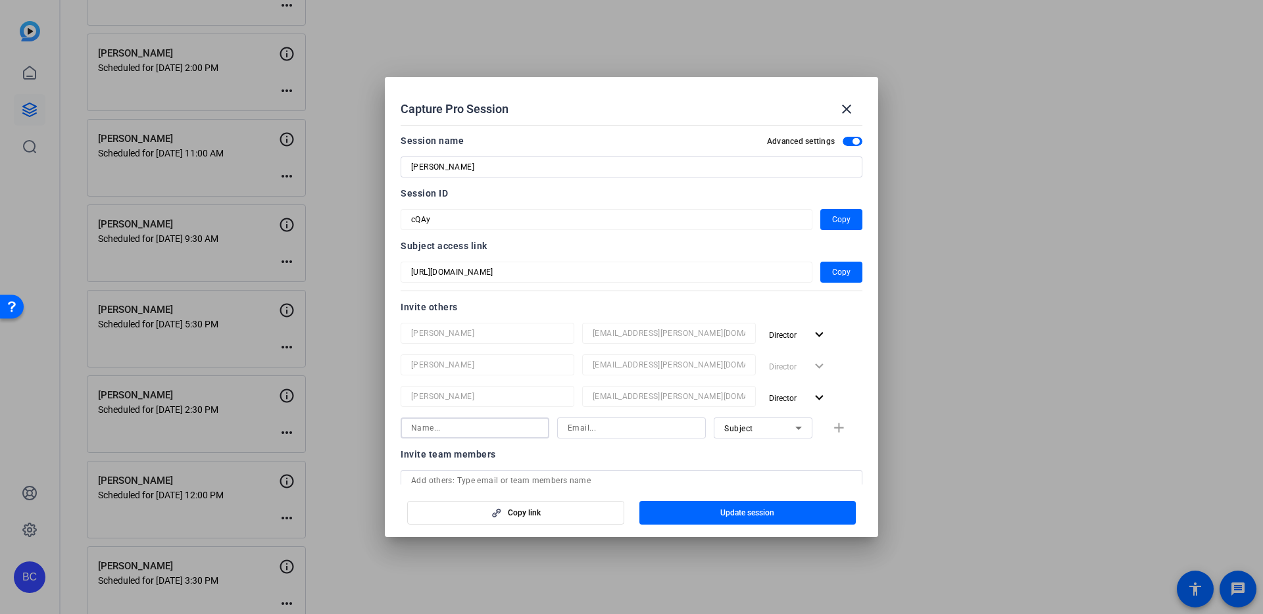
paste input "[PERSON_NAME]"
type input "[PERSON_NAME]"
paste input "[EMAIL_ADDRESS][PERSON_NAME][DOMAIN_NAME]"
type input "[EMAIL_ADDRESS][PERSON_NAME][DOMAIN_NAME]"
click at [757, 516] on span "Update session" at bounding box center [747, 513] width 54 height 11
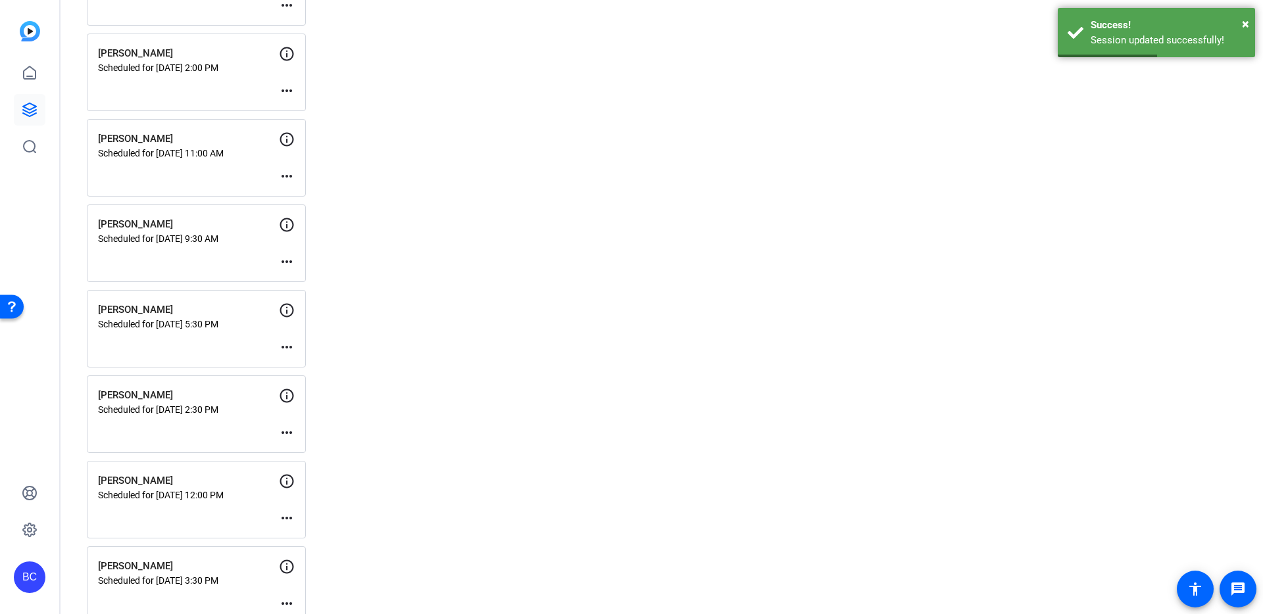
click at [285, 346] on mat-icon "more_horiz" at bounding box center [287, 347] width 16 height 16
click at [301, 359] on span "Edit Session" at bounding box center [319, 367] width 60 height 16
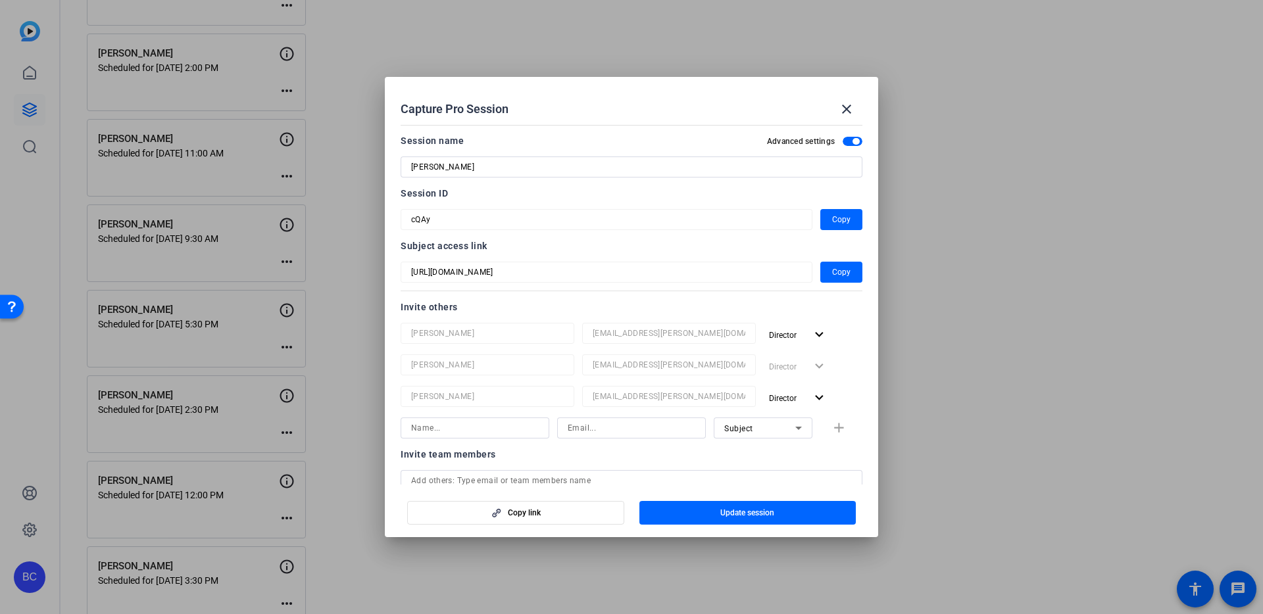
click at [447, 427] on input at bounding box center [475, 428] width 128 height 16
paste input "[EMAIL_ADDRESS][PERSON_NAME][DOMAIN_NAME]"
type input "[EMAIL_ADDRESS][PERSON_NAME][DOMAIN_NAME]"
paste input "[EMAIL_ADDRESS][PERSON_NAME][DOMAIN_NAME]"
type input "[EMAIL_ADDRESS][PERSON_NAME][DOMAIN_NAME]"
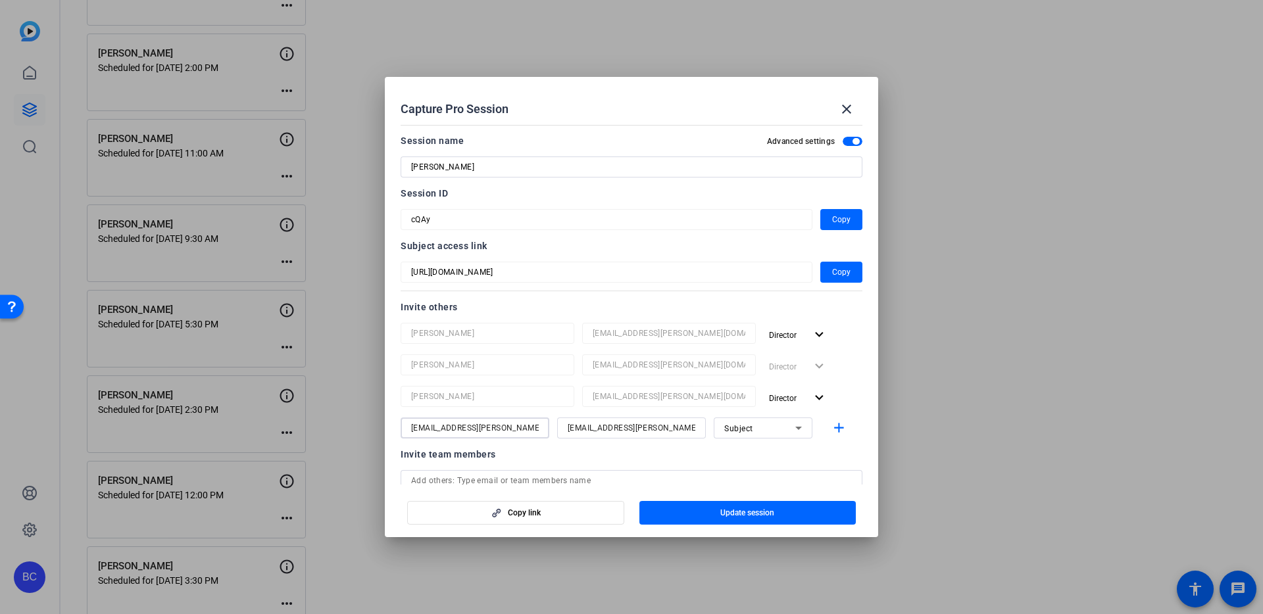
paste input "[PERSON_NAME]"
type input "[PERSON_NAME]"
click at [842, 427] on mat-icon "add" at bounding box center [839, 428] width 16 height 16
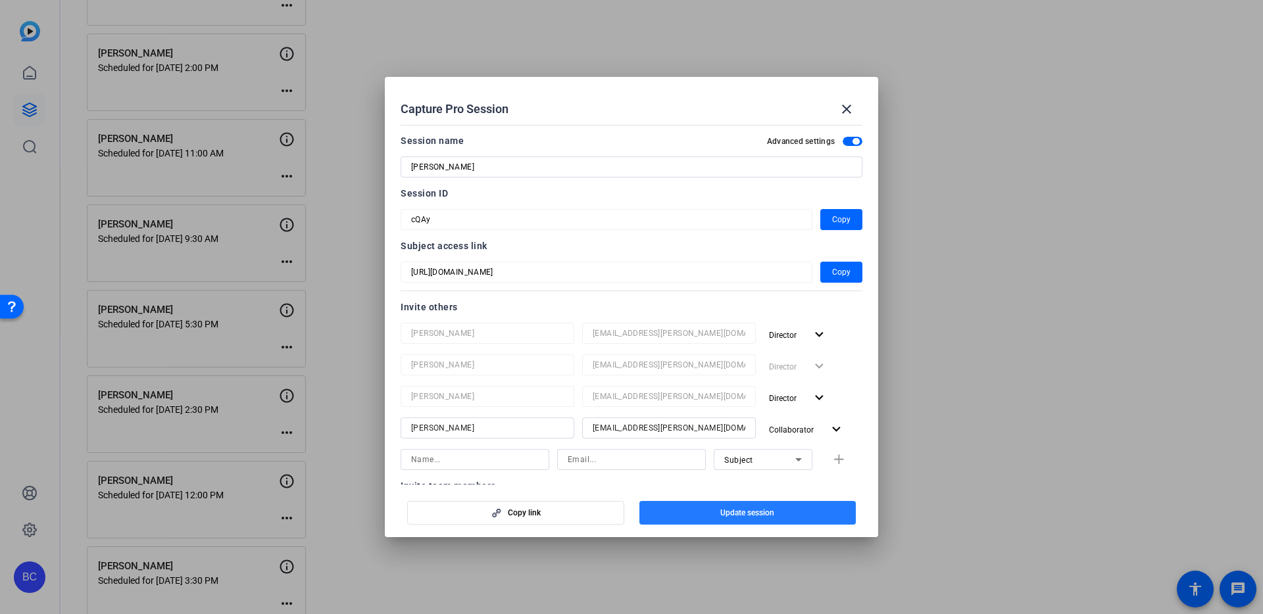
click at [732, 514] on span "Update session" at bounding box center [747, 513] width 54 height 11
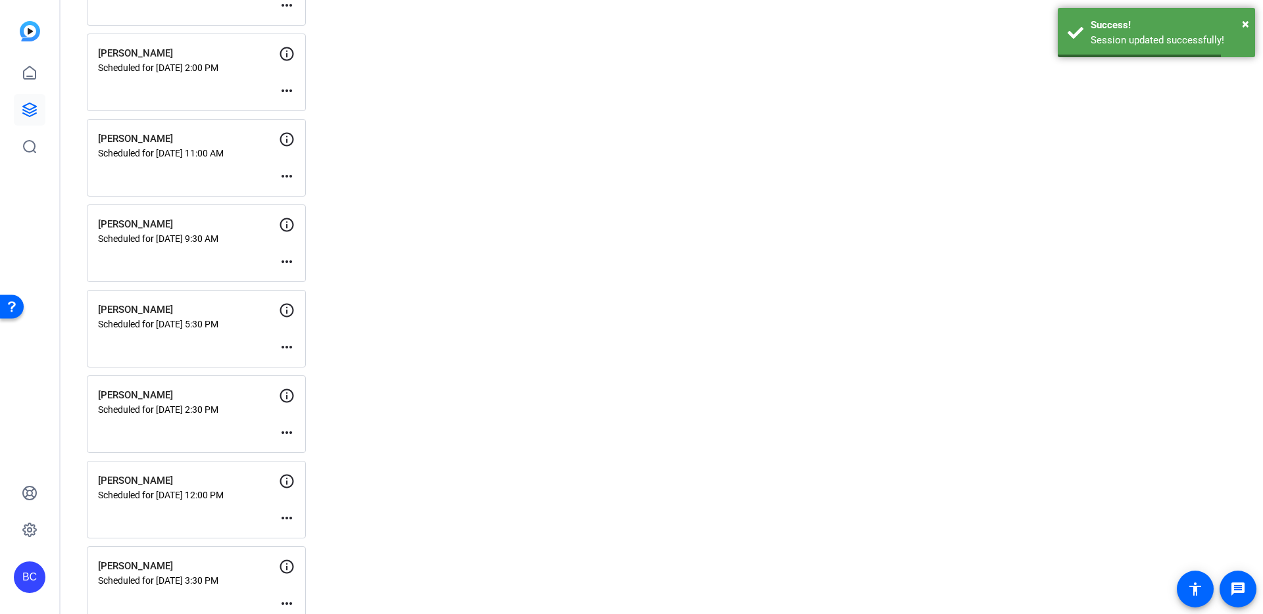
click at [287, 431] on mat-icon "more_horiz" at bounding box center [287, 433] width 16 height 16
click at [305, 444] on button "Edit Session" at bounding box center [319, 452] width 81 height 16
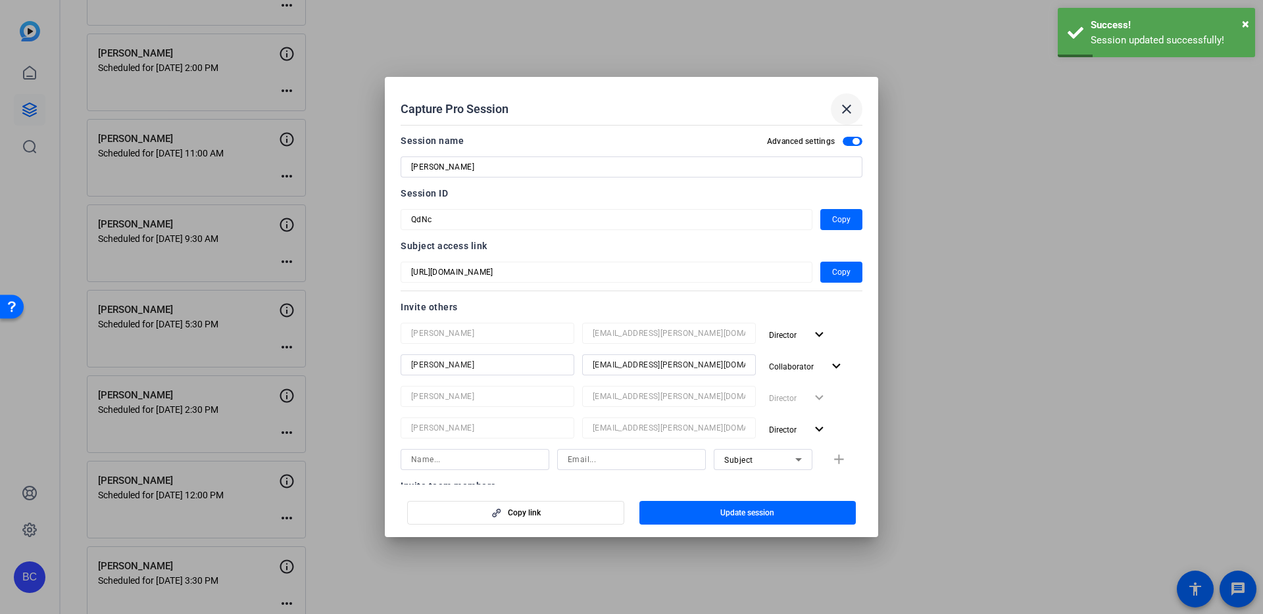
click at [844, 110] on mat-icon "close" at bounding box center [846, 109] width 16 height 16
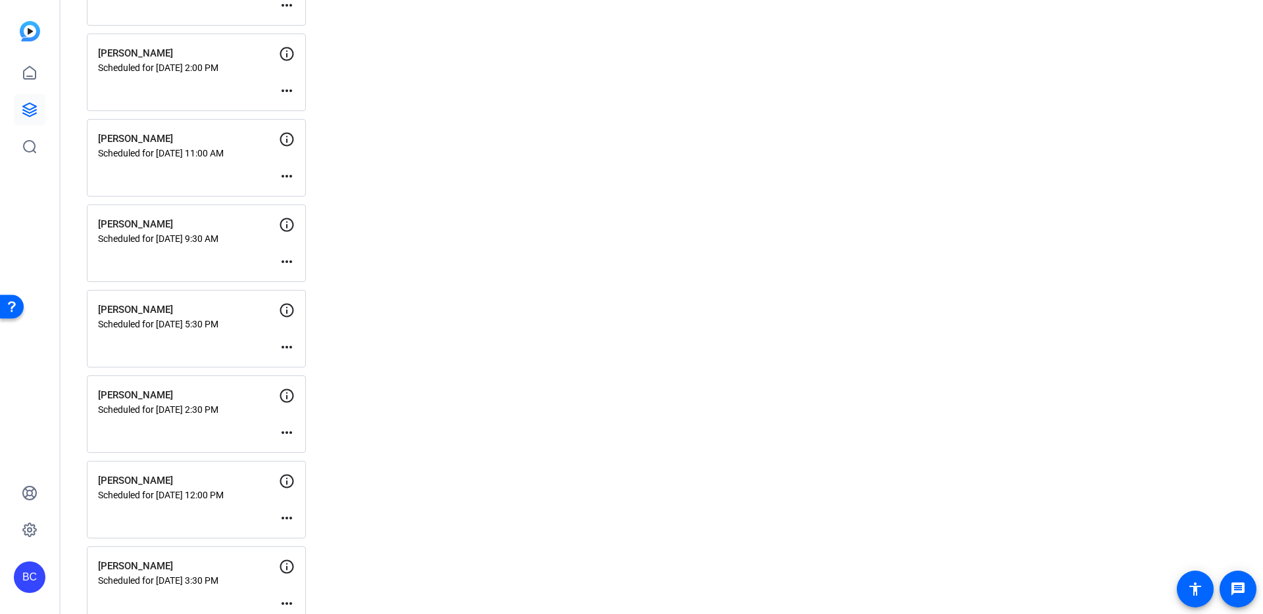
click at [284, 344] on mat-icon "more_horiz" at bounding box center [287, 347] width 16 height 16
click at [310, 365] on span "Edit Session" at bounding box center [319, 367] width 60 height 16
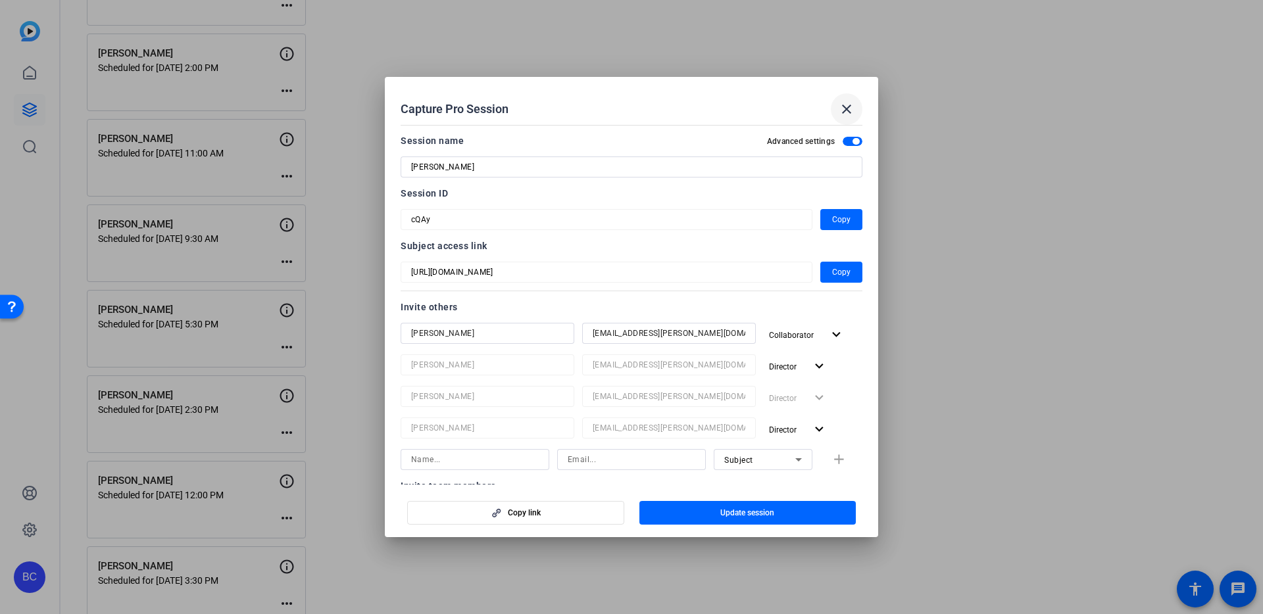
click at [845, 106] on mat-icon "close" at bounding box center [846, 109] width 16 height 16
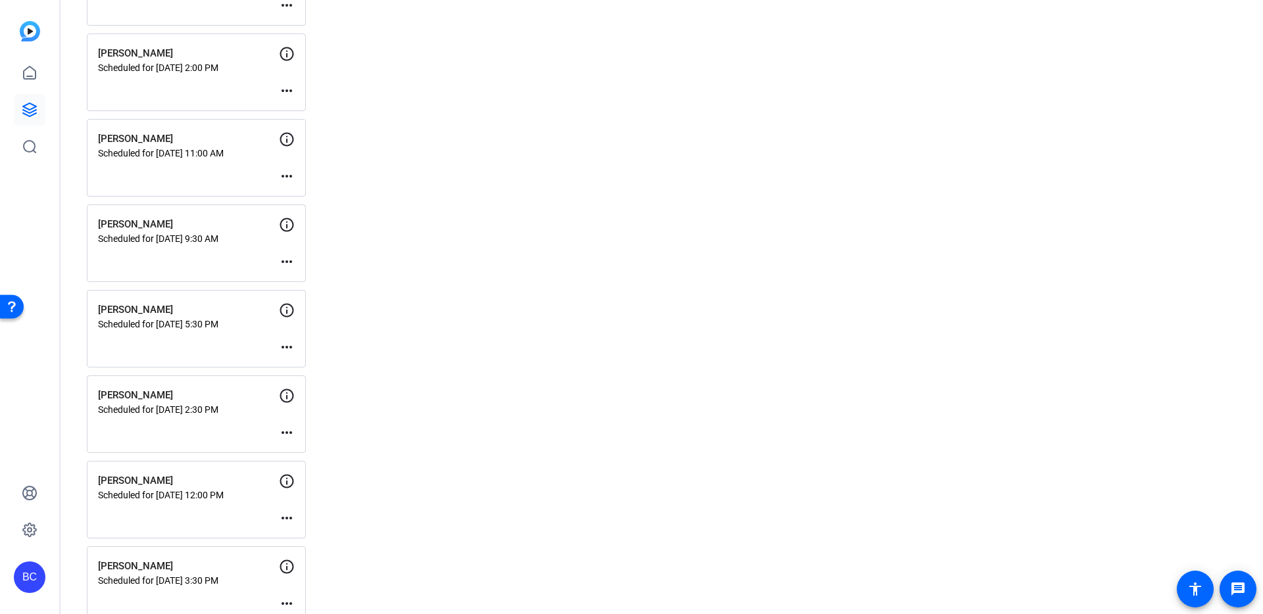
click at [284, 260] on mat-icon "more_horiz" at bounding box center [287, 262] width 16 height 16
click at [289, 276] on span "Edit Session" at bounding box center [319, 282] width 60 height 16
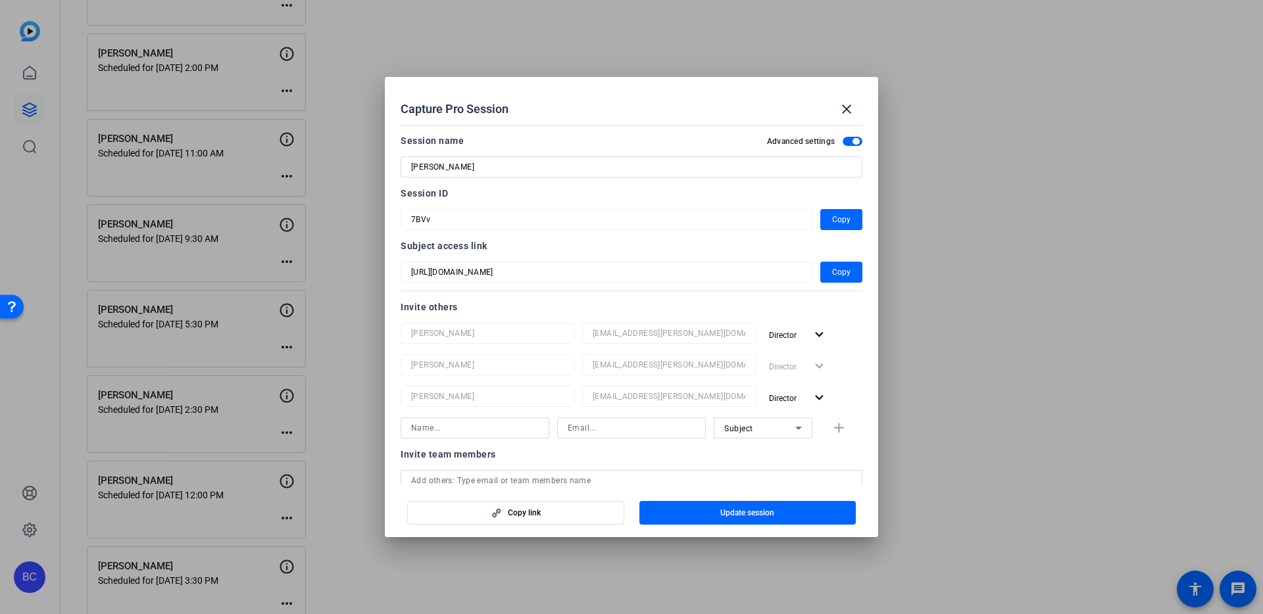
click at [434, 425] on input at bounding box center [475, 428] width 128 height 16
paste input "[PERSON_NAME]"
type input "[PERSON_NAME]"
paste input "[EMAIL_ADDRESS][PERSON_NAME][DOMAIN_NAME]"
type input "[EMAIL_ADDRESS][PERSON_NAME][DOMAIN_NAME]"
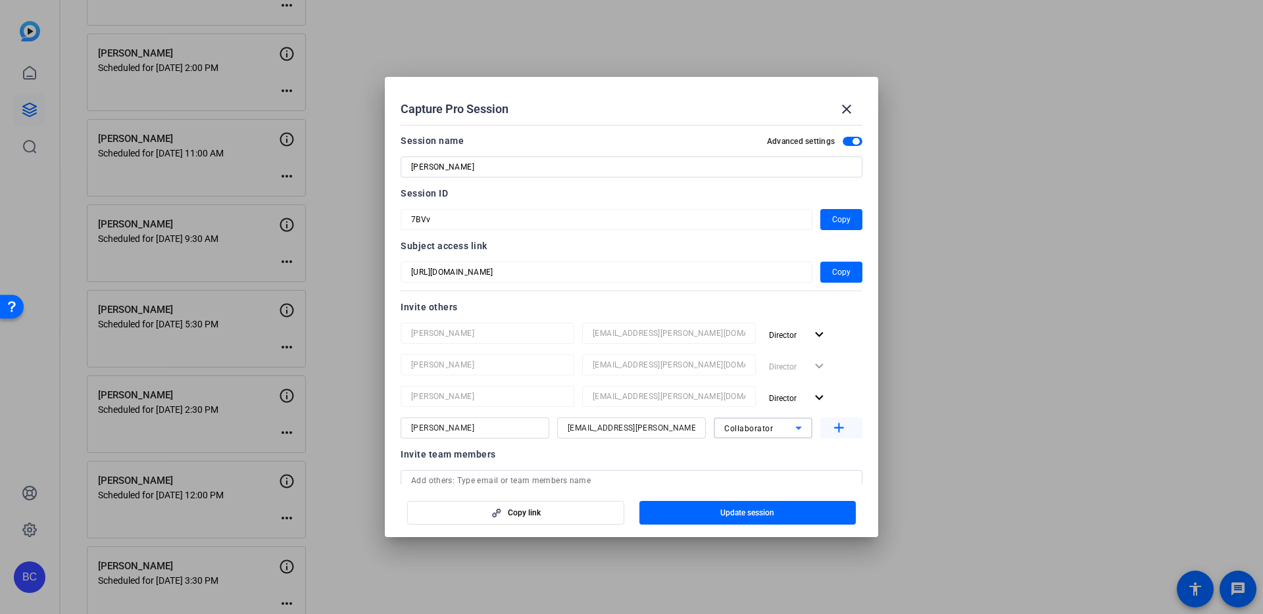
click at [835, 425] on mat-icon "add" at bounding box center [839, 428] width 16 height 16
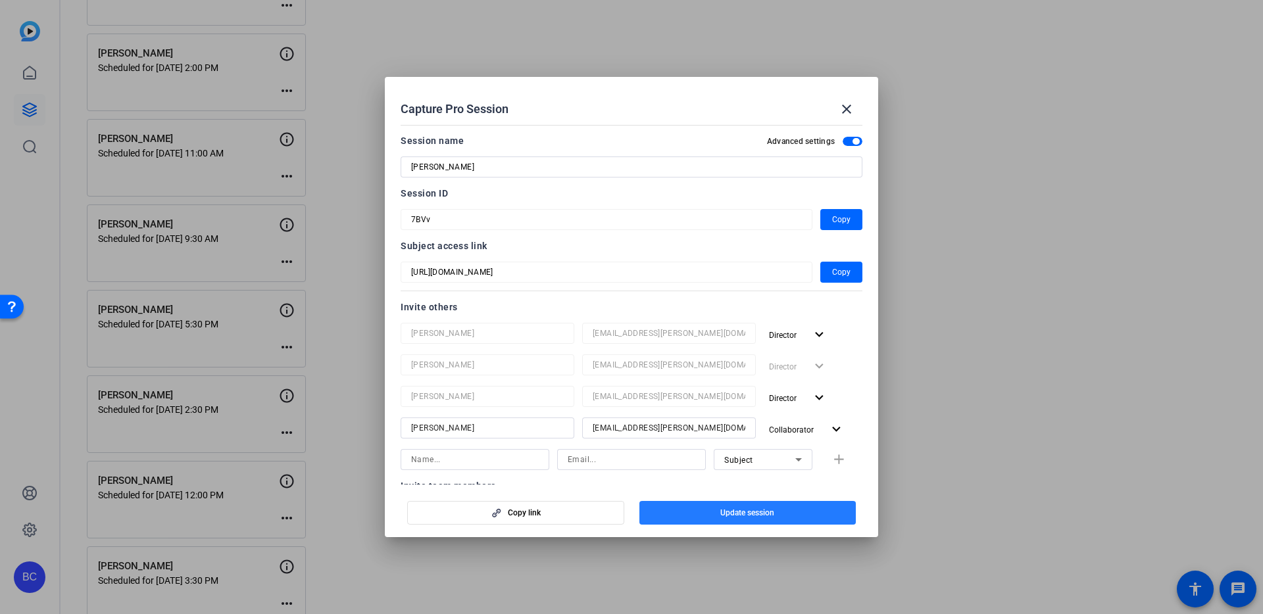
click at [730, 514] on span "Update session" at bounding box center [747, 513] width 54 height 11
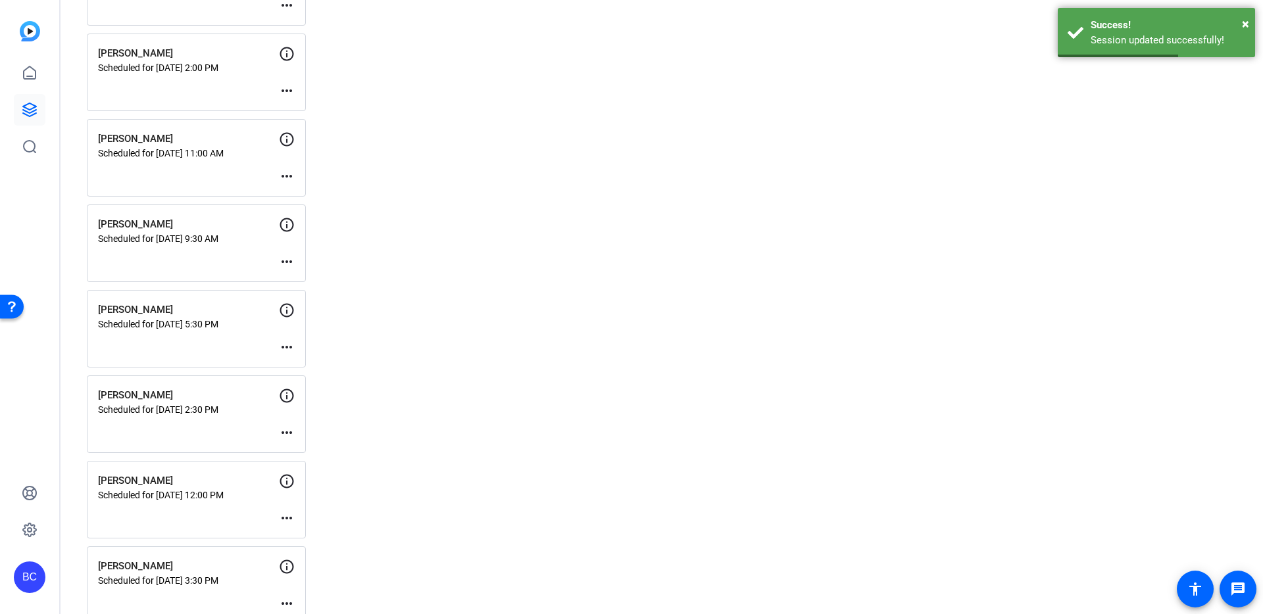
click at [287, 260] on mat-icon "more_horiz" at bounding box center [287, 262] width 16 height 16
click at [319, 282] on span "Edit Session" at bounding box center [319, 282] width 60 height 16
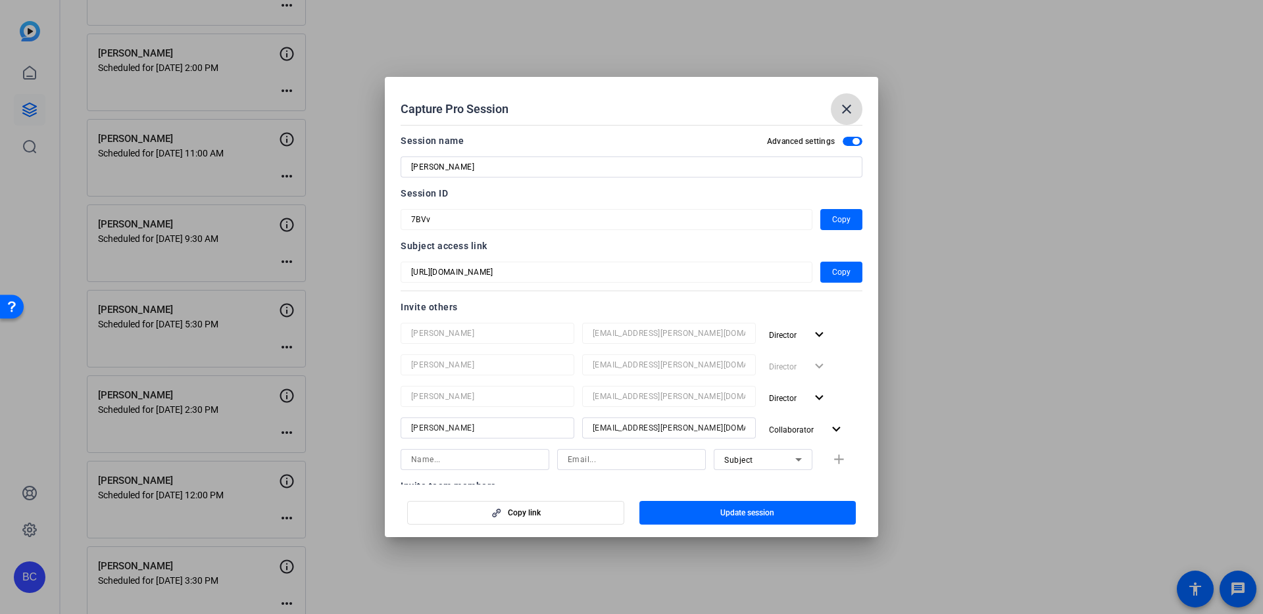
click at [848, 112] on mat-icon "close" at bounding box center [846, 109] width 16 height 16
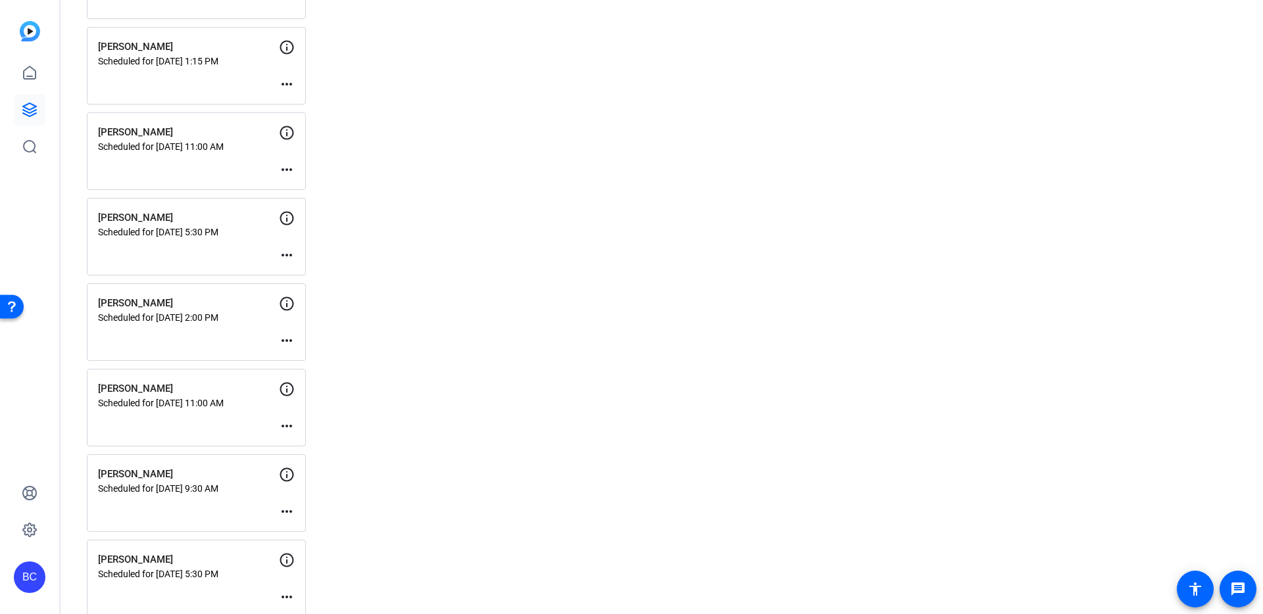
scroll to position [723, 0]
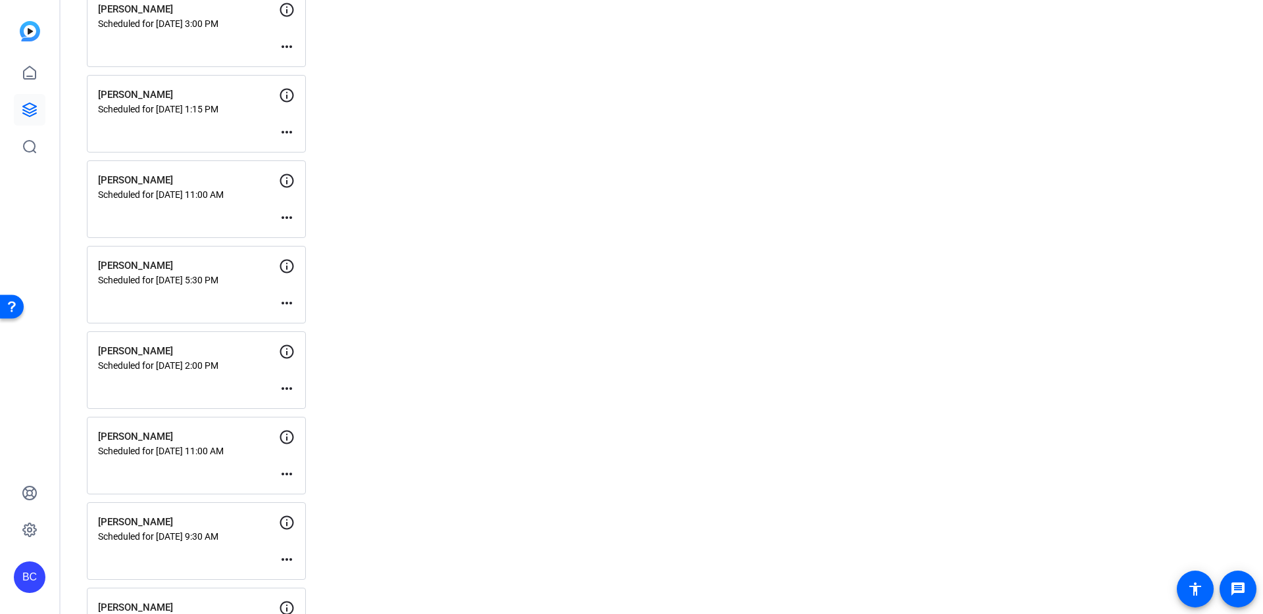
click at [283, 472] on mat-icon "more_horiz" at bounding box center [287, 474] width 16 height 16
click at [291, 484] on div "Edit Session Archive Session" at bounding box center [319, 501] width 81 height 39
click at [287, 474] on mat-icon "more_horiz" at bounding box center [287, 474] width 16 height 16
click at [310, 498] on span "Edit Session" at bounding box center [319, 493] width 60 height 16
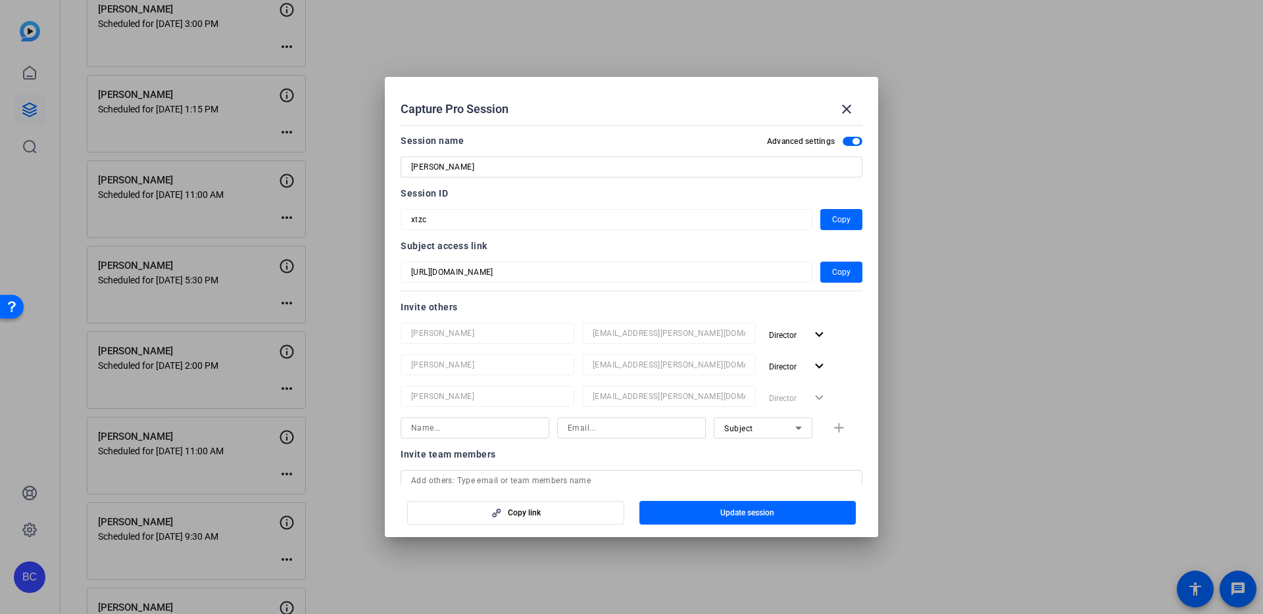
click at [446, 431] on input at bounding box center [475, 428] width 128 height 16
paste input "[PERSON_NAME]"
type input "[PERSON_NAME]"
paste input "[EMAIL_ADDRESS][PERSON_NAME][DOMAIN_NAME]"
type input "[EMAIL_ADDRESS][PERSON_NAME][DOMAIN_NAME]"
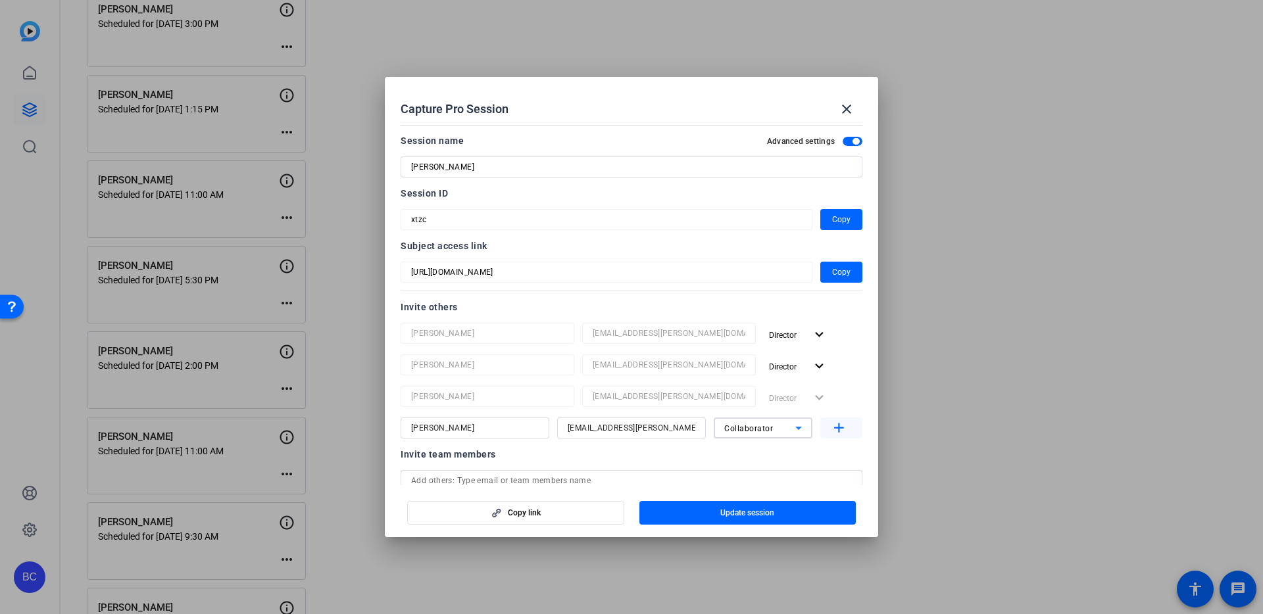
click at [834, 427] on mat-icon "add" at bounding box center [839, 428] width 16 height 16
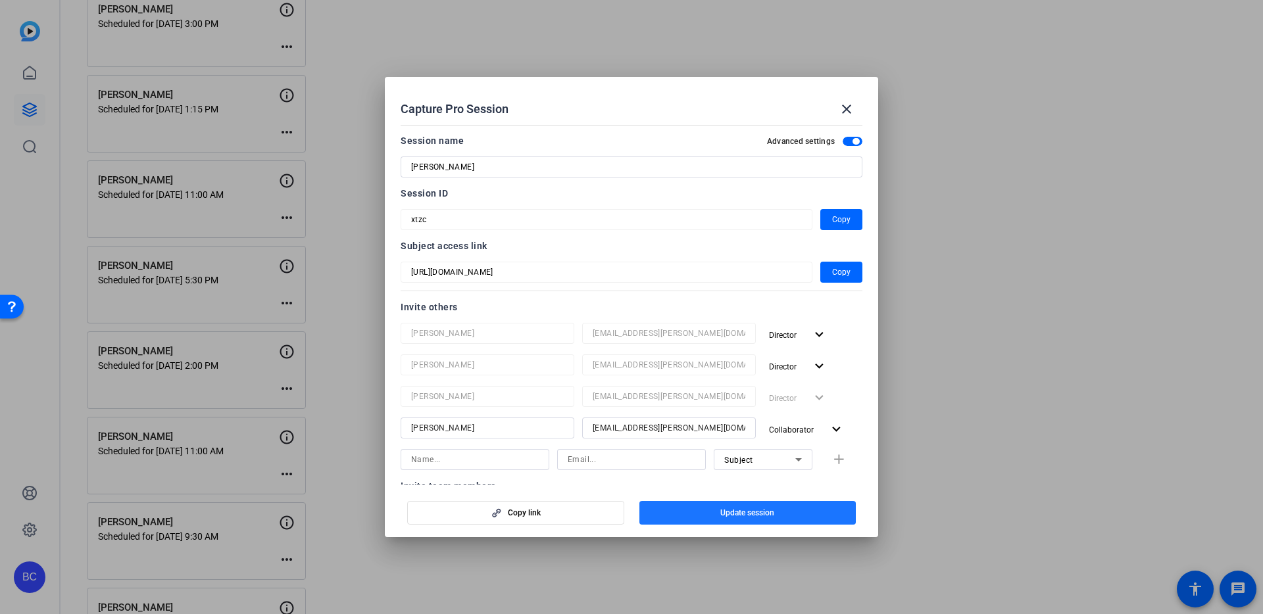
click at [704, 513] on span "button" at bounding box center [747, 513] width 217 height 32
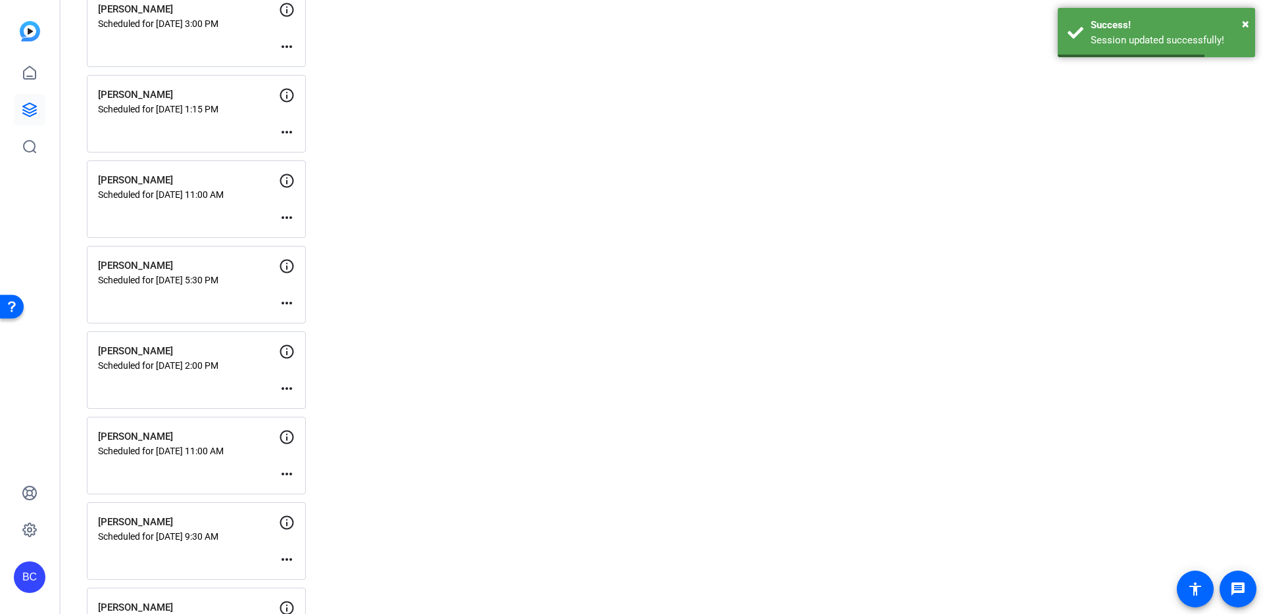
click at [286, 385] on mat-icon "more_horiz" at bounding box center [287, 389] width 16 height 16
click at [298, 401] on span "Edit Session" at bounding box center [319, 408] width 60 height 16
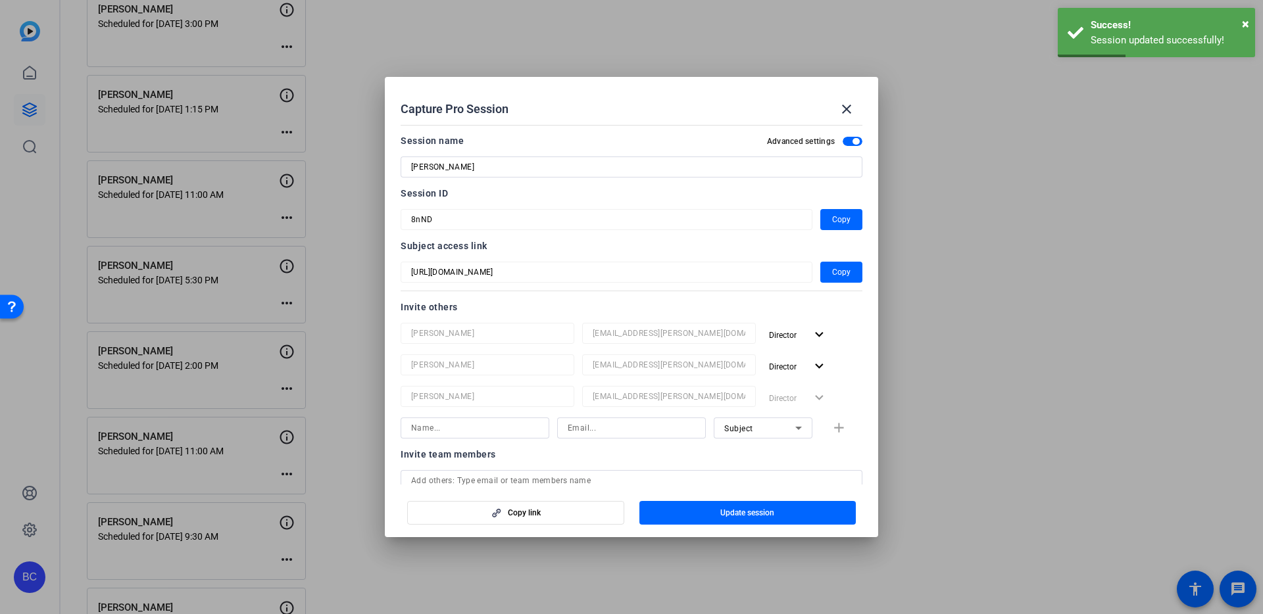
drag, startPoint x: 617, startPoint y: 431, endPoint x: 622, endPoint y: 426, distance: 7.0
click at [617, 430] on input at bounding box center [632, 428] width 128 height 16
paste input "[EMAIL_ADDRESS][PERSON_NAME][DOMAIN_NAME]"
type input "[EMAIL_ADDRESS][PERSON_NAME][DOMAIN_NAME]"
click at [510, 429] on input at bounding box center [475, 428] width 128 height 16
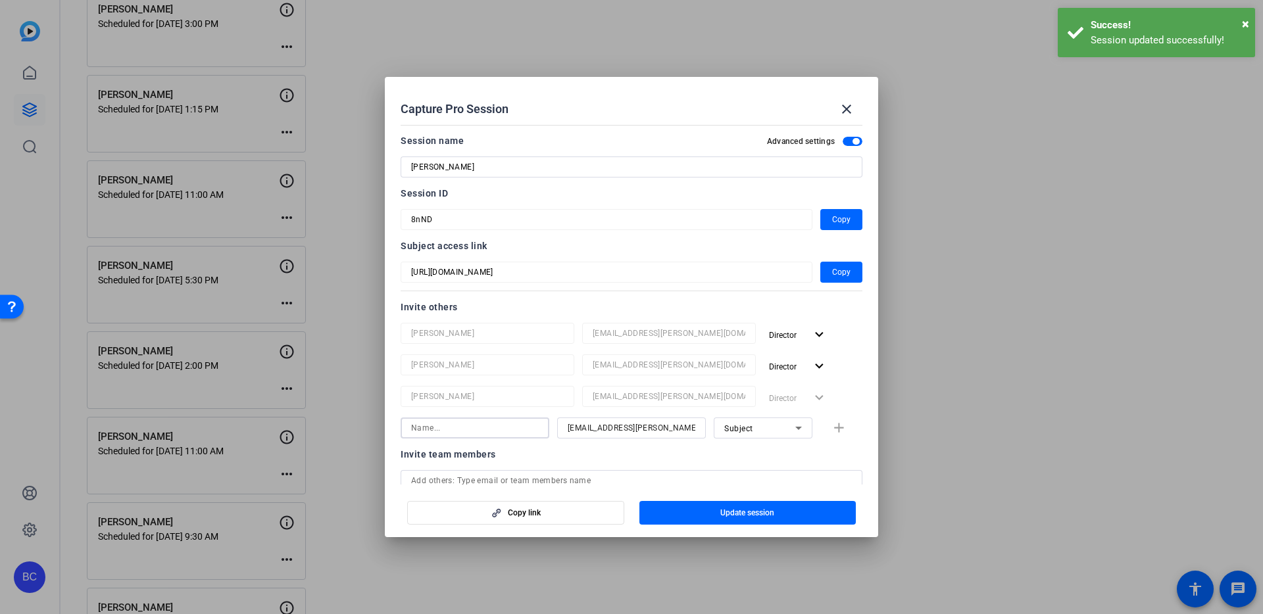
paste input "[PERSON_NAME]"
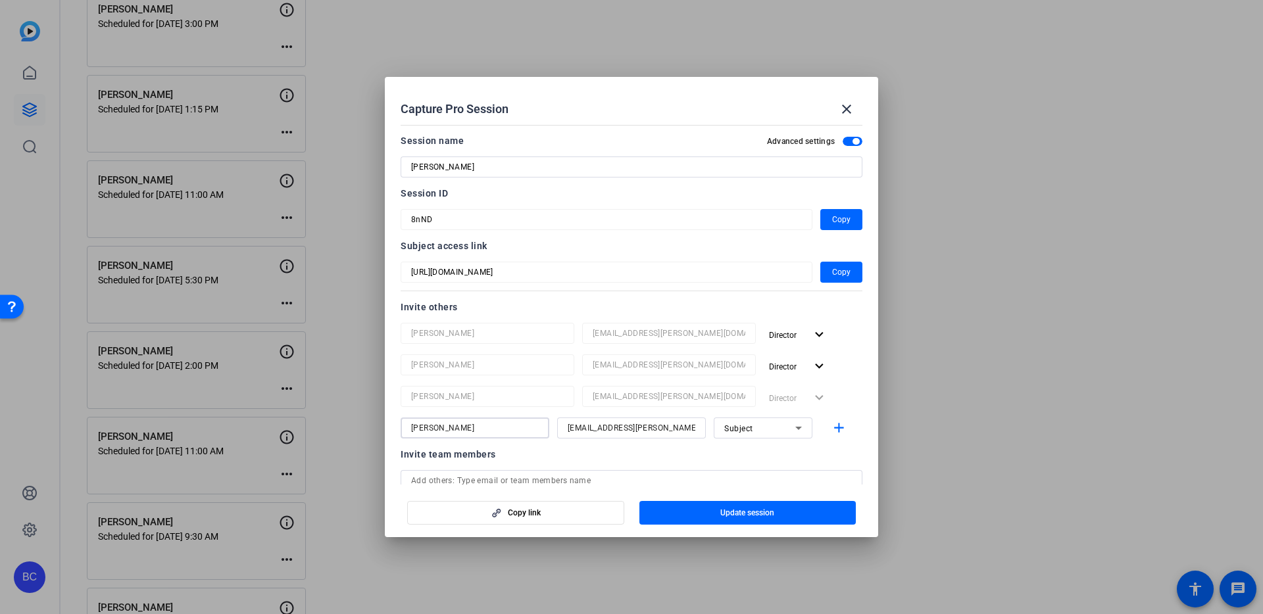
type input "[PERSON_NAME]"
click at [833, 429] on mat-icon "add" at bounding box center [839, 428] width 16 height 16
click at [748, 511] on span "Update session" at bounding box center [747, 513] width 54 height 11
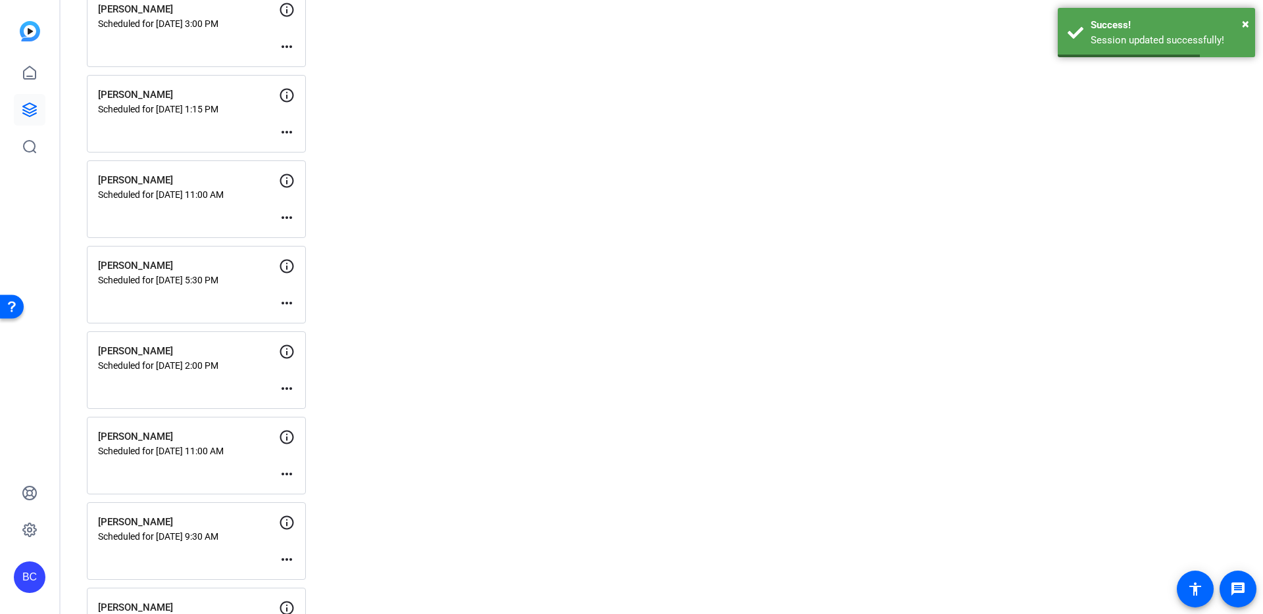
click at [289, 303] on mat-icon "more_horiz" at bounding box center [287, 303] width 16 height 16
click at [295, 321] on div "[PERSON_NAME] Scheduled for [DATE] 5:30 PM more_horiz" at bounding box center [196, 285] width 219 height 78
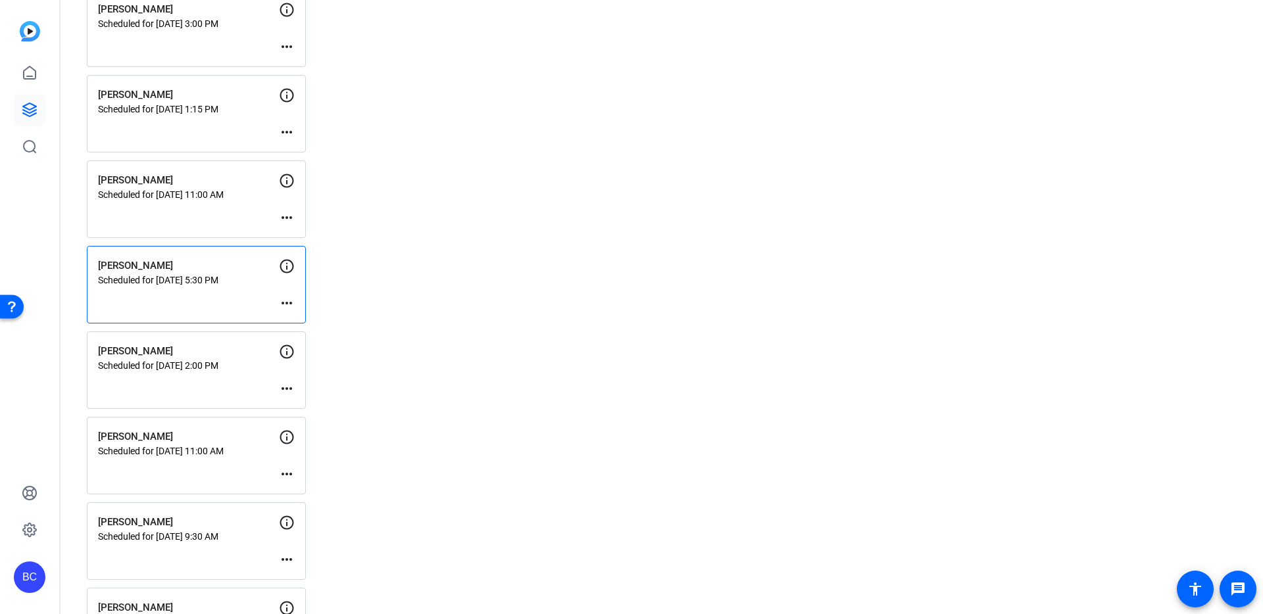
click at [285, 300] on mat-icon "more_horiz" at bounding box center [287, 303] width 16 height 16
click at [291, 320] on span "Edit Session" at bounding box center [319, 322] width 60 height 16
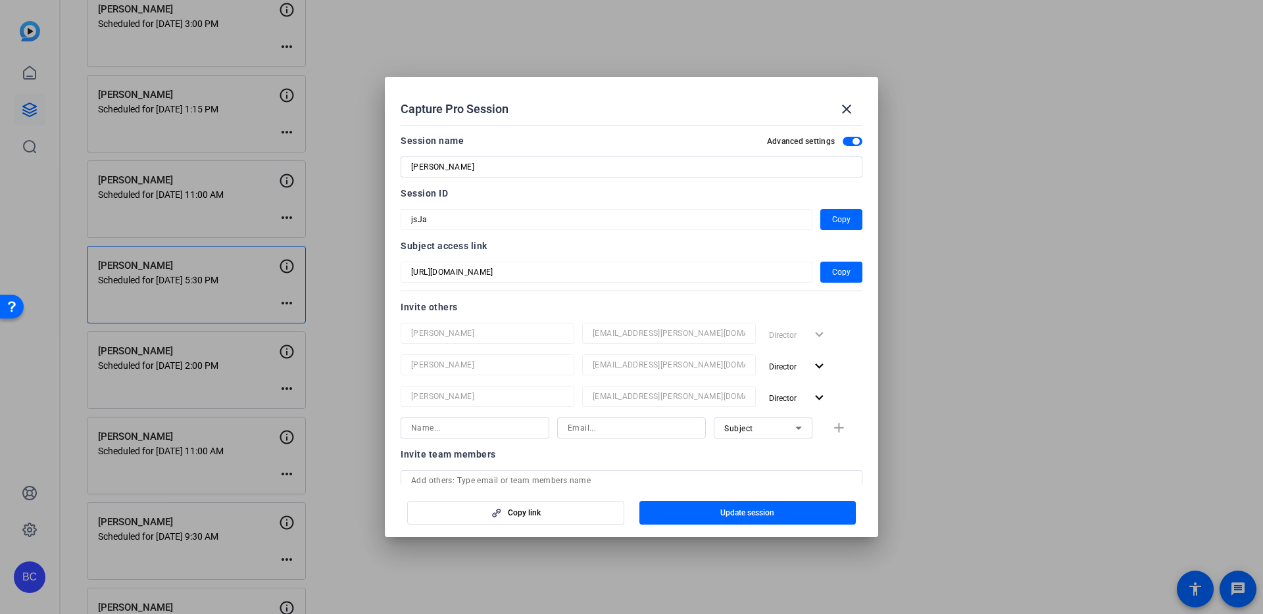
click at [458, 424] on input at bounding box center [475, 428] width 128 height 16
paste input "[PERSON_NAME]"
type input "[PERSON_NAME]"
paste input "[EMAIL_ADDRESS][PERSON_NAME][DOMAIN_NAME]"
type input "[EMAIL_ADDRESS][PERSON_NAME][DOMAIN_NAME]"
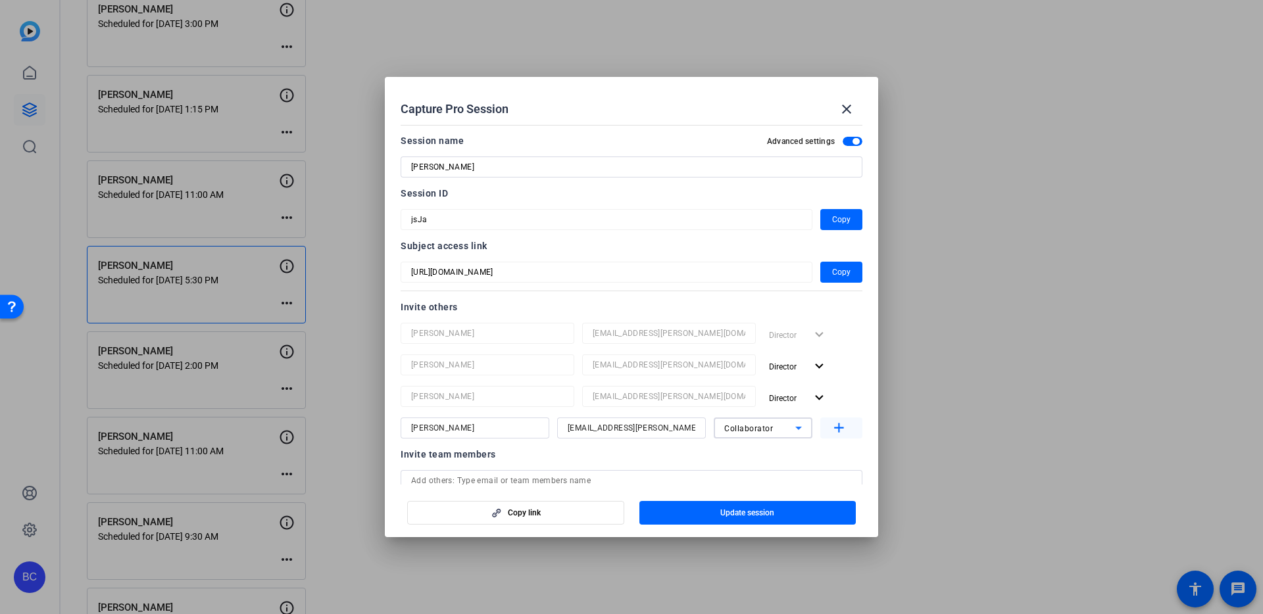
click at [838, 428] on mat-icon "add" at bounding box center [839, 428] width 16 height 16
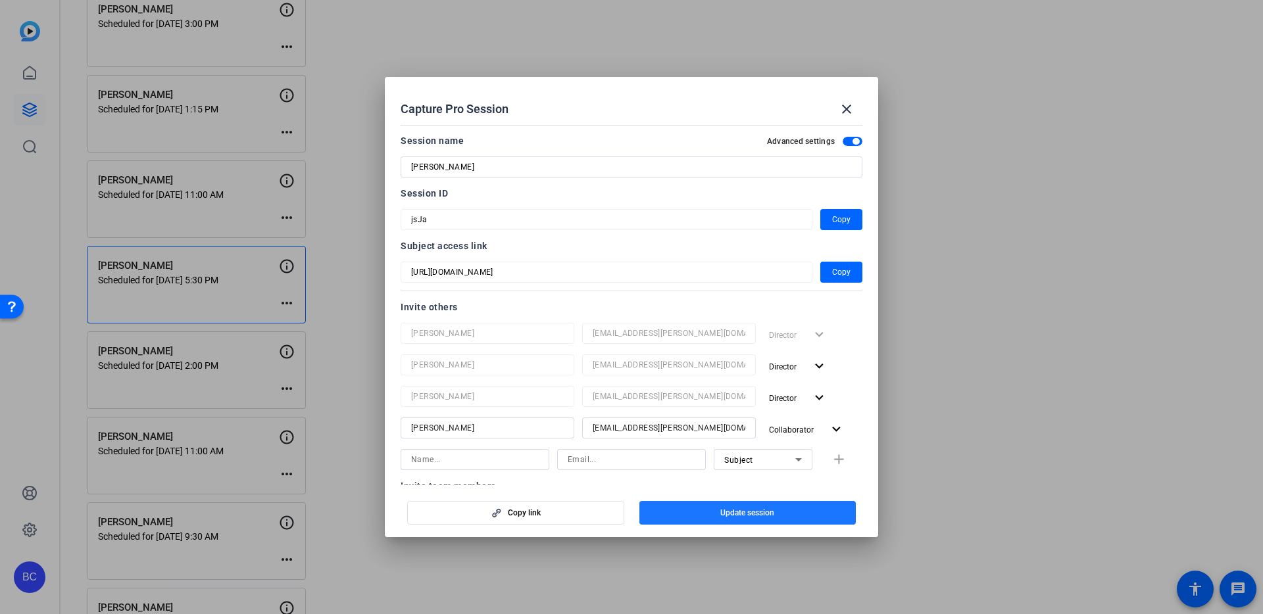
click at [752, 514] on span "Update session" at bounding box center [747, 513] width 54 height 11
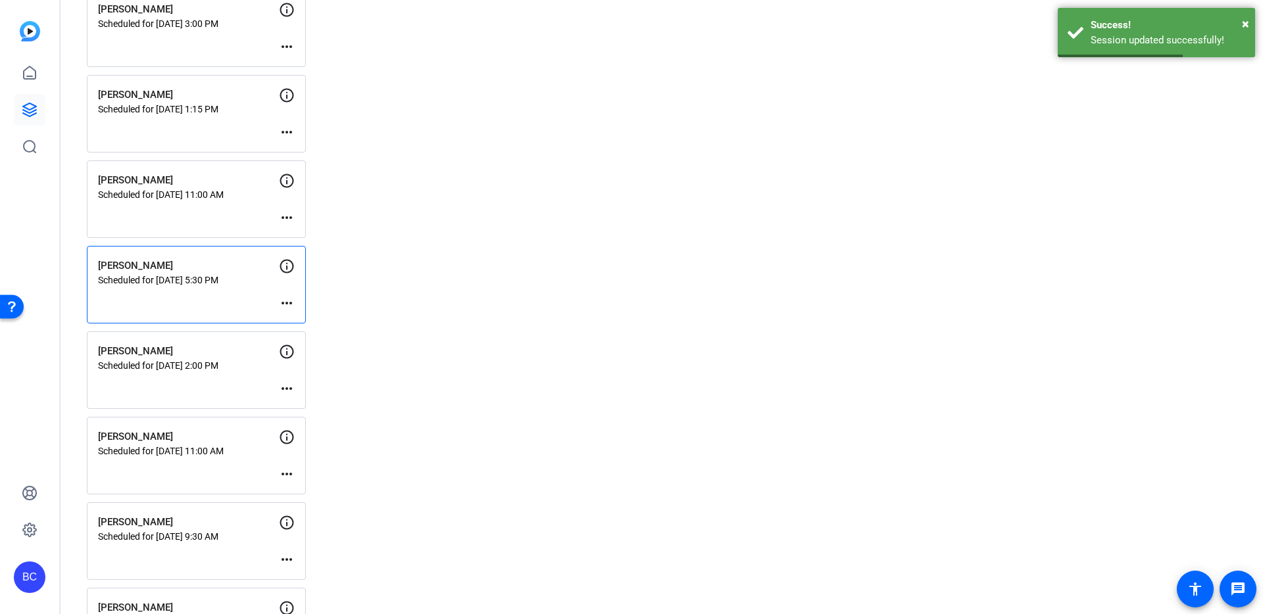
click at [289, 215] on mat-icon "more_horiz" at bounding box center [287, 218] width 16 height 16
click at [295, 235] on span "Edit Session" at bounding box center [319, 237] width 60 height 16
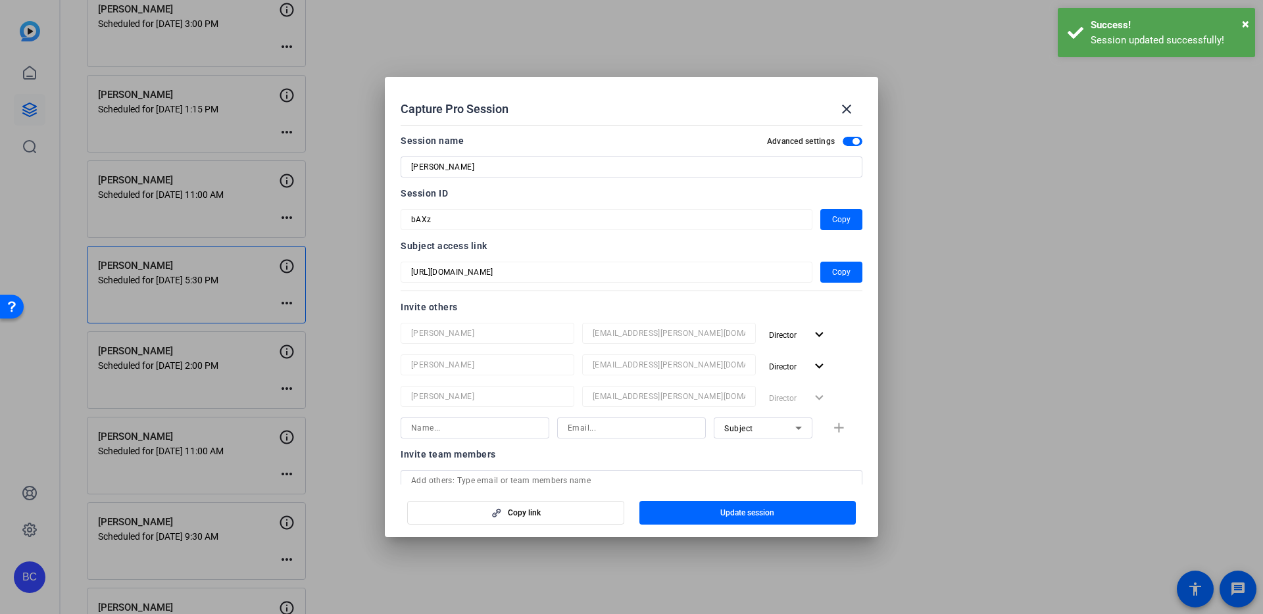
click at [450, 424] on input at bounding box center [475, 428] width 128 height 16
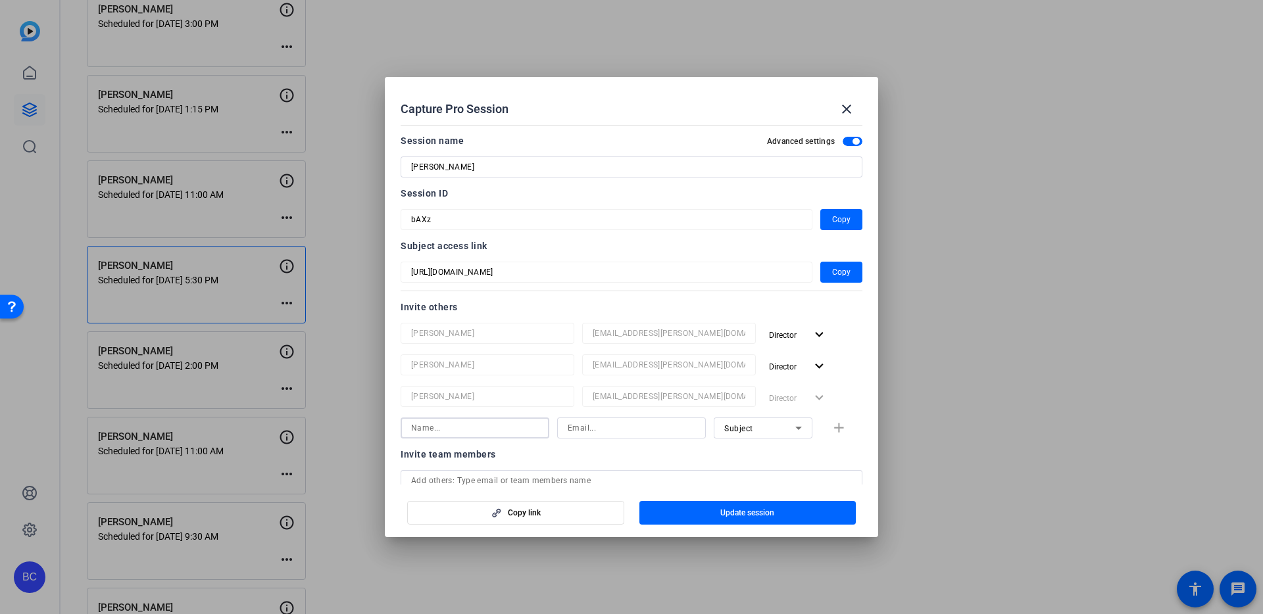
paste input "[PERSON_NAME]"
type input "[PERSON_NAME]"
paste input "[EMAIL_ADDRESS][PERSON_NAME][DOMAIN_NAME]"
type input "[EMAIL_ADDRESS][PERSON_NAME][DOMAIN_NAME]"
click at [833, 424] on mat-icon "add" at bounding box center [839, 428] width 16 height 16
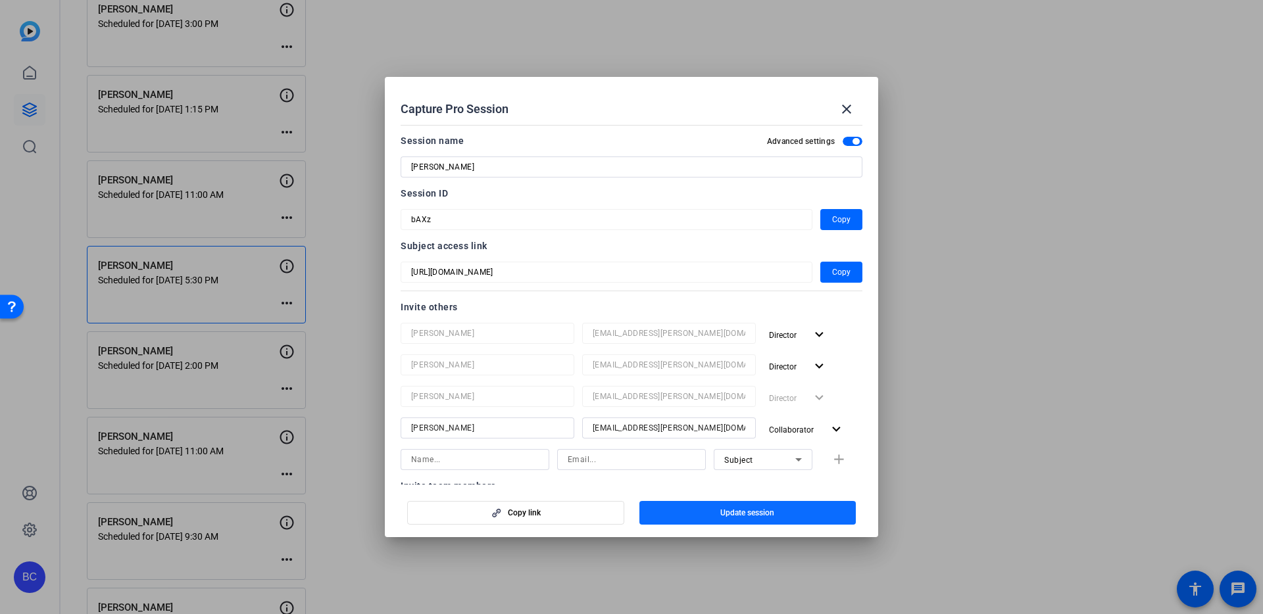
click at [719, 512] on span "button" at bounding box center [747, 513] width 217 height 32
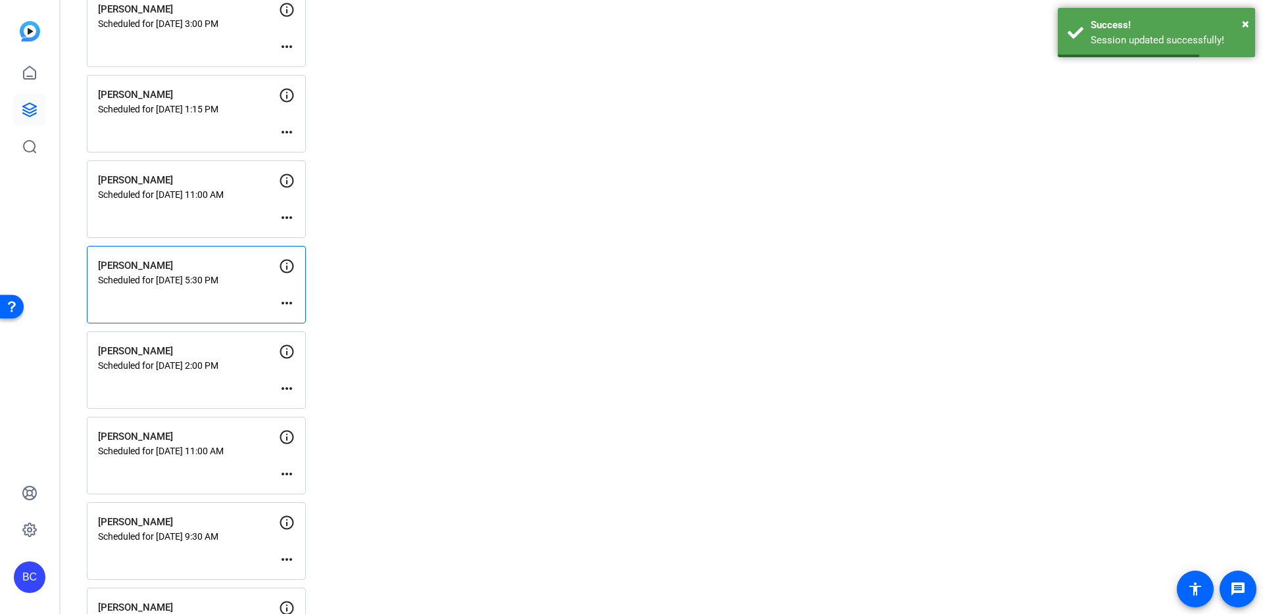
click at [290, 132] on mat-icon "more_horiz" at bounding box center [287, 132] width 16 height 16
click at [300, 147] on span "Edit Session" at bounding box center [319, 151] width 60 height 16
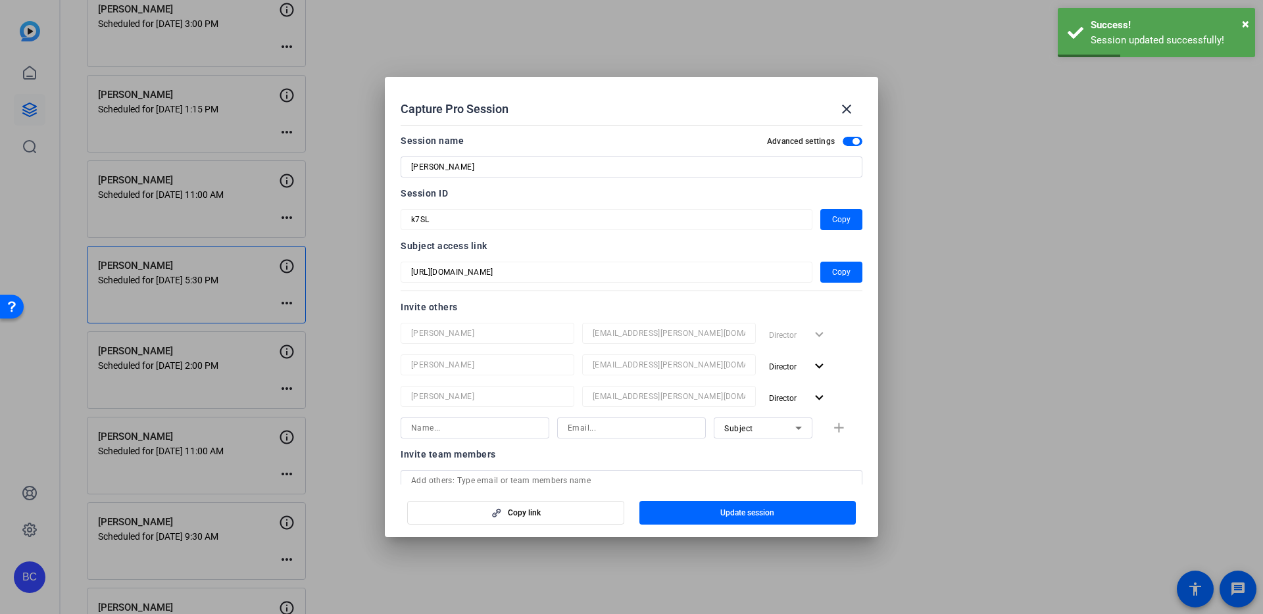
click at [489, 427] on input at bounding box center [475, 428] width 128 height 16
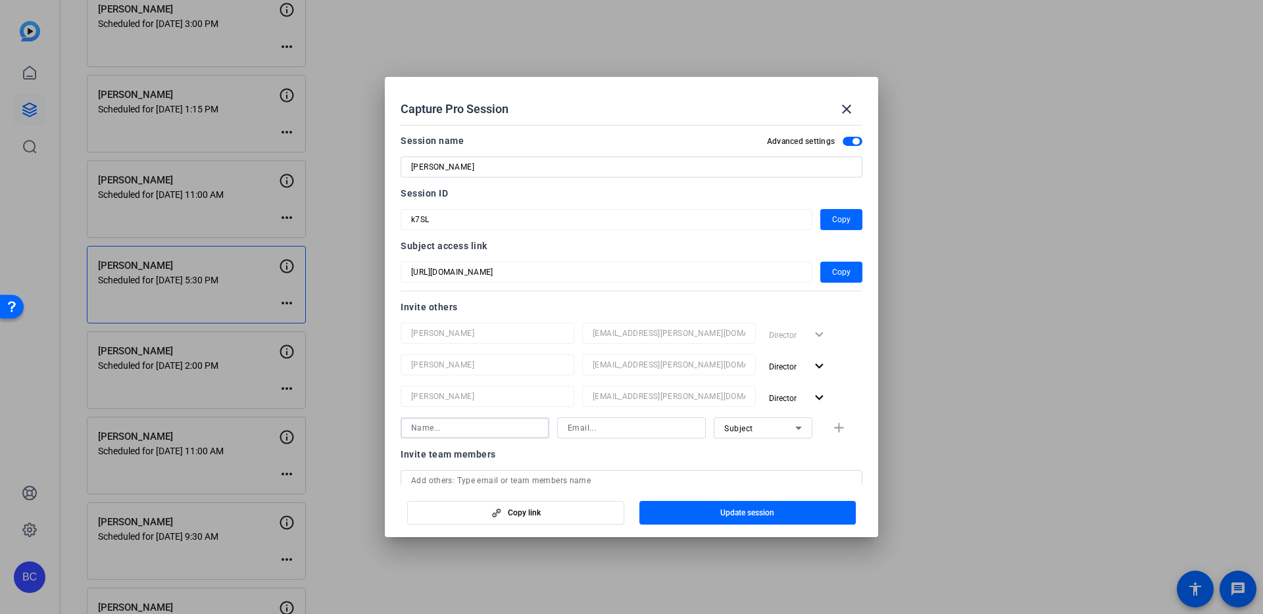
paste input "[PERSON_NAME]"
type input "[PERSON_NAME]"
paste input "[EMAIL_ADDRESS][PERSON_NAME][DOMAIN_NAME]"
type input "[EMAIL_ADDRESS][PERSON_NAME][DOMAIN_NAME]"
click at [836, 424] on mat-icon "add" at bounding box center [839, 428] width 16 height 16
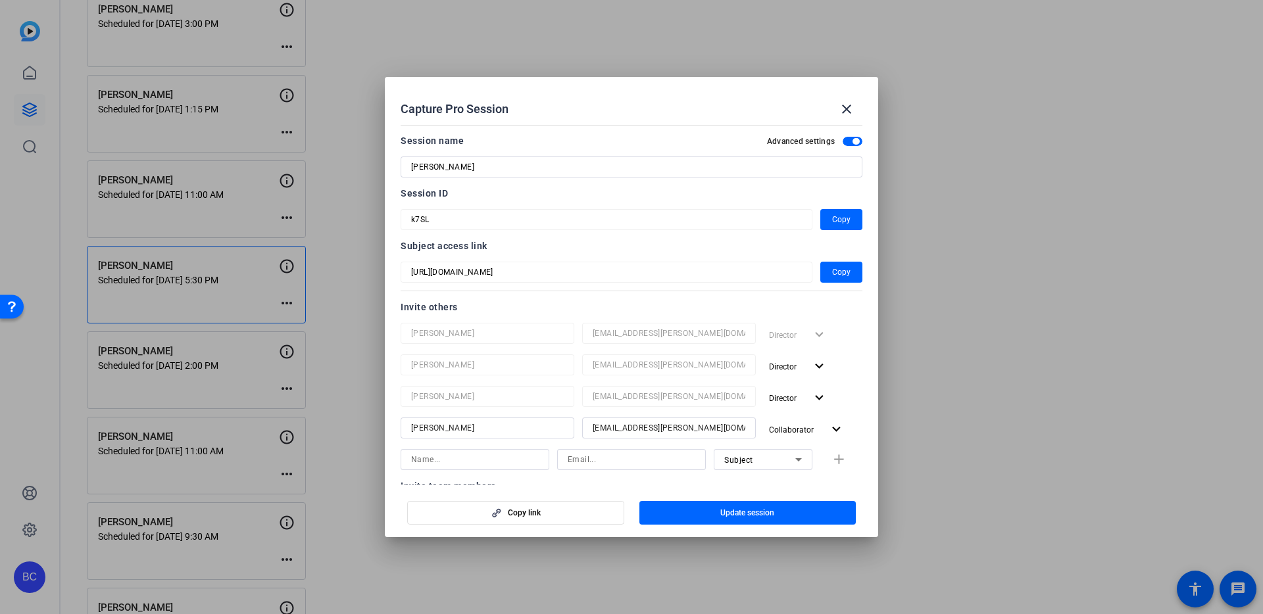
click at [731, 512] on span "Update session" at bounding box center [747, 513] width 54 height 11
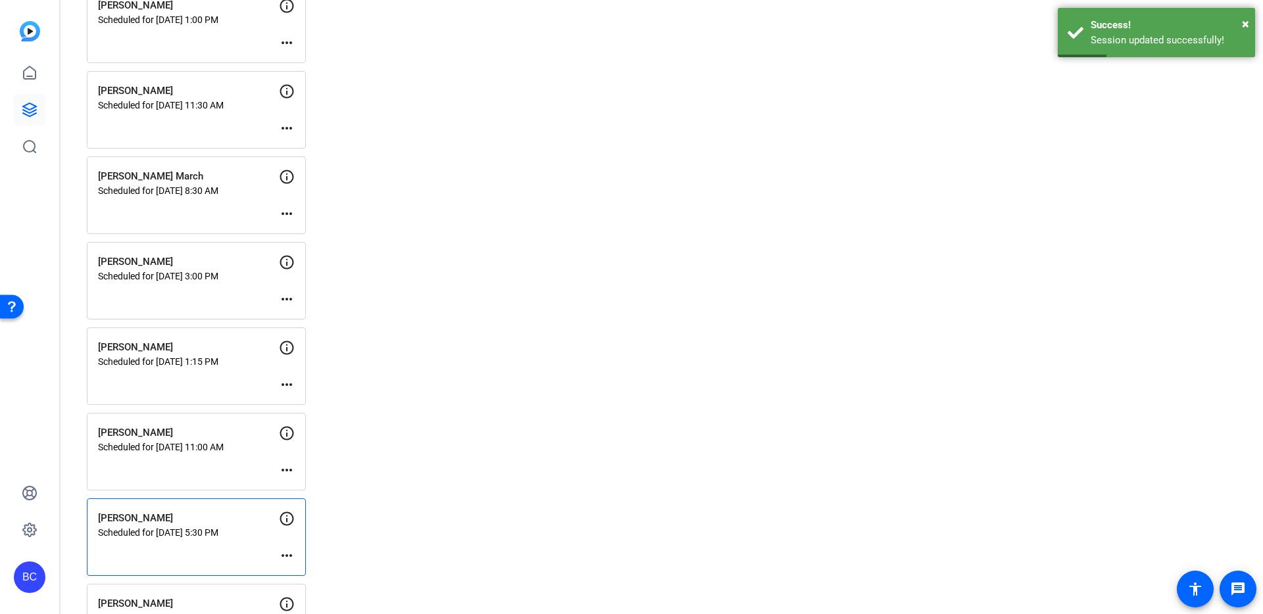
scroll to position [358, 0]
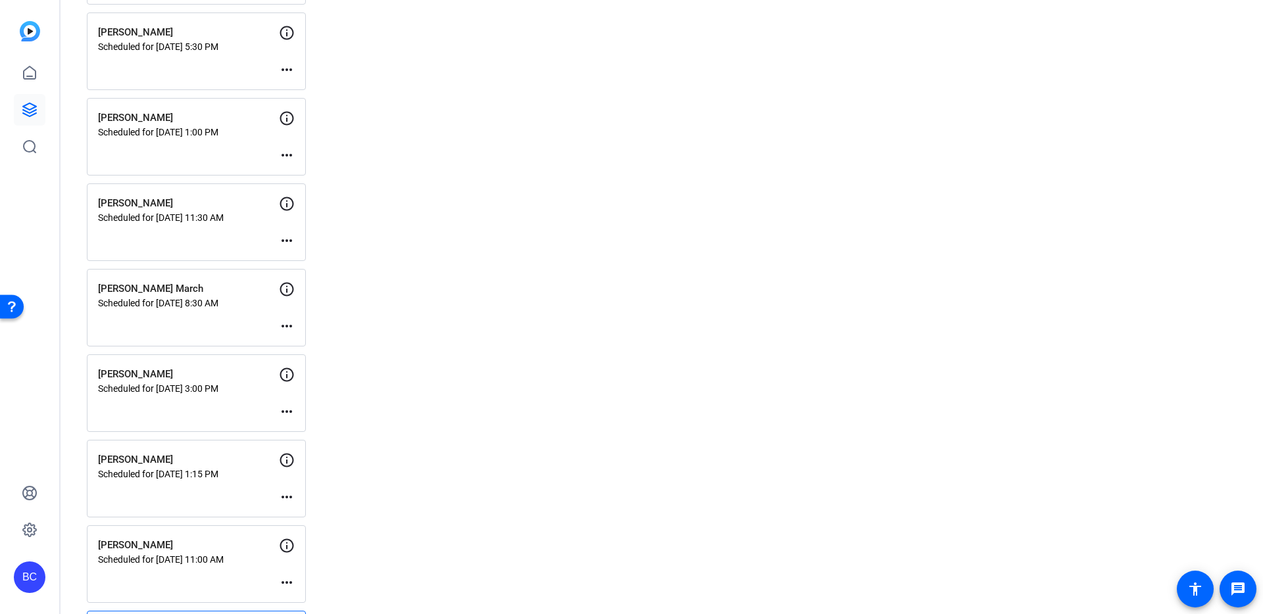
click at [287, 413] on mat-icon "more_horiz" at bounding box center [287, 412] width 16 height 16
click at [294, 427] on span "Edit Session" at bounding box center [319, 431] width 60 height 16
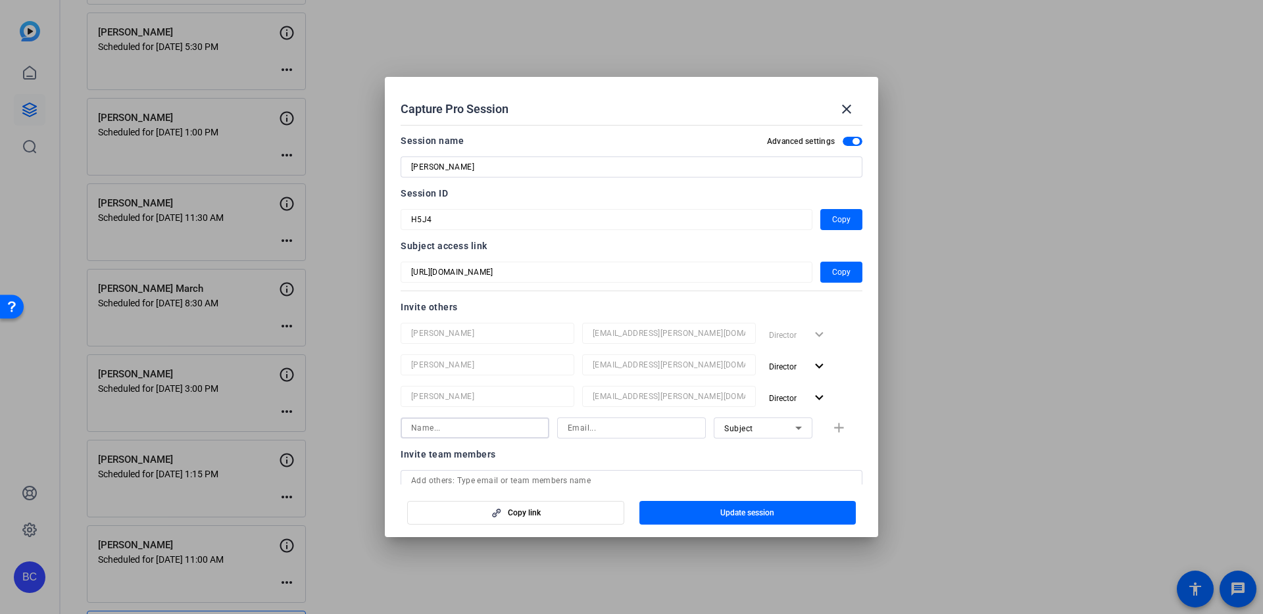
click at [446, 428] on input at bounding box center [475, 428] width 128 height 16
paste input "[PERSON_NAME]"
type input "[PERSON_NAME]"
paste input "[EMAIL_ADDRESS][PERSON_NAME][DOMAIN_NAME]"
type input "[EMAIL_ADDRESS][PERSON_NAME][DOMAIN_NAME]"
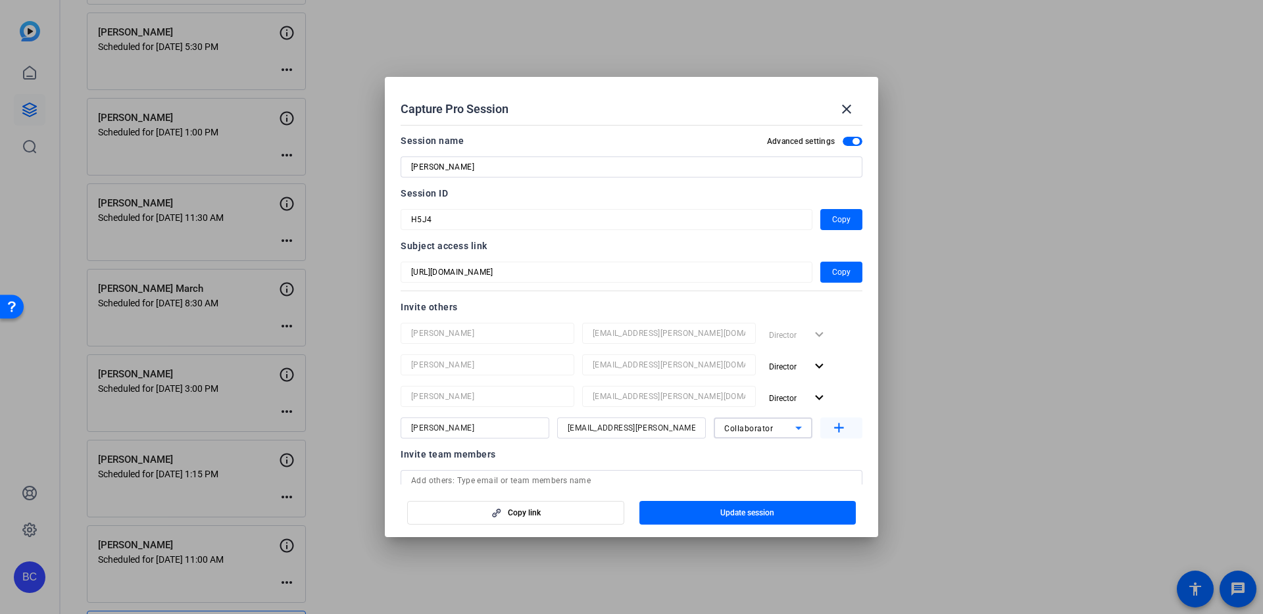
click at [843, 428] on mat-icon "add" at bounding box center [839, 428] width 16 height 16
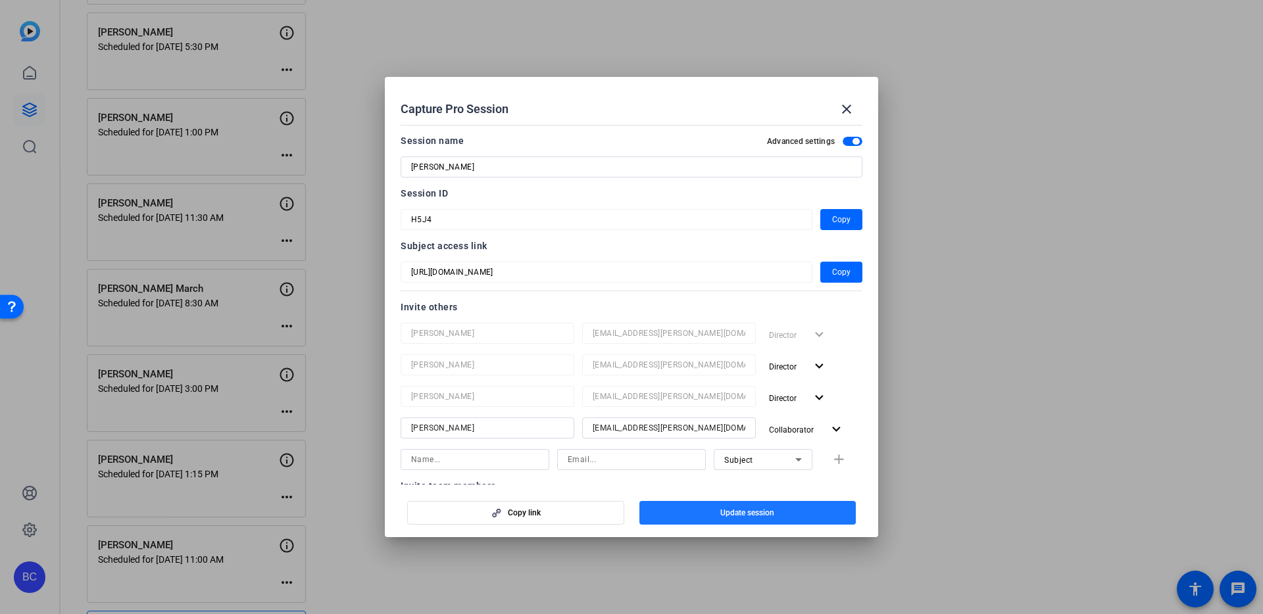
click at [754, 509] on span "Update session" at bounding box center [747, 513] width 54 height 11
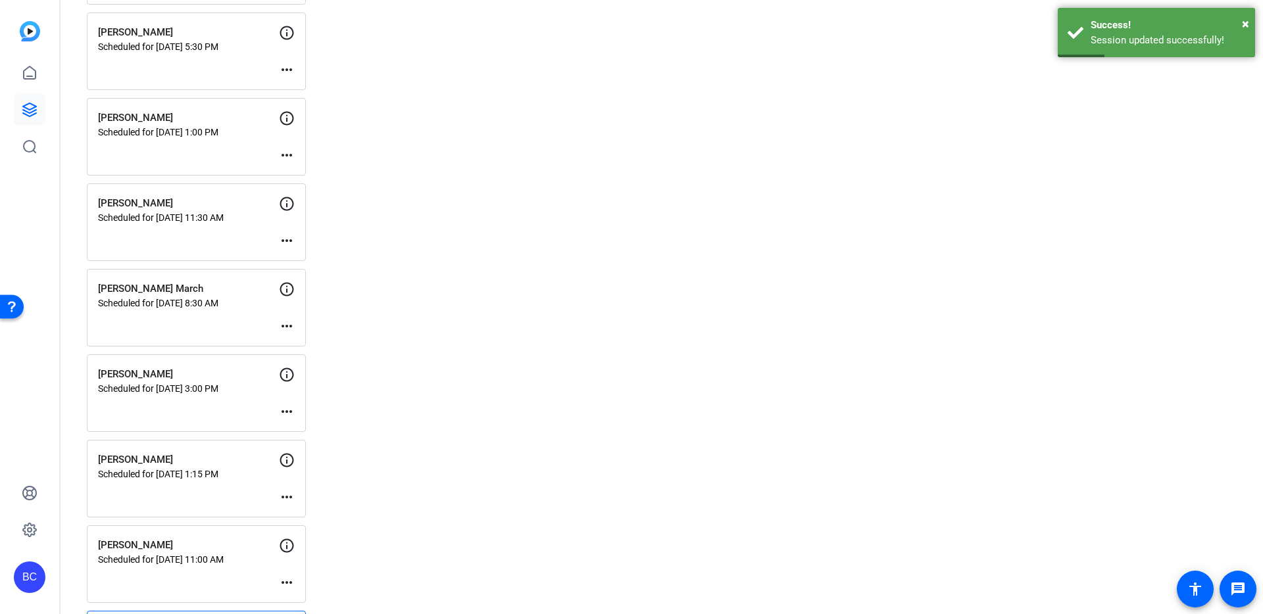
click at [286, 408] on mat-icon "more_horiz" at bounding box center [287, 412] width 16 height 16
click at [310, 431] on span "Edit Session" at bounding box center [319, 431] width 60 height 16
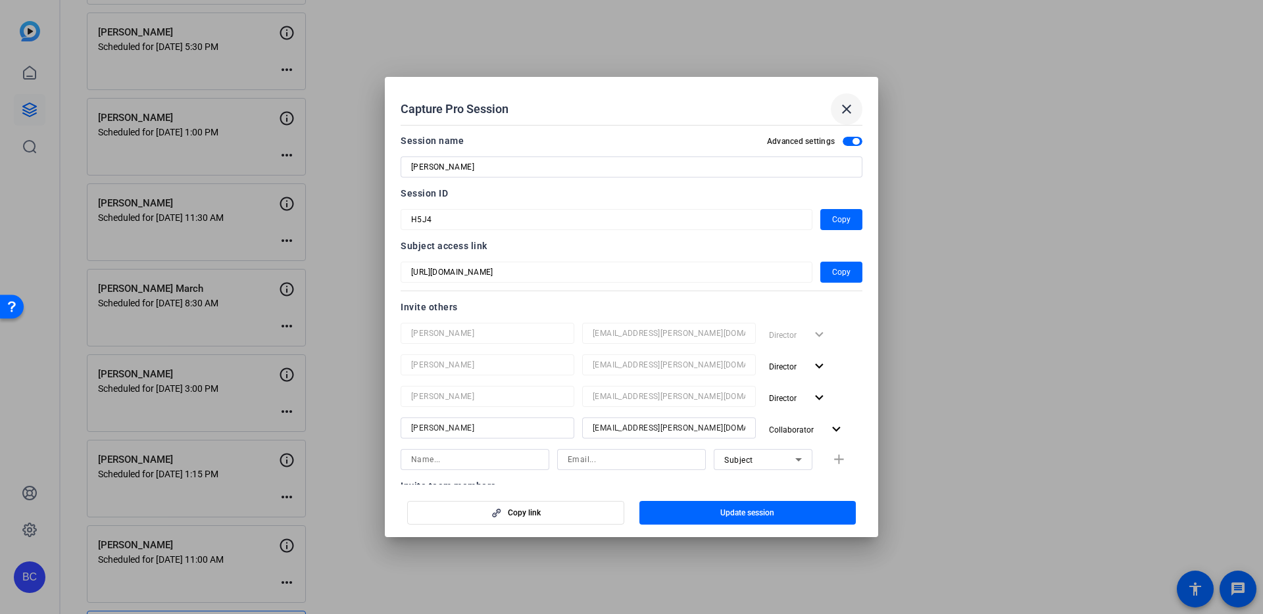
click at [846, 111] on mat-icon "close" at bounding box center [846, 109] width 16 height 16
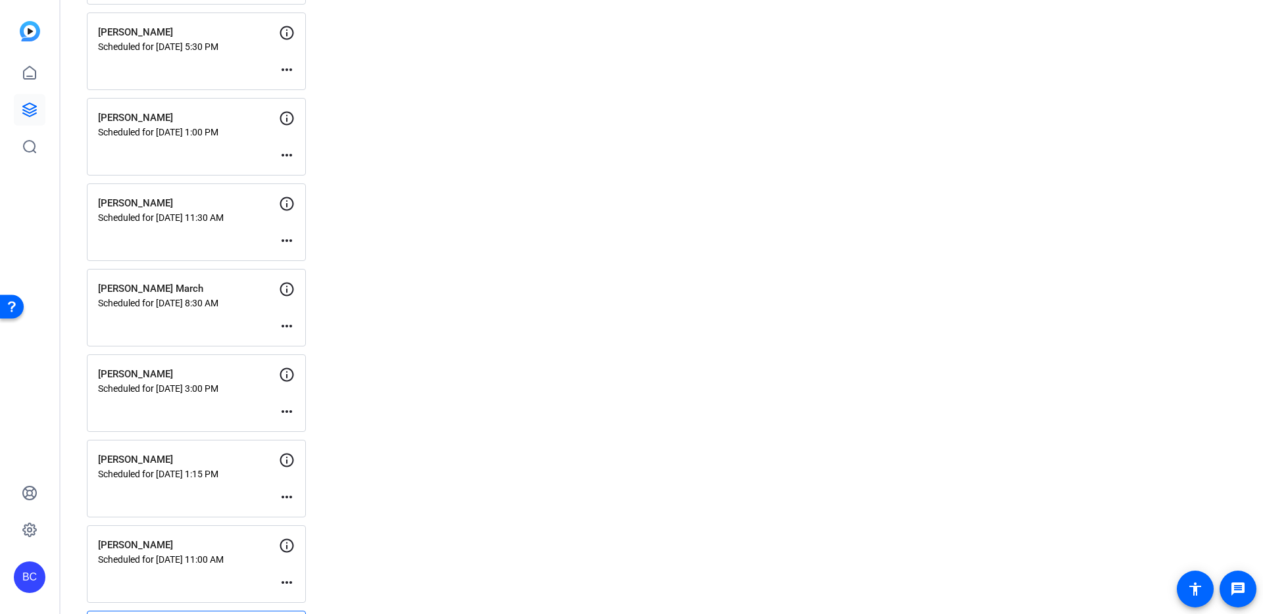
click at [282, 327] on mat-icon "more_horiz" at bounding box center [287, 326] width 16 height 16
click at [293, 340] on span "Edit Session" at bounding box center [319, 345] width 60 height 16
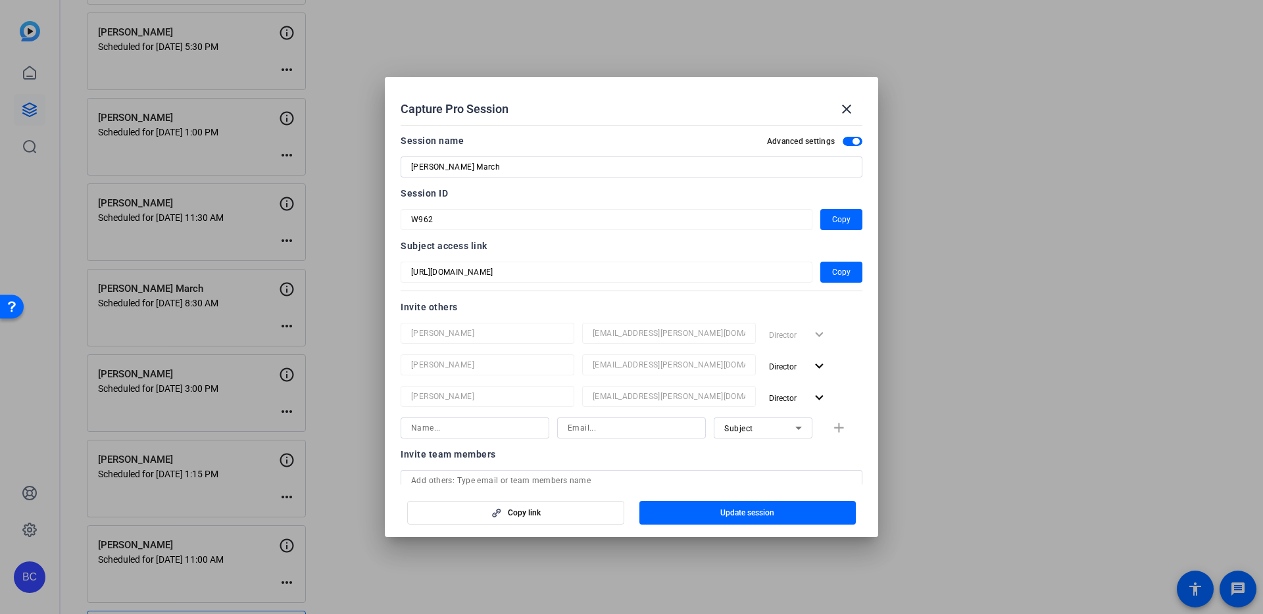
drag, startPoint x: 446, startPoint y: 416, endPoint x: 443, endPoint y: 424, distance: 8.5
click at [445, 417] on div "[PERSON_NAME] [EMAIL_ADDRESS][PERSON_NAME][DOMAIN_NAME] Director expand_more [P…" at bounding box center [631, 381] width 462 height 116
click at [444, 425] on input at bounding box center [475, 428] width 128 height 16
paste input "[PERSON_NAME]"
type input "[PERSON_NAME]"
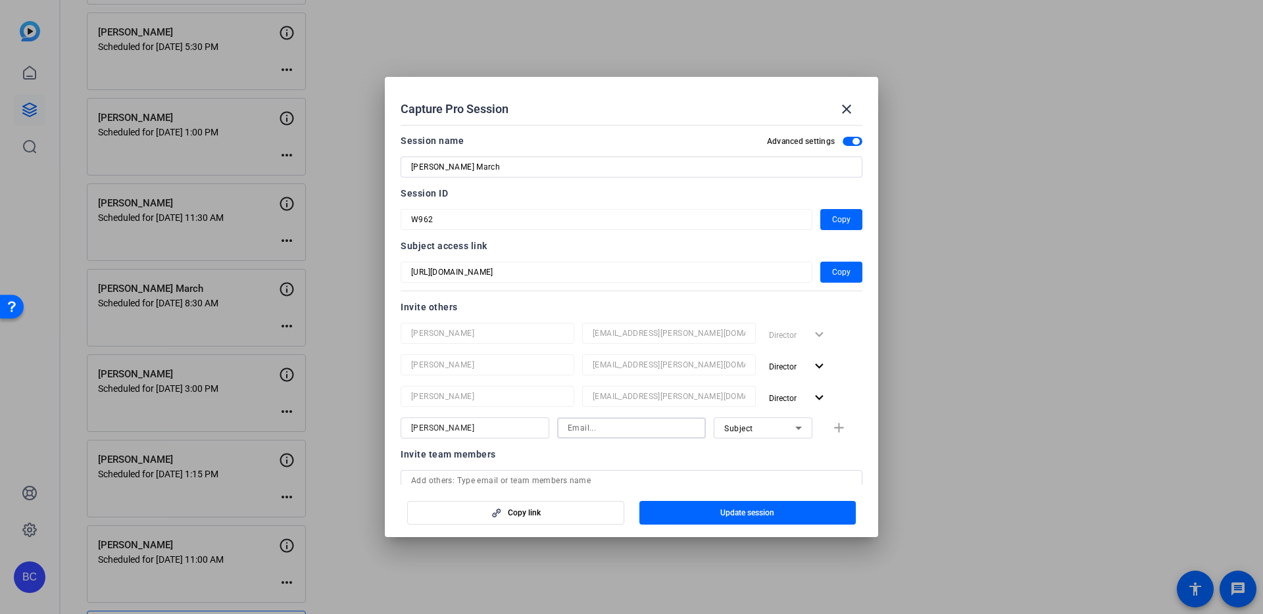
paste input "[EMAIL_ADDRESS][PERSON_NAME][DOMAIN_NAME]"
type input "[EMAIL_ADDRESS][PERSON_NAME][DOMAIN_NAME]"
click at [844, 426] on mat-icon "add" at bounding box center [839, 428] width 16 height 16
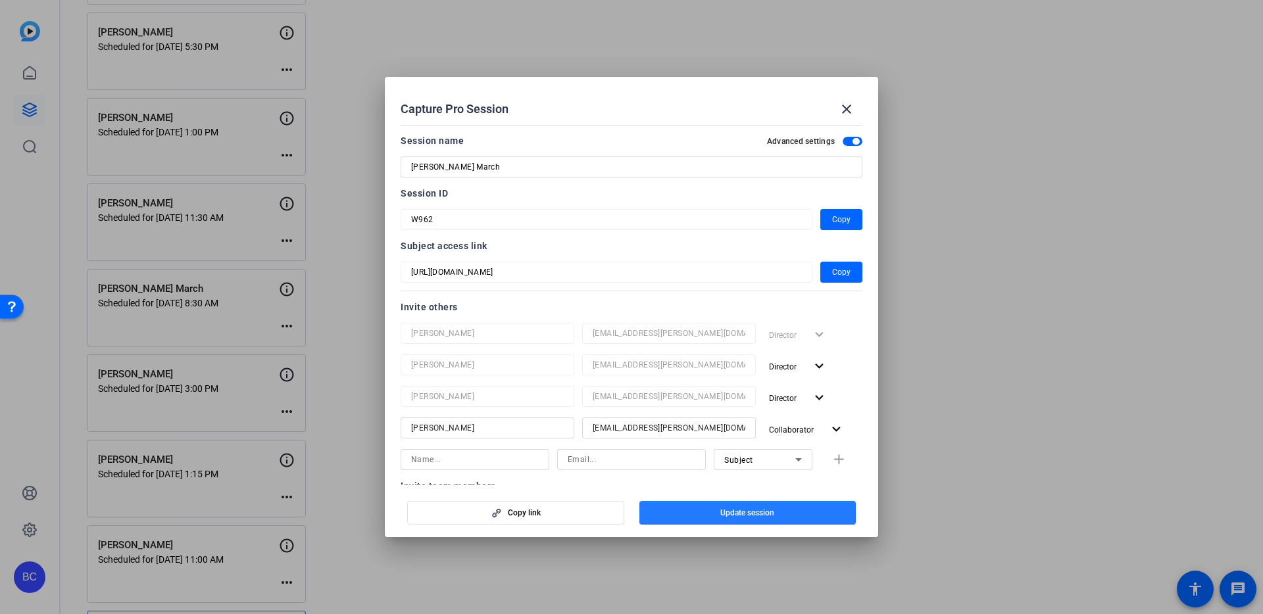
click at [736, 513] on span "Update session" at bounding box center [747, 513] width 54 height 11
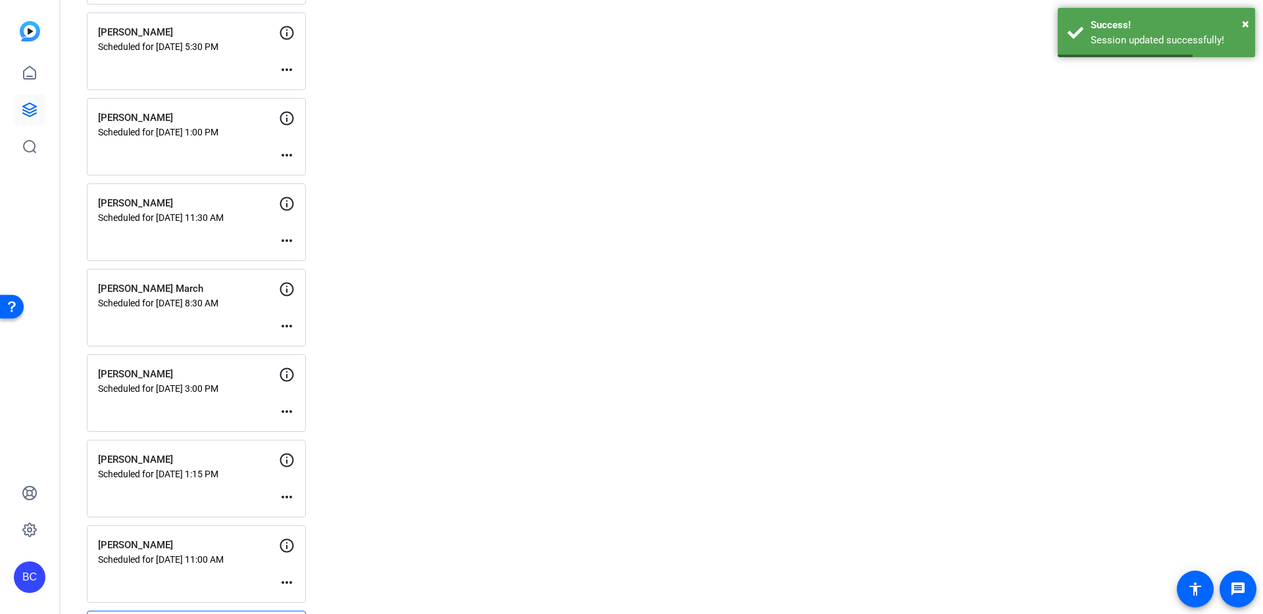
click at [286, 239] on mat-icon "more_horiz" at bounding box center [287, 241] width 16 height 16
click at [301, 258] on span "Edit Session" at bounding box center [319, 260] width 60 height 16
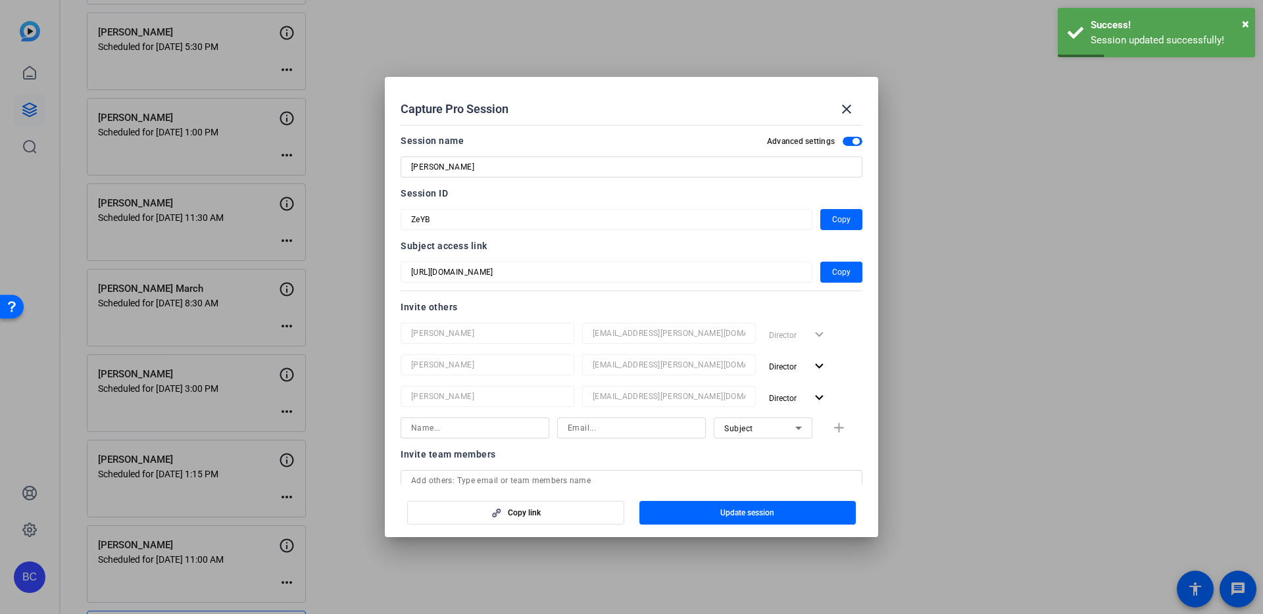
click at [450, 427] on input at bounding box center [475, 428] width 128 height 16
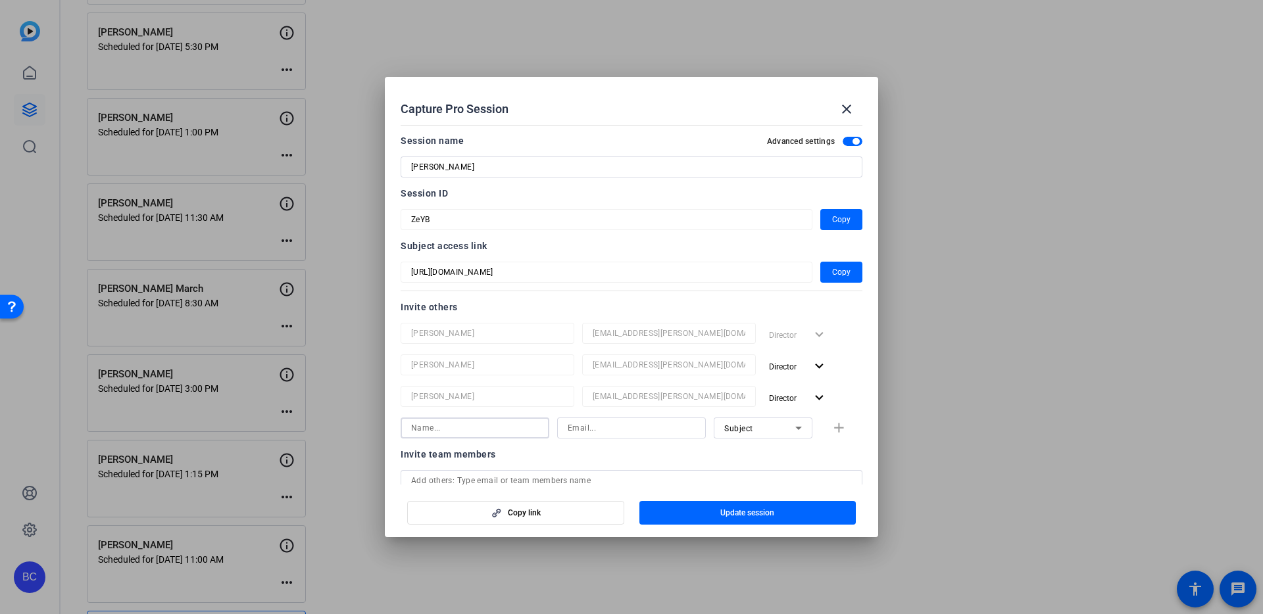
paste input "[PERSON_NAME]"
type input "[PERSON_NAME]"
paste input "[EMAIL_ADDRESS][PERSON_NAME][DOMAIN_NAME]"
type input "[EMAIL_ADDRESS][PERSON_NAME][DOMAIN_NAME]"
click at [836, 426] on mat-icon "add" at bounding box center [839, 428] width 16 height 16
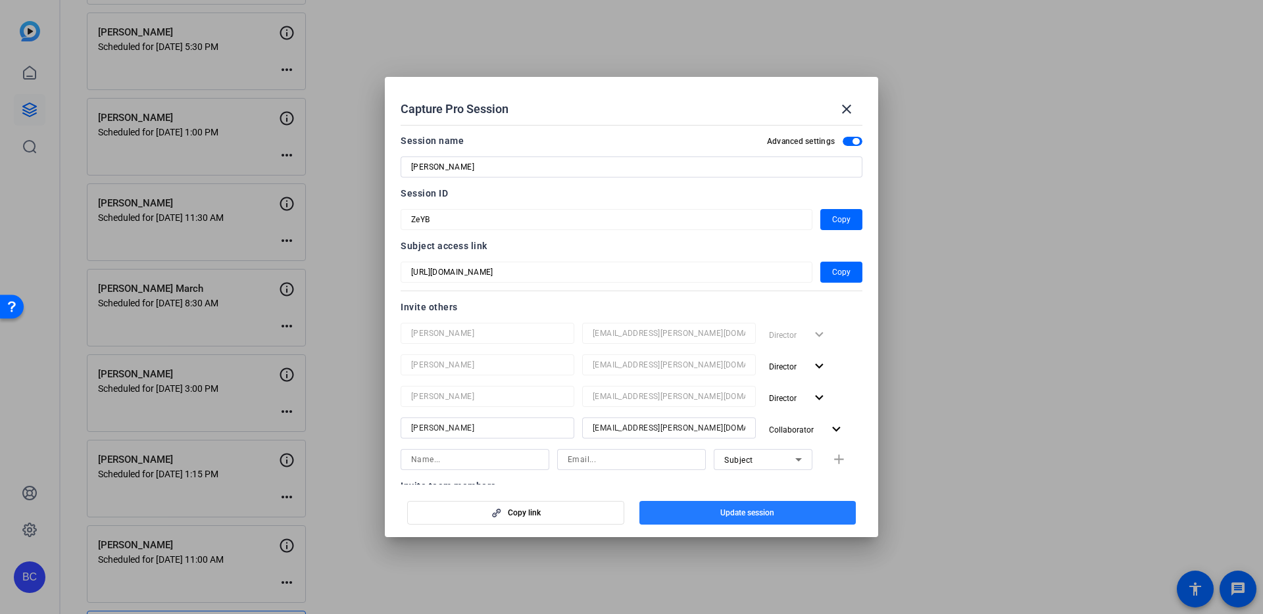
click at [749, 509] on span "Update session" at bounding box center [747, 513] width 54 height 11
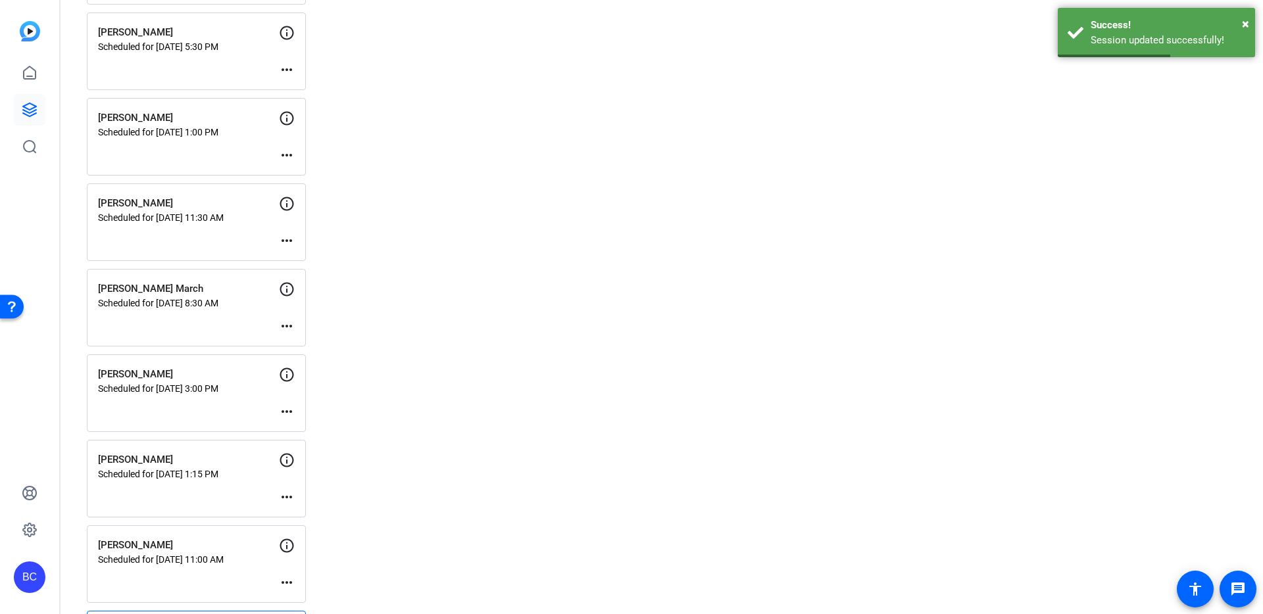
click at [286, 237] on mat-icon "more_horiz" at bounding box center [287, 241] width 16 height 16
click at [314, 264] on span "Edit Session" at bounding box center [319, 260] width 60 height 16
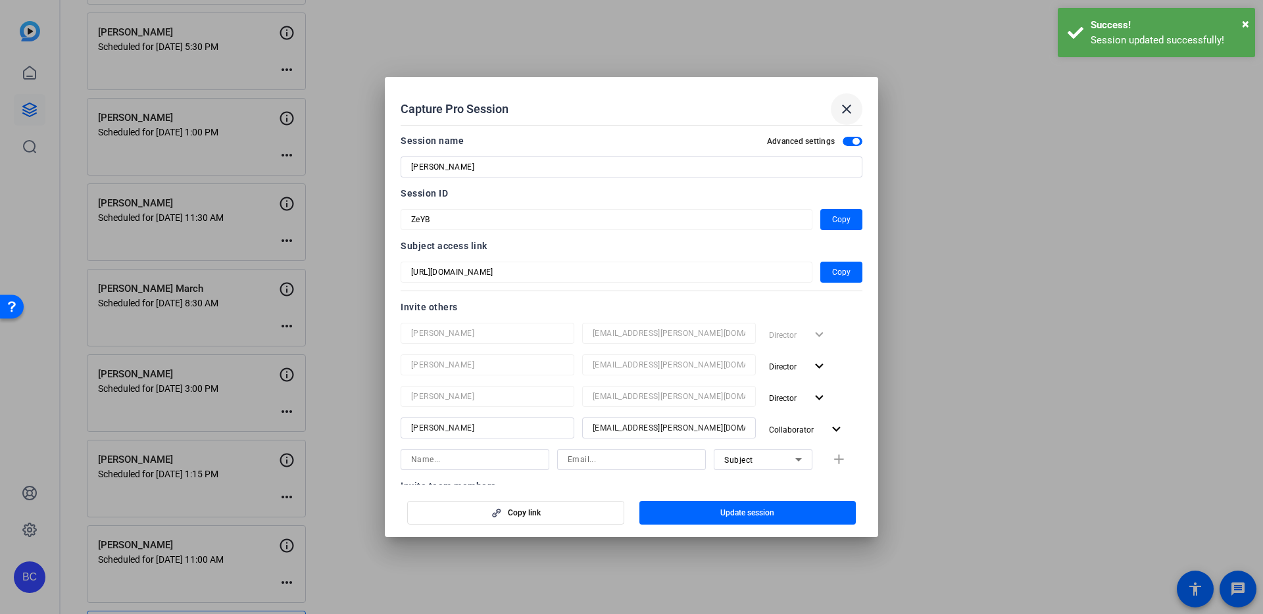
click at [846, 105] on mat-icon "close" at bounding box center [846, 109] width 16 height 16
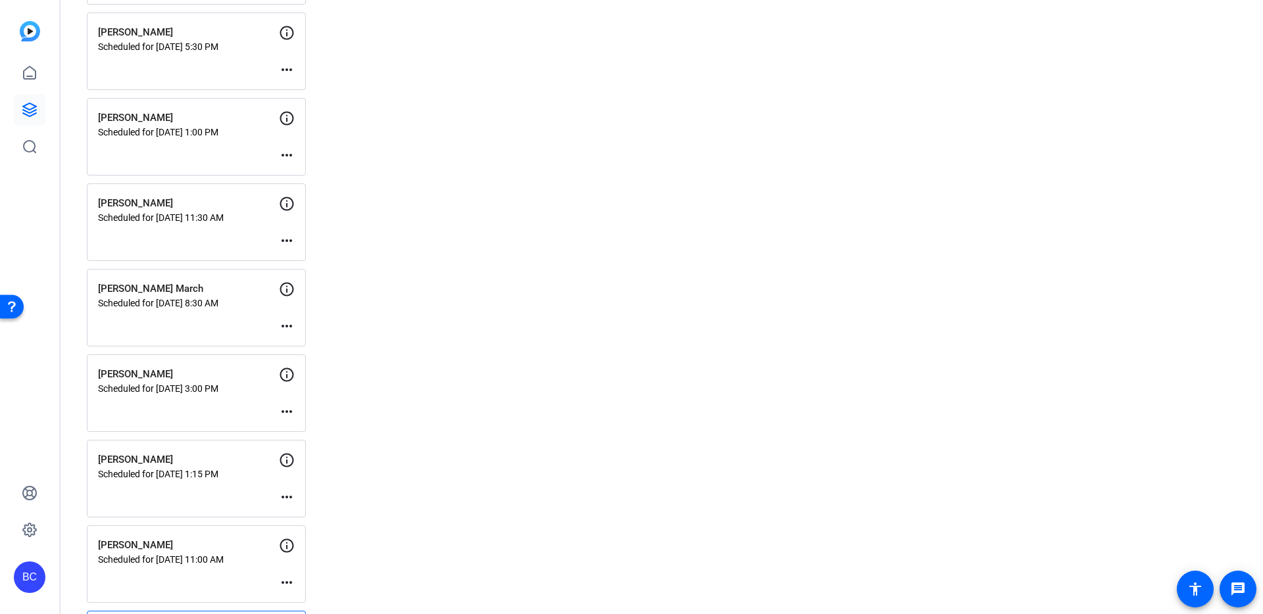
click at [283, 151] on mat-icon "more_horiz" at bounding box center [287, 155] width 16 height 16
click at [292, 168] on span "Edit Session" at bounding box center [319, 174] width 60 height 16
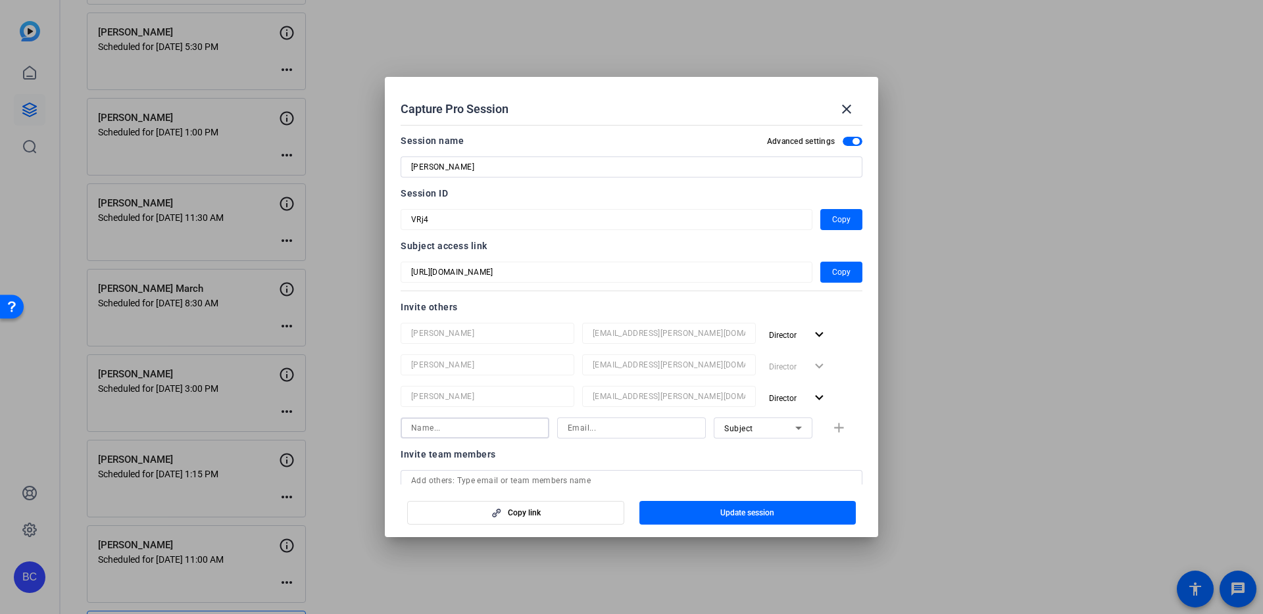
click at [481, 427] on input at bounding box center [475, 428] width 128 height 16
paste input "[EMAIL_ADDRESS][PERSON_NAME][DOMAIN_NAME]"
type input "[EMAIL_ADDRESS][PERSON_NAME][DOMAIN_NAME]"
paste input "[PERSON_NAME]"
type input "[PERSON_NAME]"
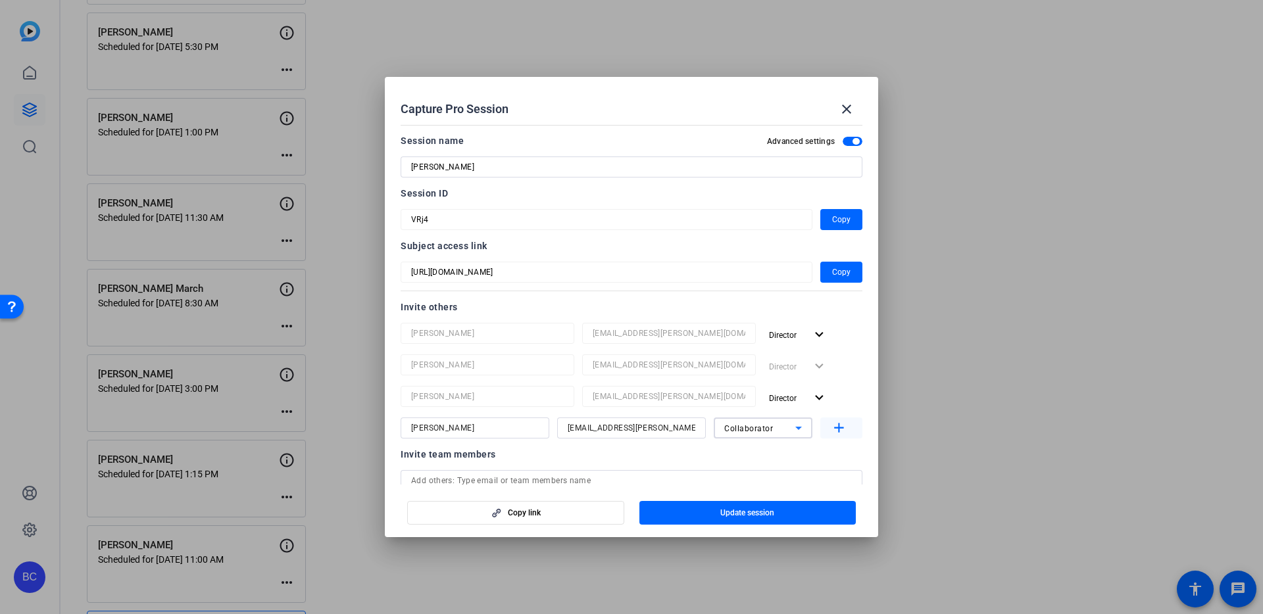
click at [842, 428] on mat-icon "add" at bounding box center [839, 428] width 16 height 16
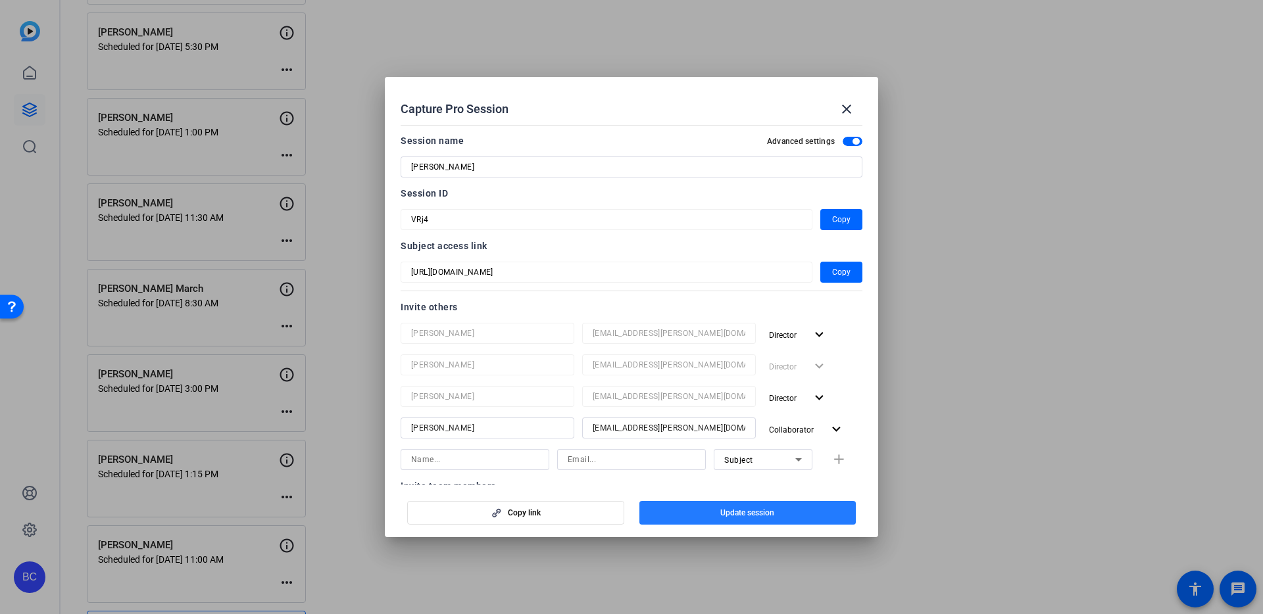
click at [740, 512] on span "Update session" at bounding box center [747, 513] width 54 height 11
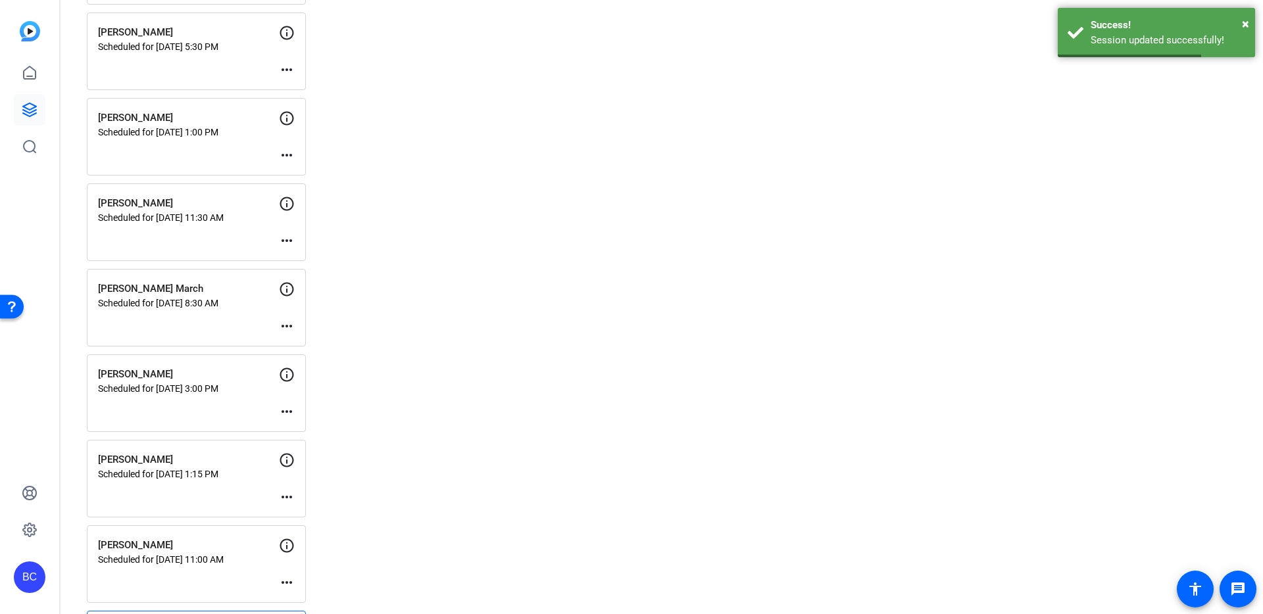
scroll to position [96, 0]
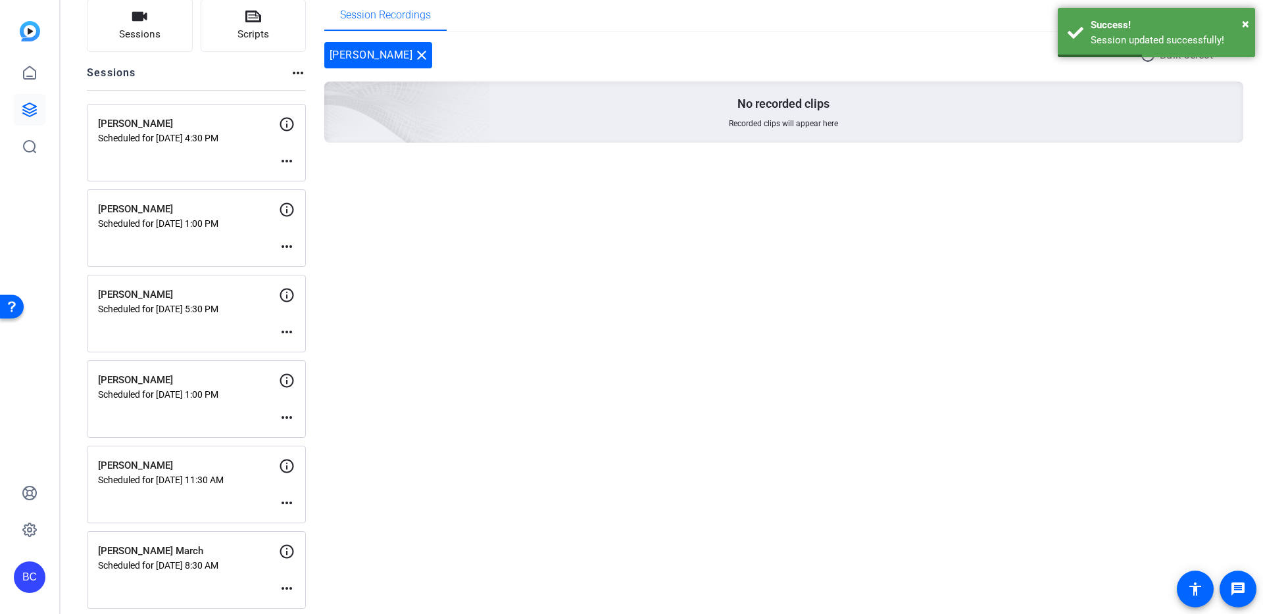
click at [286, 332] on mat-icon "more_horiz" at bounding box center [287, 332] width 16 height 16
click at [293, 346] on span "Edit Session" at bounding box center [319, 352] width 60 height 16
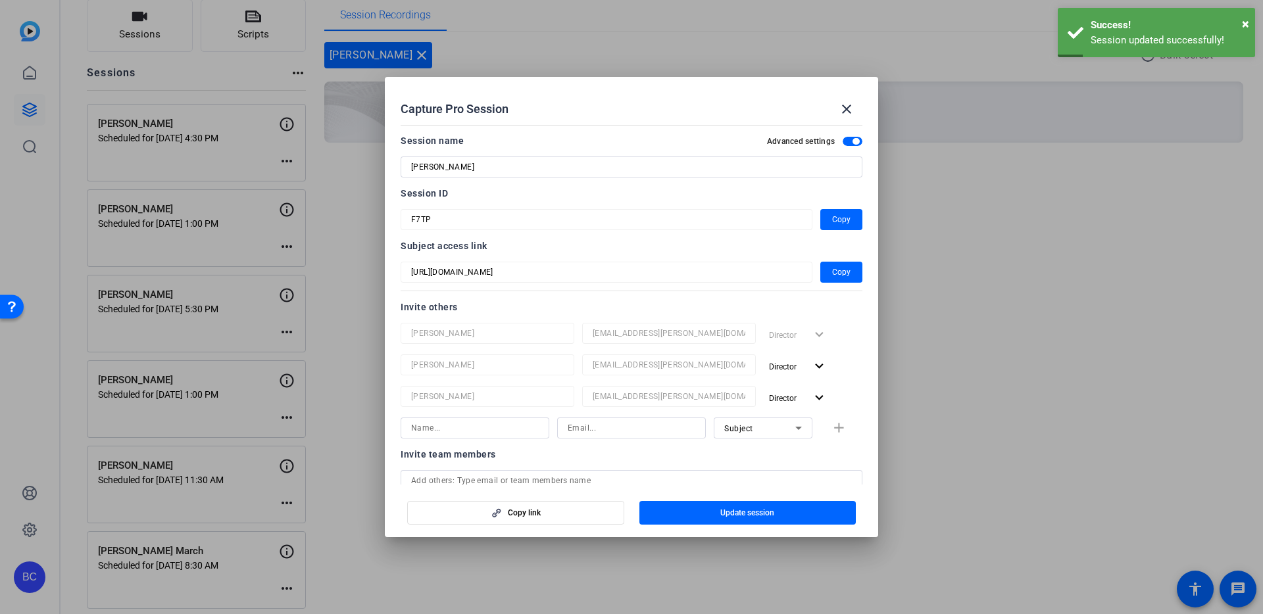
click at [445, 429] on input at bounding box center [475, 428] width 128 height 16
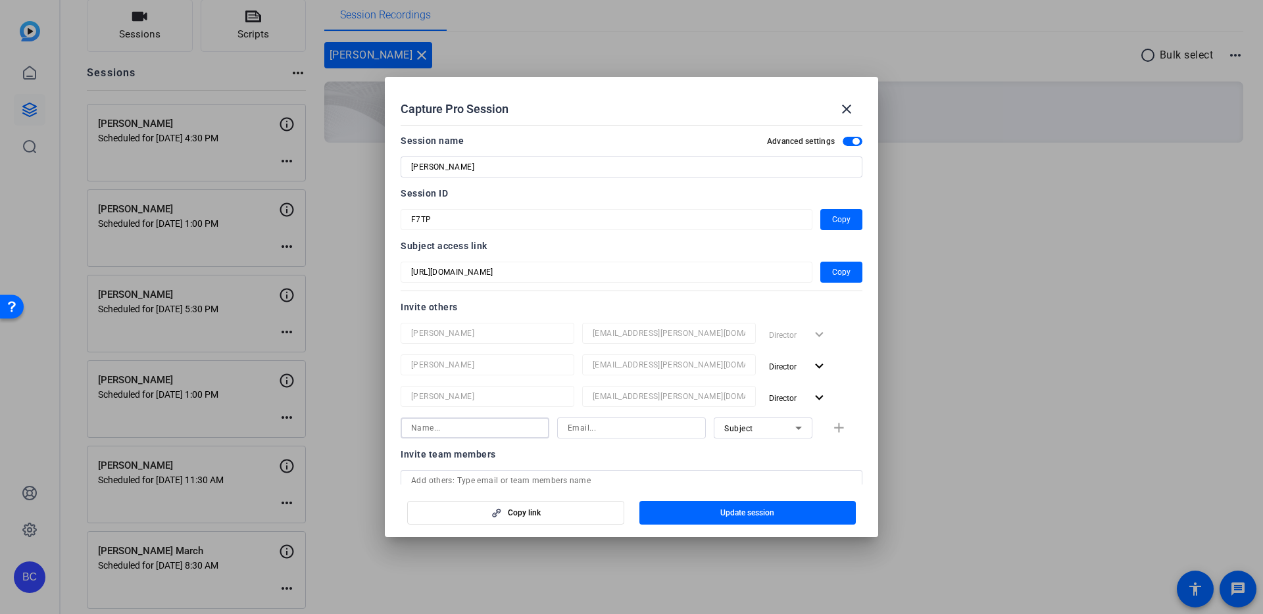
paste input "[PERSON_NAME]"
type input "[PERSON_NAME]"
paste input "[EMAIL_ADDRESS][PERSON_NAME][DOMAIN_NAME]"
type input "[EMAIL_ADDRESS][PERSON_NAME][DOMAIN_NAME]"
click at [833, 424] on mat-icon "add" at bounding box center [839, 428] width 16 height 16
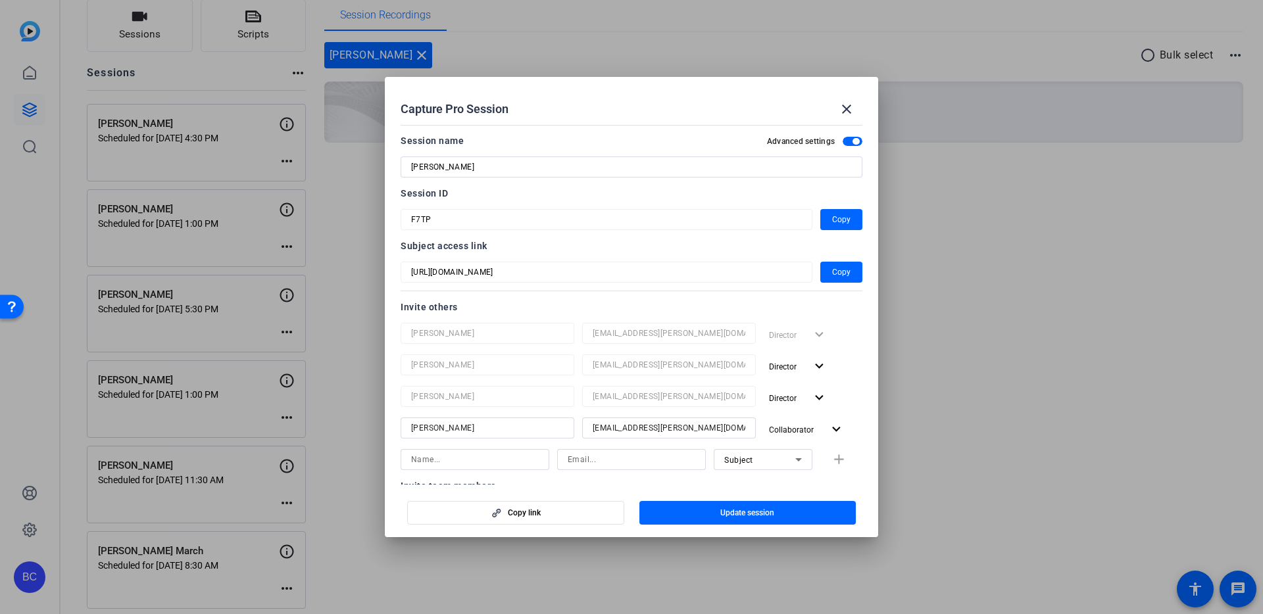
click at [750, 513] on span "Update session" at bounding box center [747, 513] width 54 height 11
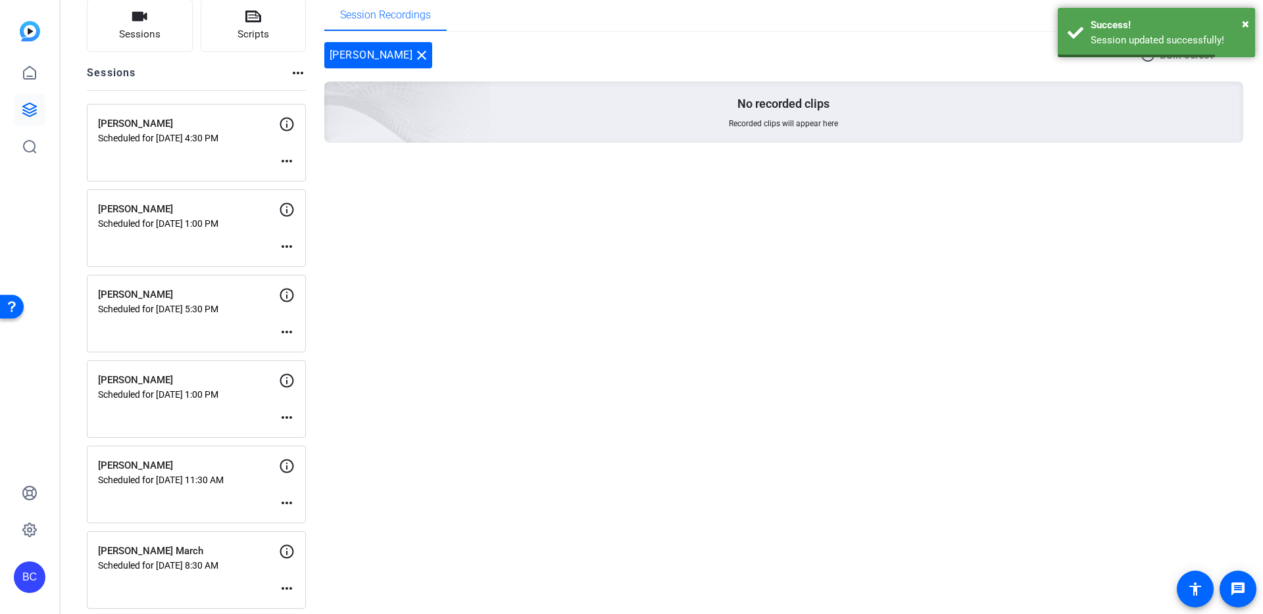
click at [287, 248] on mat-icon "more_horiz" at bounding box center [287, 247] width 16 height 16
click at [296, 266] on span "Edit Session" at bounding box center [319, 266] width 60 height 16
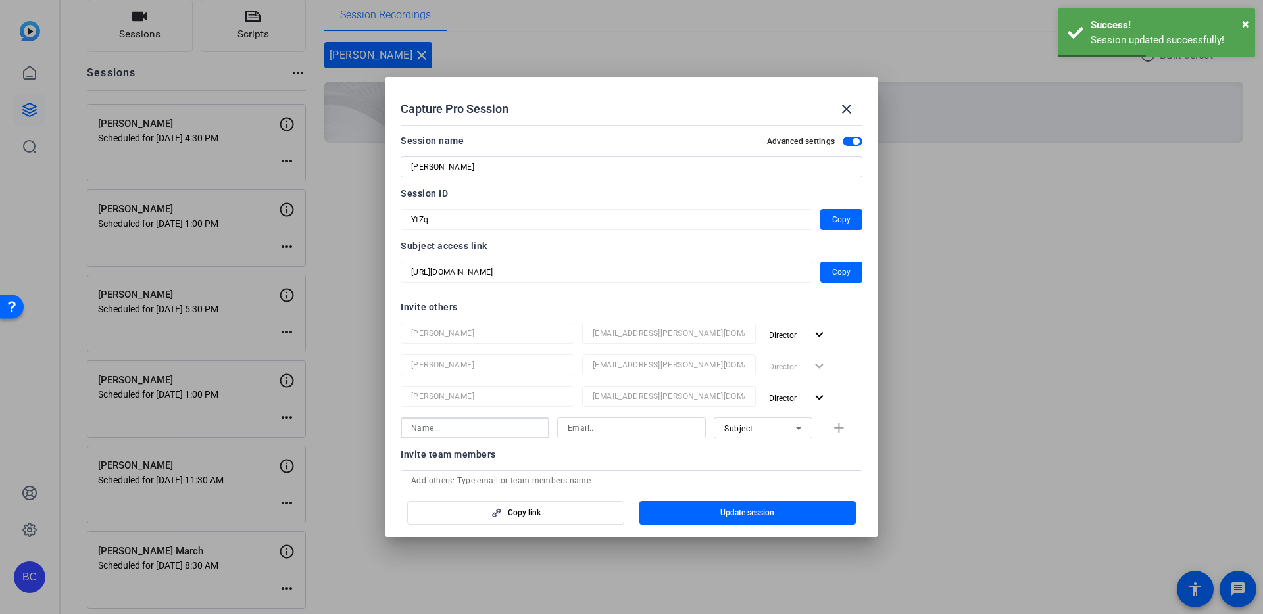
drag, startPoint x: 484, startPoint y: 429, endPoint x: 479, endPoint y: 421, distance: 10.0
click at [484, 429] on input at bounding box center [475, 428] width 128 height 16
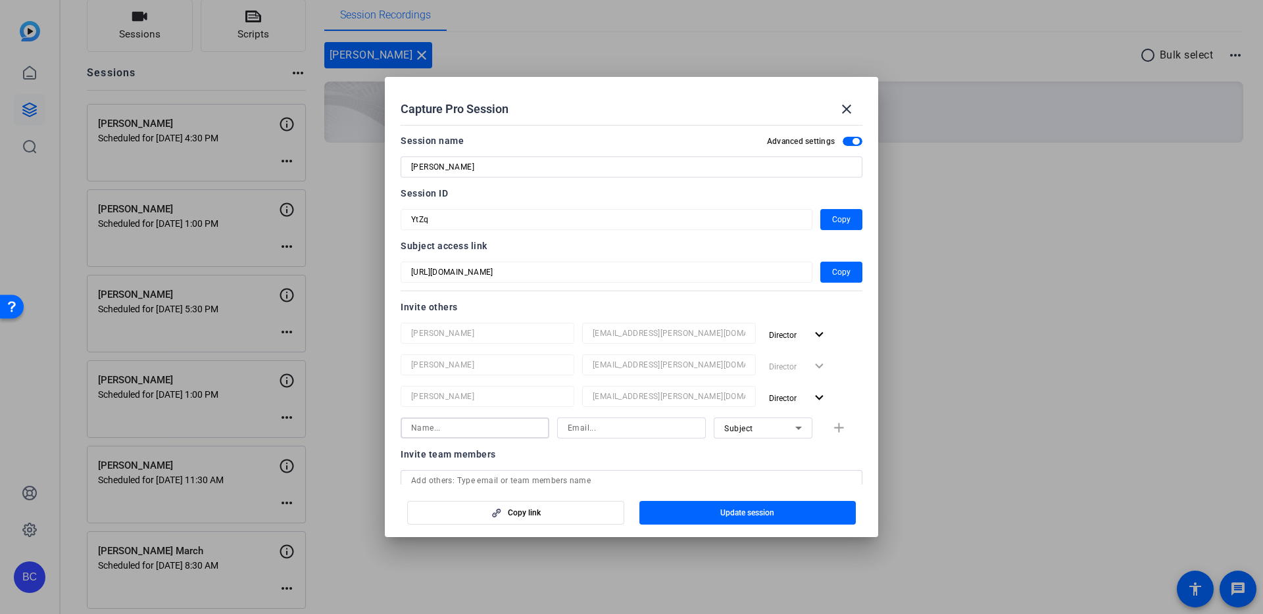
paste input "[PERSON_NAME]"
type input "[PERSON_NAME]"
paste input "[EMAIL_ADDRESS][PERSON_NAME][DOMAIN_NAME]"
type input "[EMAIL_ADDRESS][PERSON_NAME][DOMAIN_NAME]"
click at [835, 425] on mat-icon "add" at bounding box center [839, 428] width 16 height 16
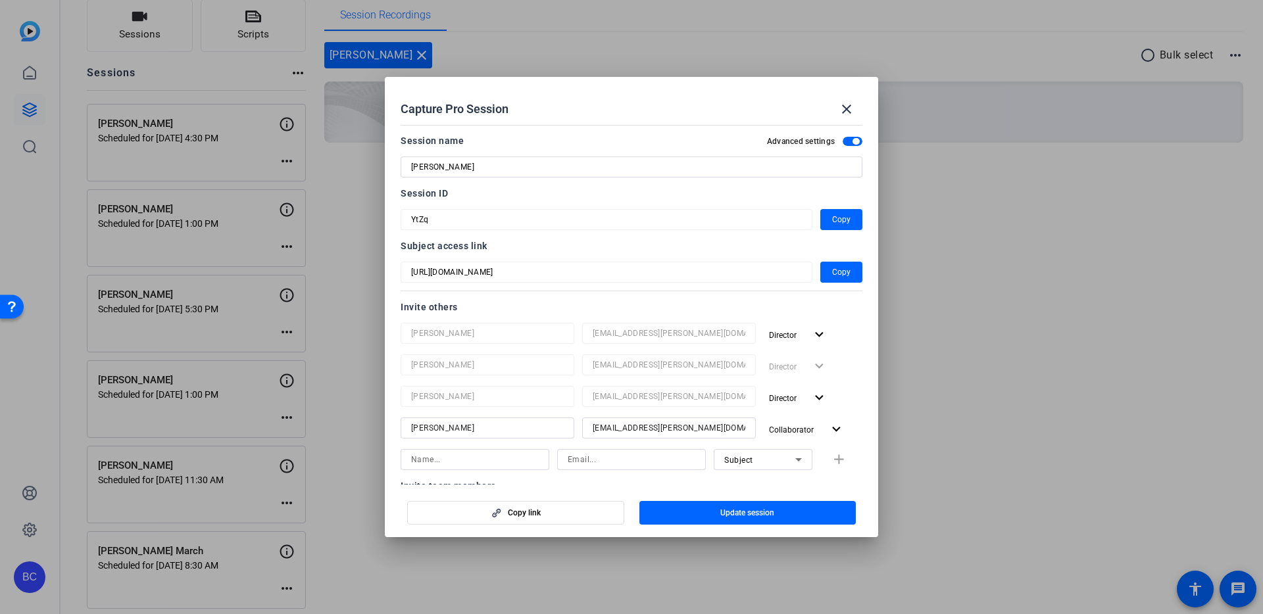
click at [740, 513] on span "Update session" at bounding box center [747, 513] width 54 height 11
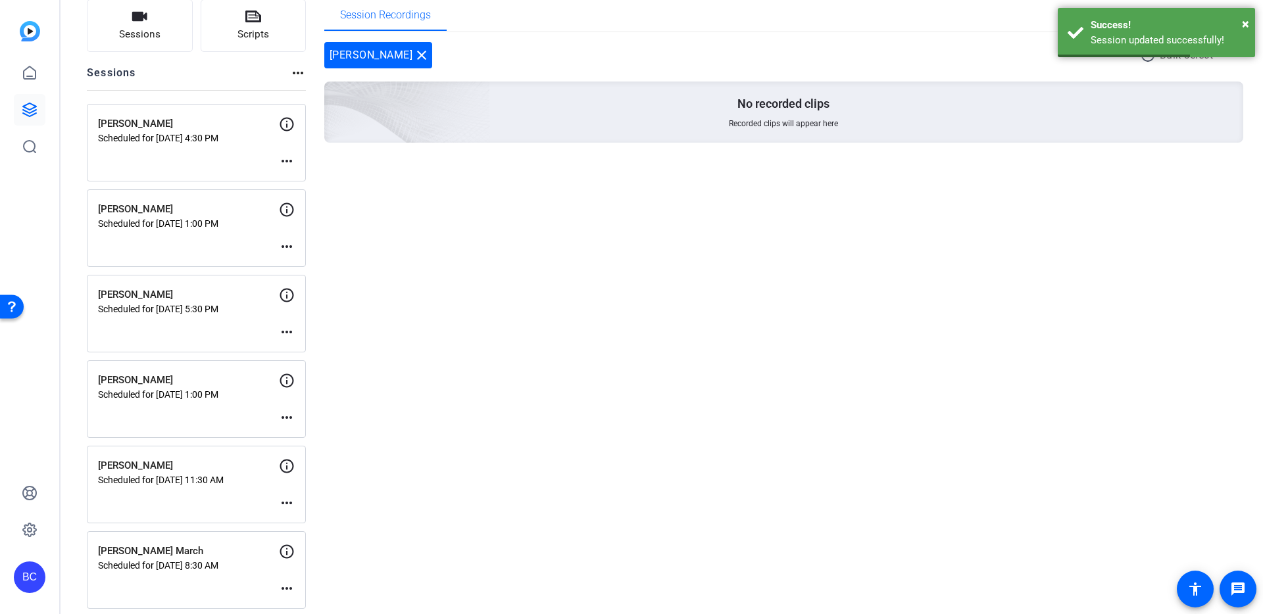
click at [283, 162] on mat-icon "more_horiz" at bounding box center [287, 161] width 16 height 16
click at [327, 183] on span "Edit Session" at bounding box center [319, 181] width 60 height 16
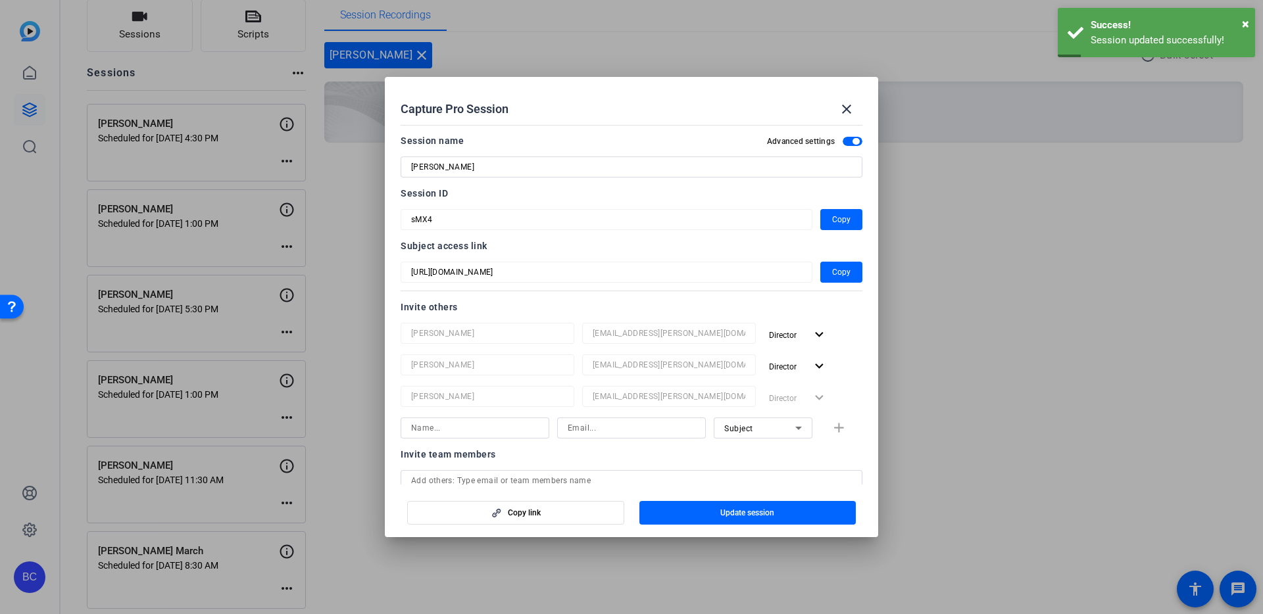
click at [475, 427] on input at bounding box center [475, 428] width 128 height 16
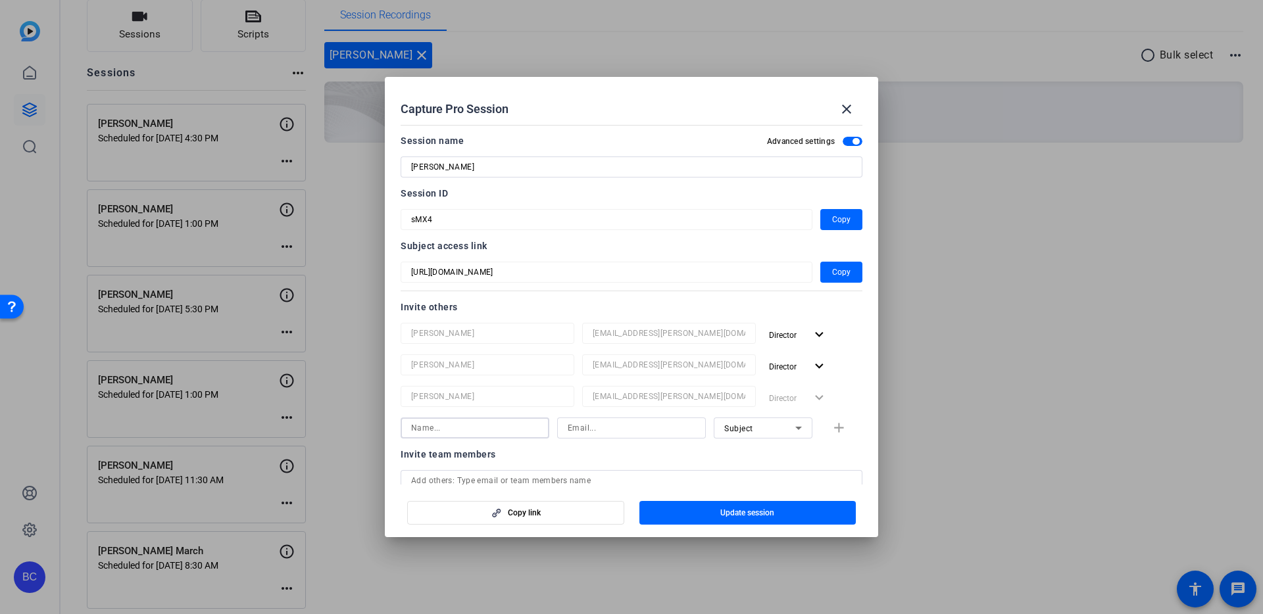
paste input "[PERSON_NAME]"
type input "[PERSON_NAME]"
paste input "[EMAIL_ADDRESS][PERSON_NAME][DOMAIN_NAME]"
type input "[EMAIL_ADDRESS][PERSON_NAME][DOMAIN_NAME]"
click at [838, 424] on mat-icon "add" at bounding box center [839, 428] width 16 height 16
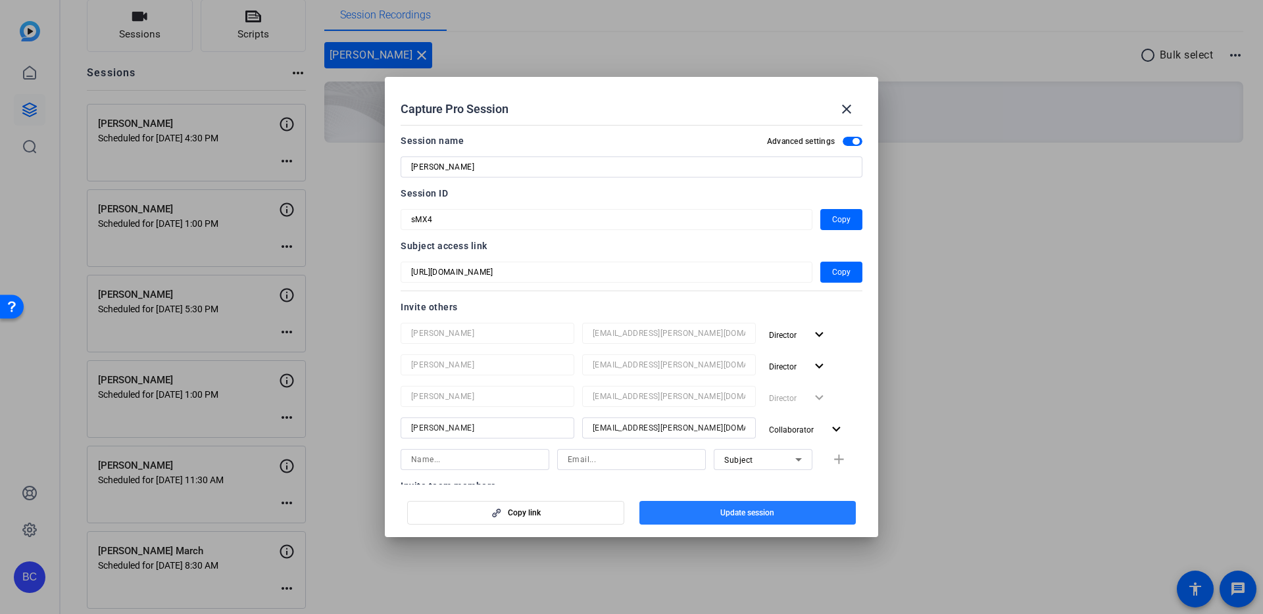
click at [744, 514] on span "Update session" at bounding box center [747, 513] width 54 height 11
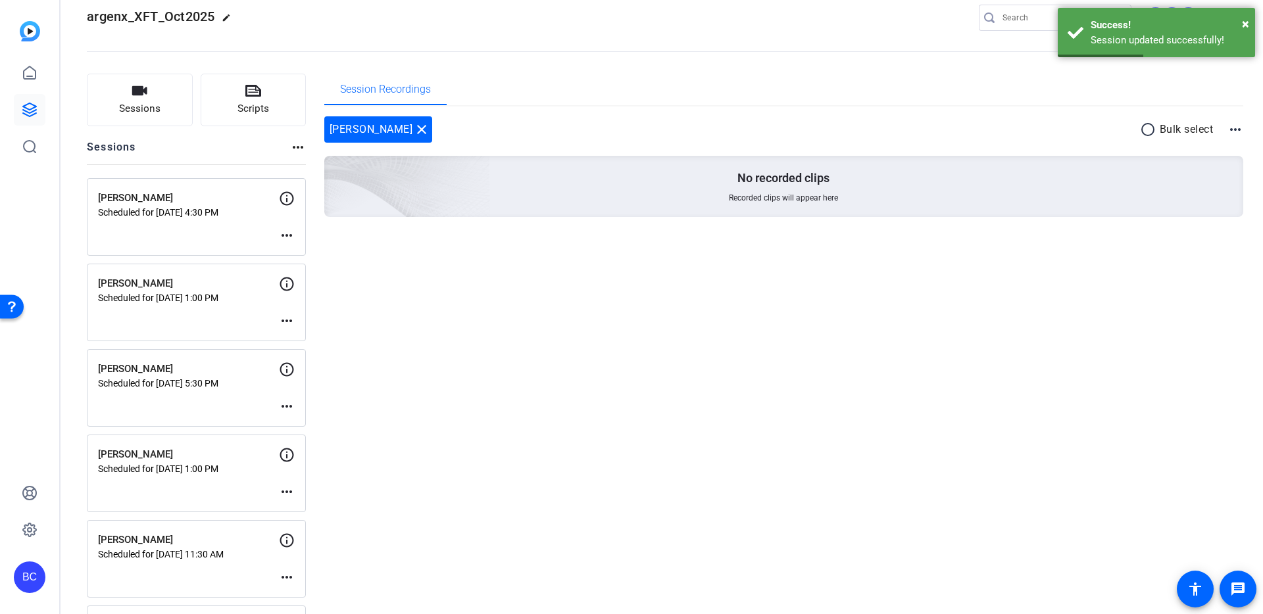
scroll to position [0, 0]
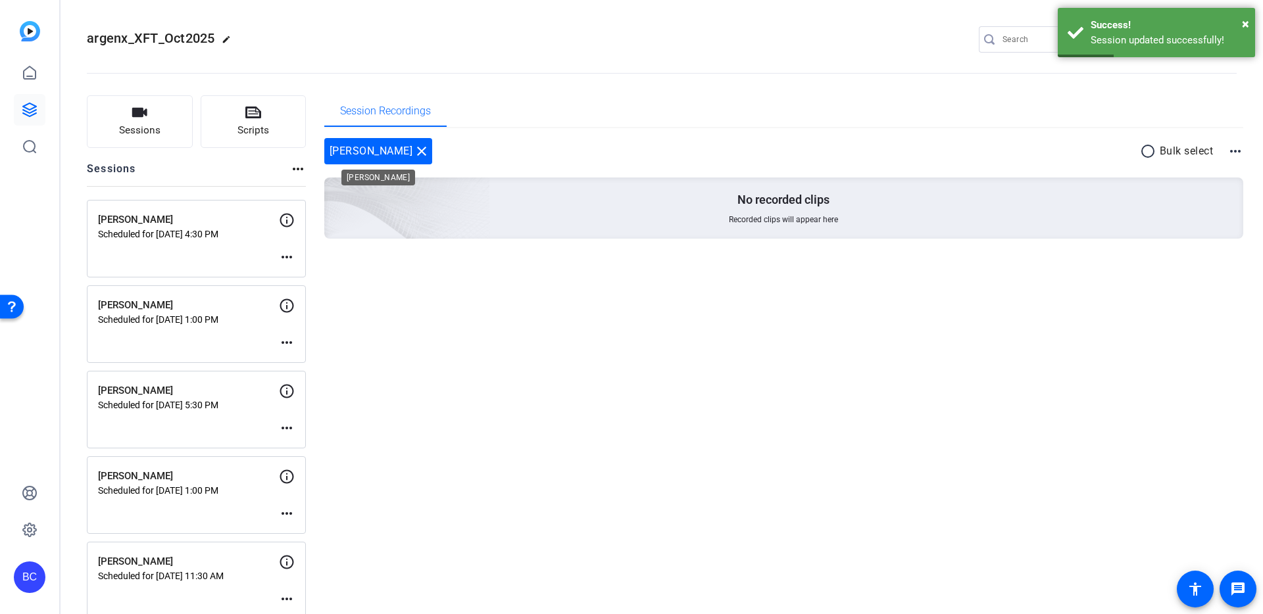
click at [428, 153] on mat-icon "close" at bounding box center [422, 151] width 16 height 16
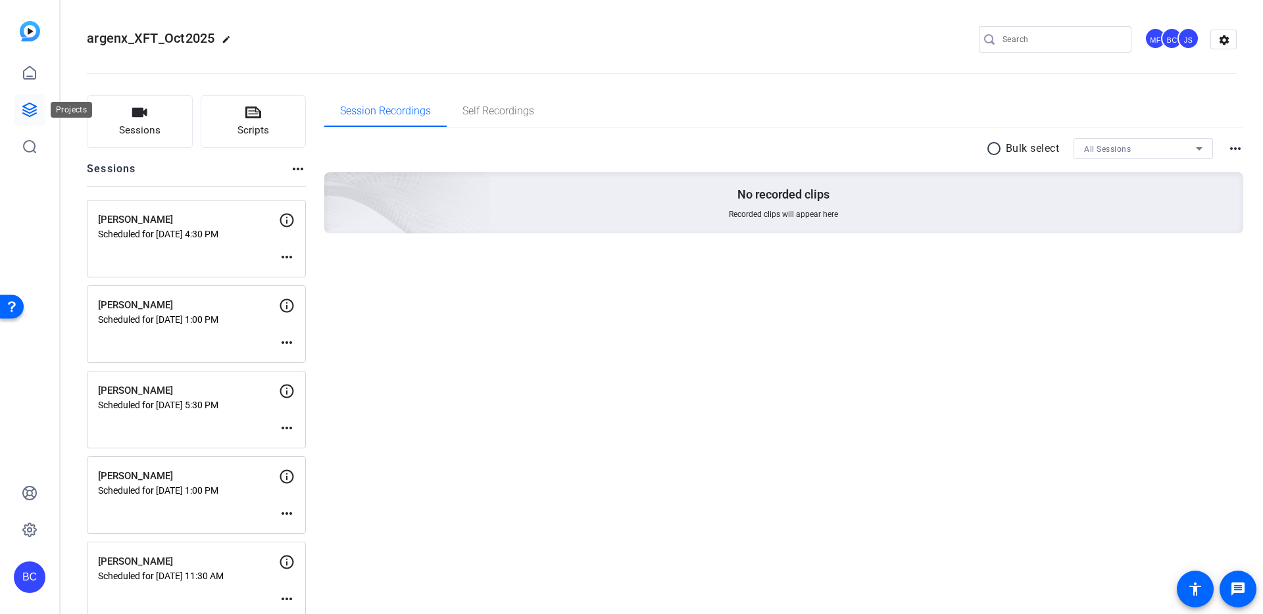
click at [25, 111] on icon at bounding box center [29, 109] width 13 height 13
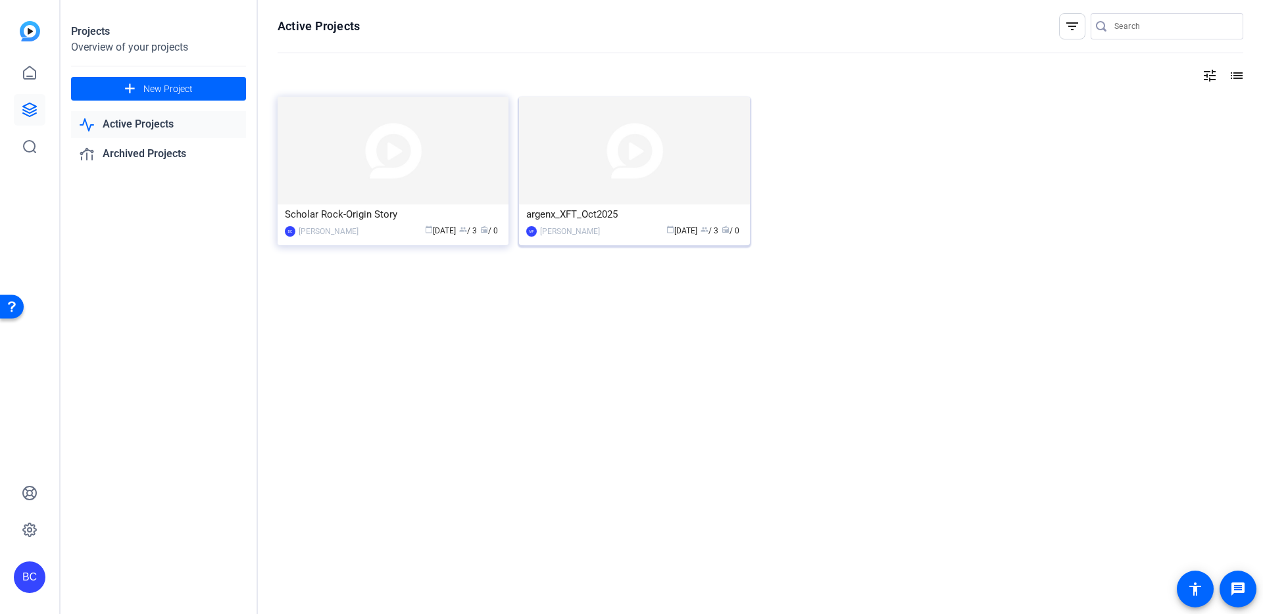
click at [683, 172] on img at bounding box center [634, 151] width 231 height 108
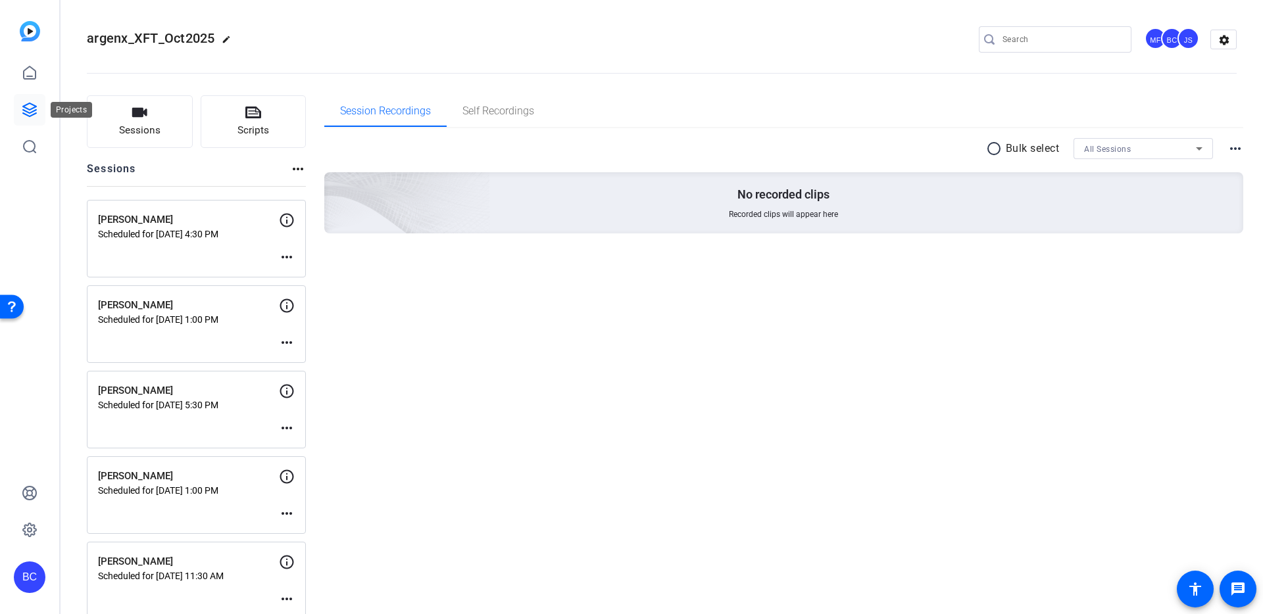
click at [32, 112] on icon at bounding box center [29, 109] width 13 height 13
